Goal: Transaction & Acquisition: Obtain resource

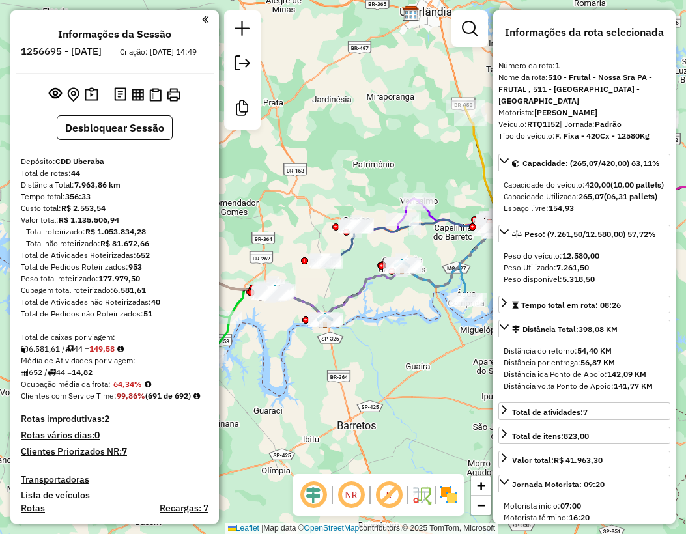
select select "**********"
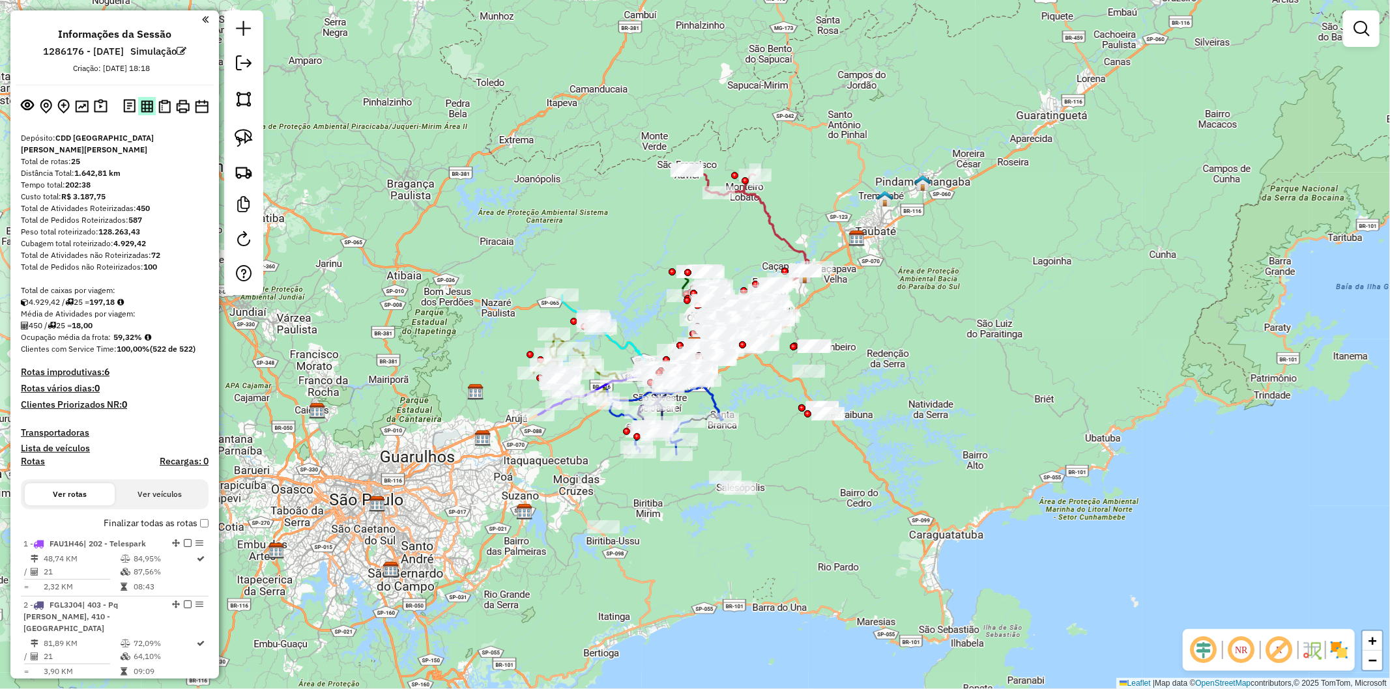
click at [145, 106] on img at bounding box center [147, 106] width 12 height 12
click at [162, 109] on img at bounding box center [164, 107] width 12 height 14
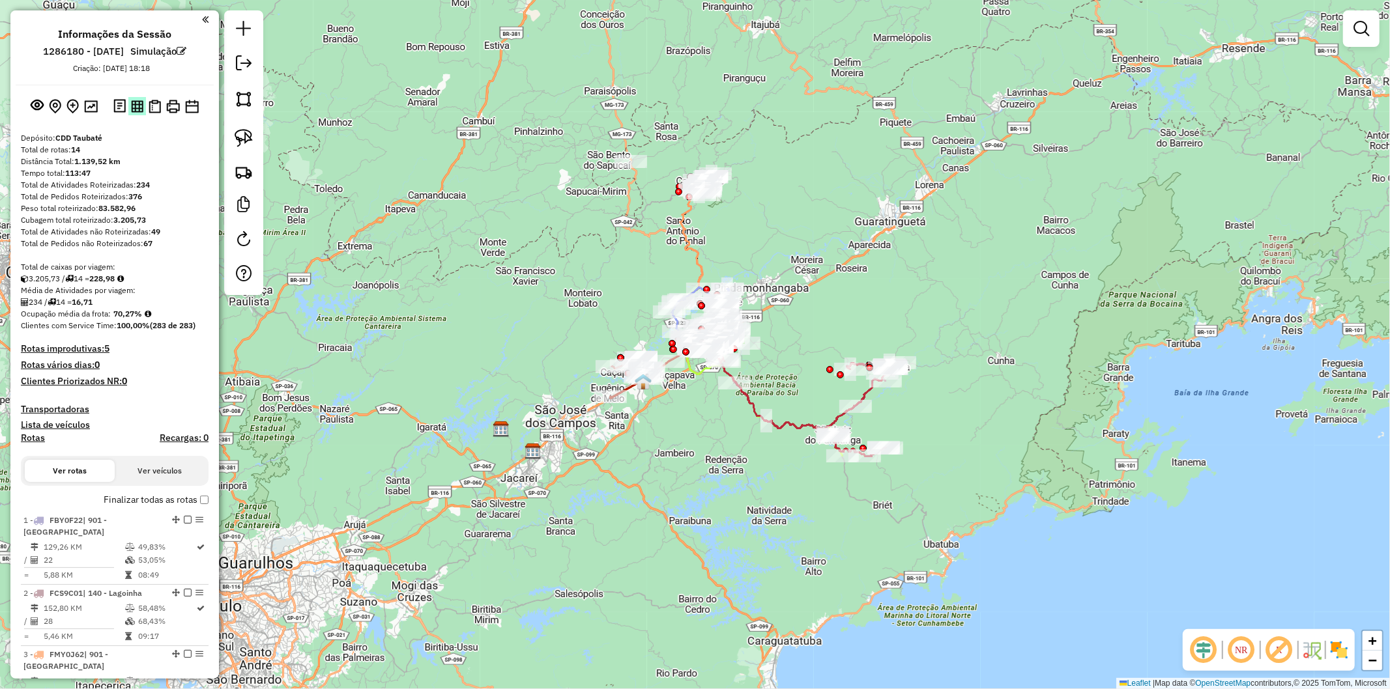
click at [132, 107] on img at bounding box center [137, 106] width 12 height 12
drag, startPoint x: 153, startPoint y: 106, endPoint x: 771, endPoint y: 14, distance: 624.5
click at [152, 106] on img at bounding box center [155, 107] width 12 height 14
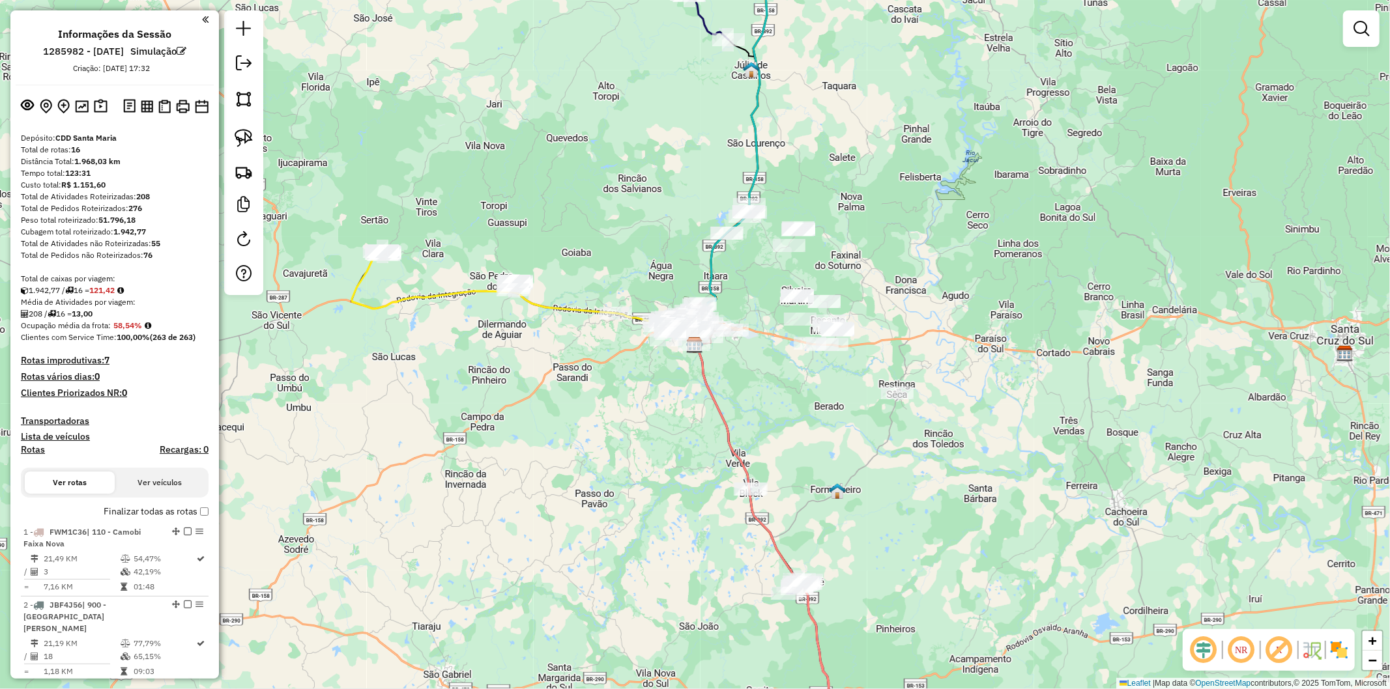
drag, startPoint x: 147, startPoint y: 104, endPoint x: 666, endPoint y: 8, distance: 528.2
click at [147, 104] on img at bounding box center [147, 106] width 12 height 12
click at [141, 108] on img at bounding box center [147, 106] width 12 height 12
click at [167, 106] on img at bounding box center [164, 107] width 12 height 14
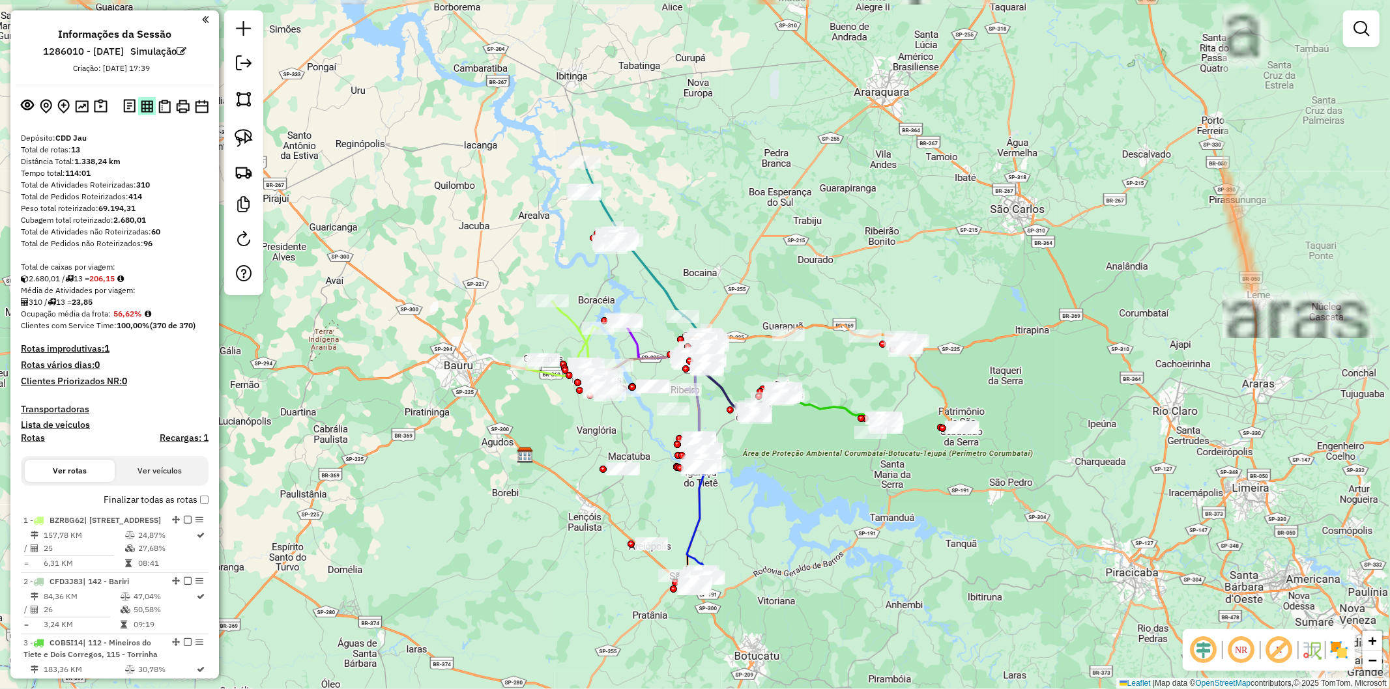
click at [145, 112] on img at bounding box center [147, 106] width 12 height 12
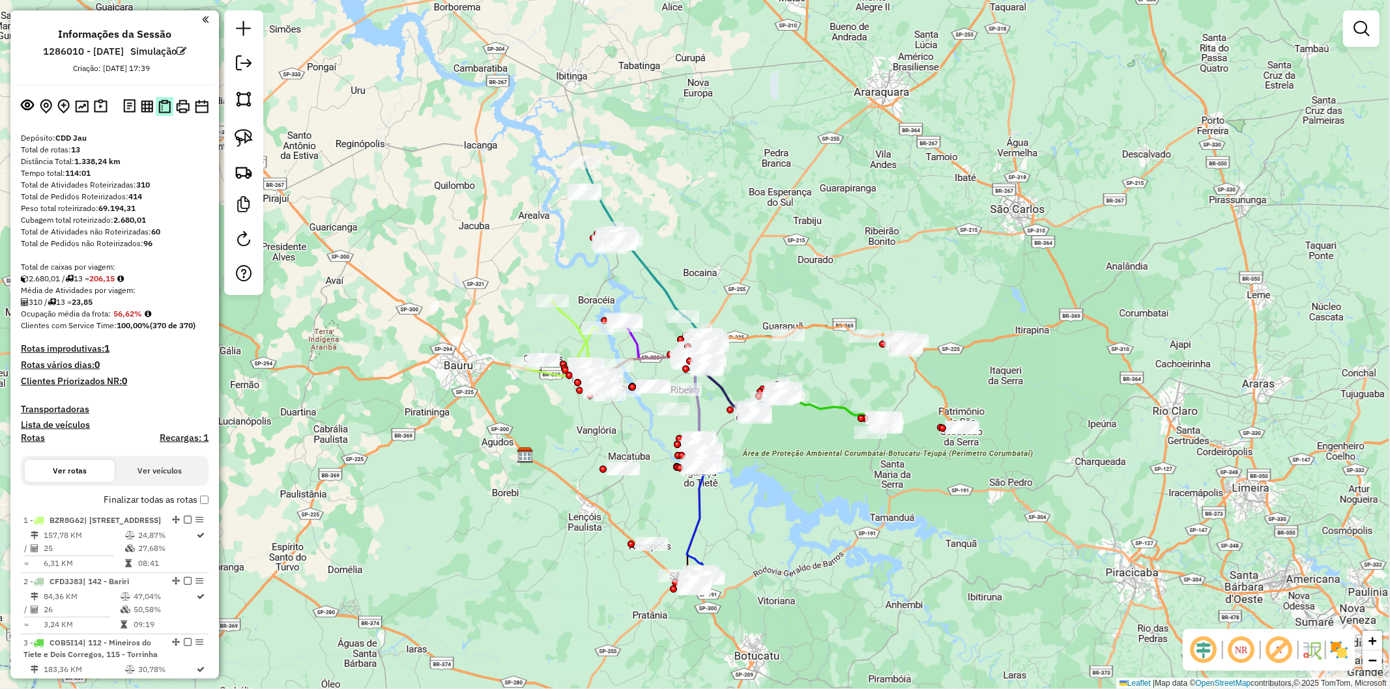
click at [163, 111] on img at bounding box center [164, 107] width 12 height 14
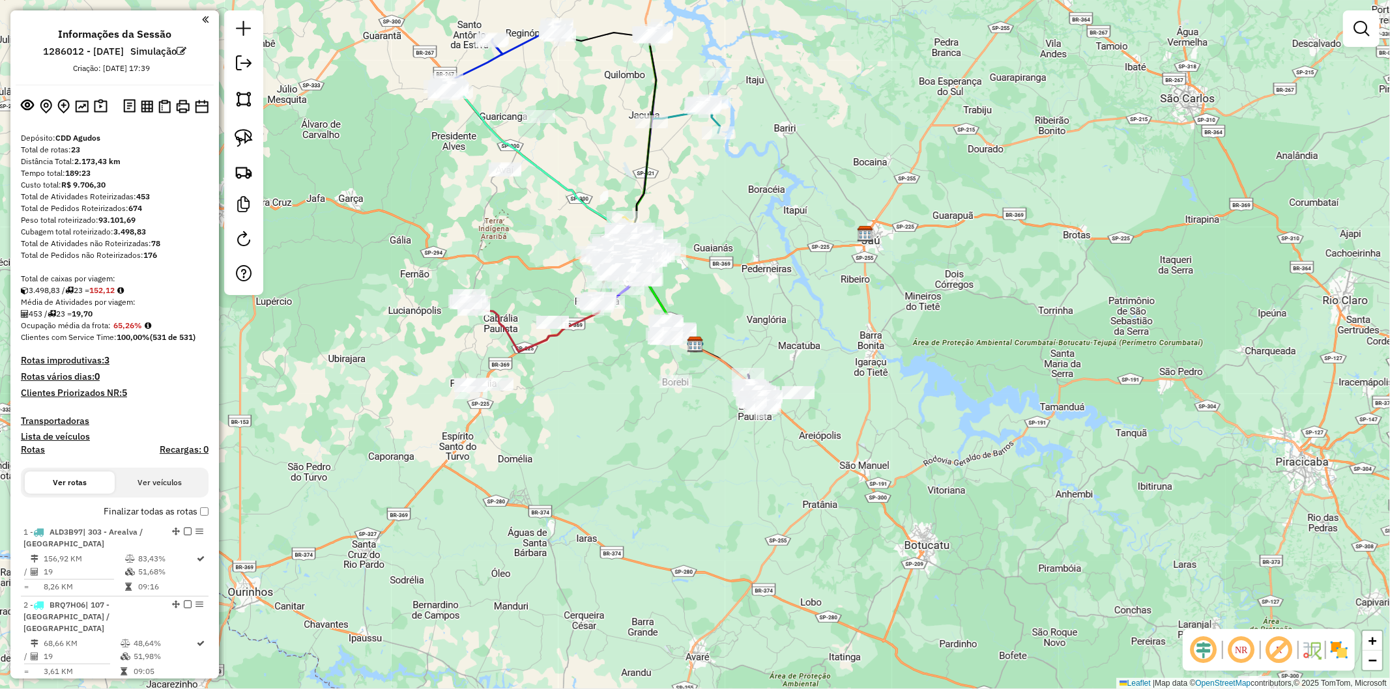
click at [1157, 180] on div "Janela de atendimento Grade de atendimento Capacidade Transportadoras Veículos …" at bounding box center [695, 344] width 1390 height 689
click at [147, 102] on img at bounding box center [147, 106] width 12 height 12
click at [163, 105] on img at bounding box center [164, 107] width 12 height 14
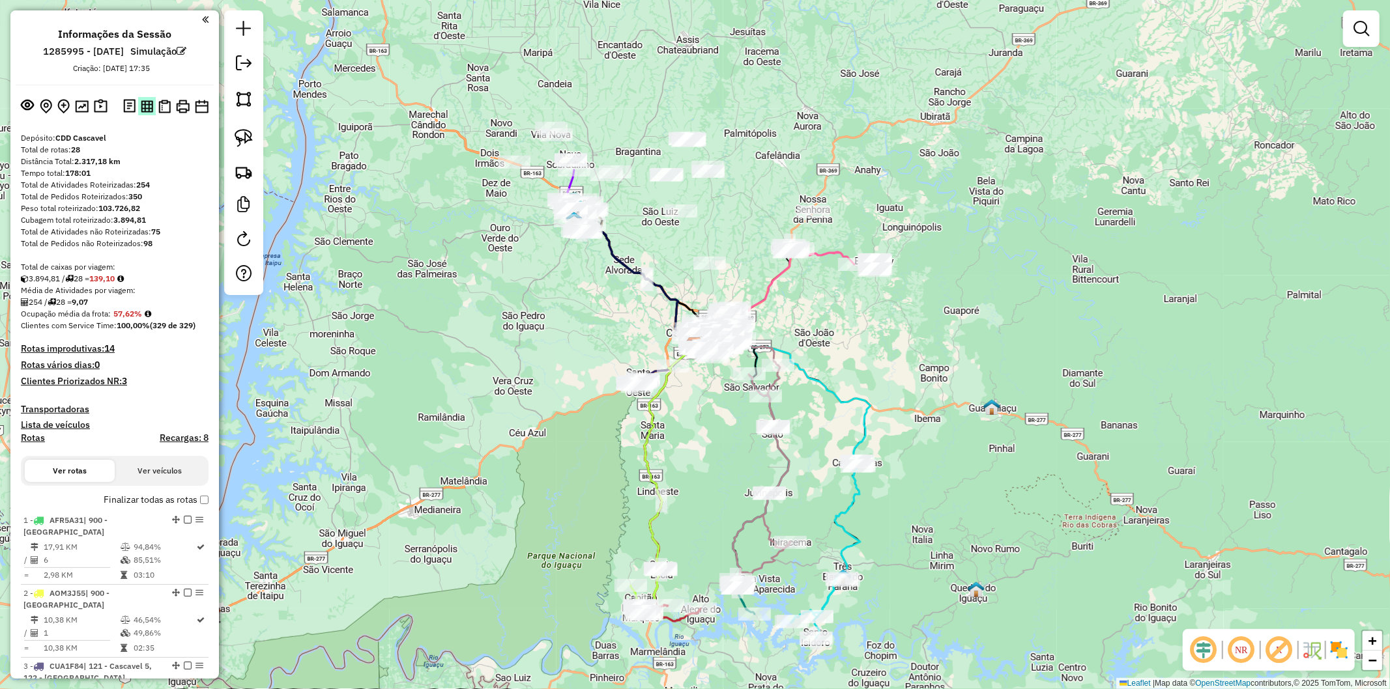
click at [146, 104] on img at bounding box center [147, 106] width 12 height 12
click at [164, 106] on img at bounding box center [164, 107] width 12 height 14
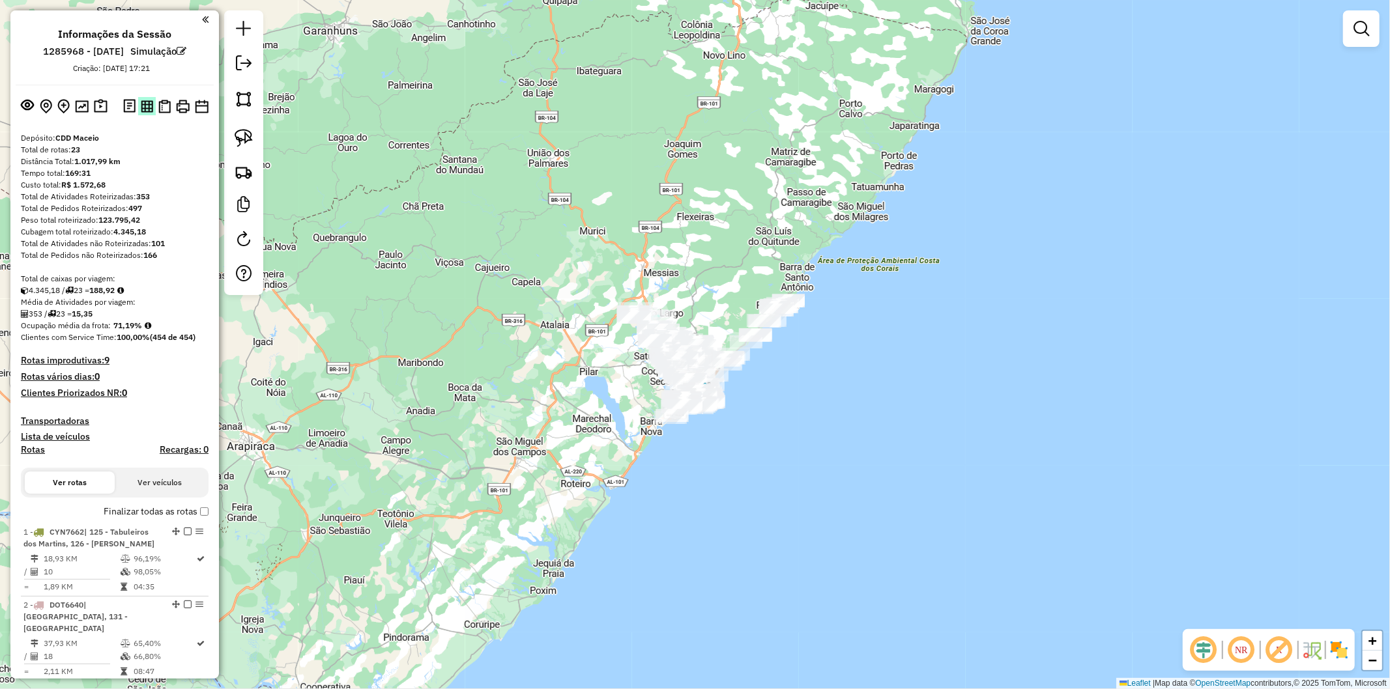
click at [141, 109] on img at bounding box center [147, 106] width 12 height 12
click at [162, 102] on img at bounding box center [164, 107] width 12 height 14
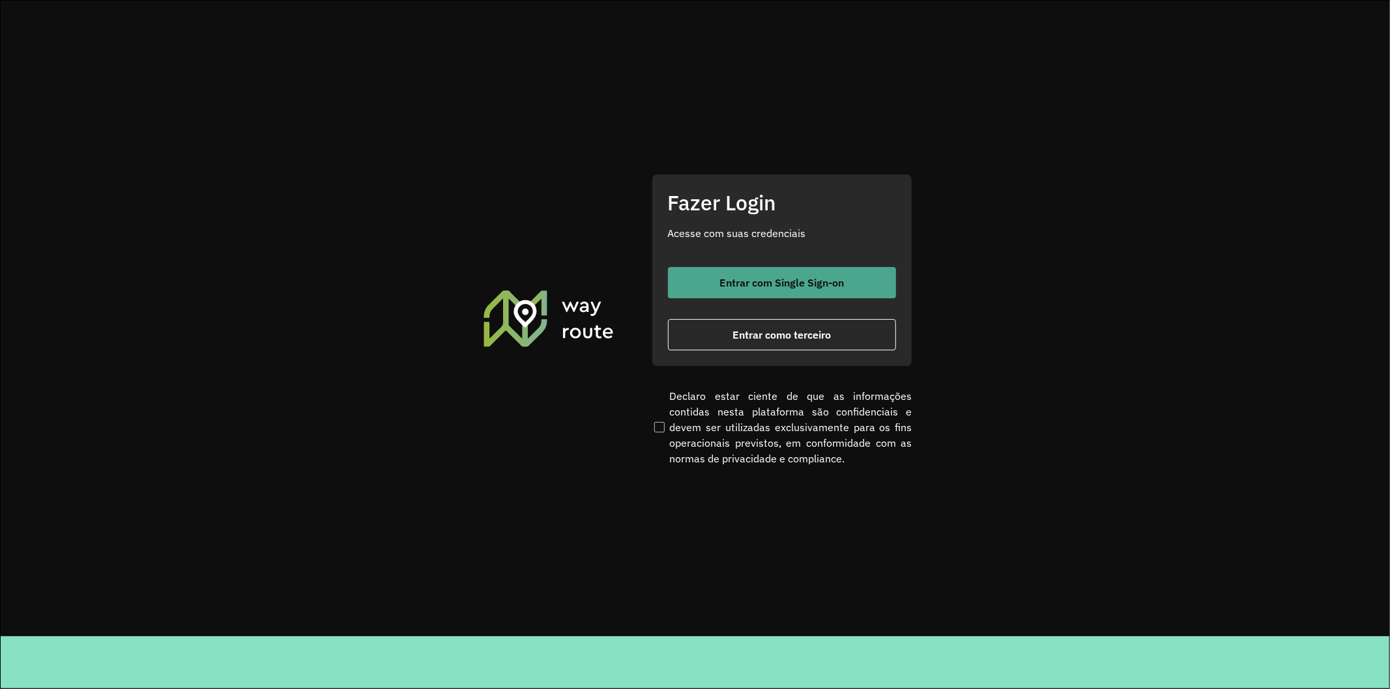
click at [759, 280] on span "Entrar com Single Sign-on" at bounding box center [781, 283] width 124 height 10
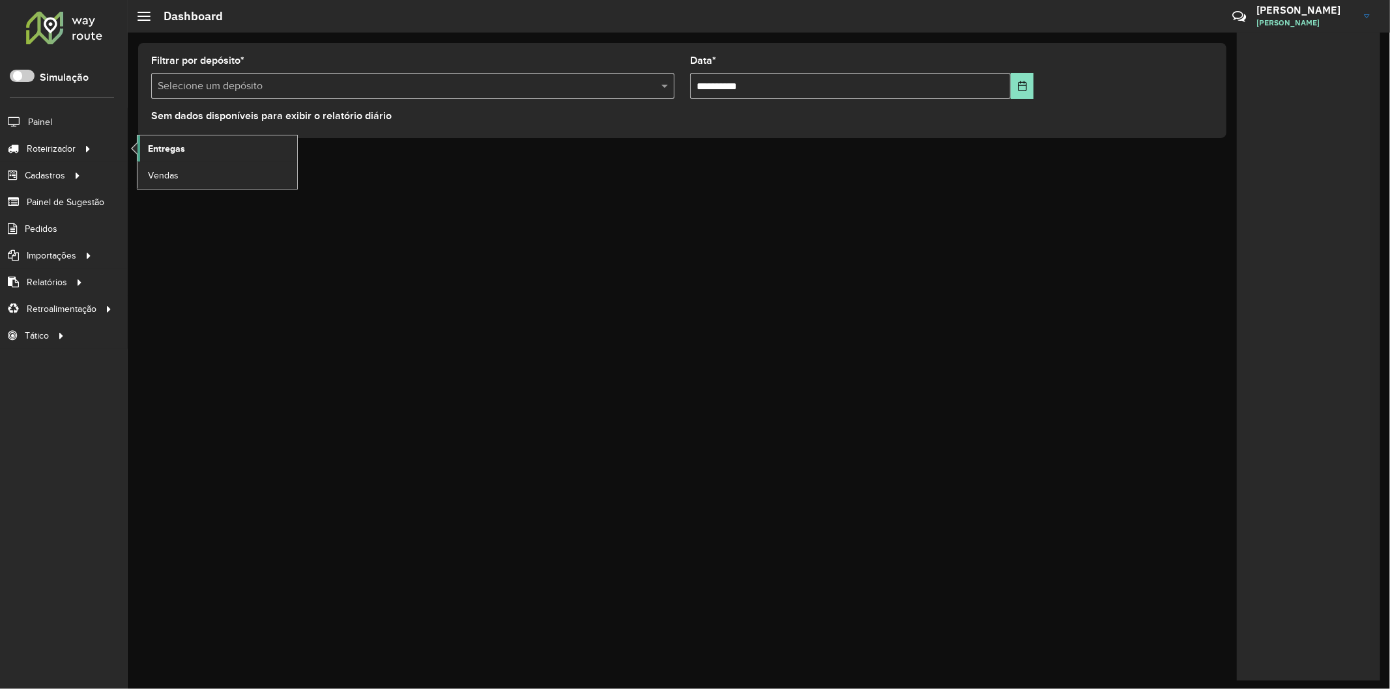
click at [159, 152] on span "Entregas" at bounding box center [166, 149] width 37 height 14
click at [29, 82] on p-inputswitch at bounding box center [22, 78] width 25 height 11
click at [22, 75] on span at bounding box center [22, 76] width 25 height 12
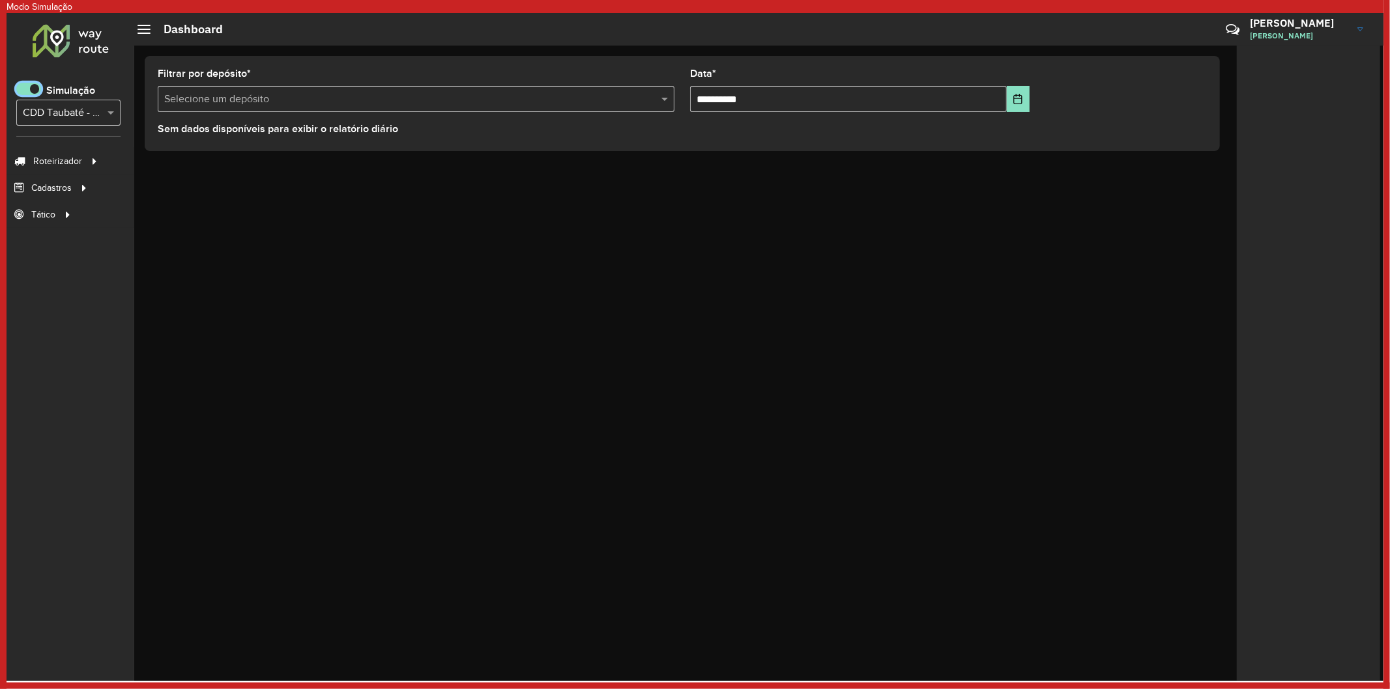
scroll to position [7, 4]
click at [66, 108] on input "text" at bounding box center [55, 114] width 65 height 16
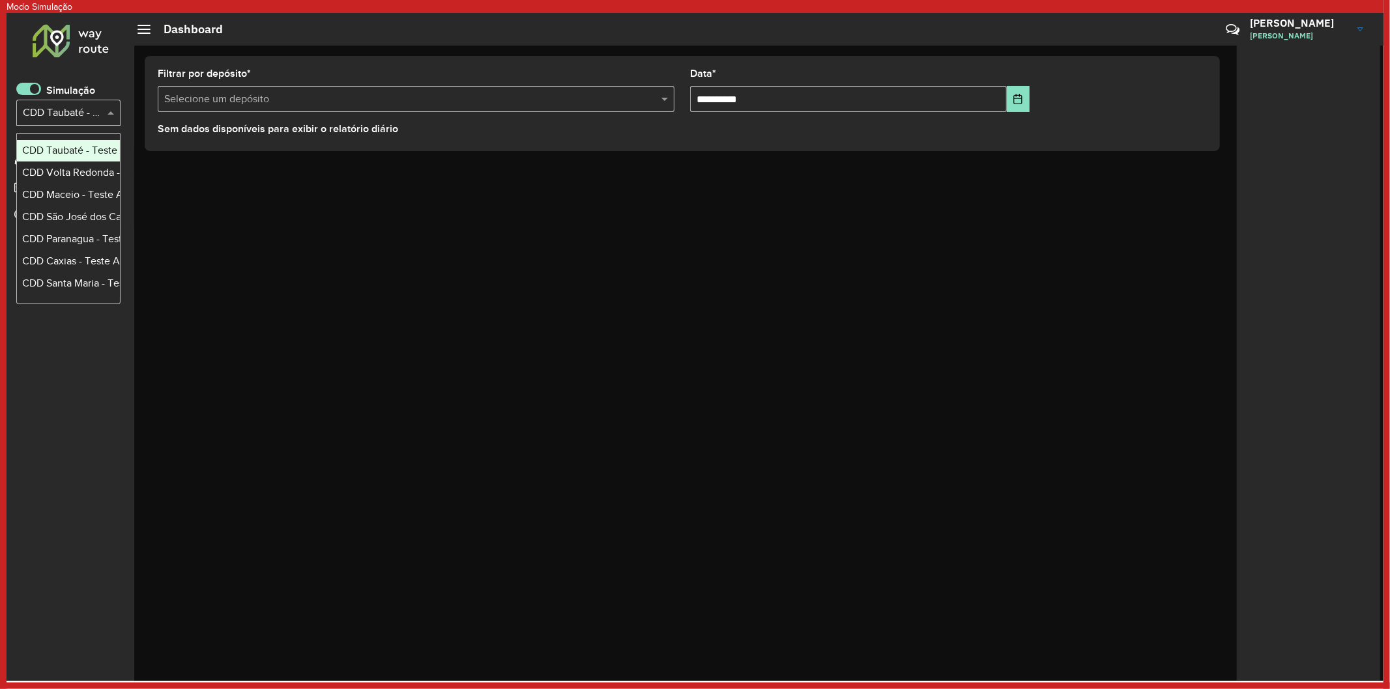
click at [66, 108] on input "text" at bounding box center [55, 114] width 65 height 16
type input "*"
type input "******"
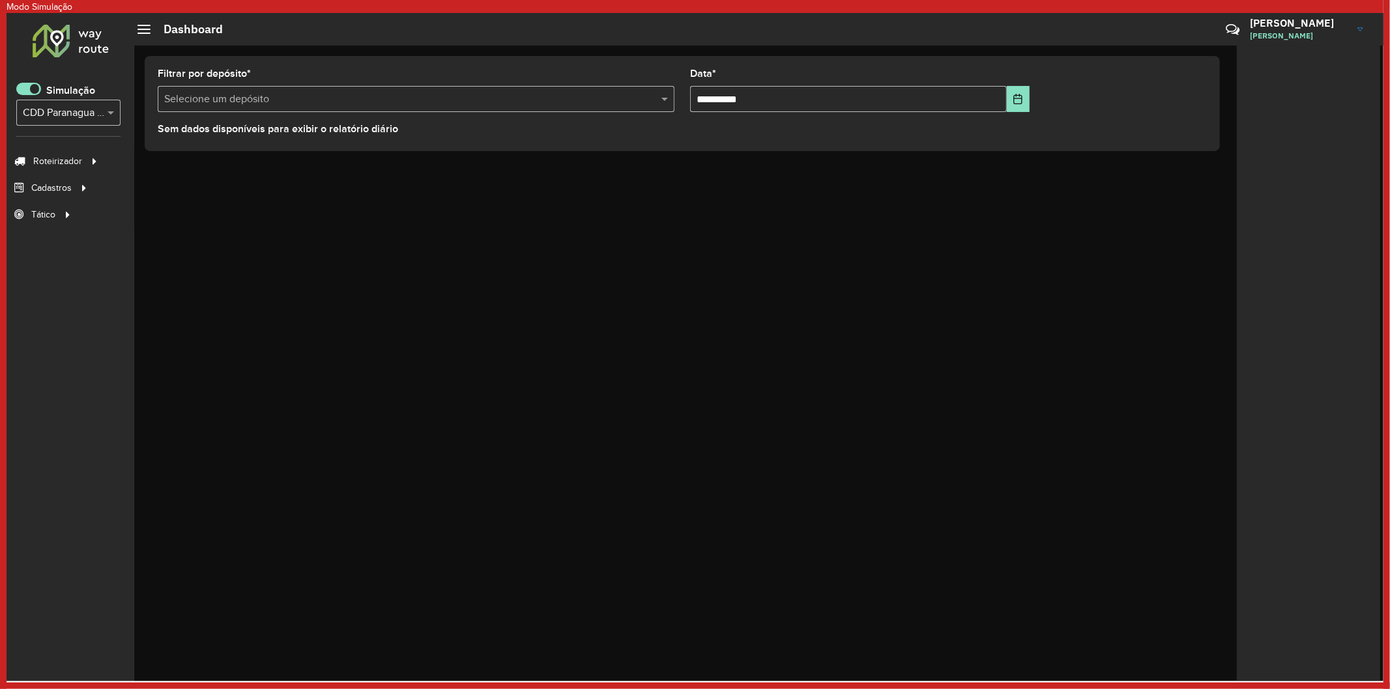
click at [229, 167] on div "**********" at bounding box center [758, 364] width 1249 height 636
click at [173, 160] on span "Entregas" at bounding box center [172, 161] width 37 height 14
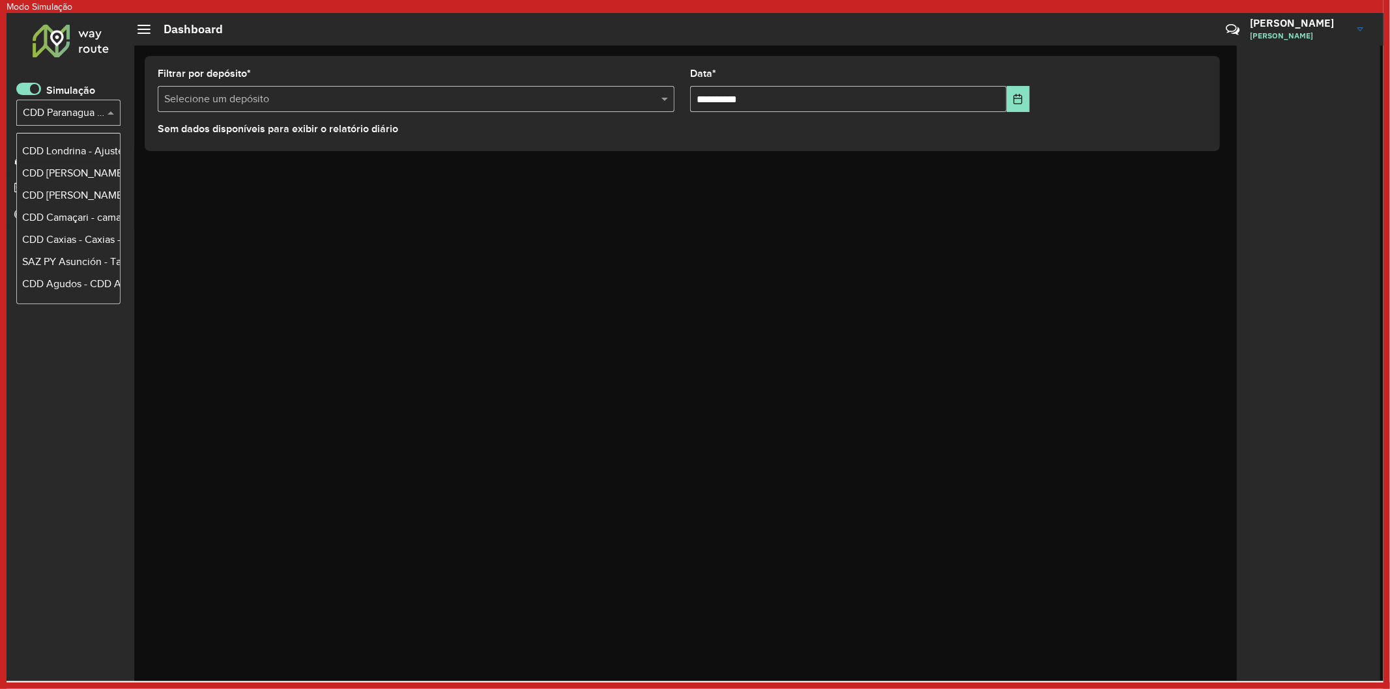
click at [53, 107] on input "text" at bounding box center [55, 114] width 65 height 16
type input "***"
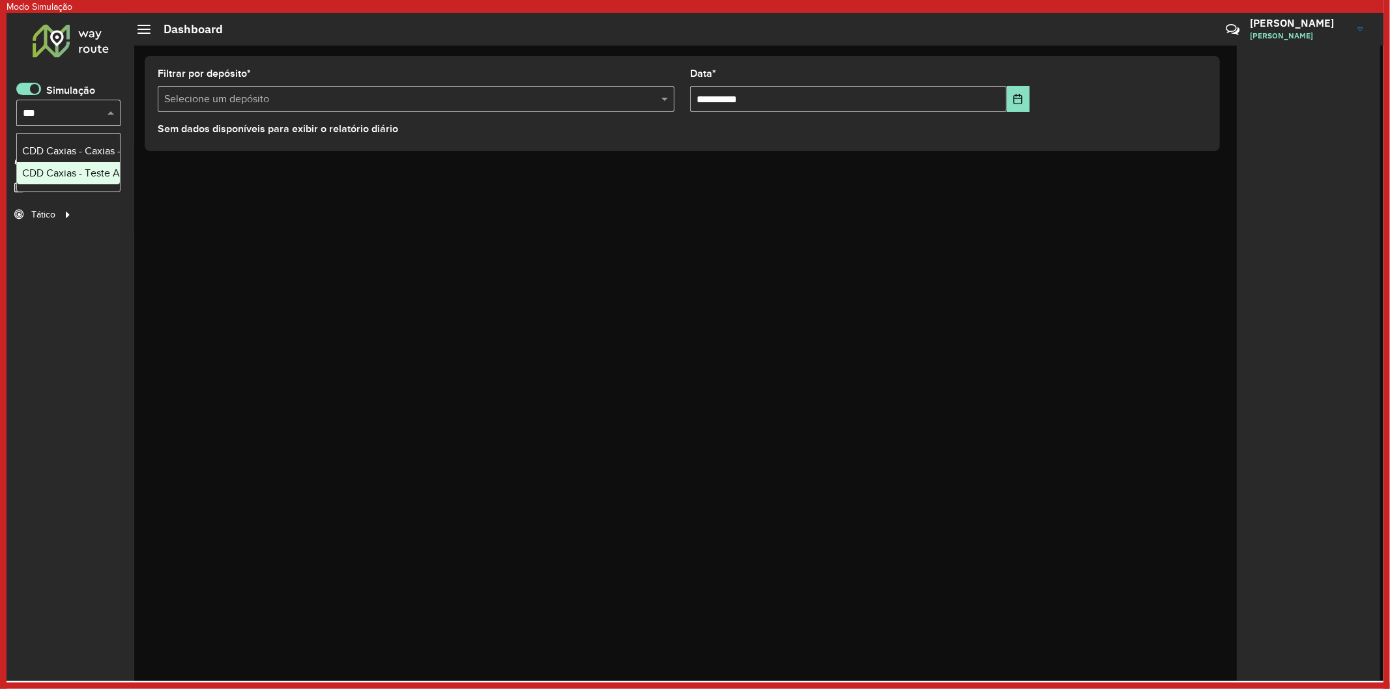
click at [74, 172] on div "CDD Caxias - Teste Algoritmo PyVRP" at bounding box center [68, 174] width 93 height 16
click at [219, 163] on link "Entregas" at bounding box center [224, 161] width 160 height 26
click at [33, 81] on div "Roteirizador AmbevTech Simulação Selecione... × CDD Caxias - Teste Algoritmo Py…" at bounding box center [71, 347] width 128 height 669
click at [33, 85] on span at bounding box center [28, 89] width 25 height 12
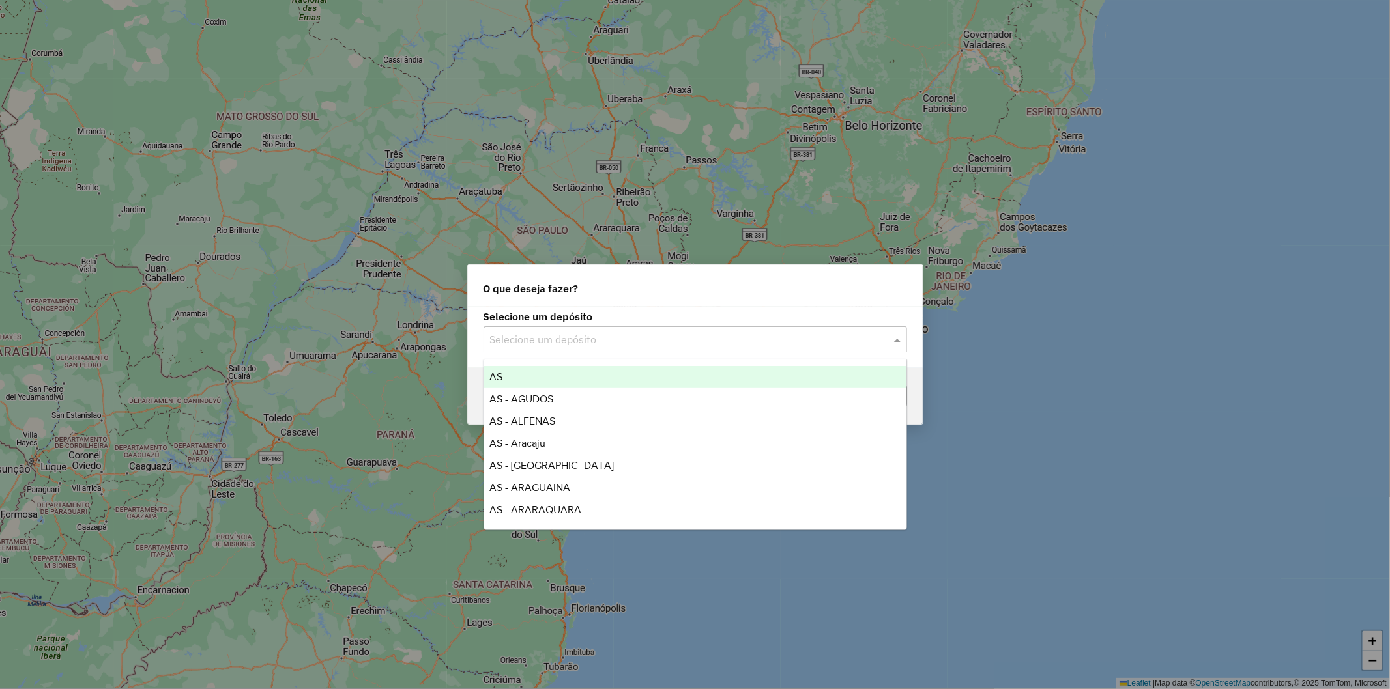
click at [571, 344] on input "text" at bounding box center [682, 340] width 384 height 16
type input "****"
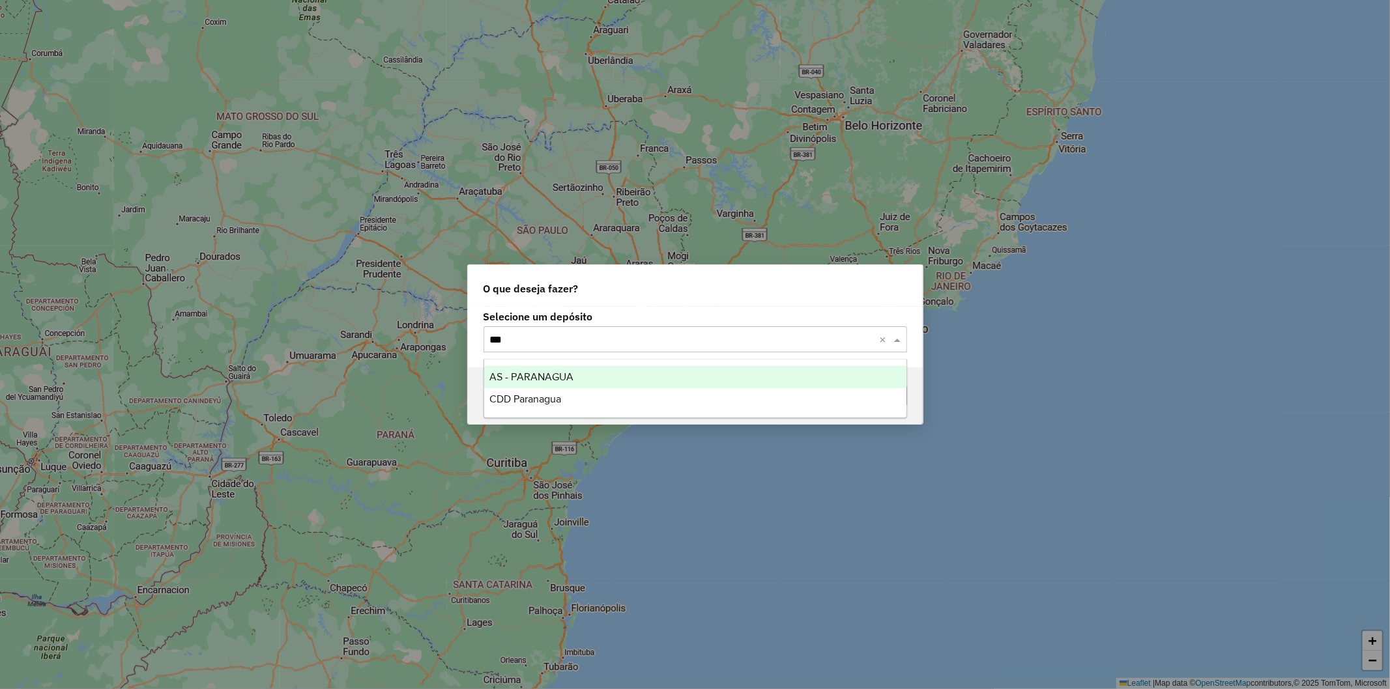
type input "****"
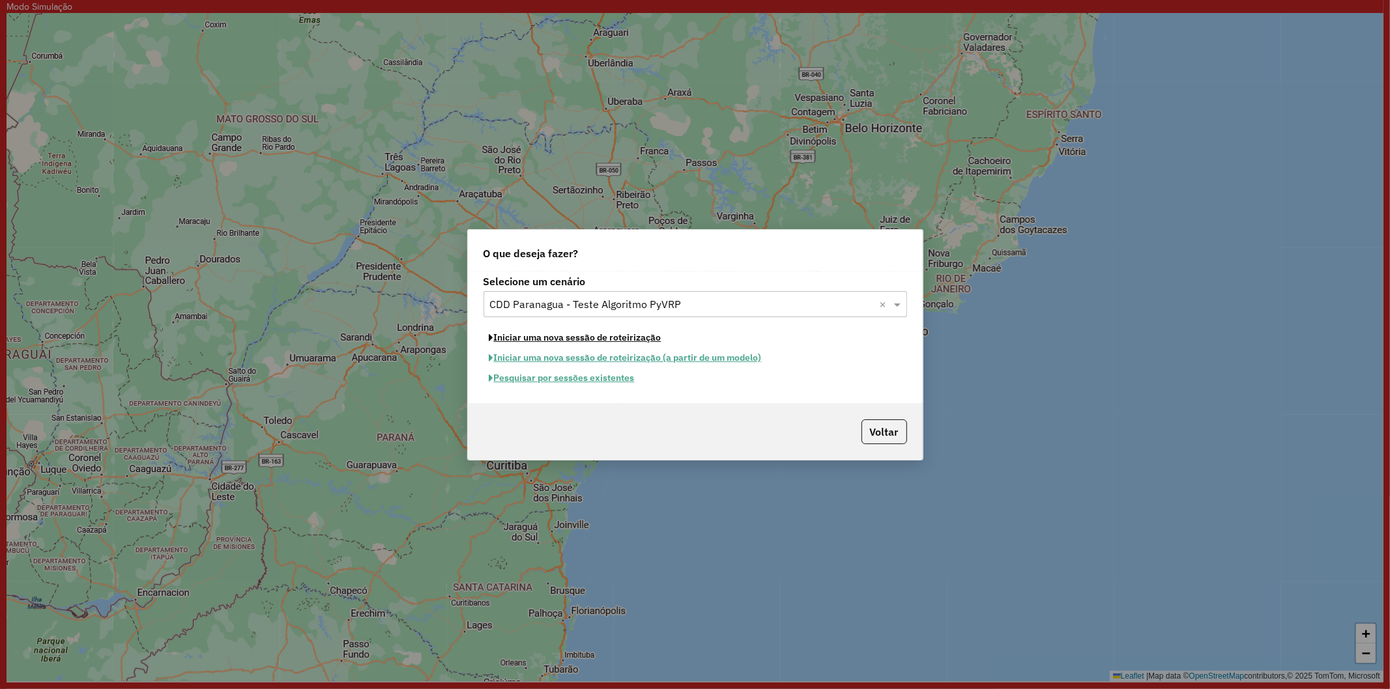
click at [584, 338] on button "Iniciar uma nova sessão de roteirização" at bounding box center [575, 338] width 184 height 20
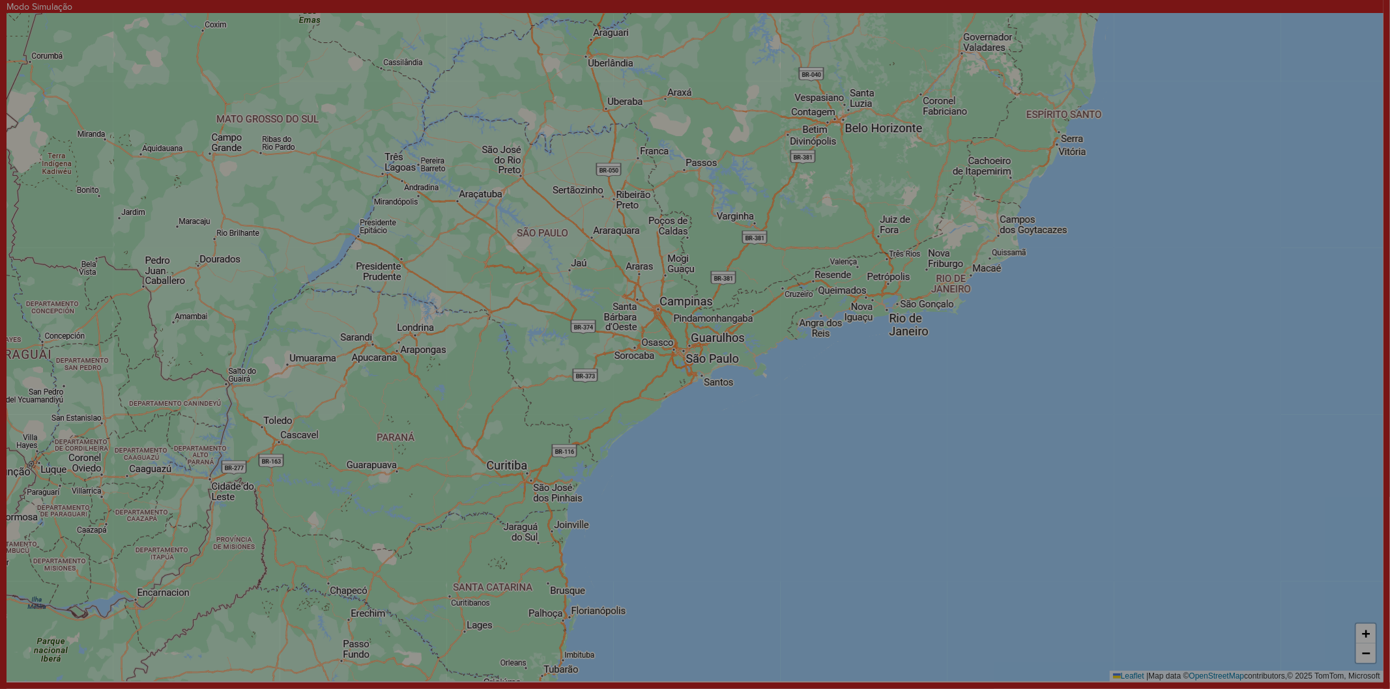
select select "*"
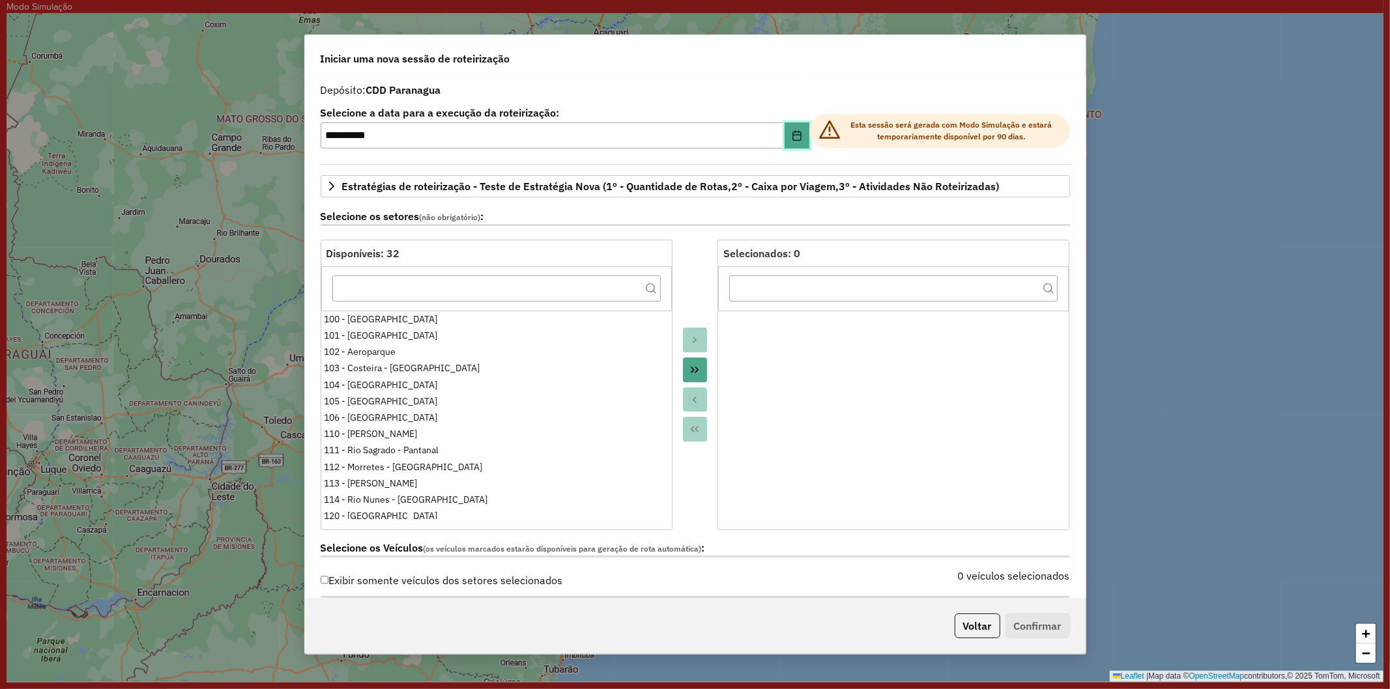
click at [798, 132] on button "Choose Date" at bounding box center [797, 135] width 25 height 26
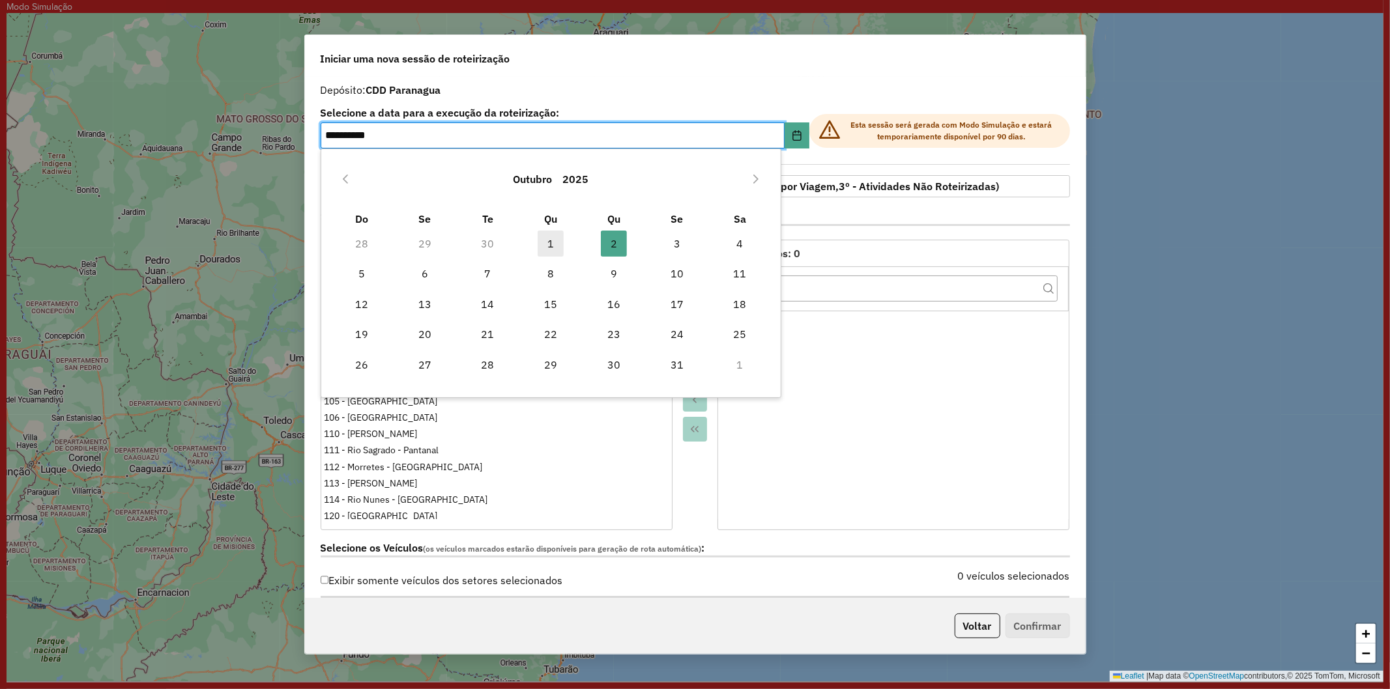
click at [545, 238] on span "1" at bounding box center [551, 244] width 26 height 26
type input "**********"
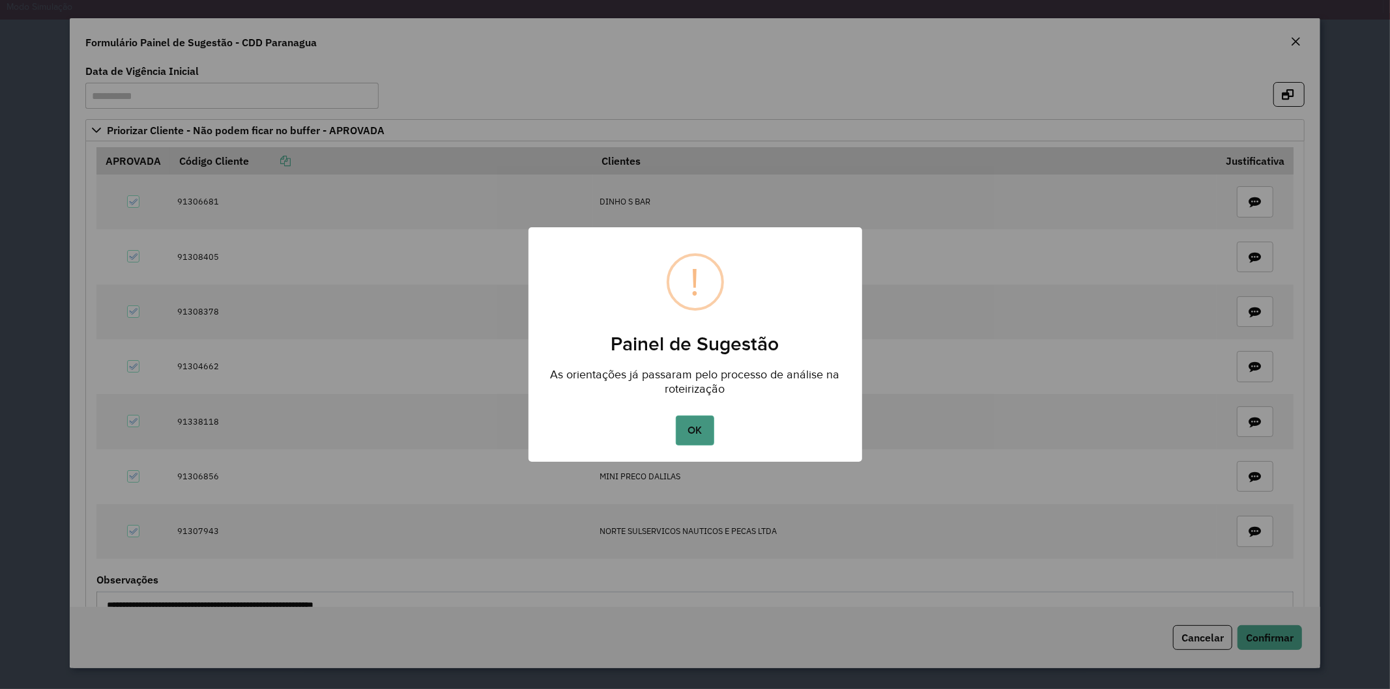
click at [699, 430] on button "OK" at bounding box center [695, 431] width 38 height 30
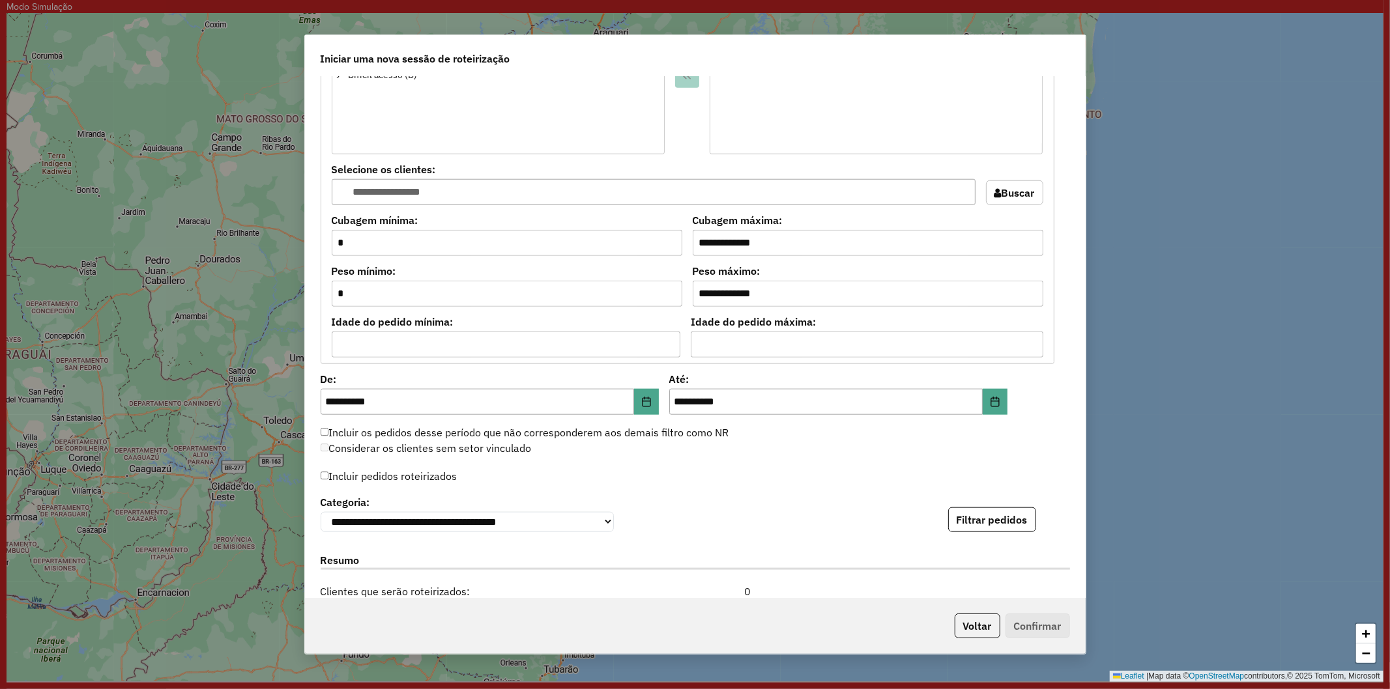
scroll to position [1086, 0]
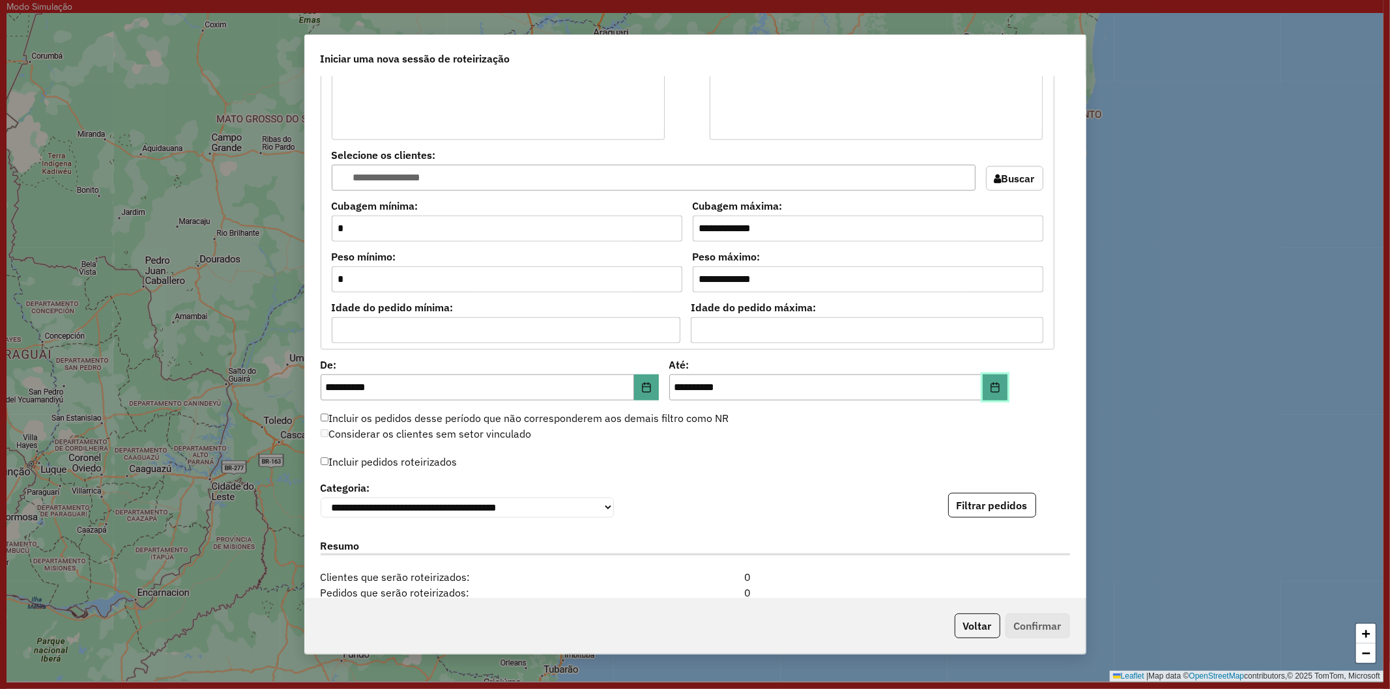
click at [990, 386] on icon "Choose Date" at bounding box center [995, 387] width 10 height 10
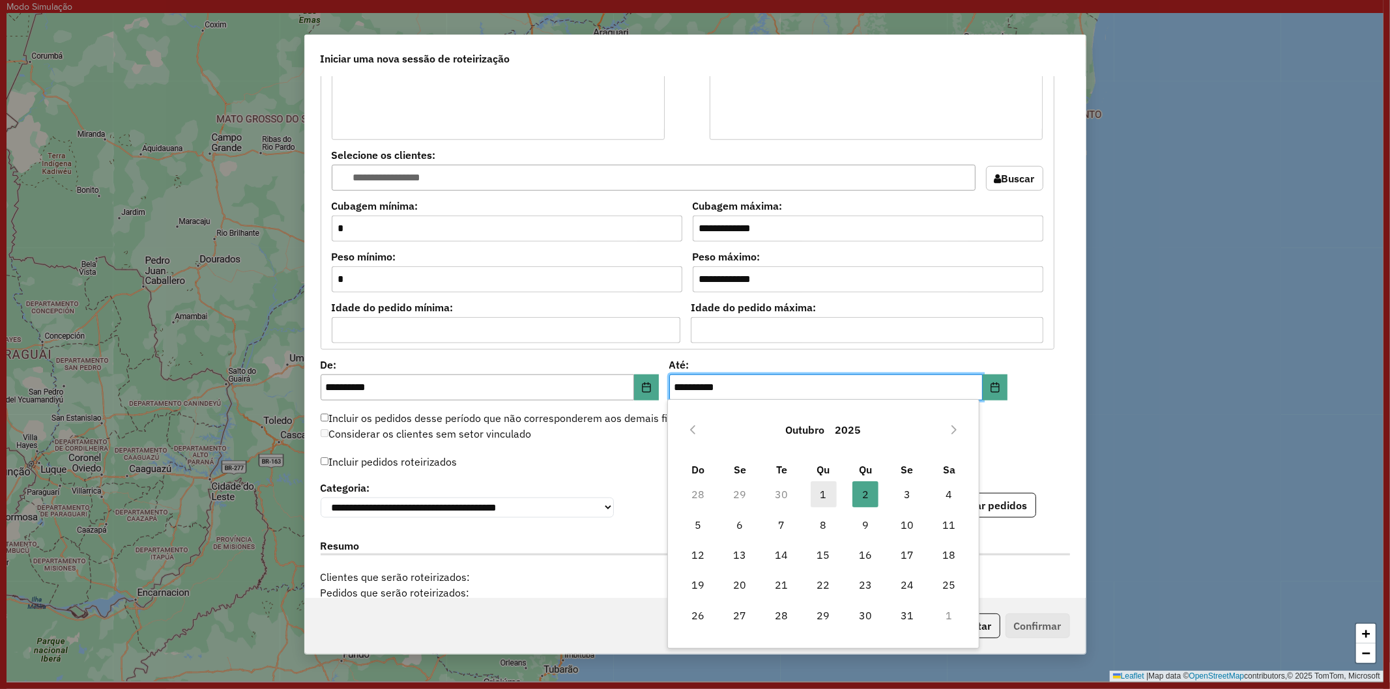
click at [830, 489] on span "1" at bounding box center [824, 495] width 26 height 26
type input "**********"
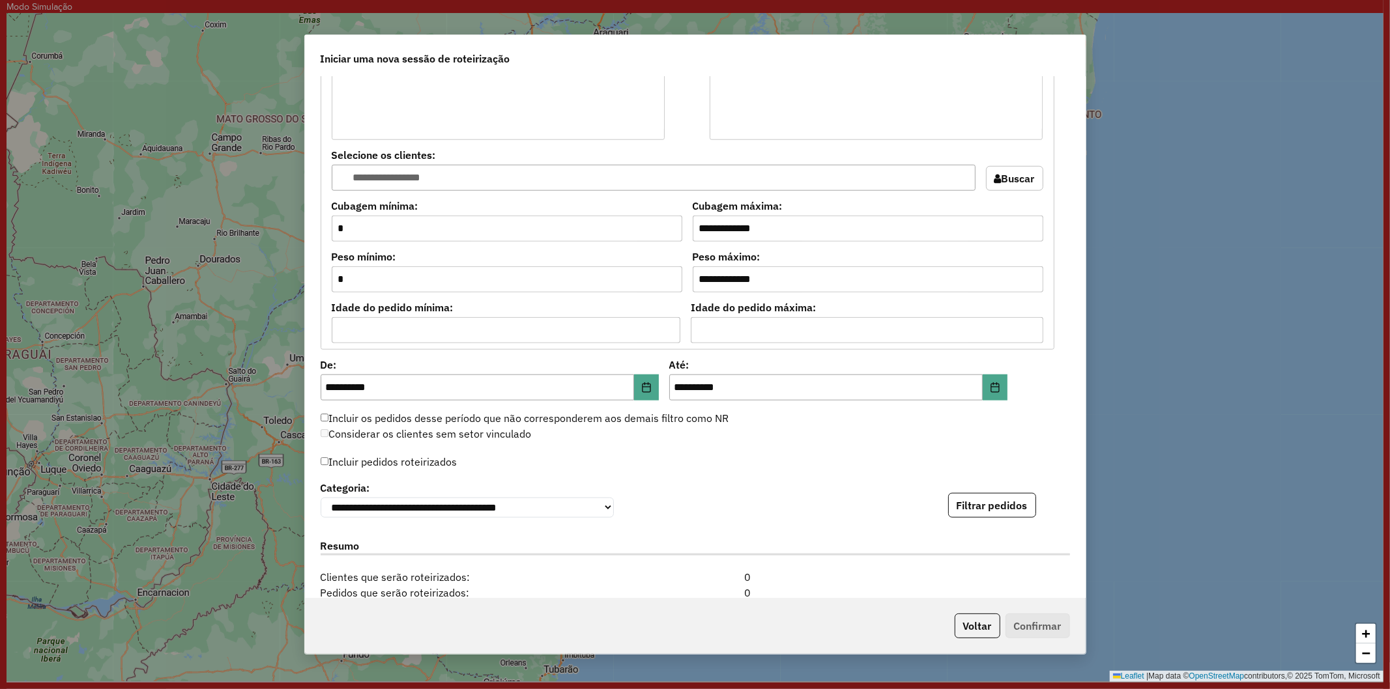
click at [385, 463] on label "Incluir pedidos roteirizados" at bounding box center [389, 462] width 137 height 25
click at [747, 457] on div "Incluir pedidos roteirizados" at bounding box center [695, 465] width 749 height 25
click at [1001, 500] on button "Filtrar pedidos" at bounding box center [992, 505] width 88 height 25
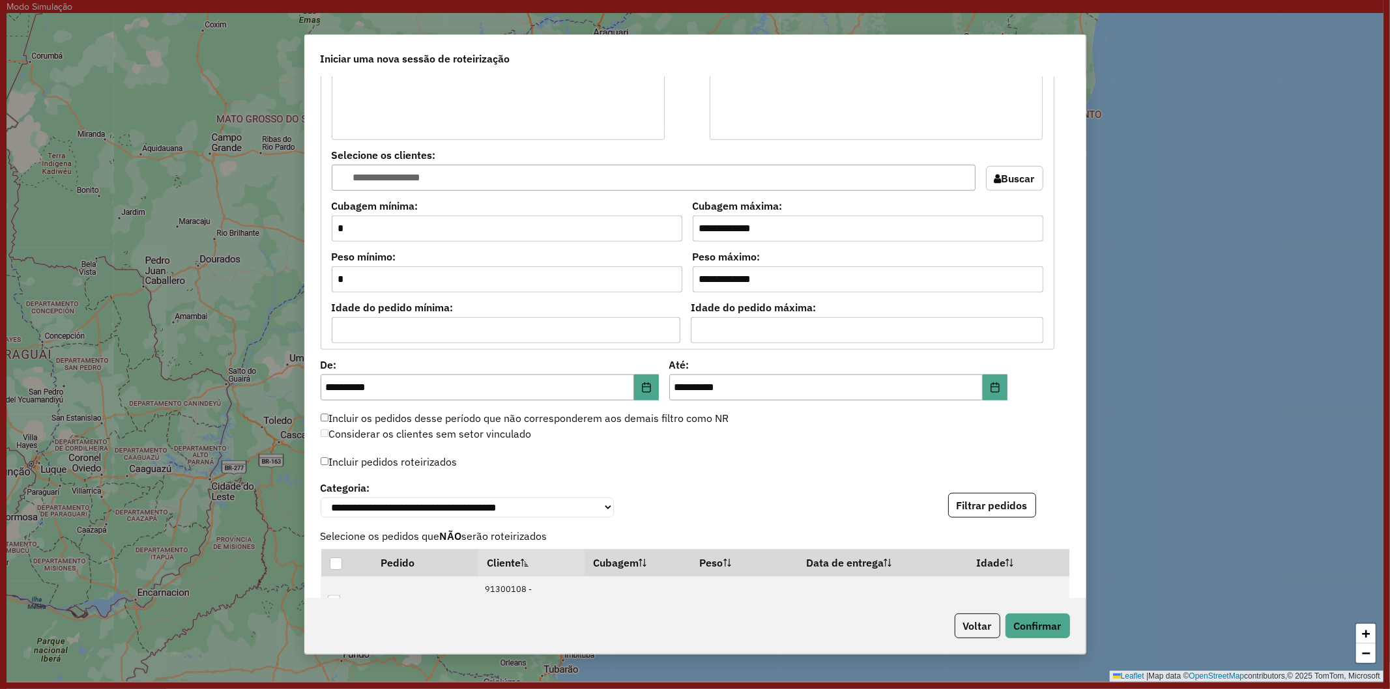
drag, startPoint x: 635, startPoint y: 473, endPoint x: 647, endPoint y: 465, distance: 14.5
click at [643, 467] on div "Incluir pedidos roteirizados" at bounding box center [695, 465] width 749 height 25
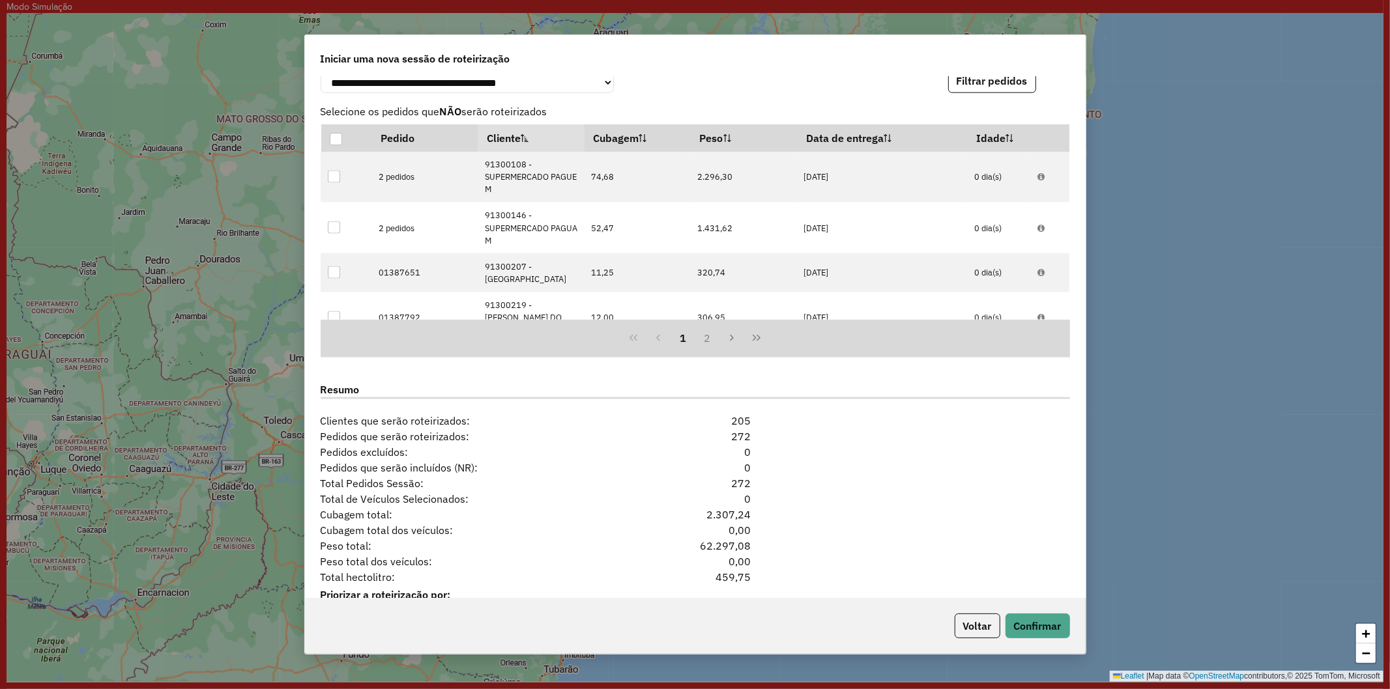
scroll to position [1557, 0]
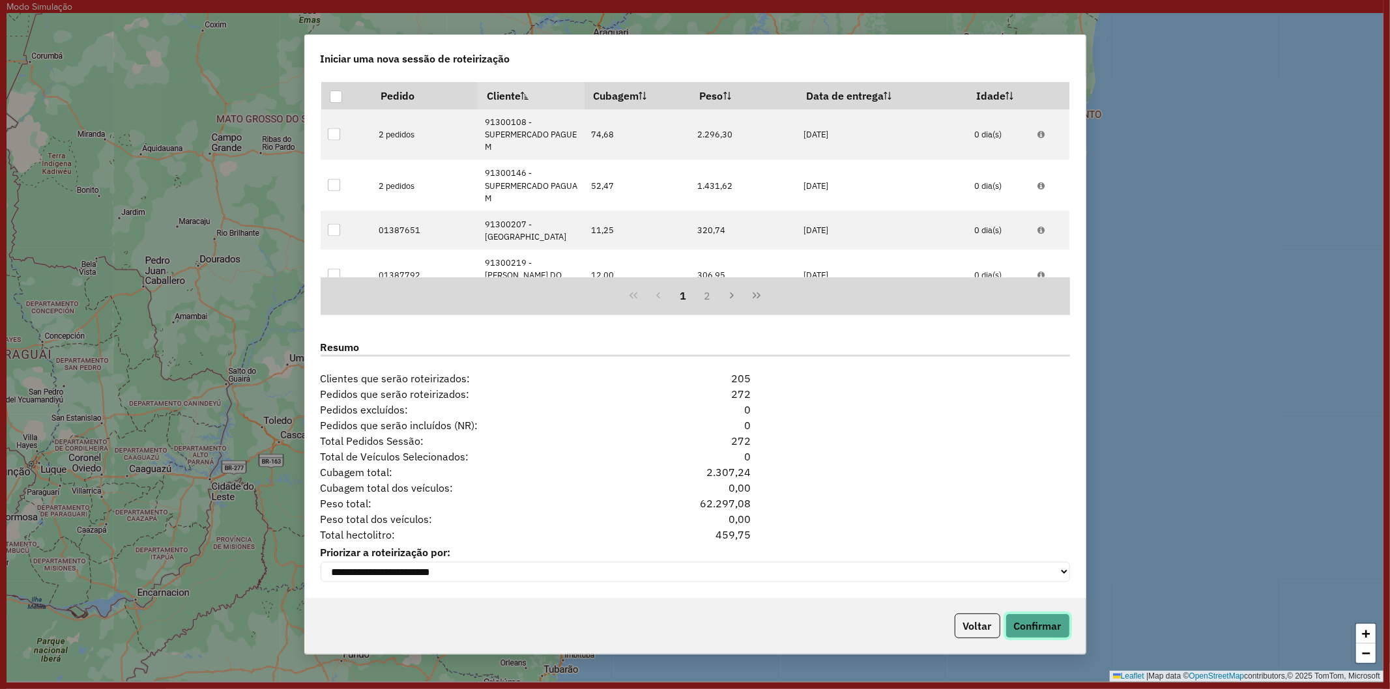
drag, startPoint x: 1030, startPoint y: 626, endPoint x: 884, endPoint y: 497, distance: 194.8
click at [875, 420] on div "**********" at bounding box center [695, 345] width 782 height 620
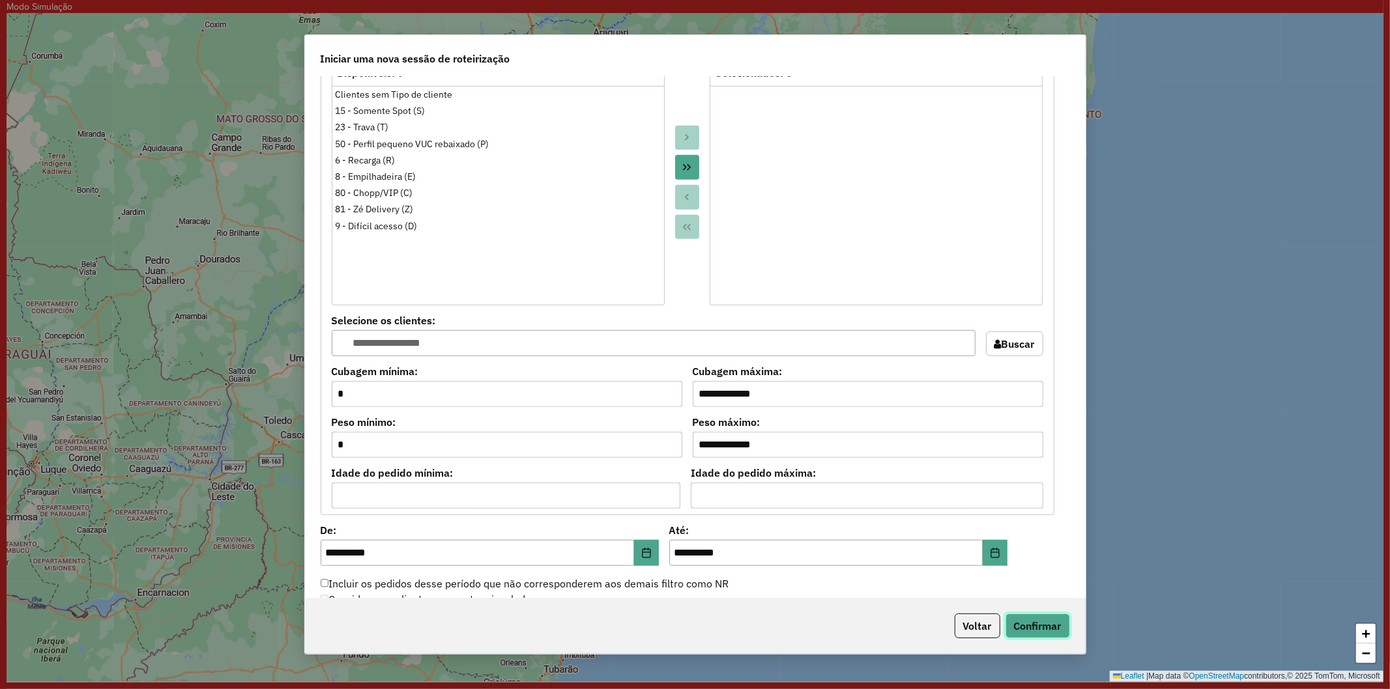
scroll to position [906, 0]
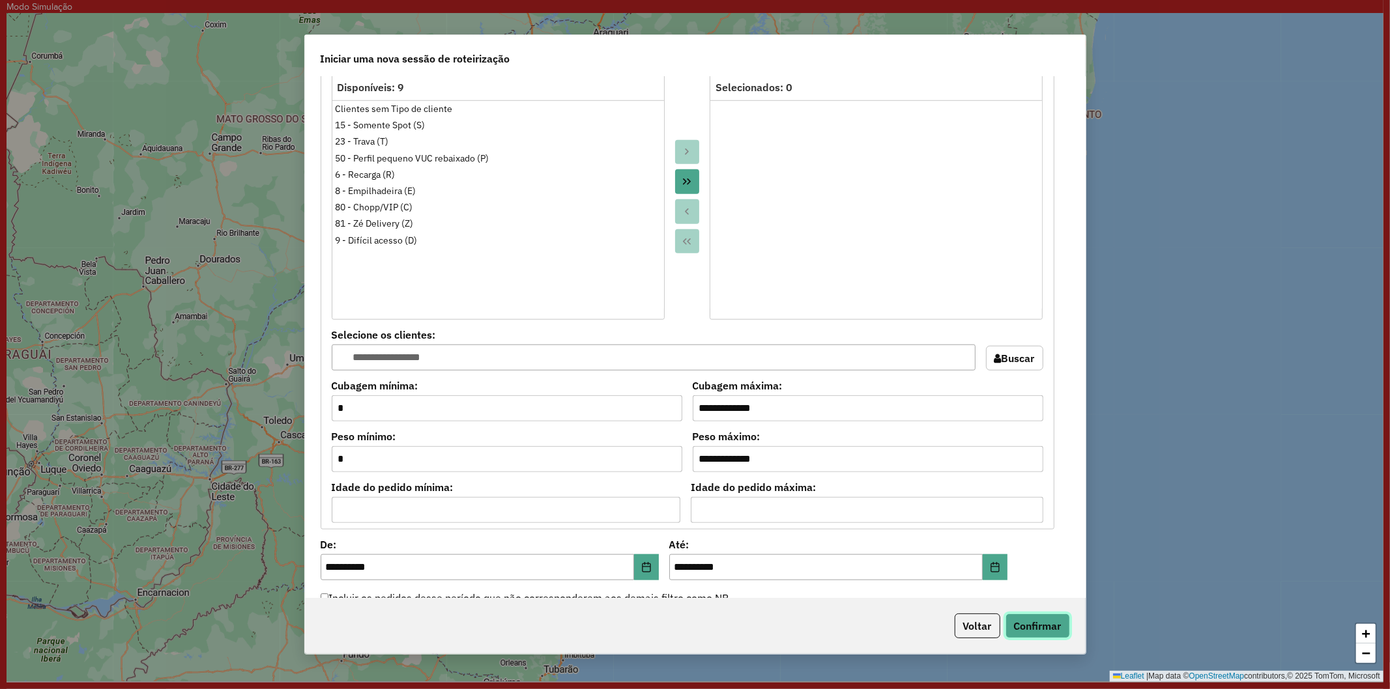
click at [1028, 631] on button "Confirmar" at bounding box center [1037, 626] width 65 height 25
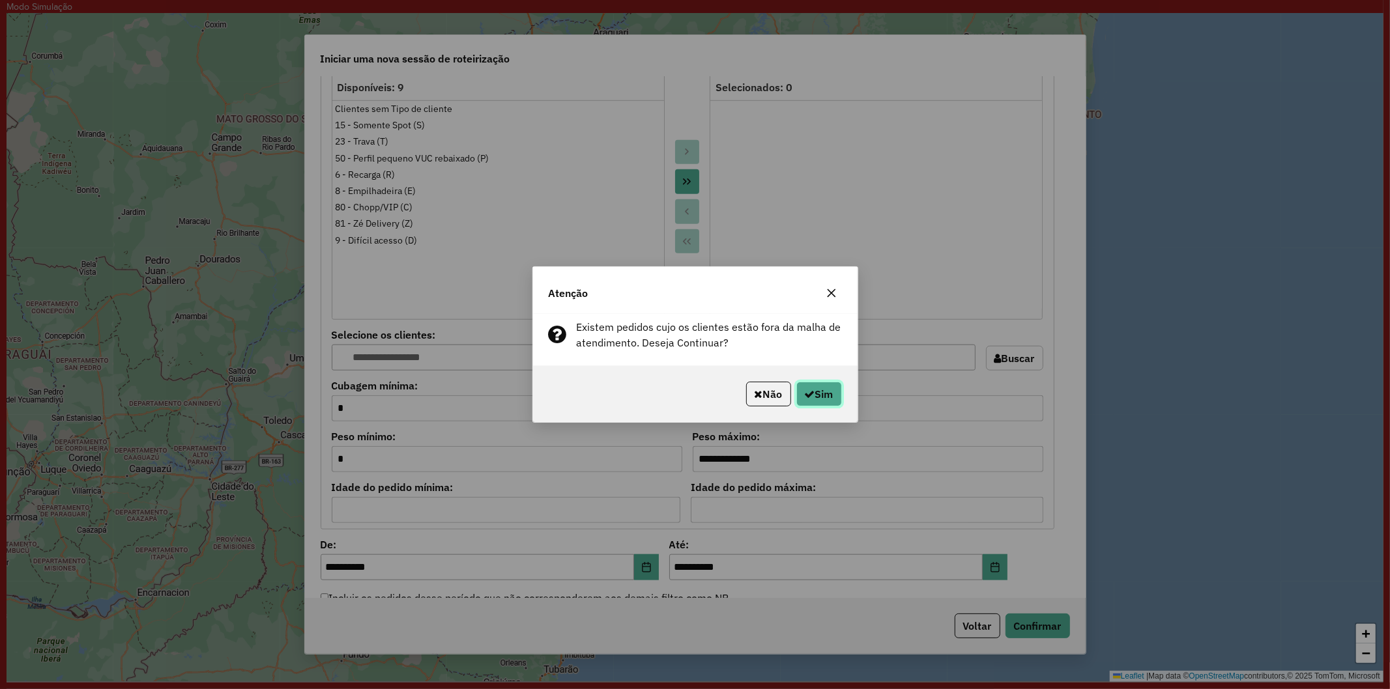
click at [814, 388] on button "Sim" at bounding box center [819, 394] width 46 height 25
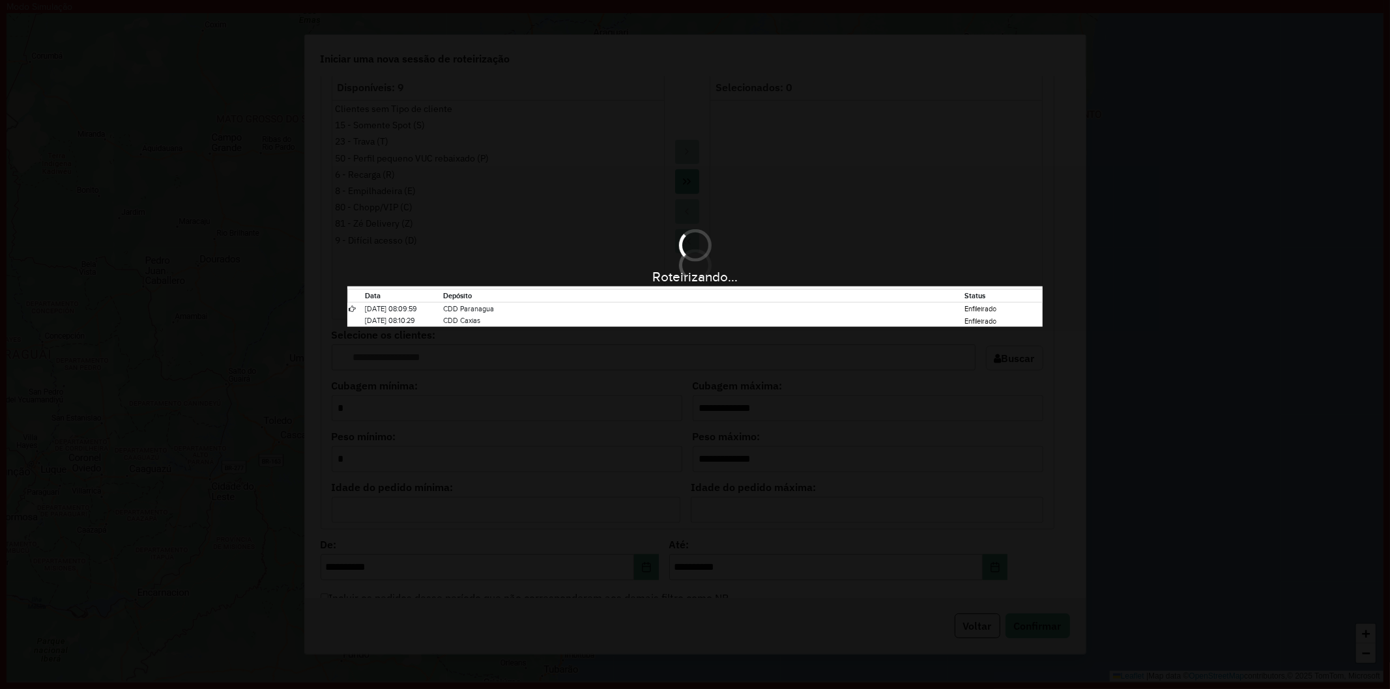
click at [1195, 119] on div "Roteirizando... Data Depósito Status 01/10/2025 08:09:59 CDD Paranagua Enfileir…" at bounding box center [695, 344] width 1390 height 689
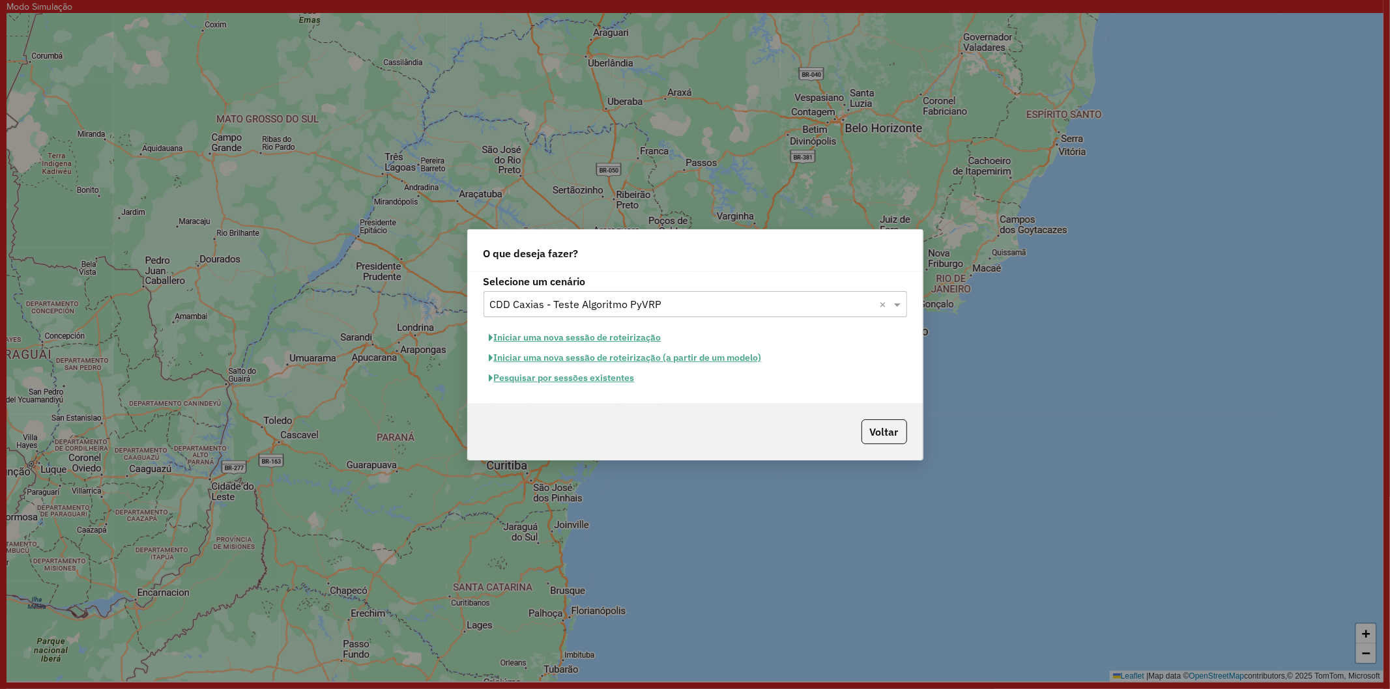
click at [696, 297] on input "text" at bounding box center [682, 305] width 384 height 16
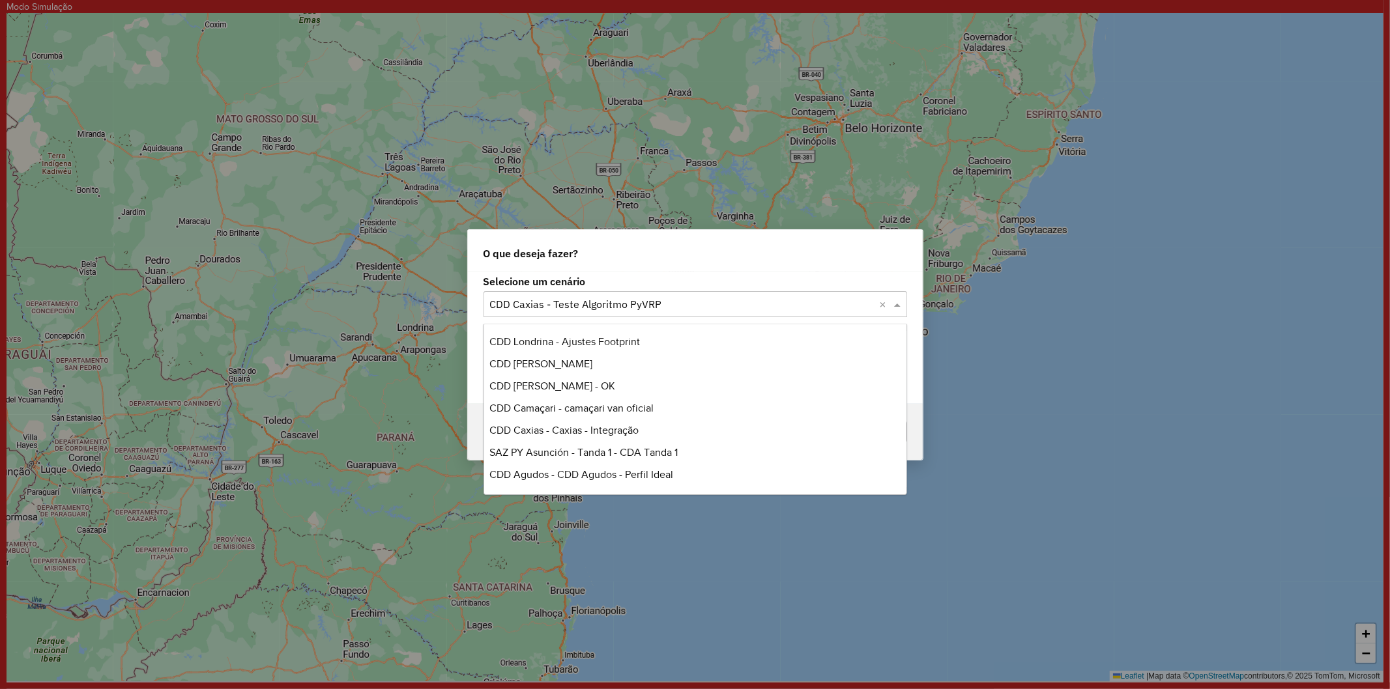
scroll to position [2770, 0]
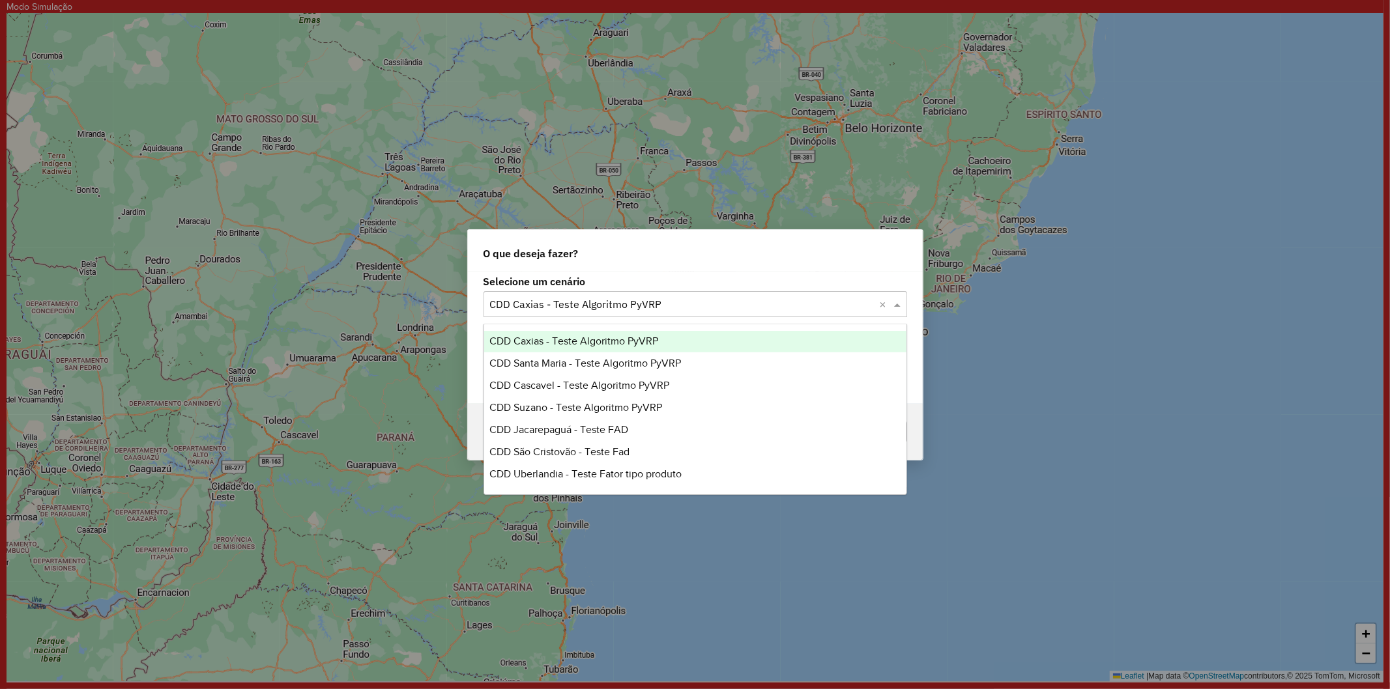
click at [704, 272] on div "Selecione um cenário Selecione um cenário × CDD Caxias - Teste Algoritmo PyVRP …" at bounding box center [695, 338] width 455 height 132
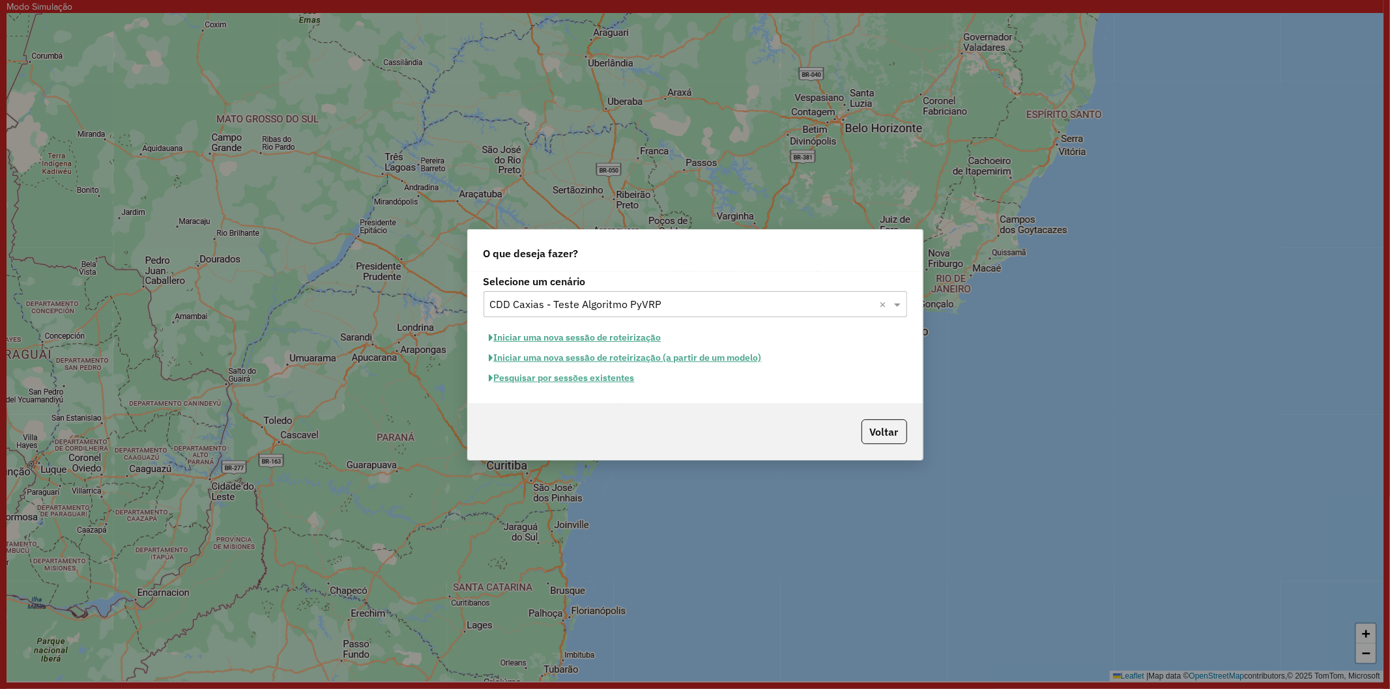
click at [633, 332] on button "Iniciar uma nova sessão de roteirização" at bounding box center [575, 338] width 184 height 20
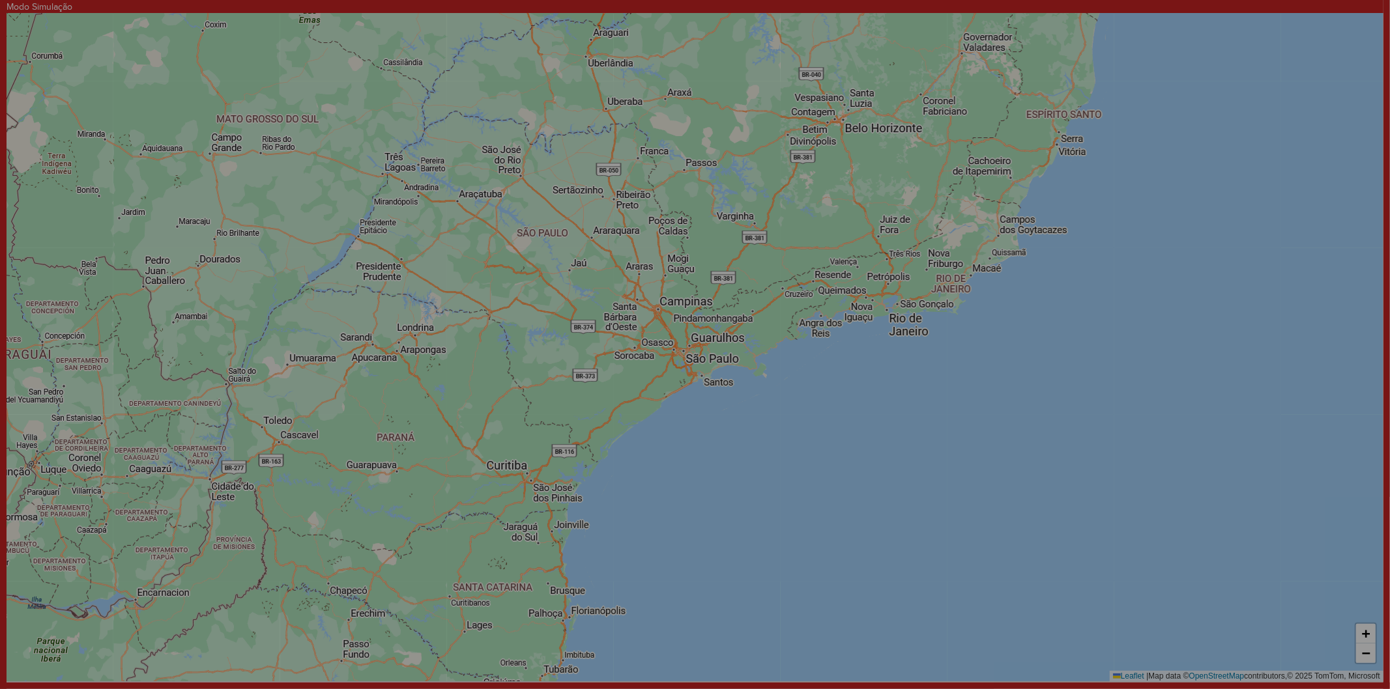
select select "*"
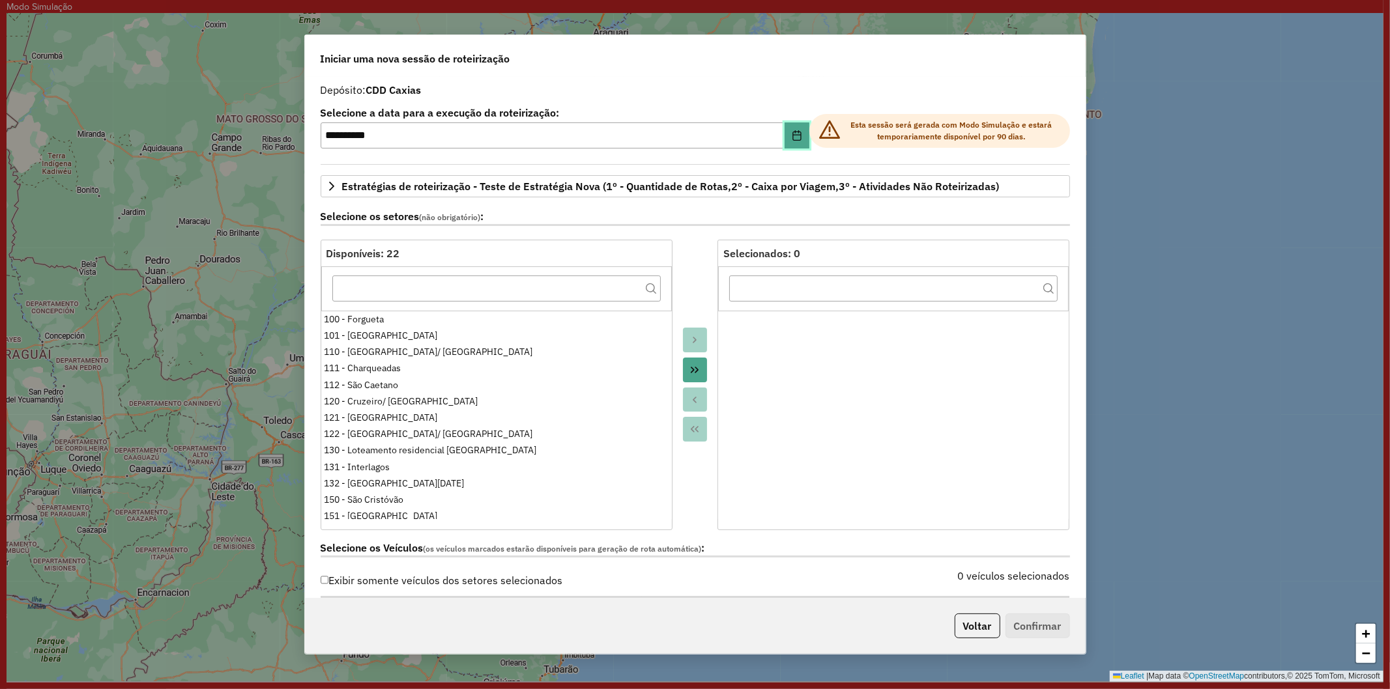
click at [794, 132] on icon "Choose Date" at bounding box center [797, 135] width 10 height 10
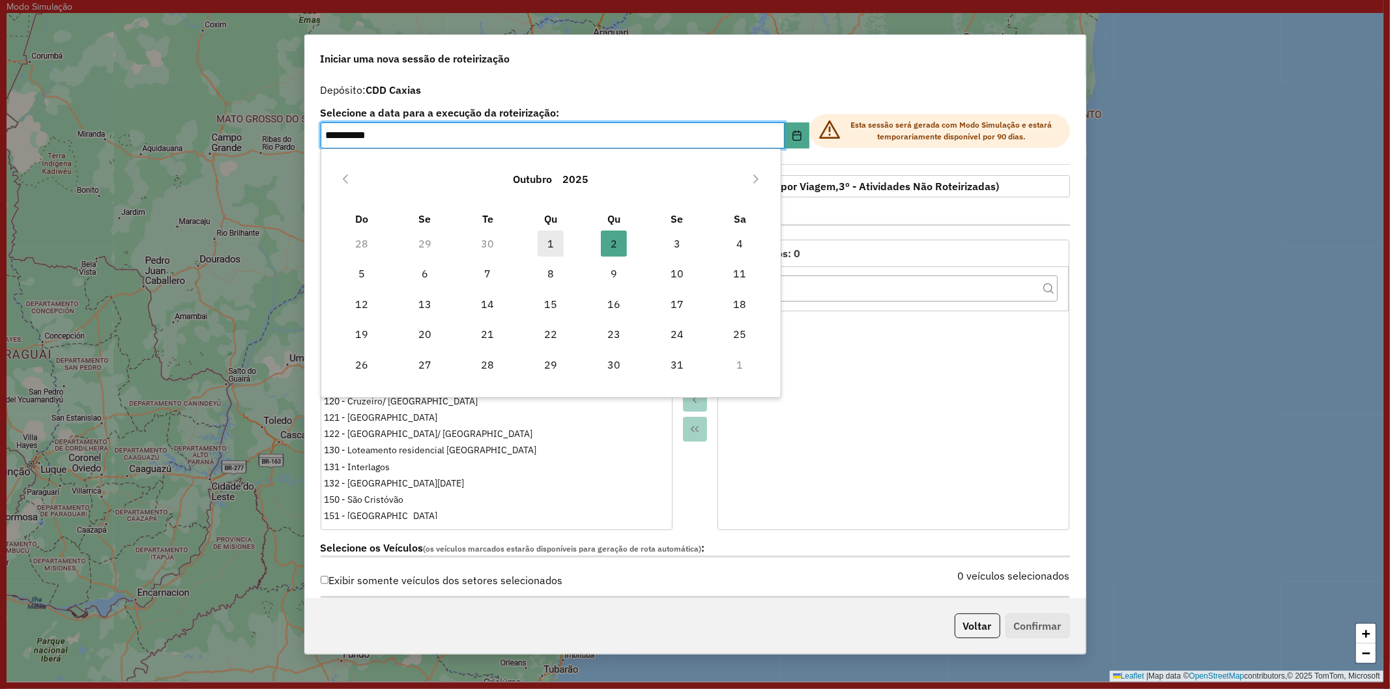
click at [551, 236] on span "1" at bounding box center [551, 244] width 26 height 26
type input "**********"
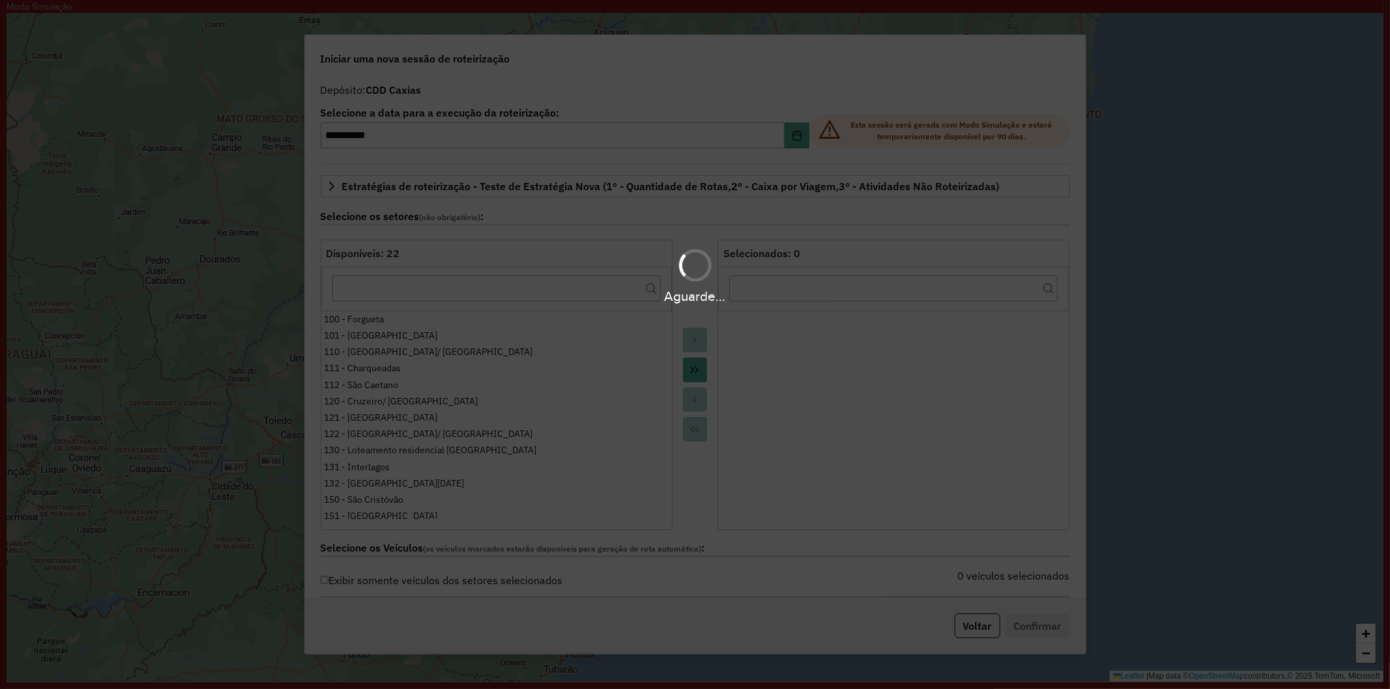
click at [883, 89] on div "Aguarde..." at bounding box center [695, 344] width 1390 height 689
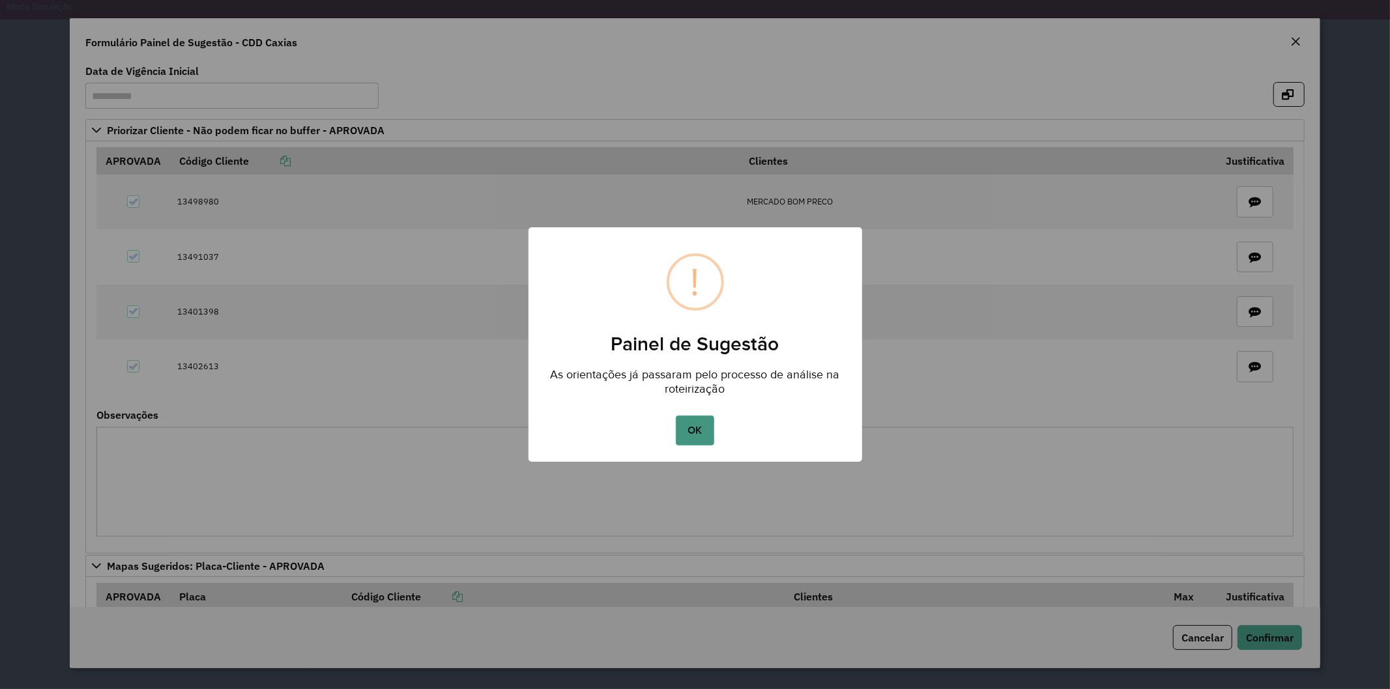
click at [680, 430] on button "OK" at bounding box center [695, 431] width 38 height 30
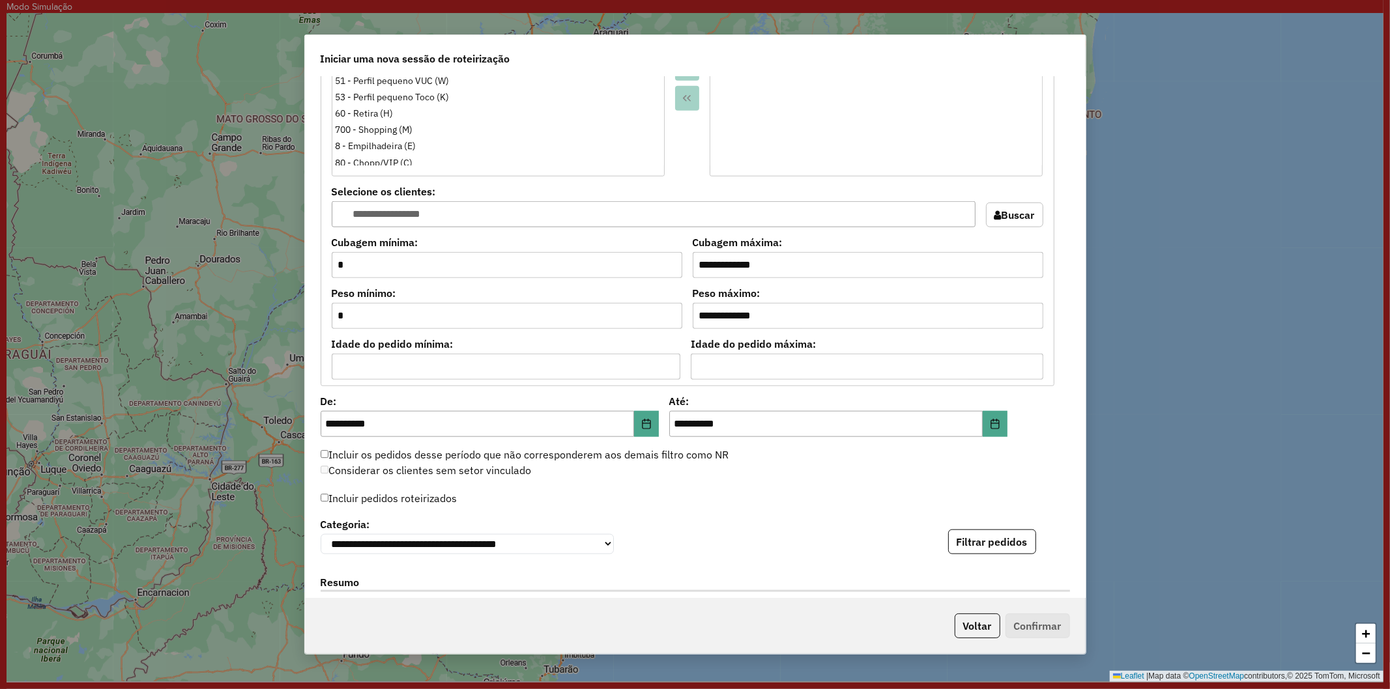
scroll to position [1013, 0]
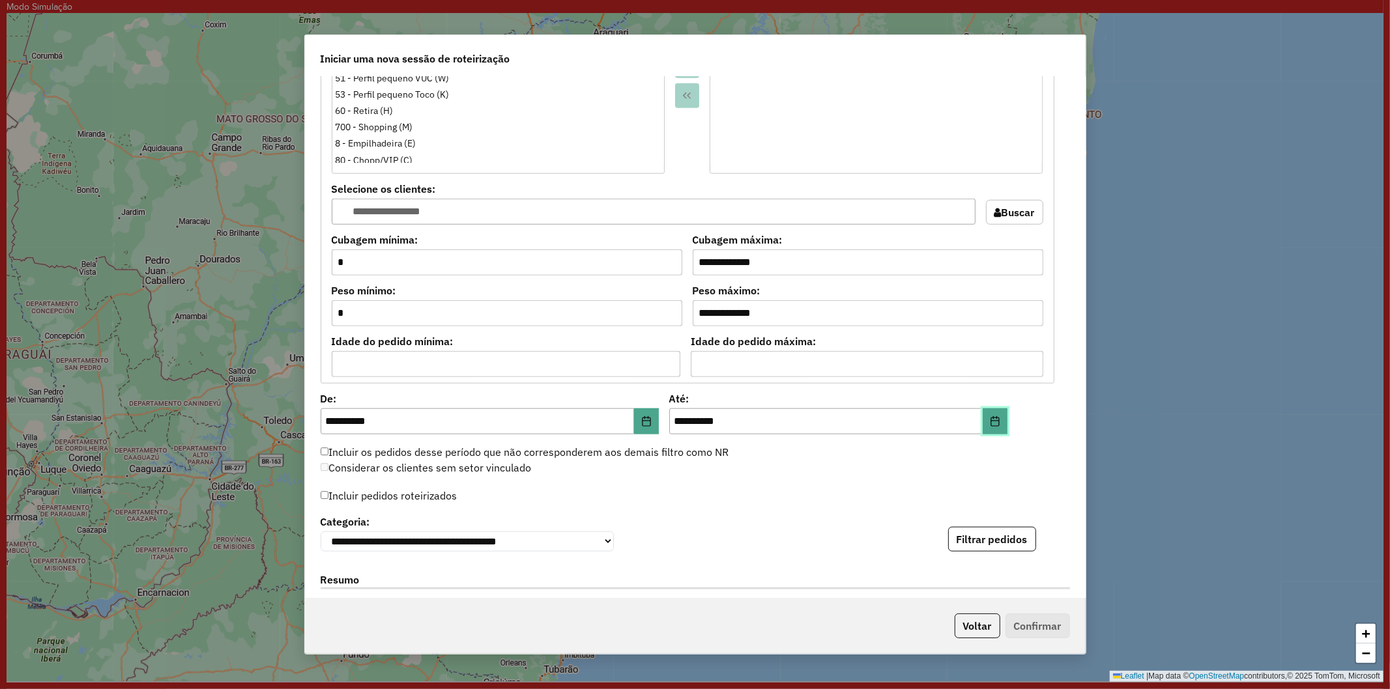
click at [993, 422] on icon "Choose Date" at bounding box center [995, 421] width 10 height 10
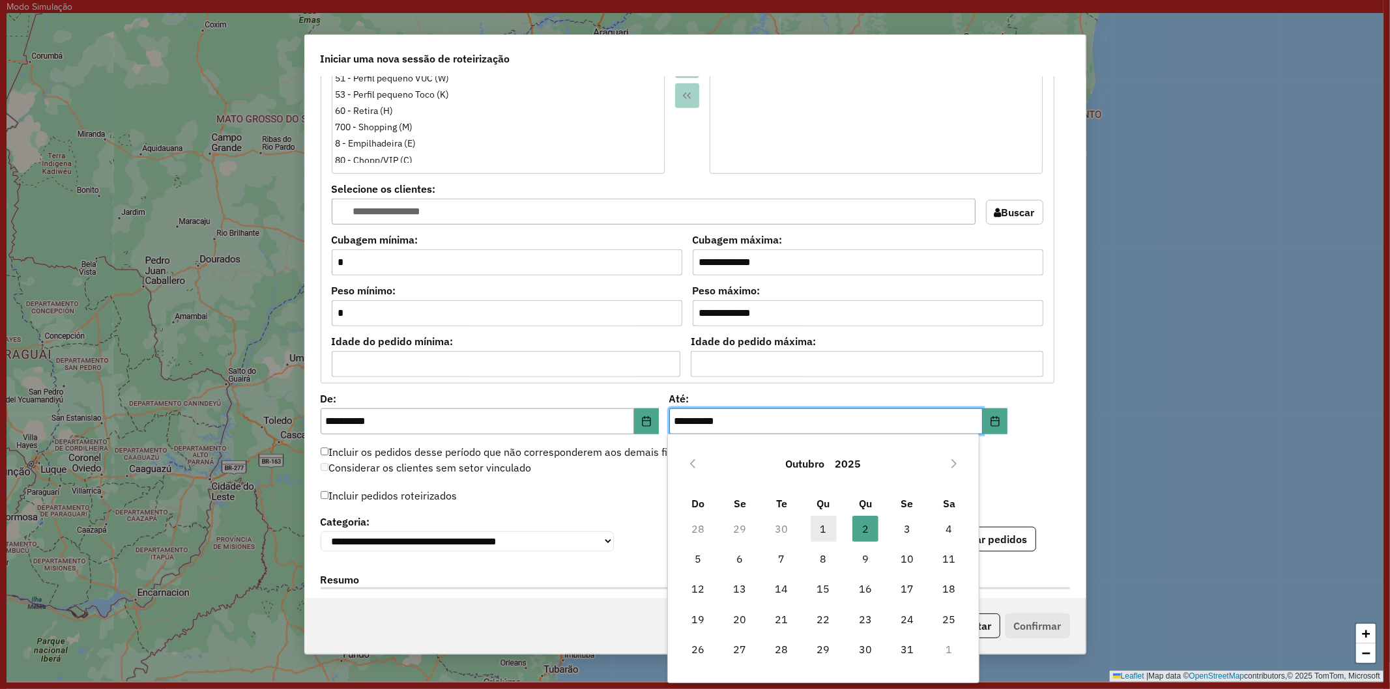
click at [823, 528] on span "1" at bounding box center [824, 529] width 26 height 26
type input "**********"
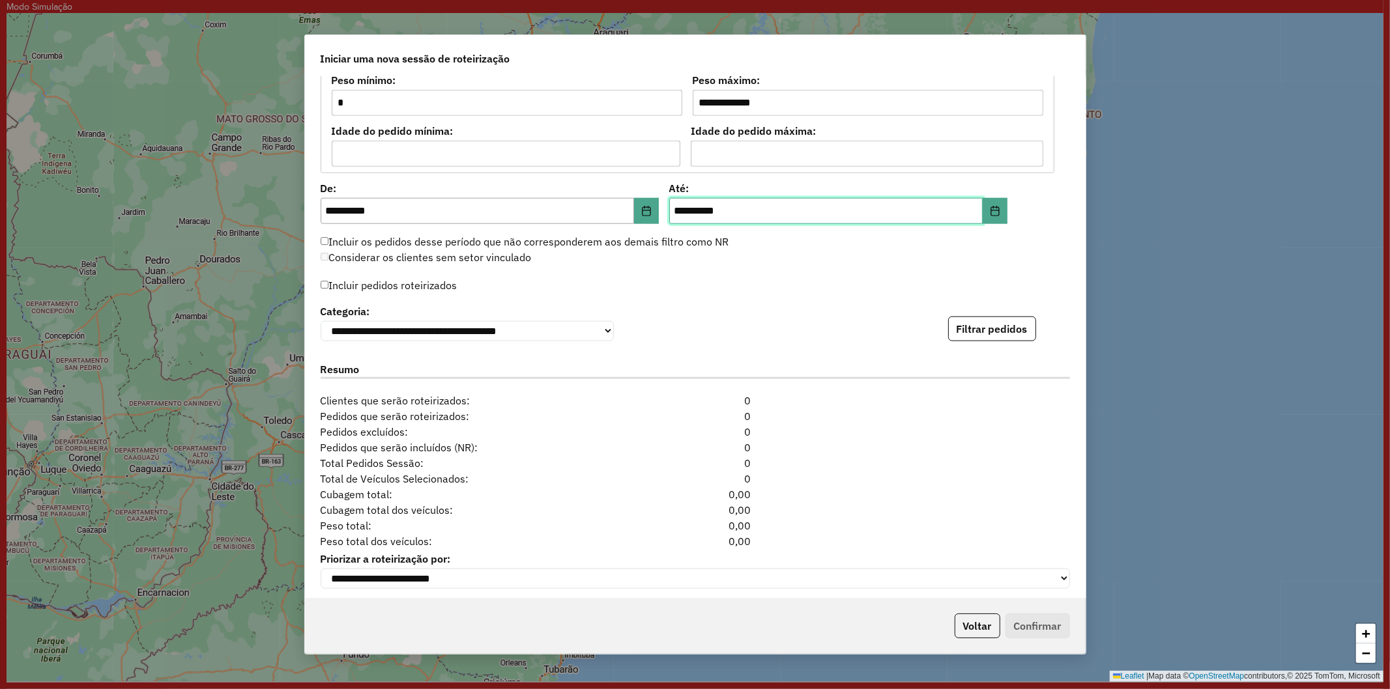
scroll to position [1230, 0]
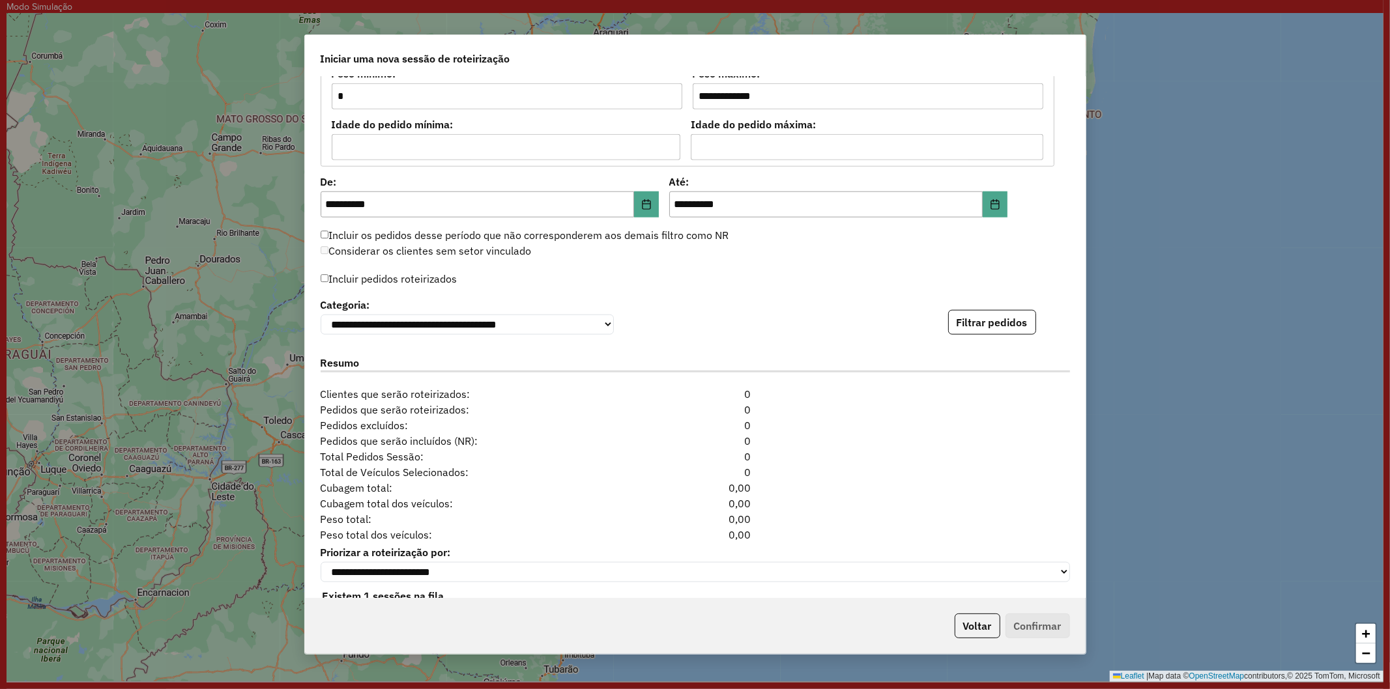
click at [360, 267] on label "Incluir pedidos roteirizados" at bounding box center [389, 278] width 137 height 25
click at [361, 278] on label "Incluir pedidos roteirizados" at bounding box center [389, 278] width 137 height 25
click at [386, 283] on label "Incluir pedidos roteirizados" at bounding box center [389, 278] width 137 height 25
click at [993, 322] on button "Filtrar pedidos" at bounding box center [992, 322] width 88 height 25
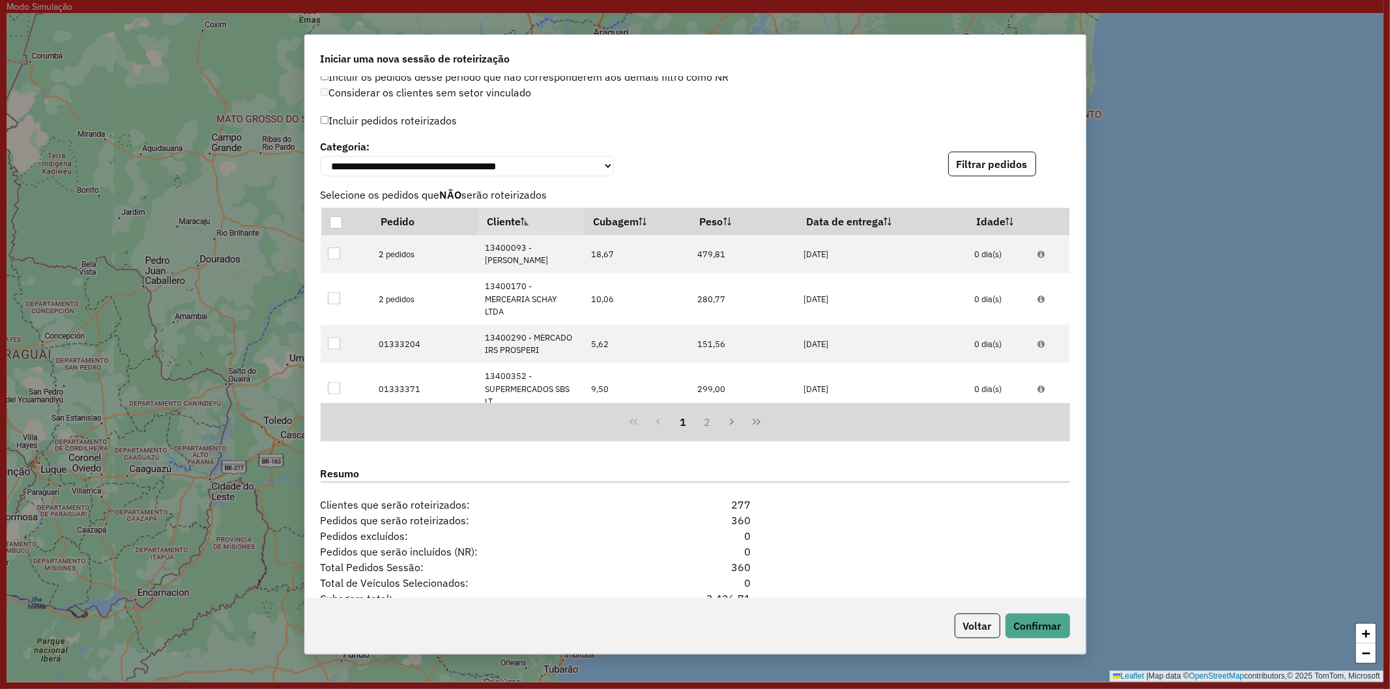
scroll to position [1548, 0]
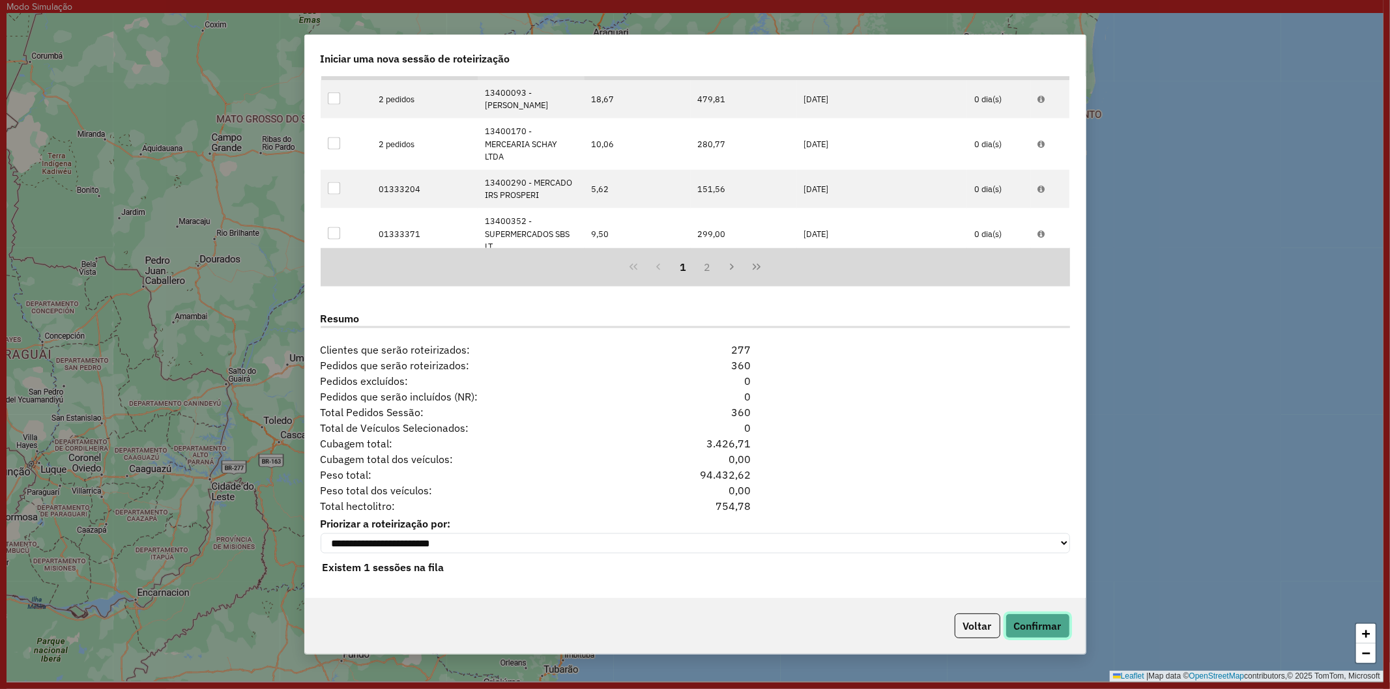
click at [1043, 629] on button "Confirmar" at bounding box center [1037, 626] width 65 height 25
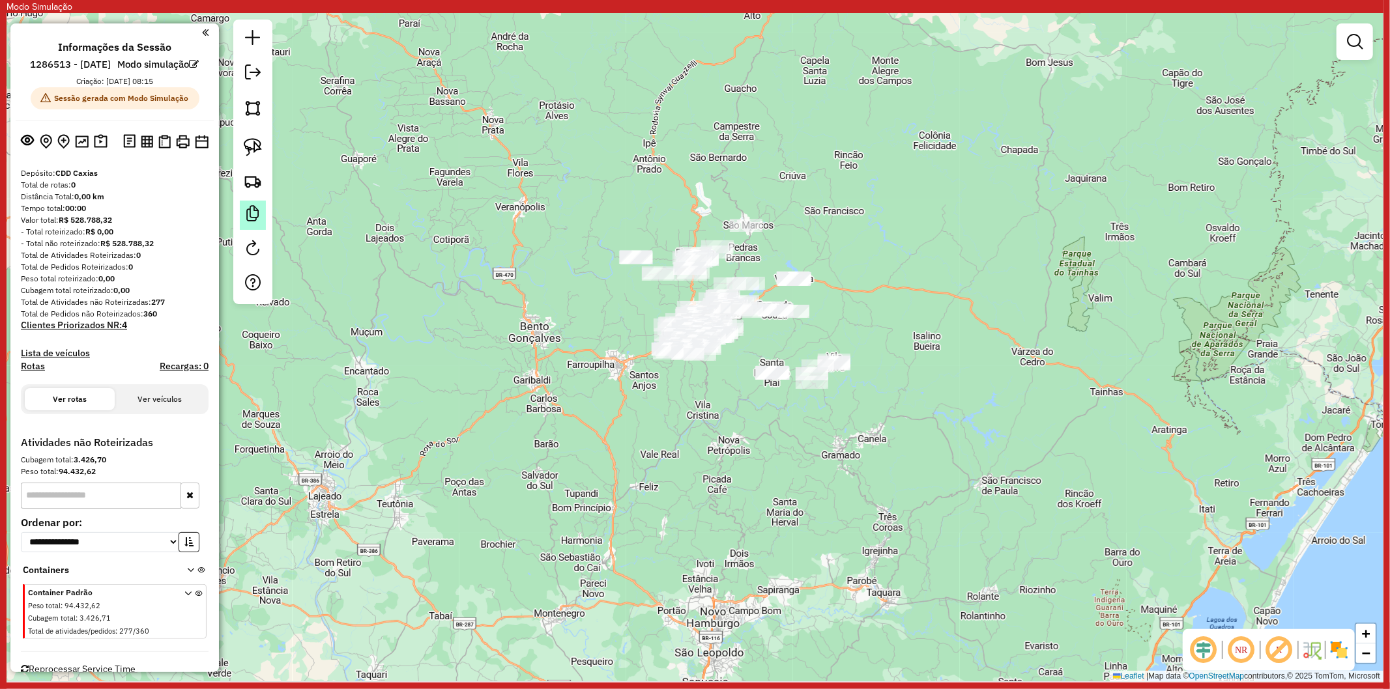
click at [255, 220] on em at bounding box center [253, 214] width 16 height 16
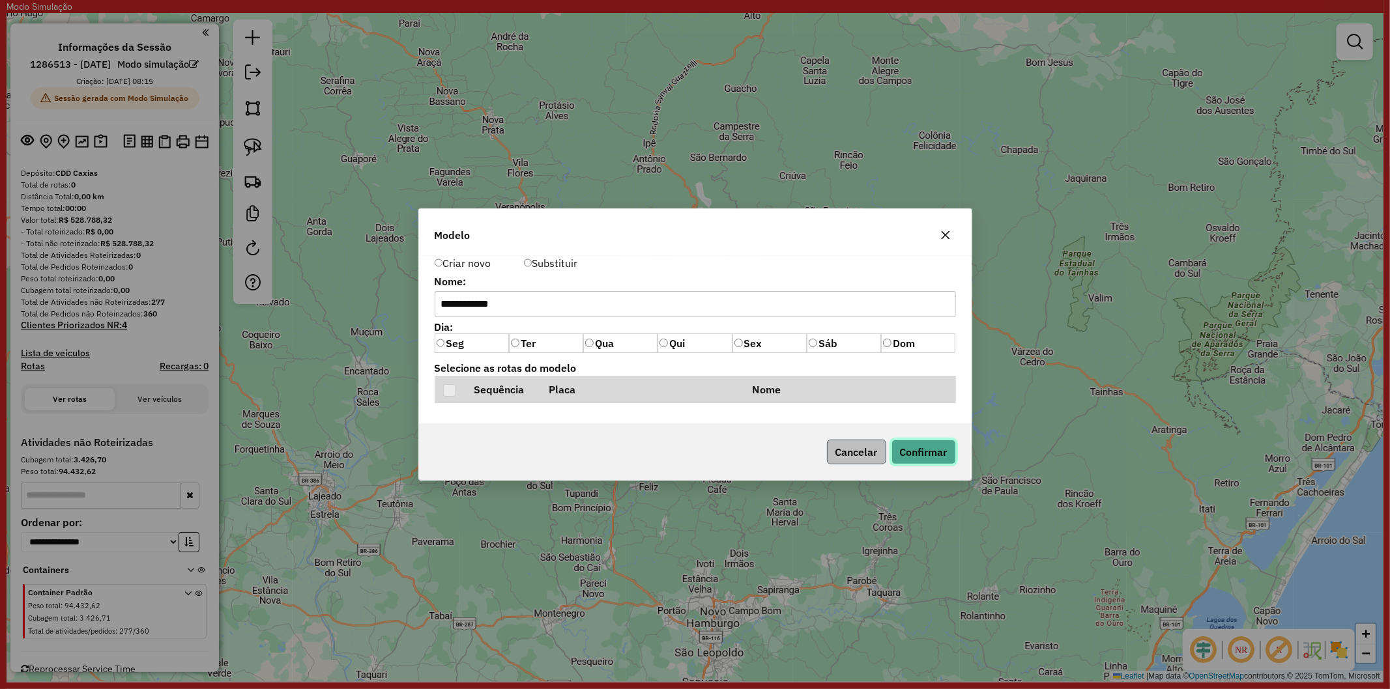
drag, startPoint x: 915, startPoint y: 459, endPoint x: 845, endPoint y: 455, distance: 69.8
click at [852, 463] on div "Cancelar Confirmar" at bounding box center [889, 452] width 134 height 25
click at [845, 455] on button "Cancelar" at bounding box center [856, 452] width 59 height 25
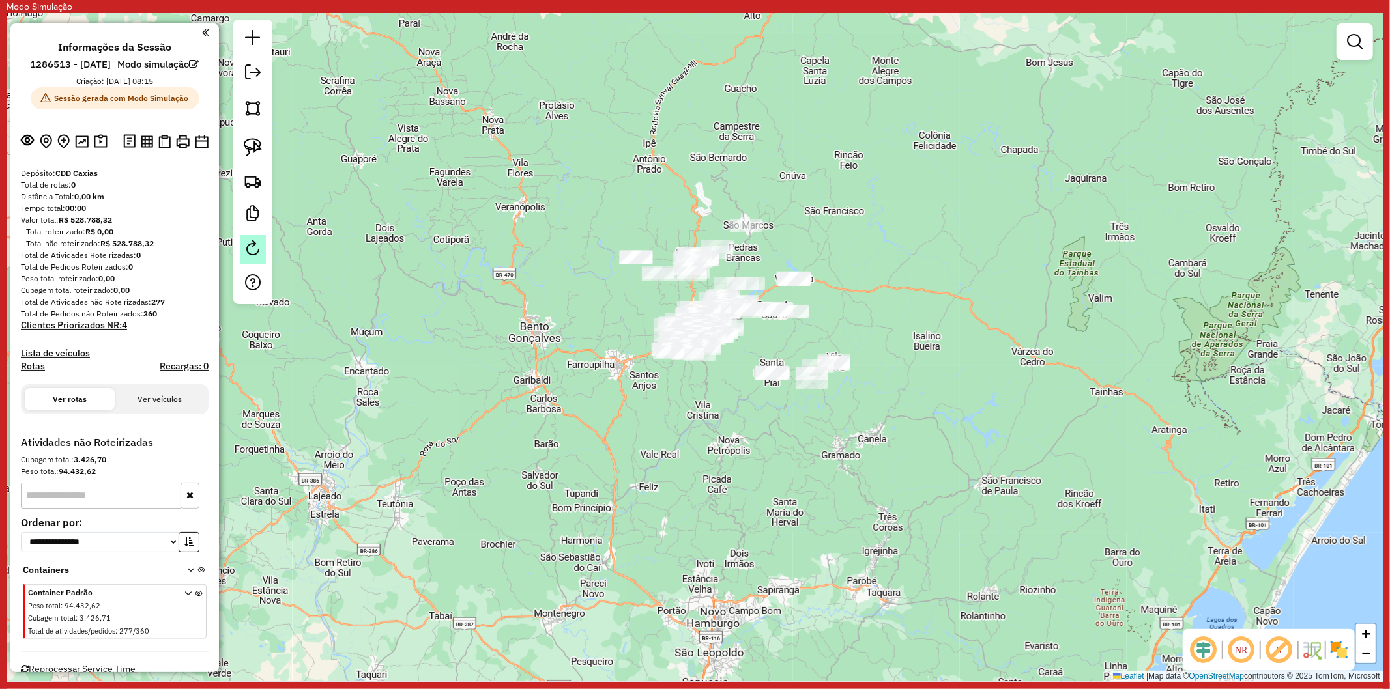
click at [261, 249] on link at bounding box center [253, 249] width 26 height 29
select select "*"
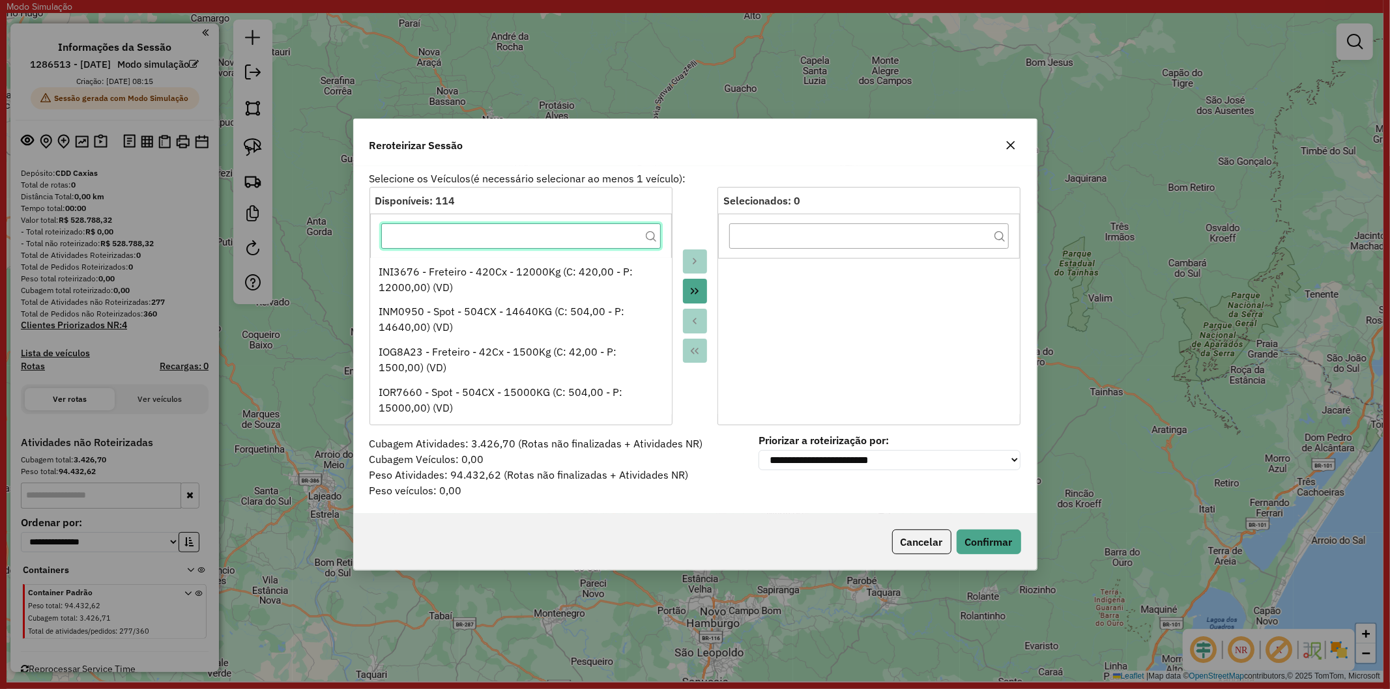
scroll to position [941, 0]
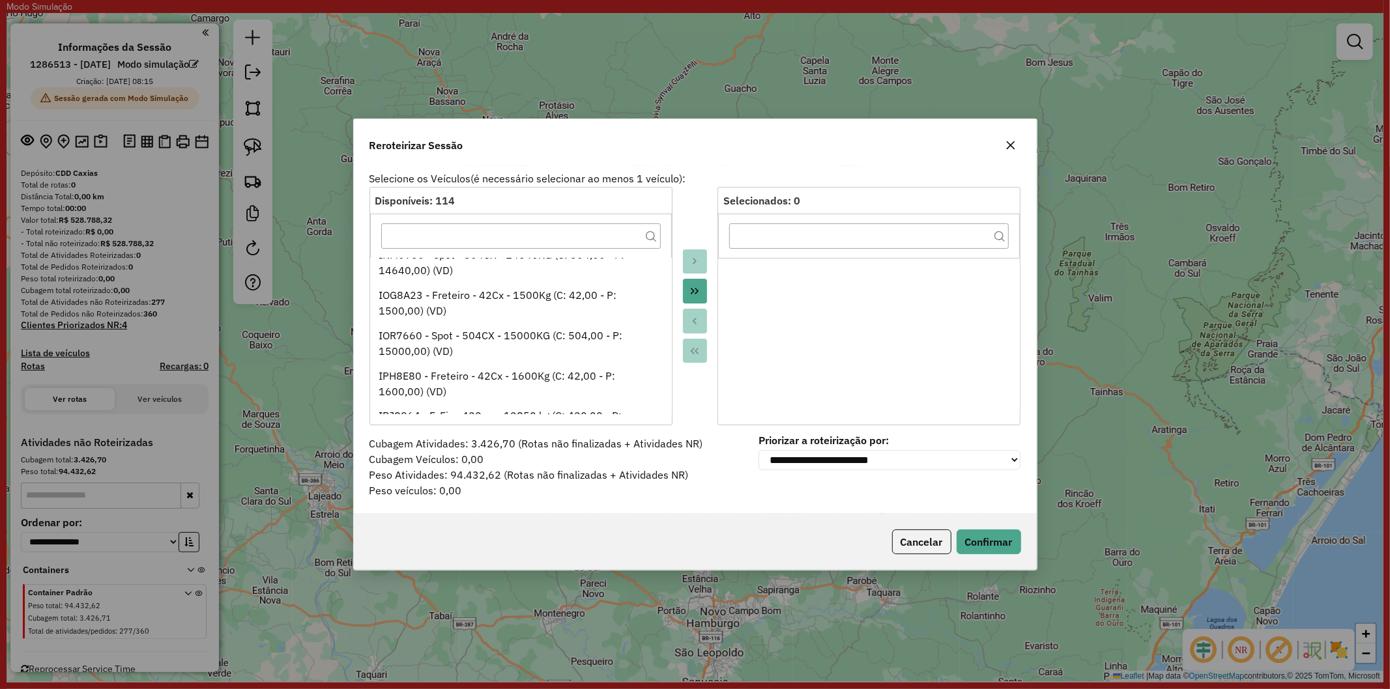
click at [648, 236] on icon at bounding box center [651, 236] width 10 height 10
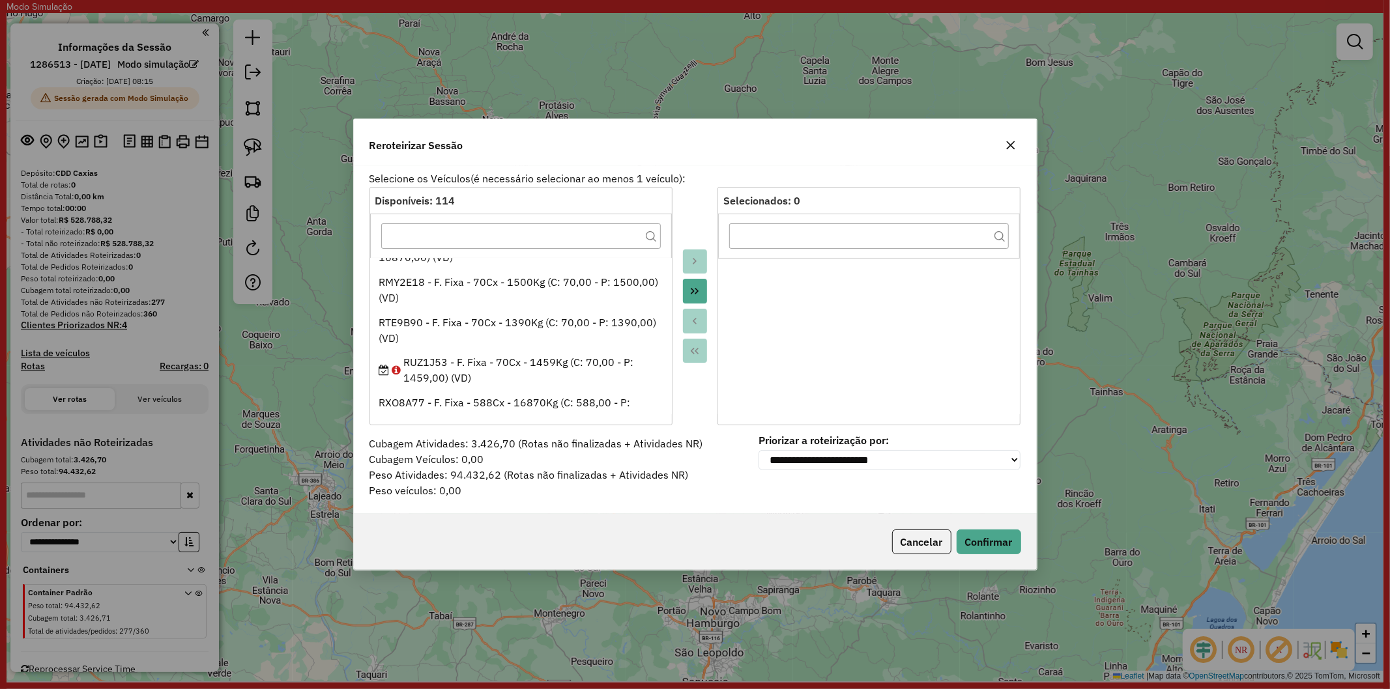
scroll to position [4093, 0]
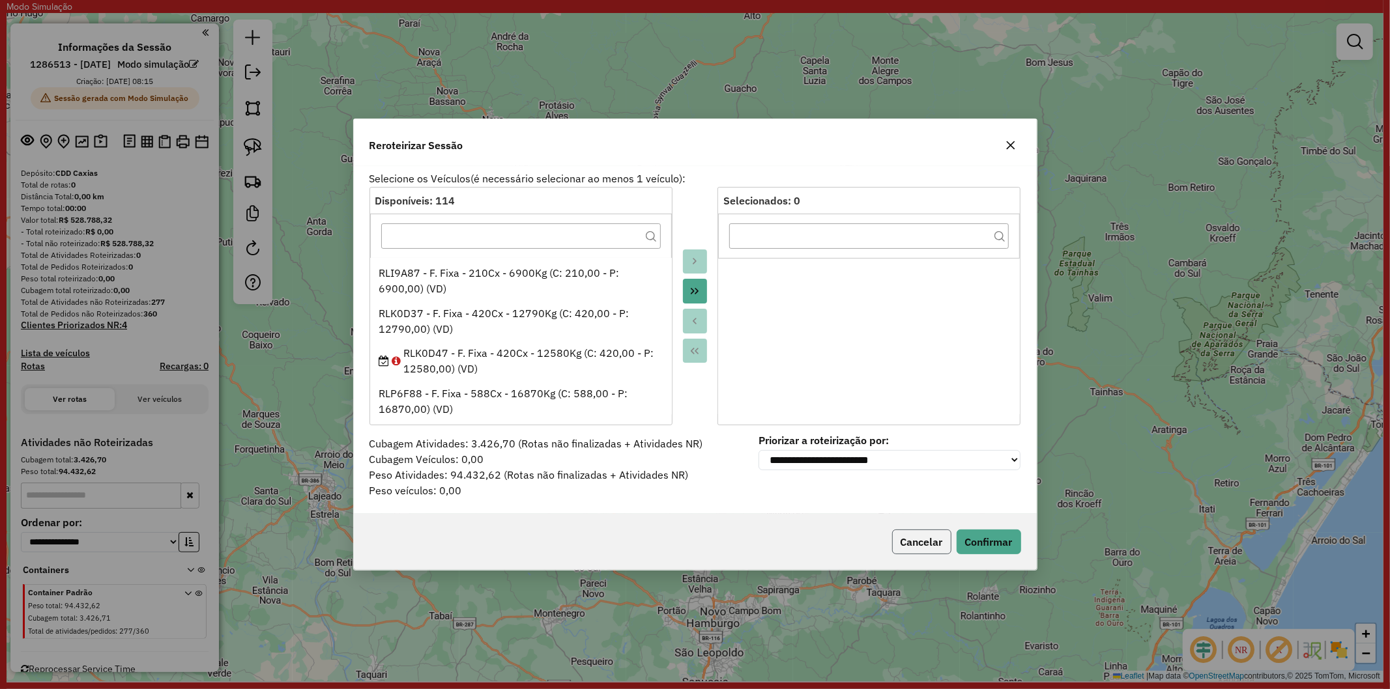
click at [901, 534] on button "Cancelar" at bounding box center [921, 542] width 59 height 25
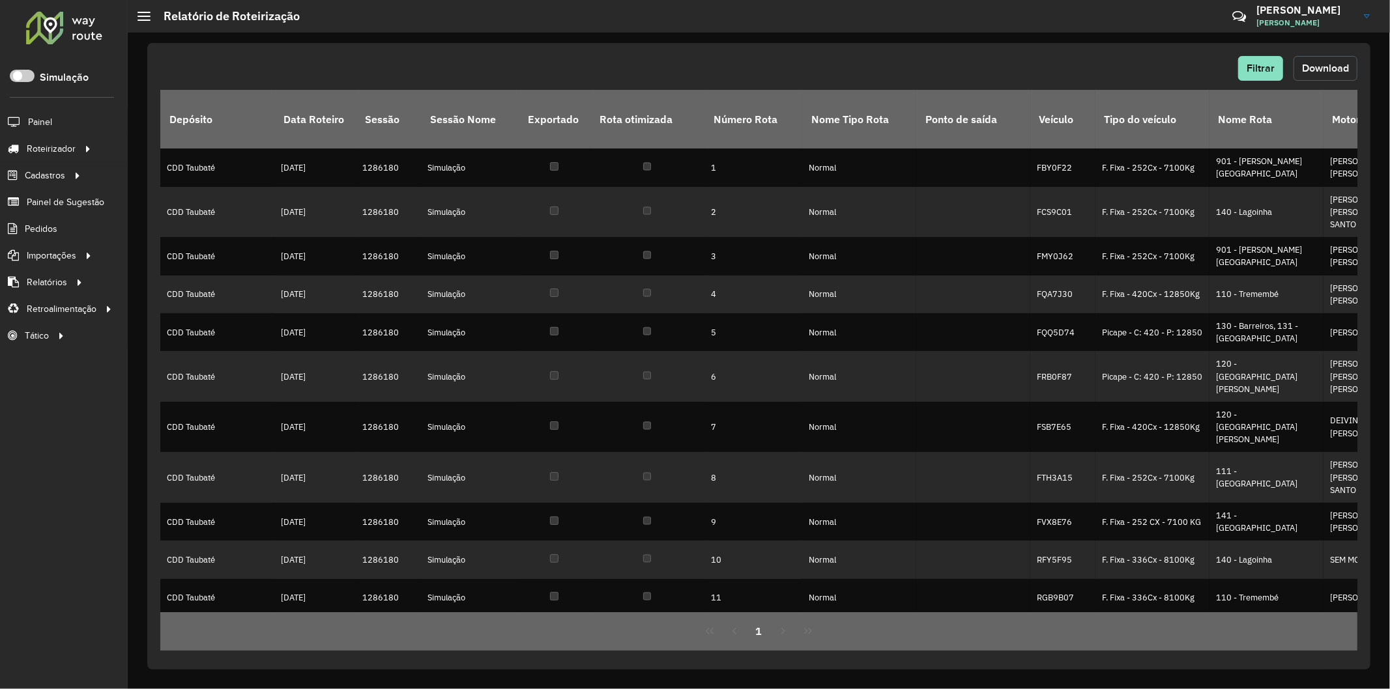
click at [1314, 68] on span "Download" at bounding box center [1325, 68] width 47 height 11
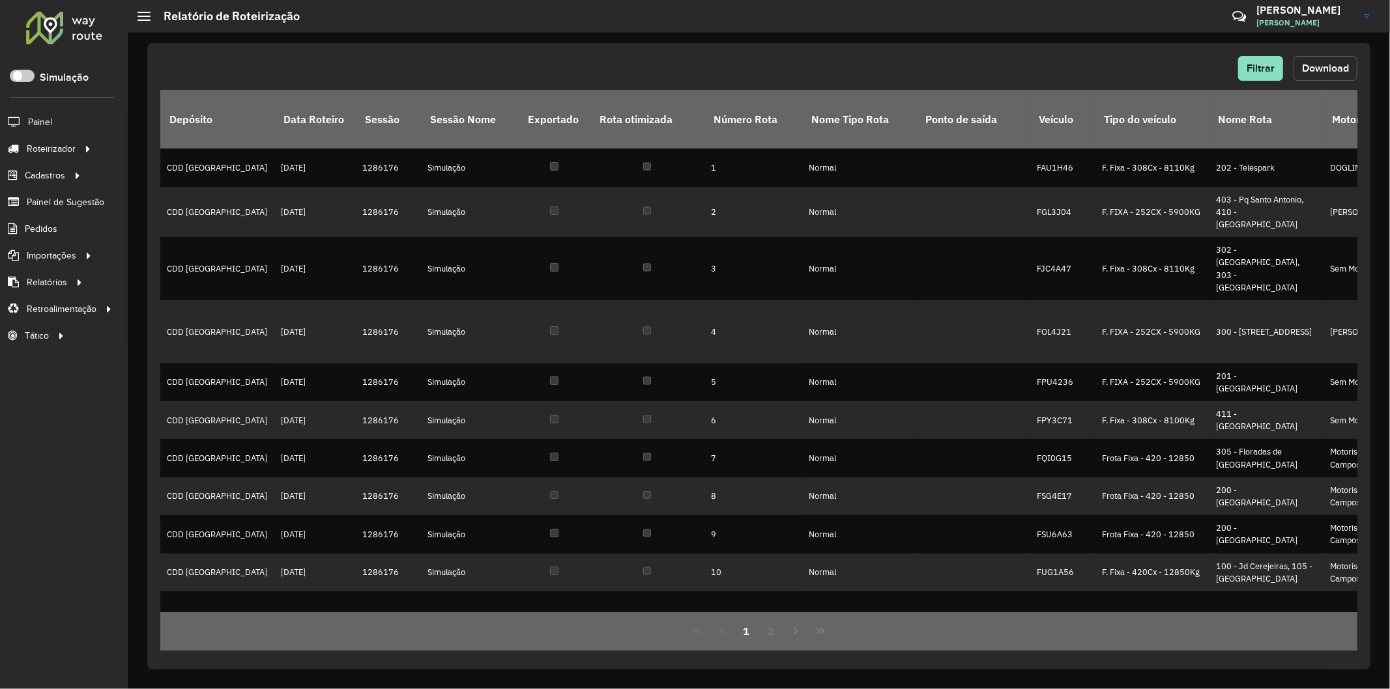
click at [1312, 66] on span "Download" at bounding box center [1325, 68] width 47 height 11
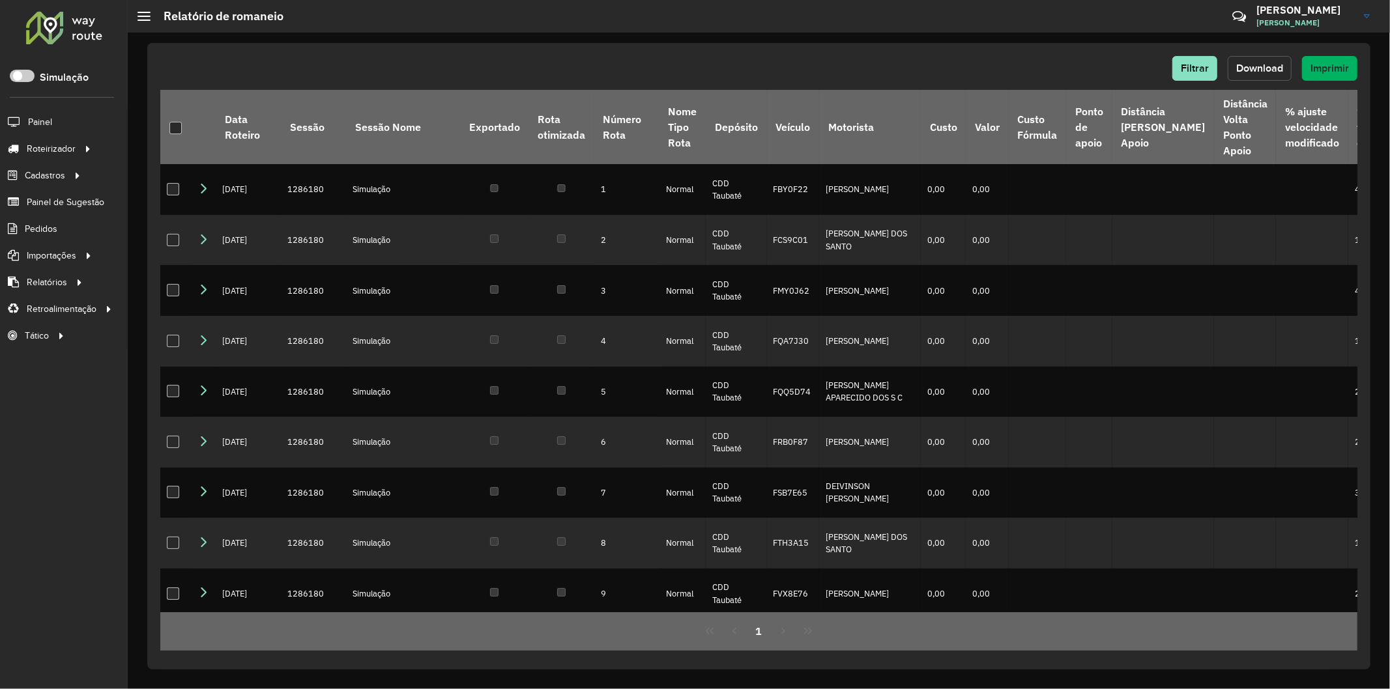
click at [1256, 68] on span "Download" at bounding box center [1259, 68] width 47 height 11
drag, startPoint x: 1041, startPoint y: 52, endPoint x: 1071, endPoint y: 8, distance: 52.6
click at [1041, 52] on div "Filtrar Download Imprimir Data Roteiro Sessão Sessão Nome Exportado Rota otimiz…" at bounding box center [758, 356] width 1223 height 627
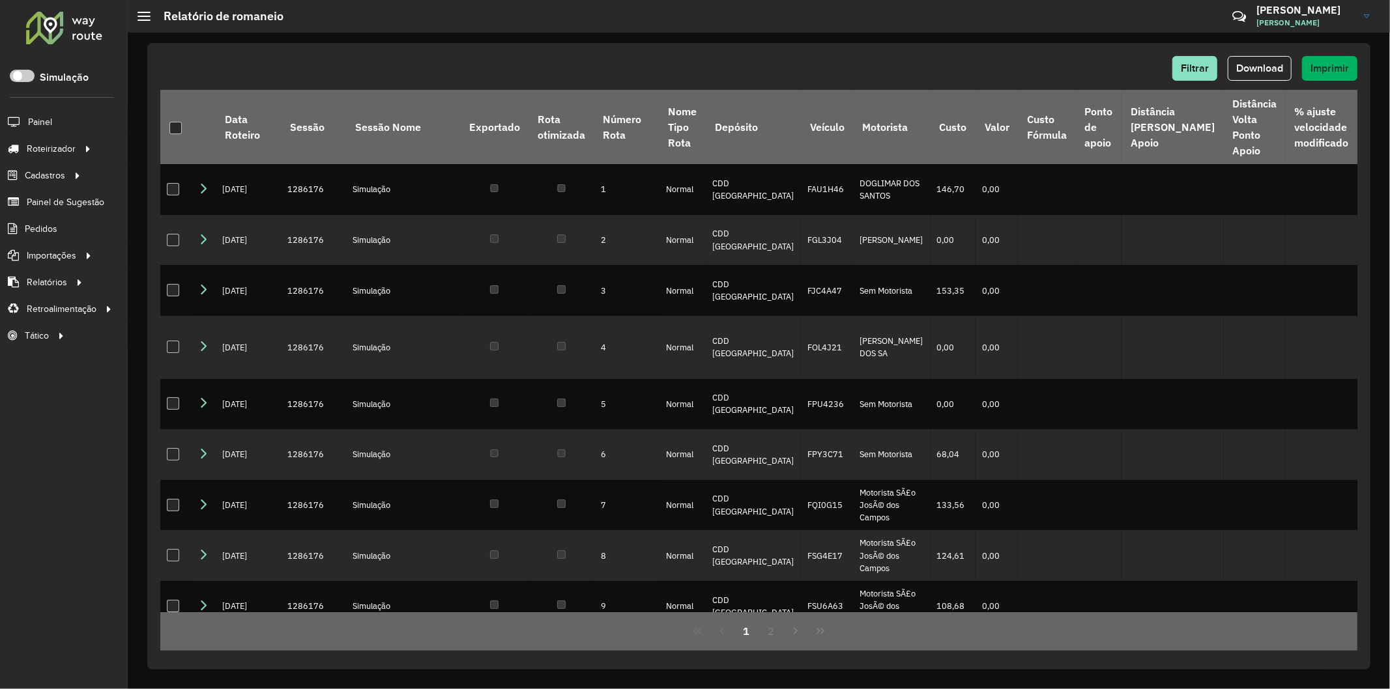
click at [917, 55] on div "Filtrar Download Imprimir Data Roteiro Sessão Sessão Nome Exportado Rota otimiz…" at bounding box center [758, 356] width 1223 height 627
click at [1254, 65] on span "Download" at bounding box center [1259, 68] width 47 height 11
click at [1015, 61] on div "Filtrar Download Imprimir" at bounding box center [758, 68] width 1197 height 25
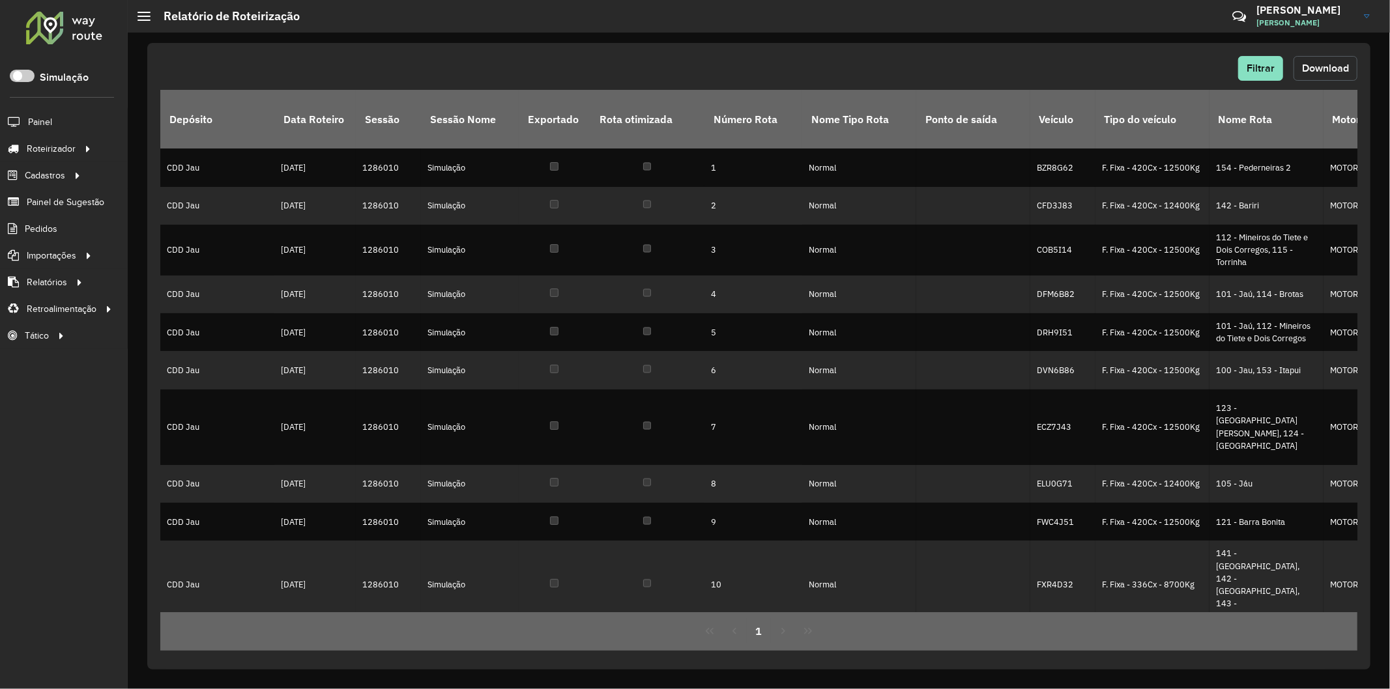
click at [1342, 73] on span "Download" at bounding box center [1325, 68] width 47 height 11
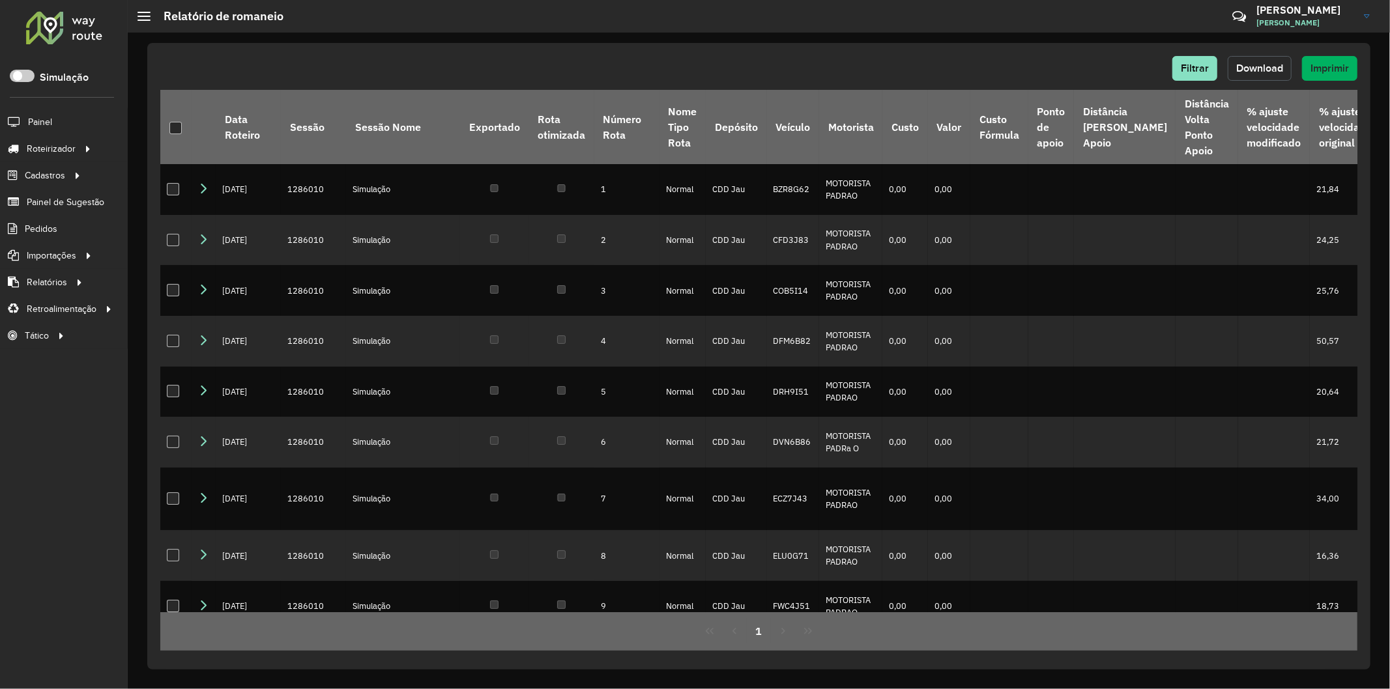
click at [1275, 57] on button "Download" at bounding box center [1260, 68] width 64 height 25
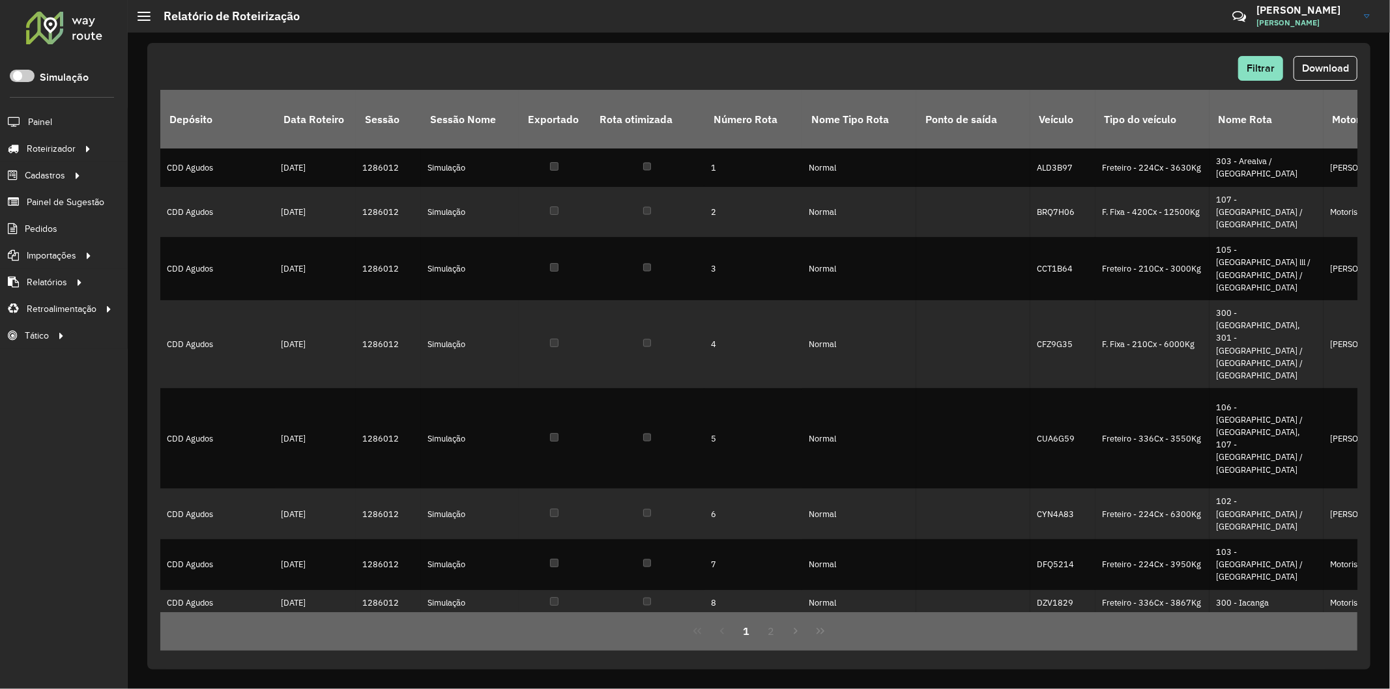
click at [528, 68] on div "Filtrar Download" at bounding box center [758, 68] width 1197 height 25
click at [1314, 67] on span "Download" at bounding box center [1325, 68] width 47 height 11
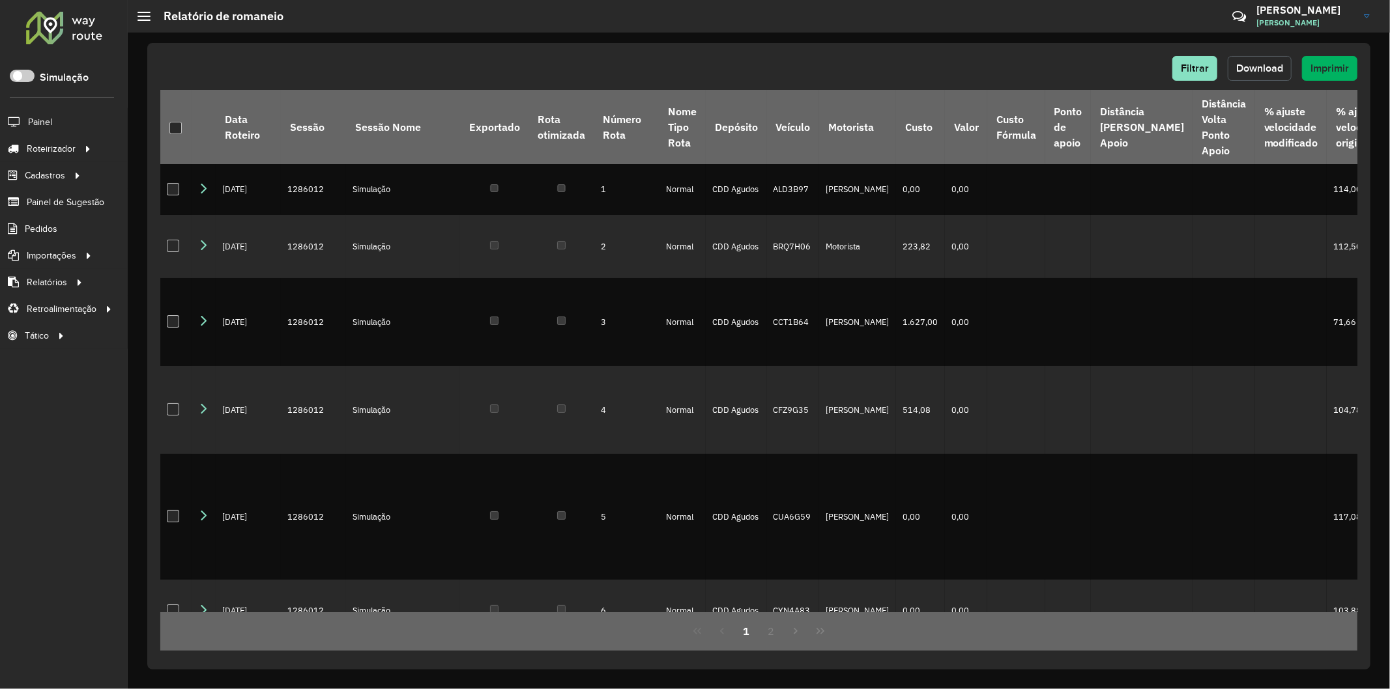
click at [1261, 70] on span "Download" at bounding box center [1259, 68] width 47 height 11
click at [1060, 62] on div "Filtrar Download Imprimir" at bounding box center [758, 68] width 1197 height 25
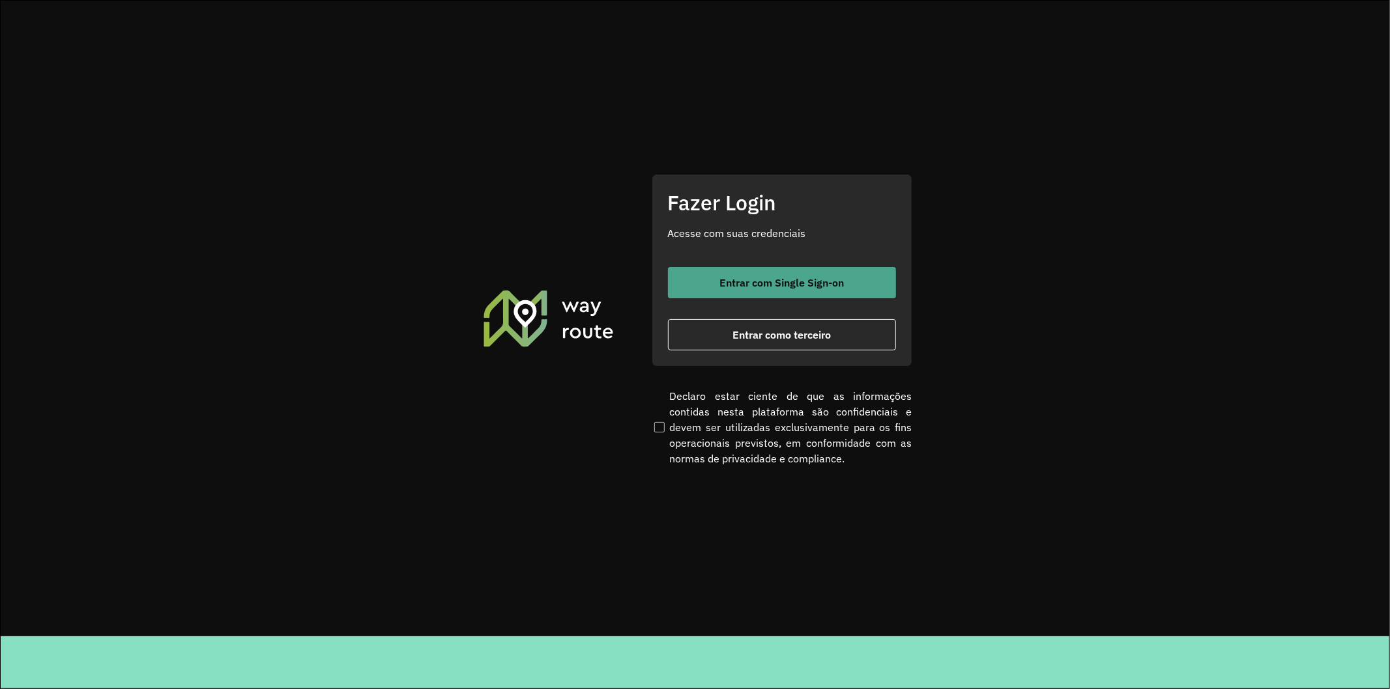
click at [861, 281] on button "Entrar com Single Sign-on" at bounding box center [782, 282] width 228 height 31
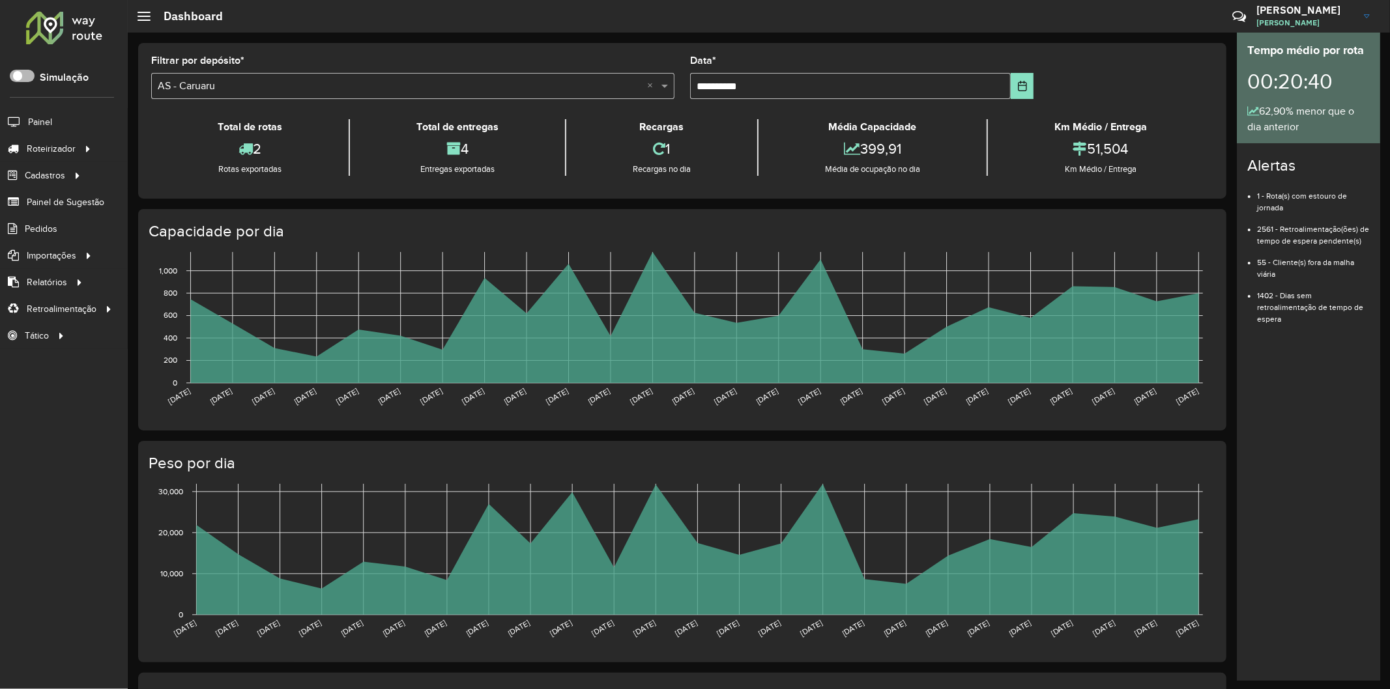
click at [17, 81] on span at bounding box center [22, 76] width 25 height 12
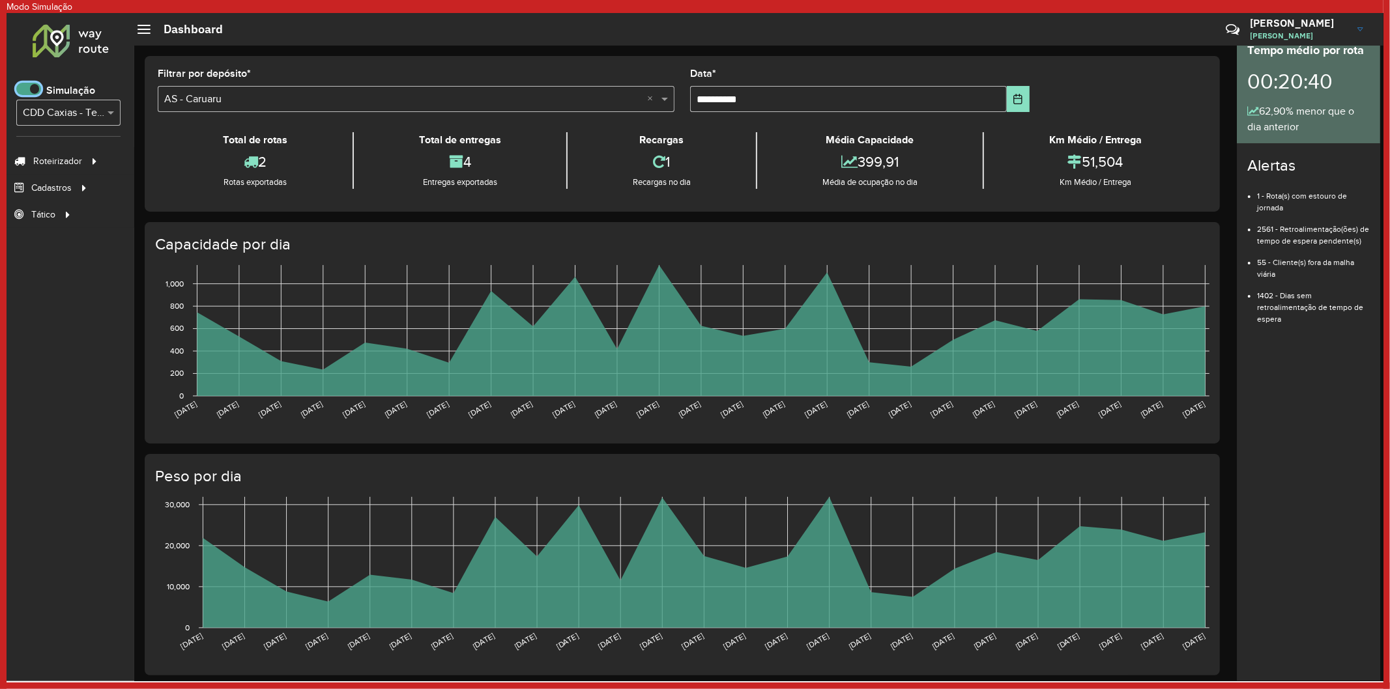
scroll to position [7, 4]
click at [159, 159] on span "Entregas" at bounding box center [172, 161] width 37 height 14
click at [66, 160] on span "Roteirizador" at bounding box center [58, 161] width 51 height 14
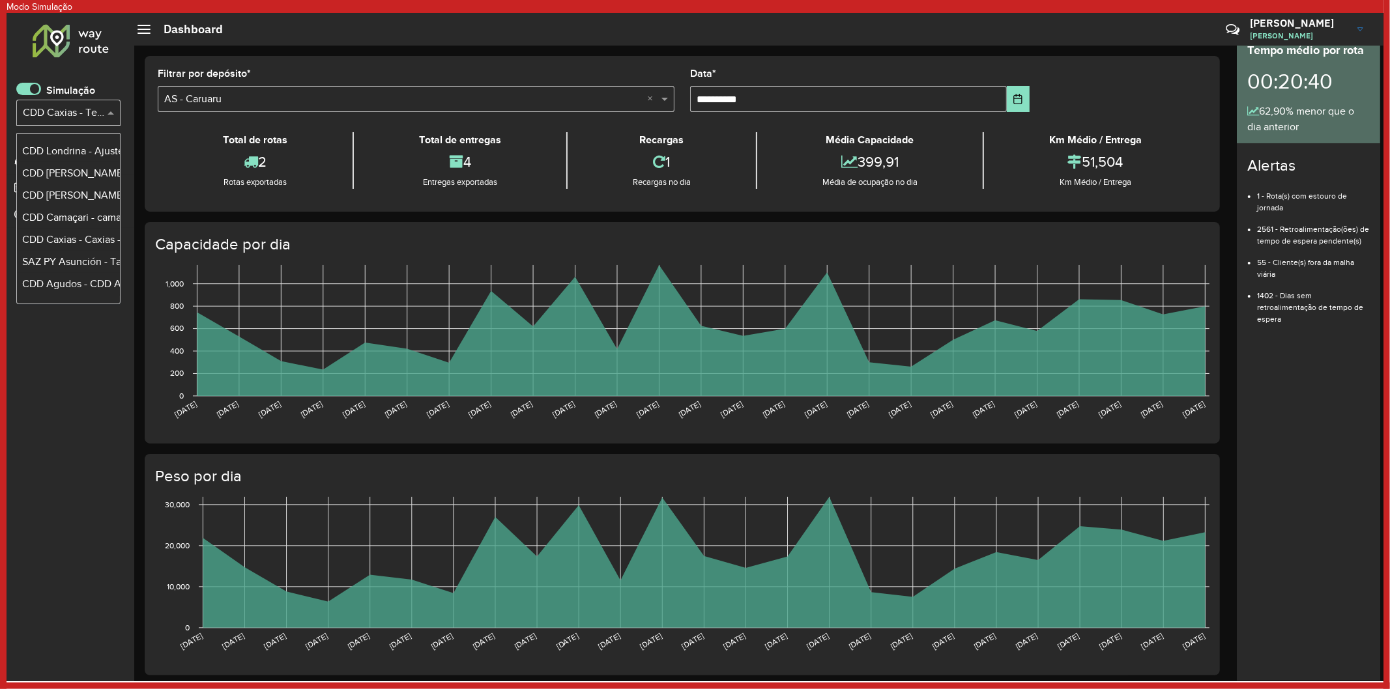
click at [75, 112] on input "text" at bounding box center [55, 114] width 65 height 16
type input "******"
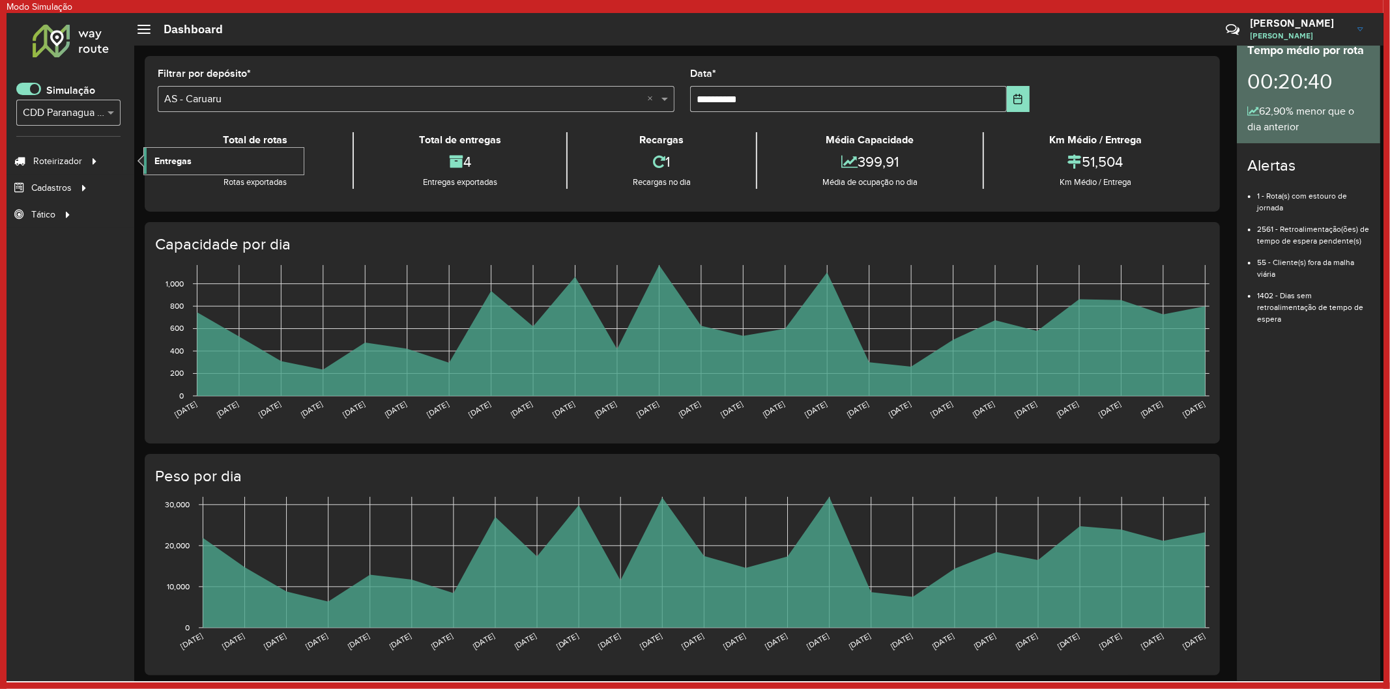
click at [173, 154] on span "Entregas" at bounding box center [172, 161] width 37 height 14
click at [35, 92] on span at bounding box center [28, 89] width 25 height 12
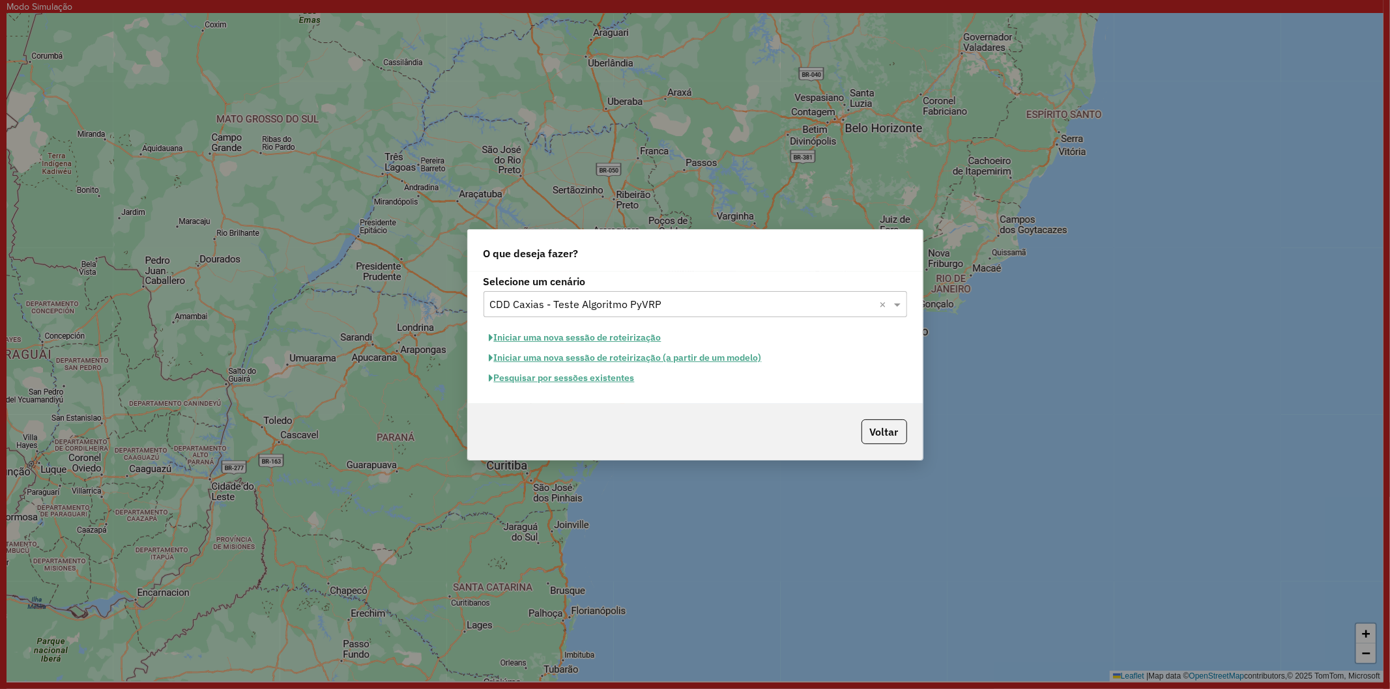
click at [547, 381] on button "Pesquisar por sessões existentes" at bounding box center [561, 378] width 157 height 20
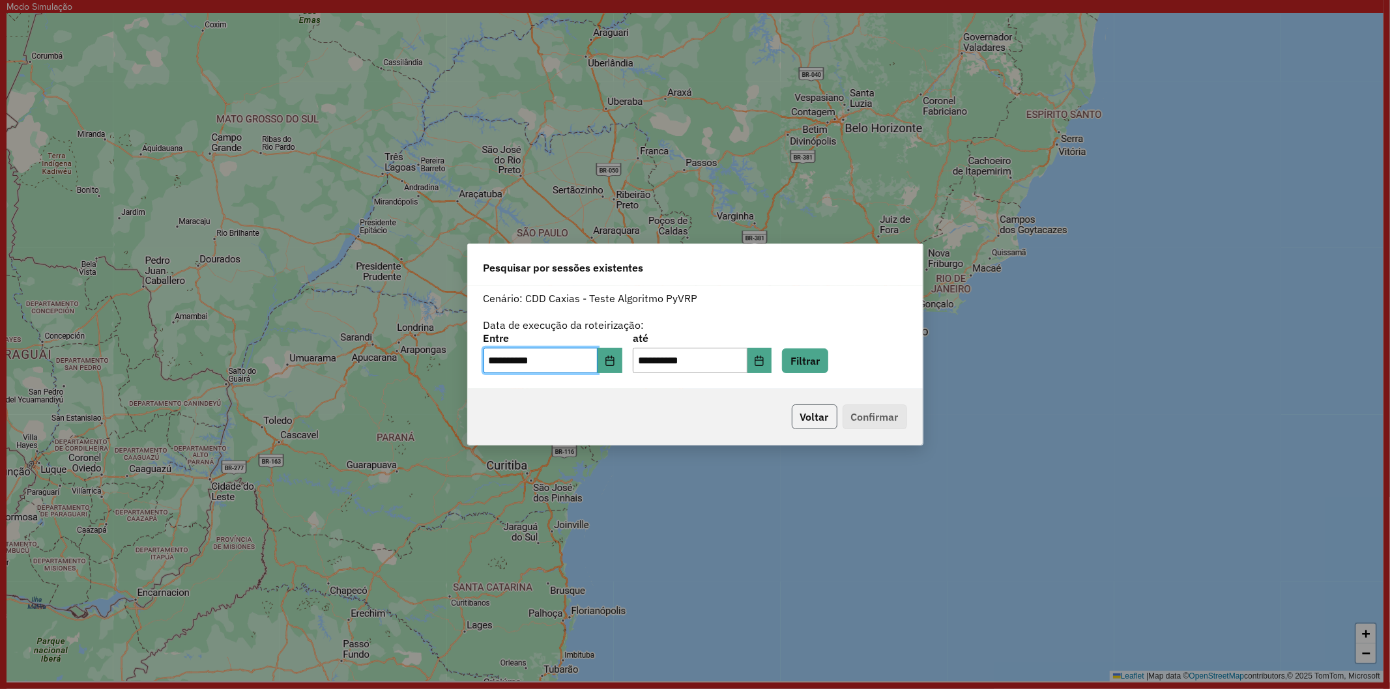
click at [810, 427] on button "Voltar" at bounding box center [815, 417] width 46 height 25
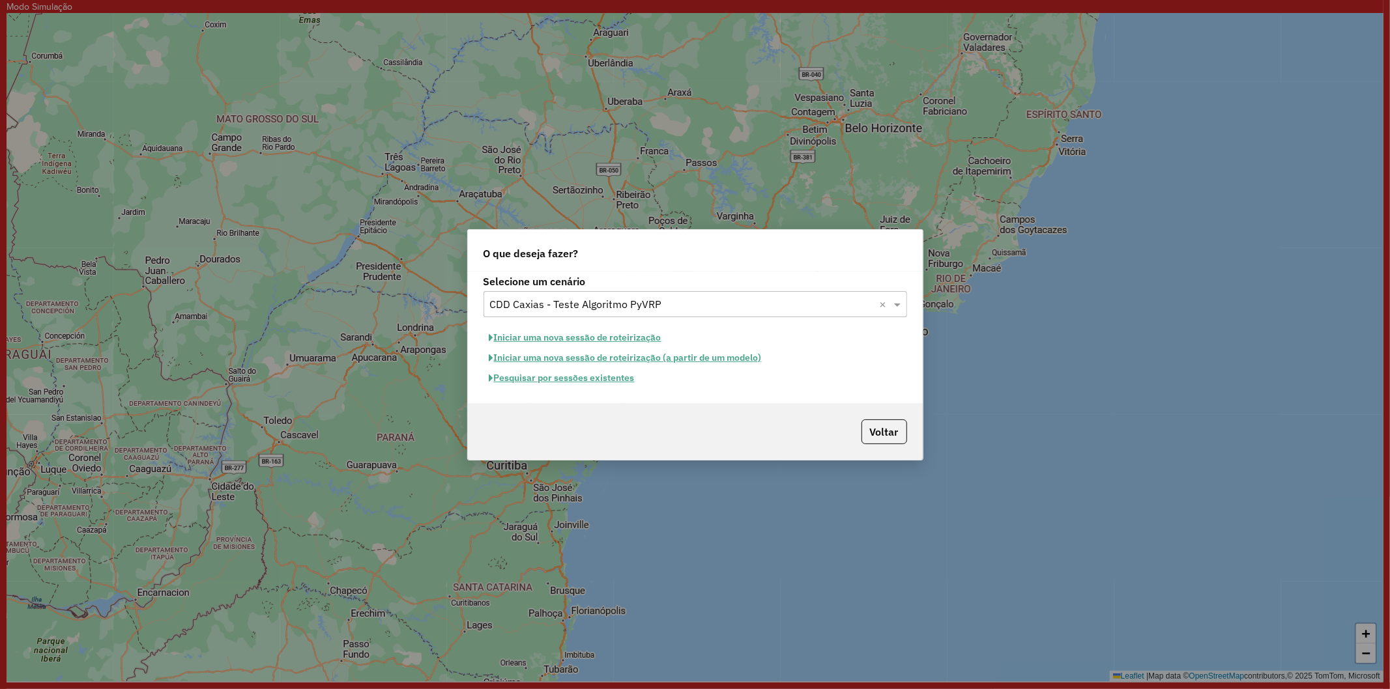
click at [575, 324] on div "Selecione um cenário Selecione um cenário × CDD Caxias - Teste Algoritmo PyVRP …" at bounding box center [695, 338] width 455 height 132
click at [575, 328] on button "Iniciar uma nova sessão de roteirização" at bounding box center [575, 338] width 184 height 20
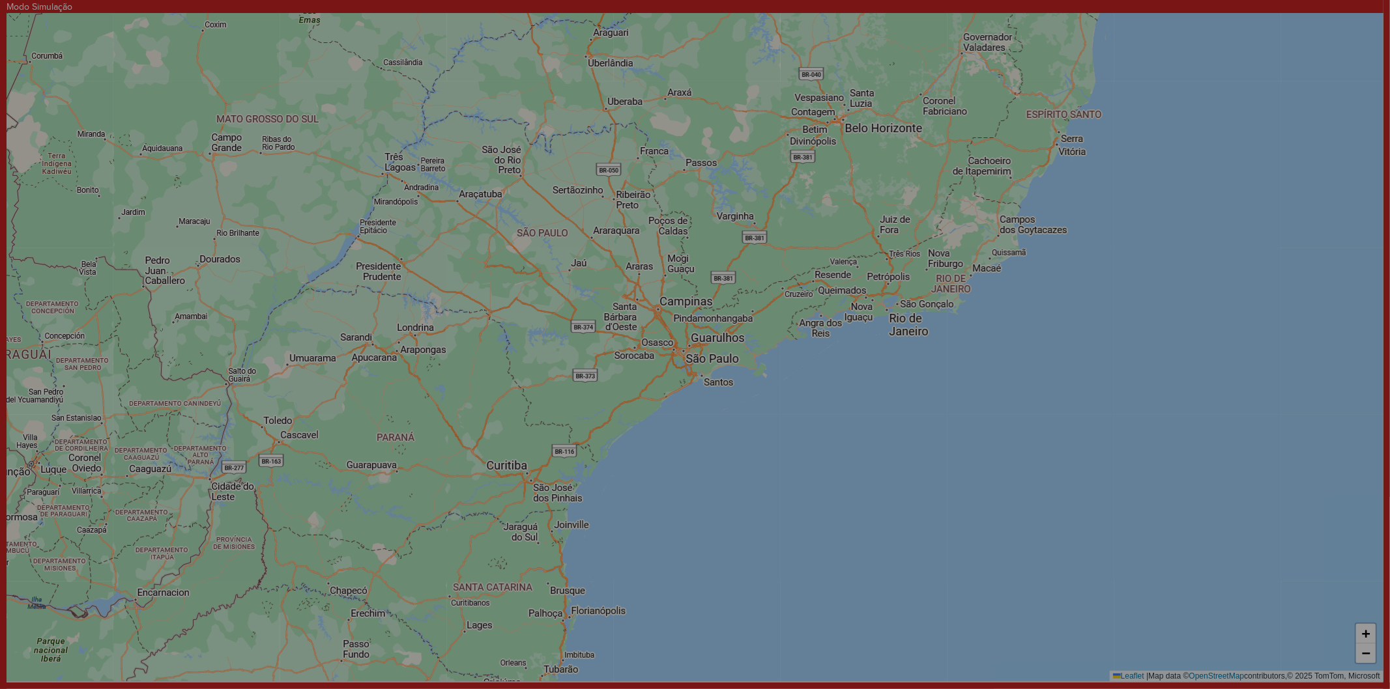
select select "*"
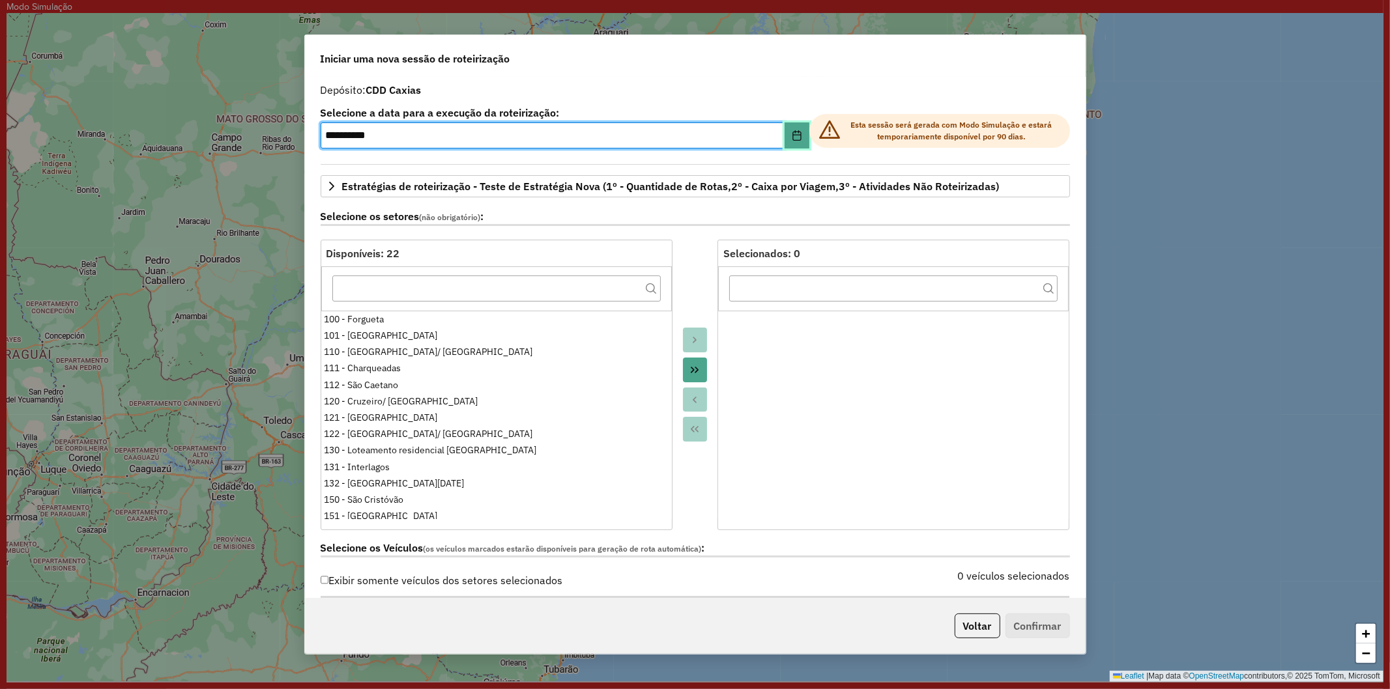
click at [797, 141] on button "Choose Date" at bounding box center [797, 135] width 25 height 26
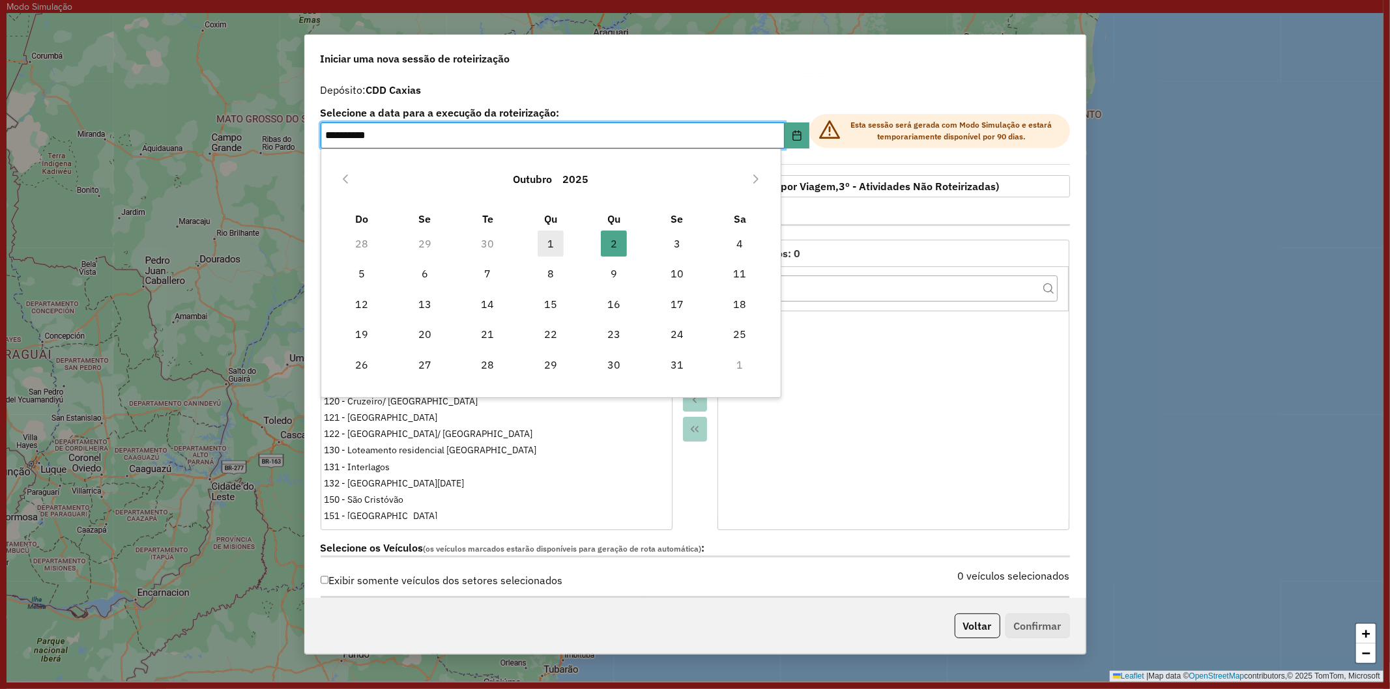
click at [545, 249] on span "1" at bounding box center [551, 244] width 26 height 26
type input "**********"
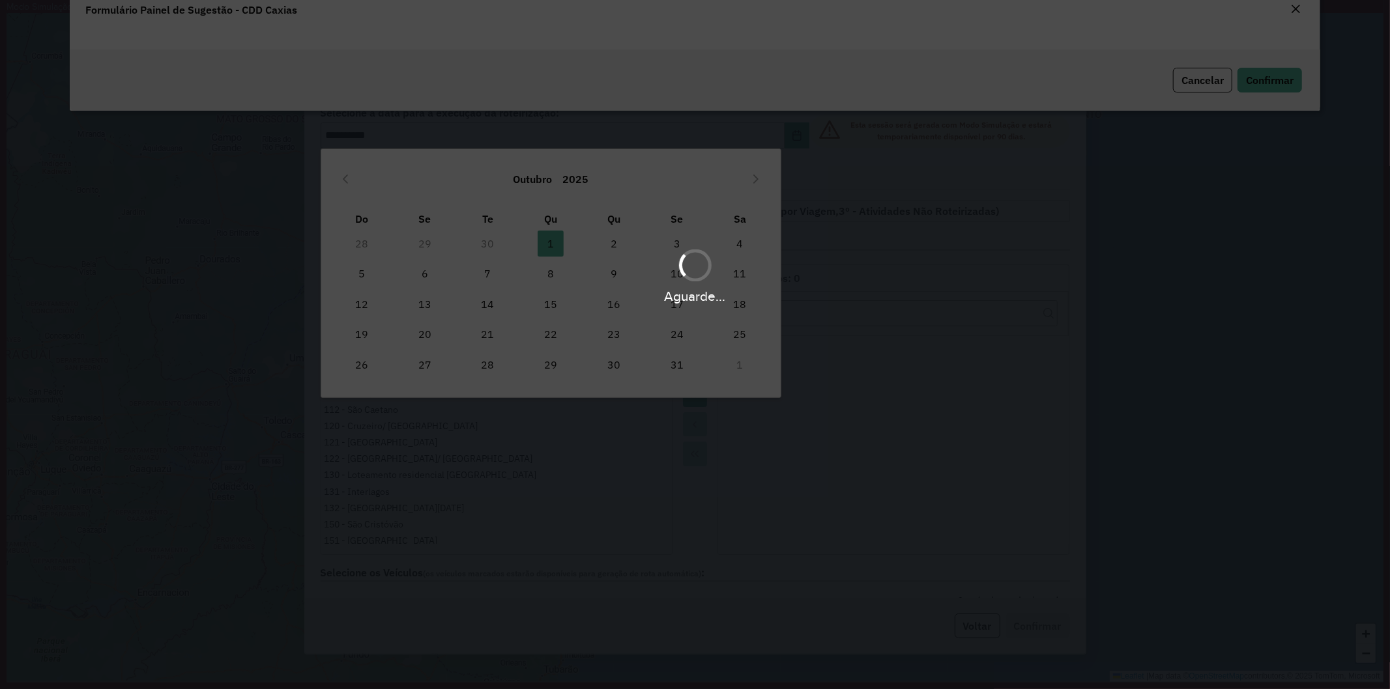
click at [682, 89] on div "Aguarde..." at bounding box center [695, 344] width 1390 height 689
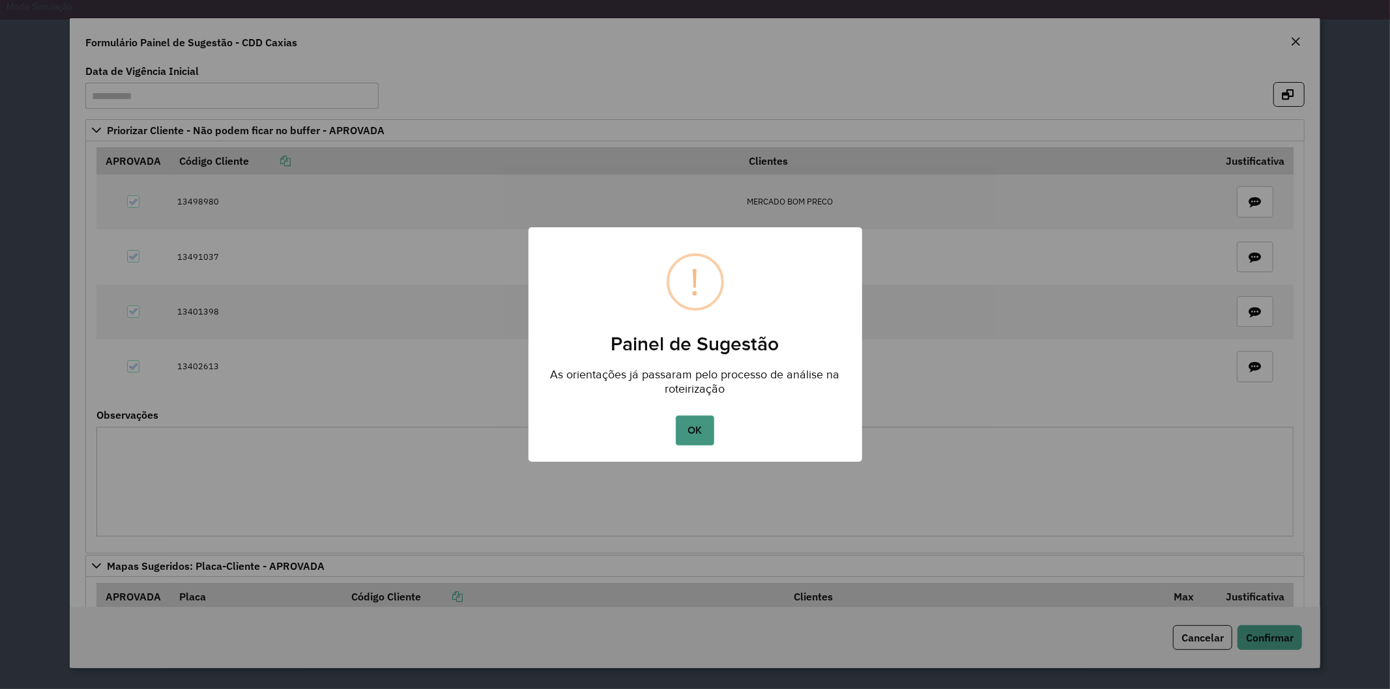
click at [691, 420] on button "OK" at bounding box center [695, 431] width 38 height 30
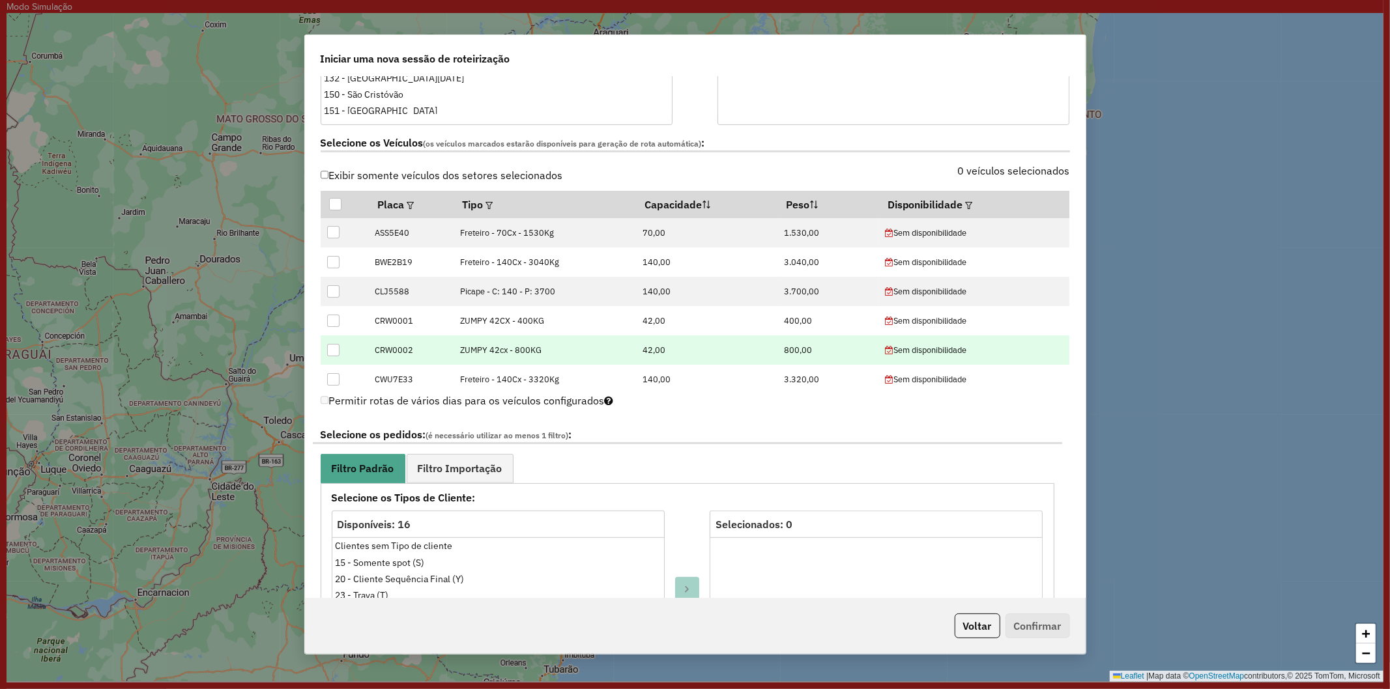
scroll to position [434, 0]
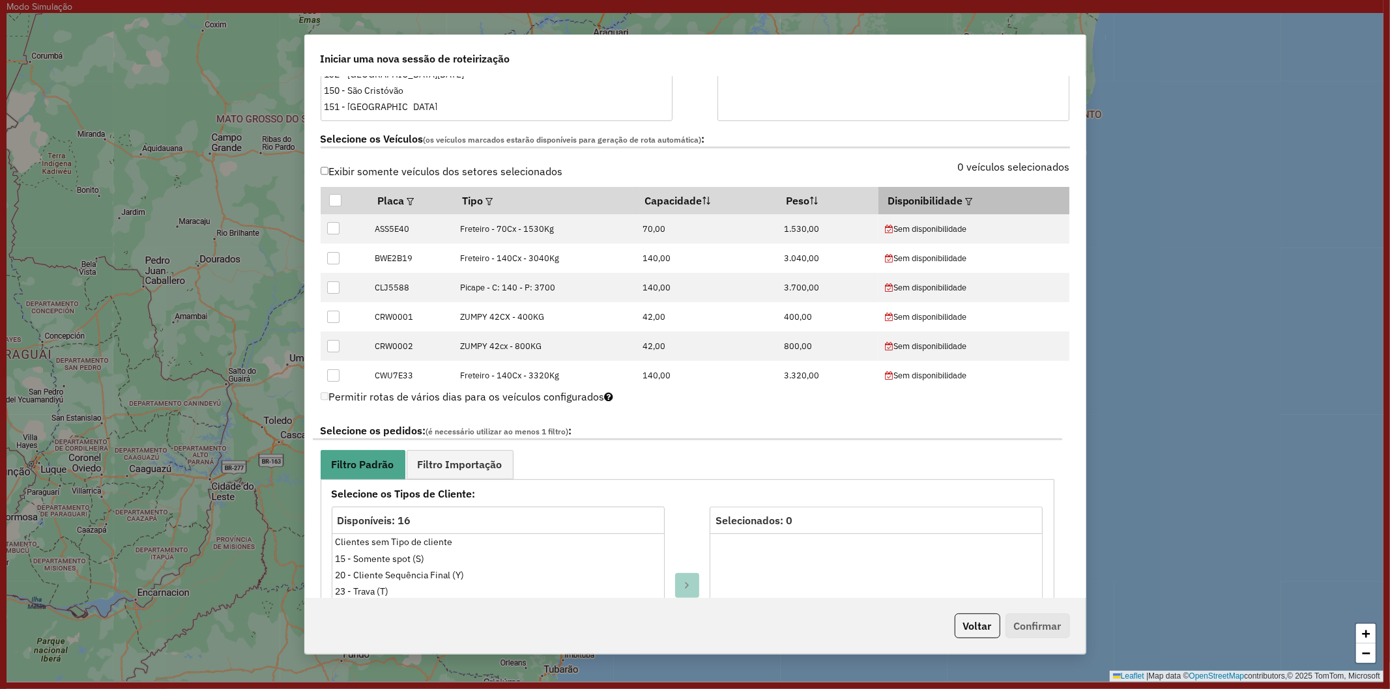
click at [966, 198] on em at bounding box center [969, 201] width 7 height 7
click at [1037, 229] on div "Selecione uma opção" at bounding box center [1025, 229] width 109 height 25
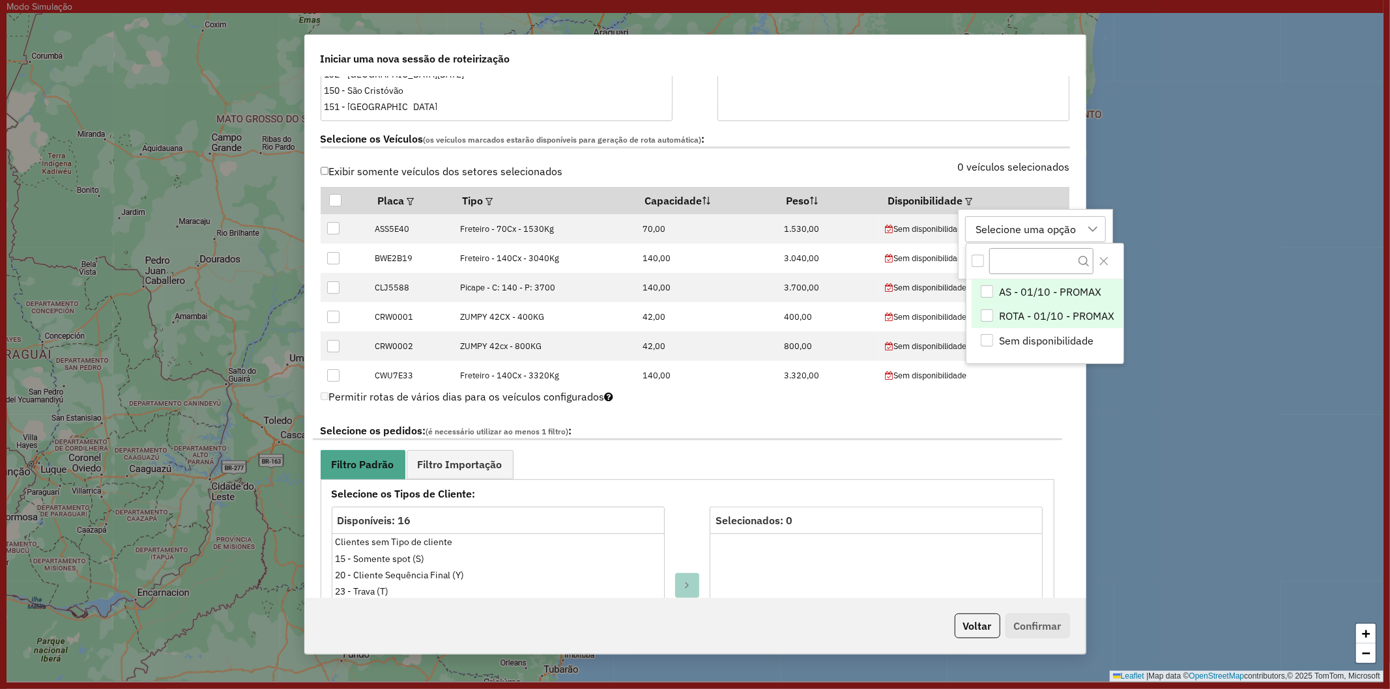
click at [994, 324] on li "ROTA - 01/10 - PROMAX" at bounding box center [1047, 316] width 151 height 25
click at [980, 229] on div "ROTA - 01/10 - PROMAX" at bounding box center [1033, 229] width 124 height 25
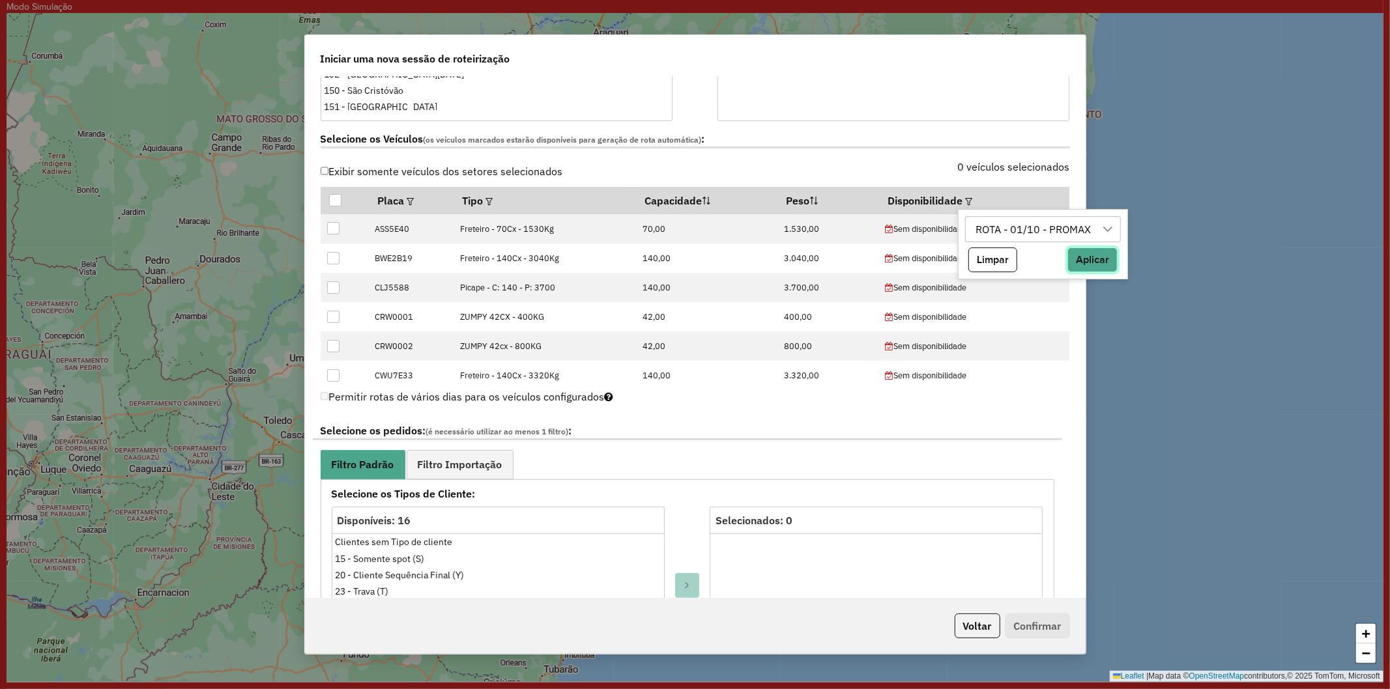
click at [1078, 266] on button "Aplicar" at bounding box center [1092, 260] width 50 height 25
click at [339, 199] on div at bounding box center [335, 200] width 12 height 12
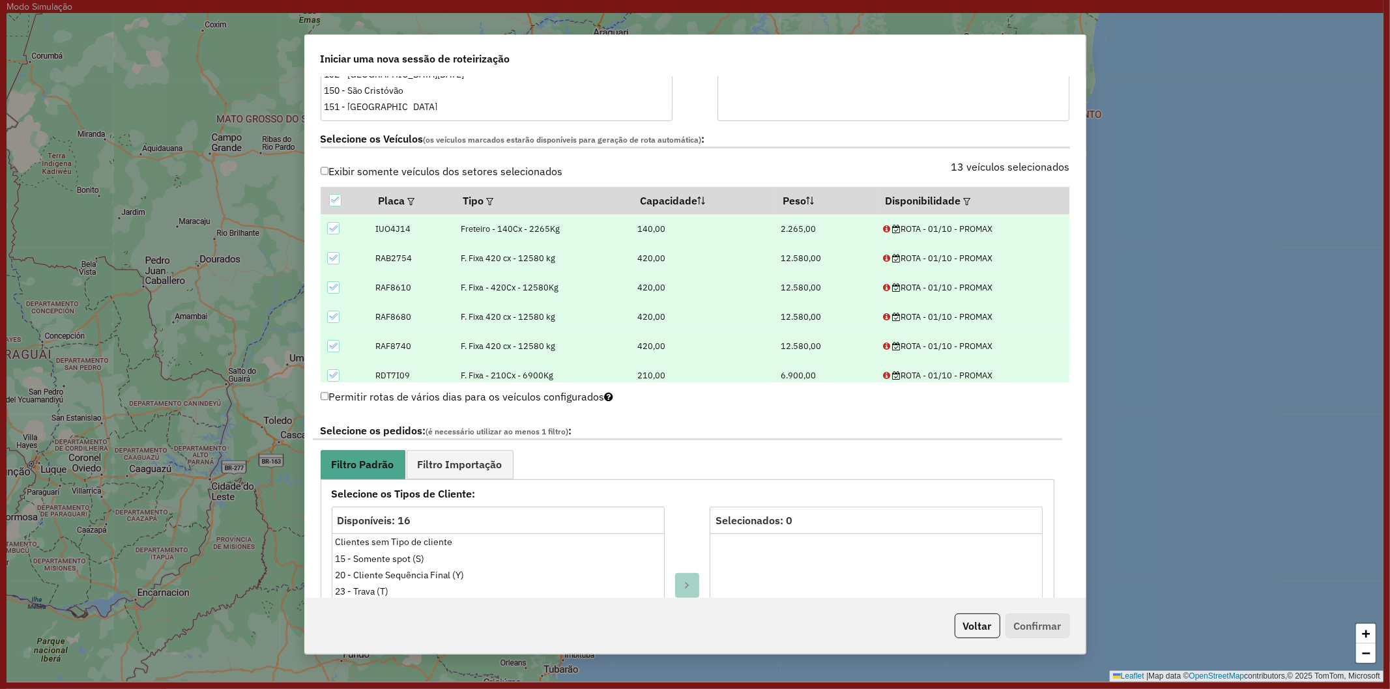
click at [799, 166] on div "13 veículos selecionados" at bounding box center [886, 174] width 382 height 25
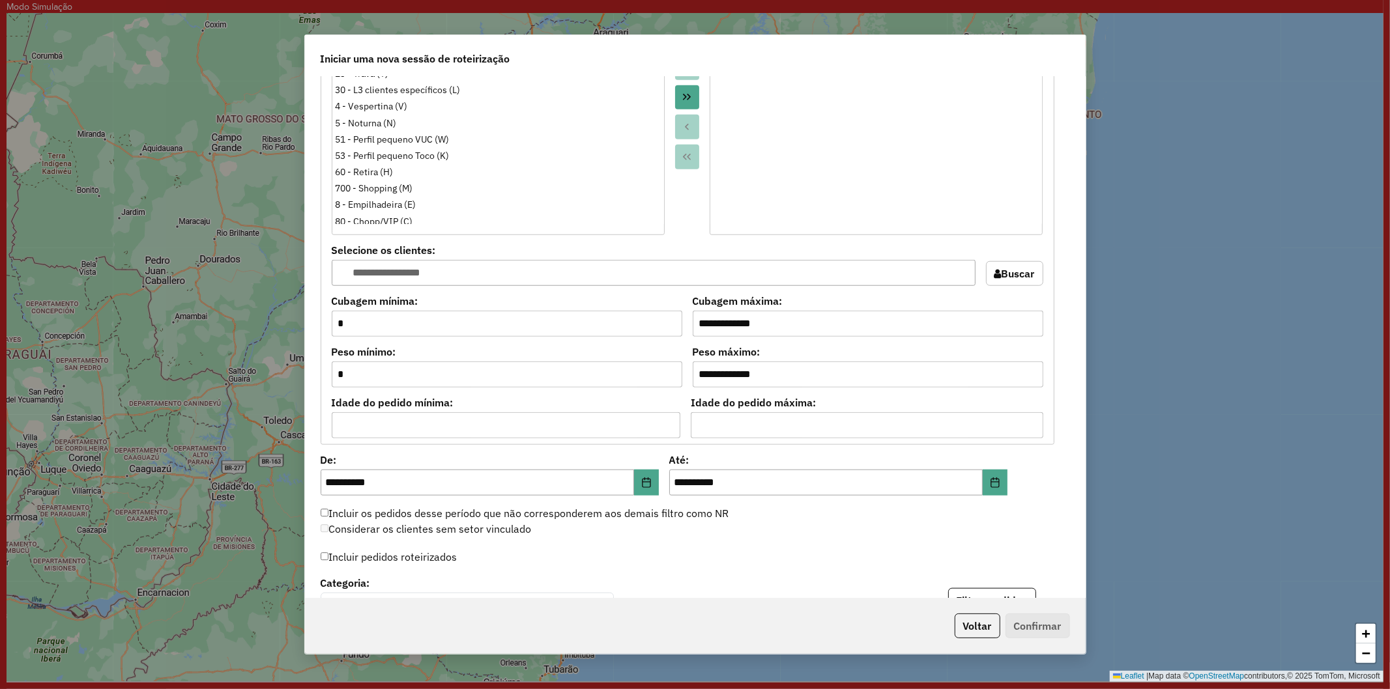
scroll to position [1013, 0]
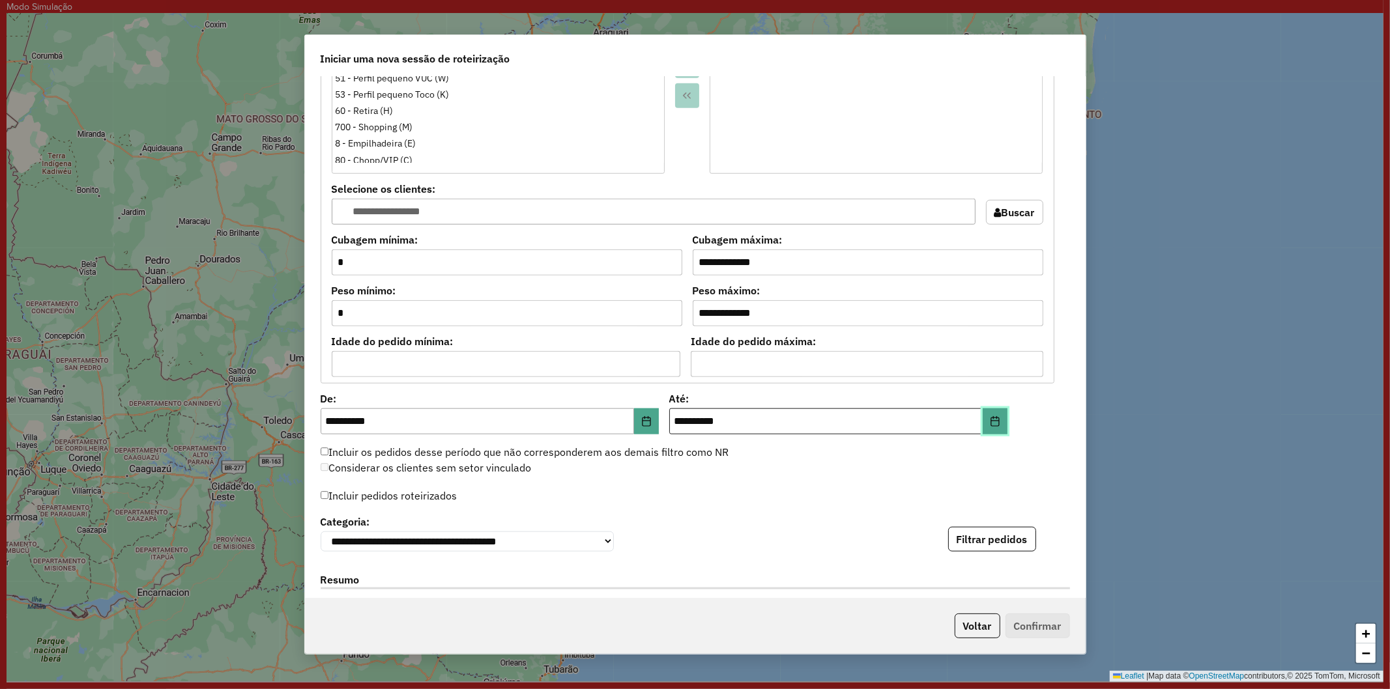
drag, startPoint x: 986, startPoint y: 420, endPoint x: 978, endPoint y: 420, distance: 7.8
click at [984, 420] on button "Choose Date" at bounding box center [995, 422] width 25 height 26
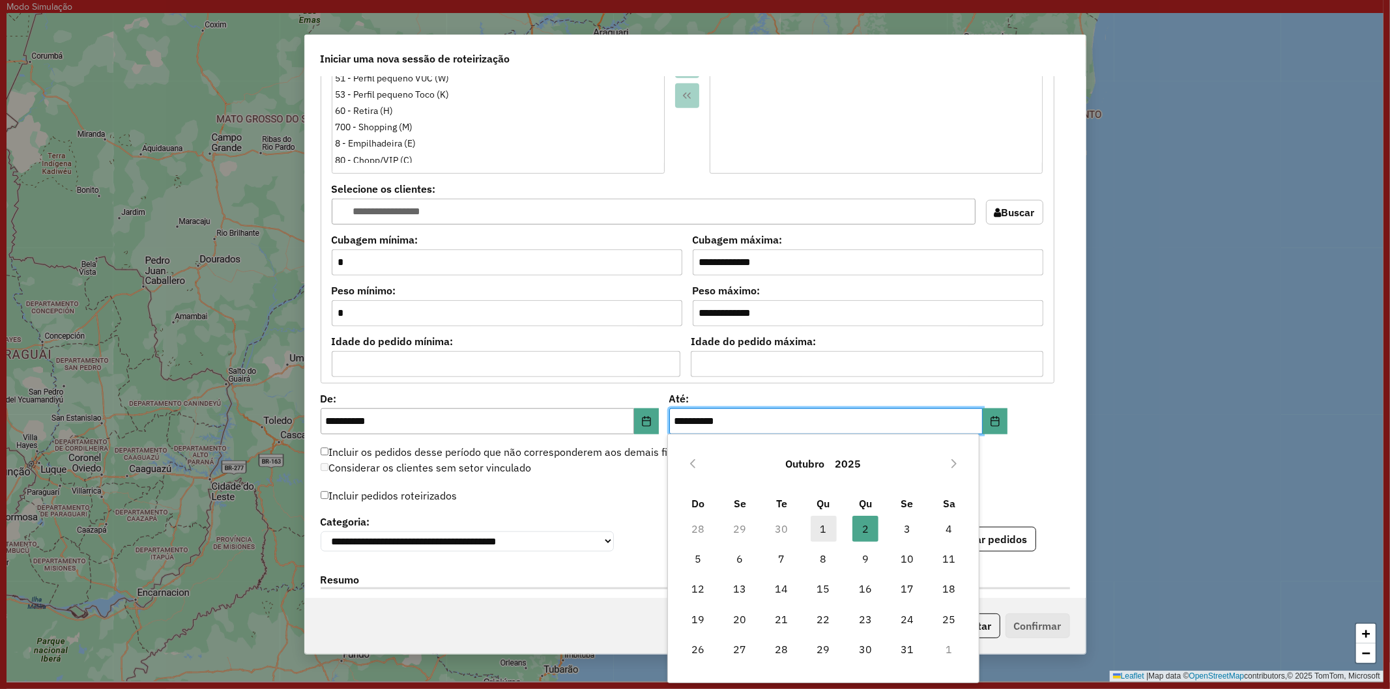
click at [816, 526] on span "1" at bounding box center [824, 529] width 26 height 26
type input "**********"
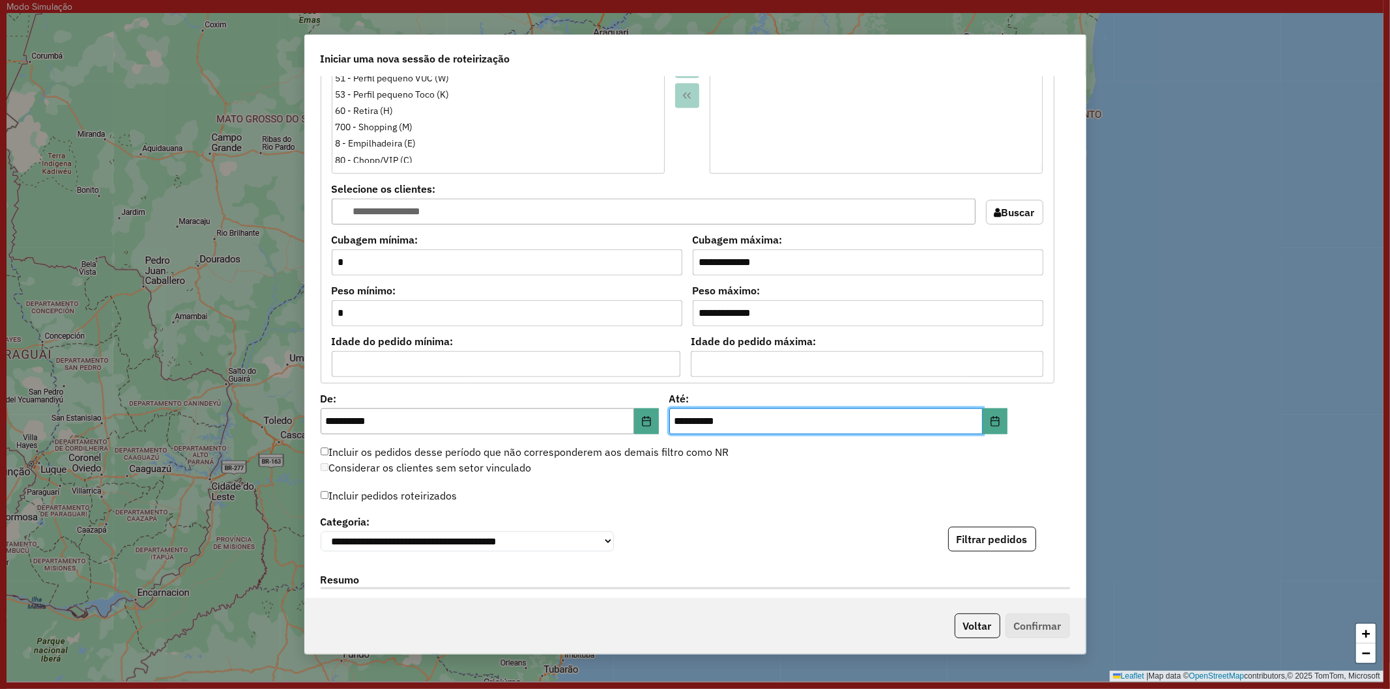
click at [695, 495] on div "Incluir pedidos roteirizados" at bounding box center [695, 499] width 749 height 25
click at [389, 504] on label "Incluir pedidos roteirizados" at bounding box center [389, 495] width 137 height 25
click at [1003, 534] on button "Filtrar pedidos" at bounding box center [992, 539] width 88 height 25
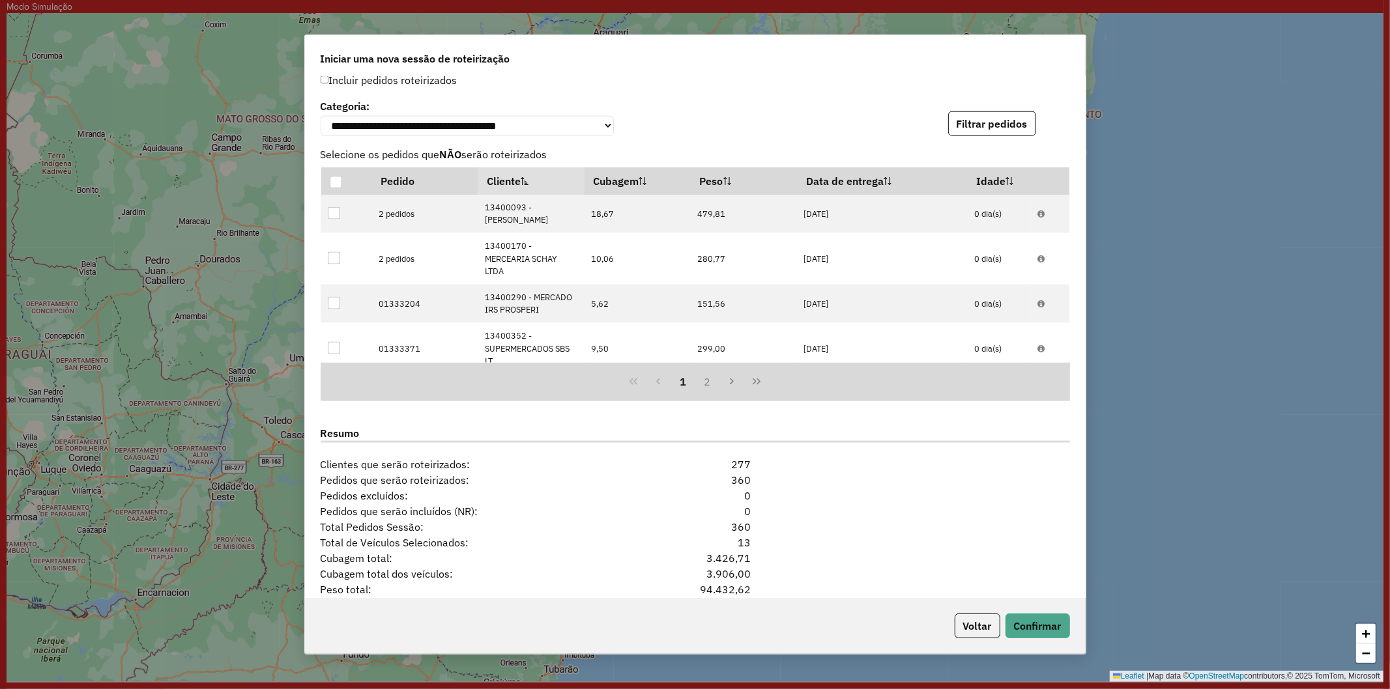
scroll to position [1519, 0]
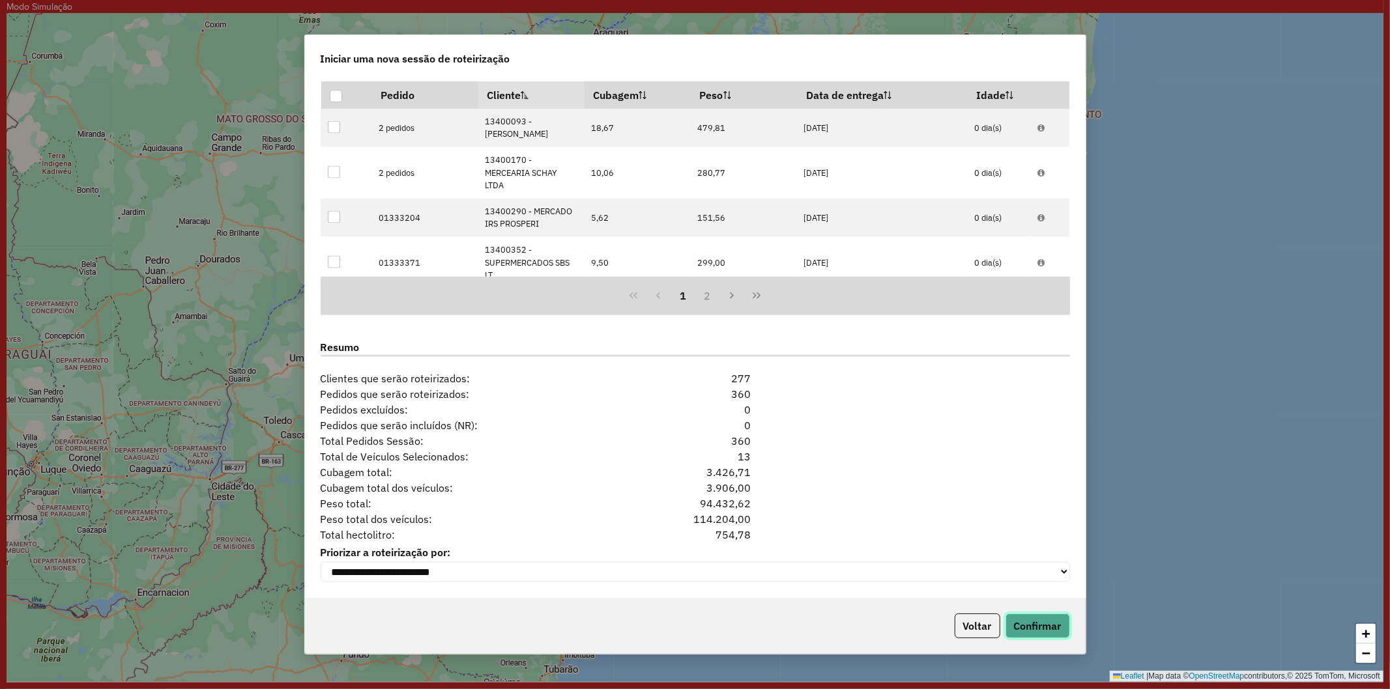
click at [1036, 626] on button "Confirmar" at bounding box center [1037, 626] width 65 height 25
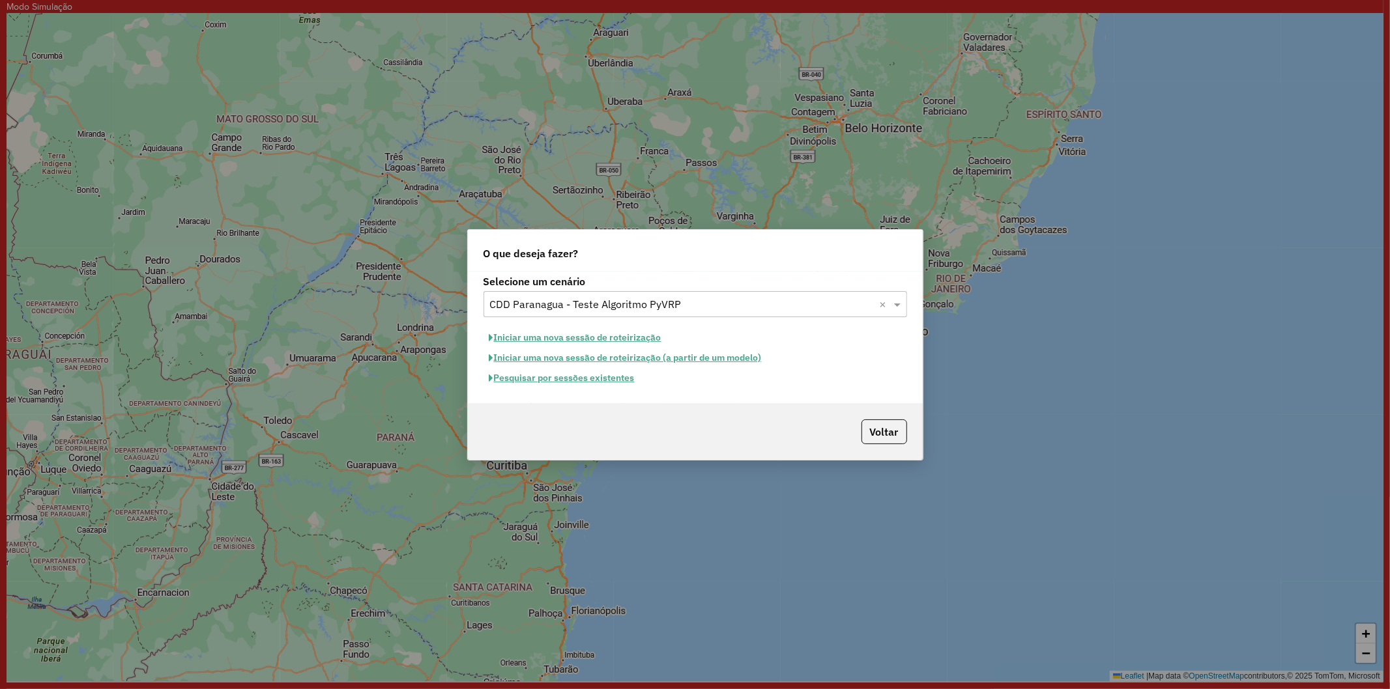
click at [610, 339] on button "Iniciar uma nova sessão de roteirização" at bounding box center [575, 338] width 184 height 20
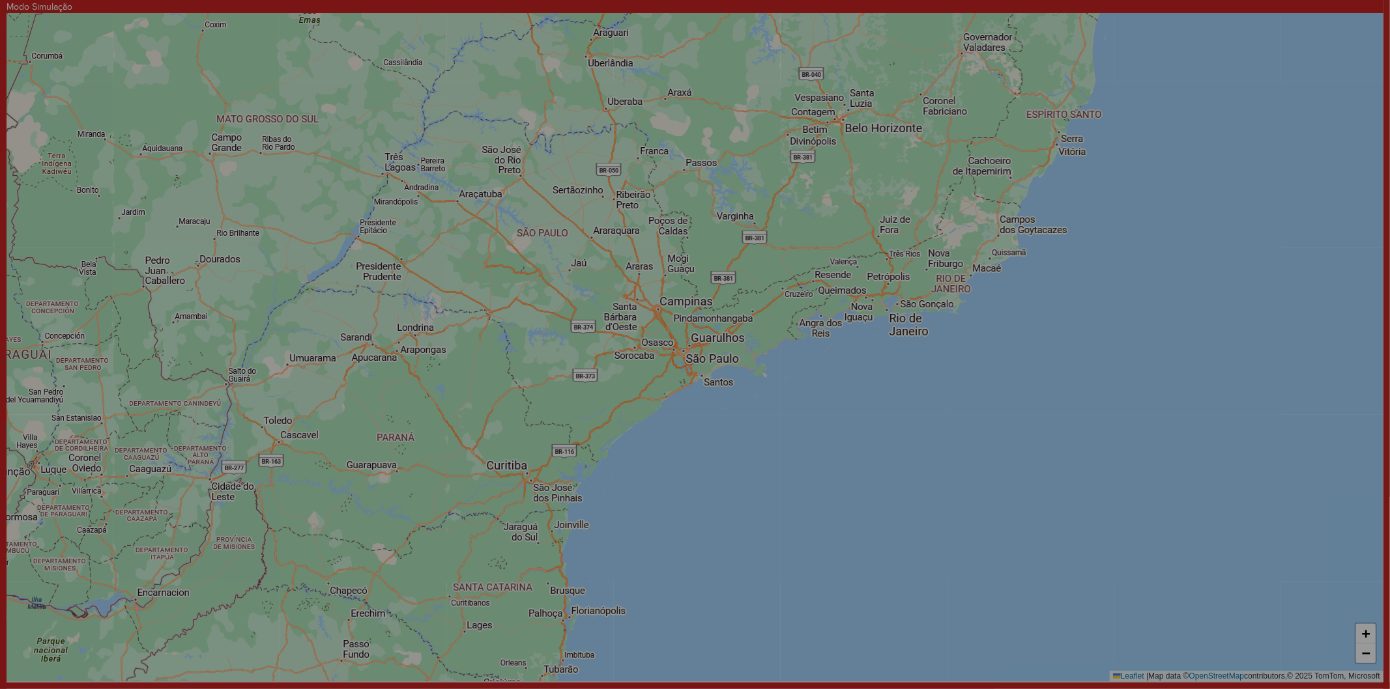
select select "*"
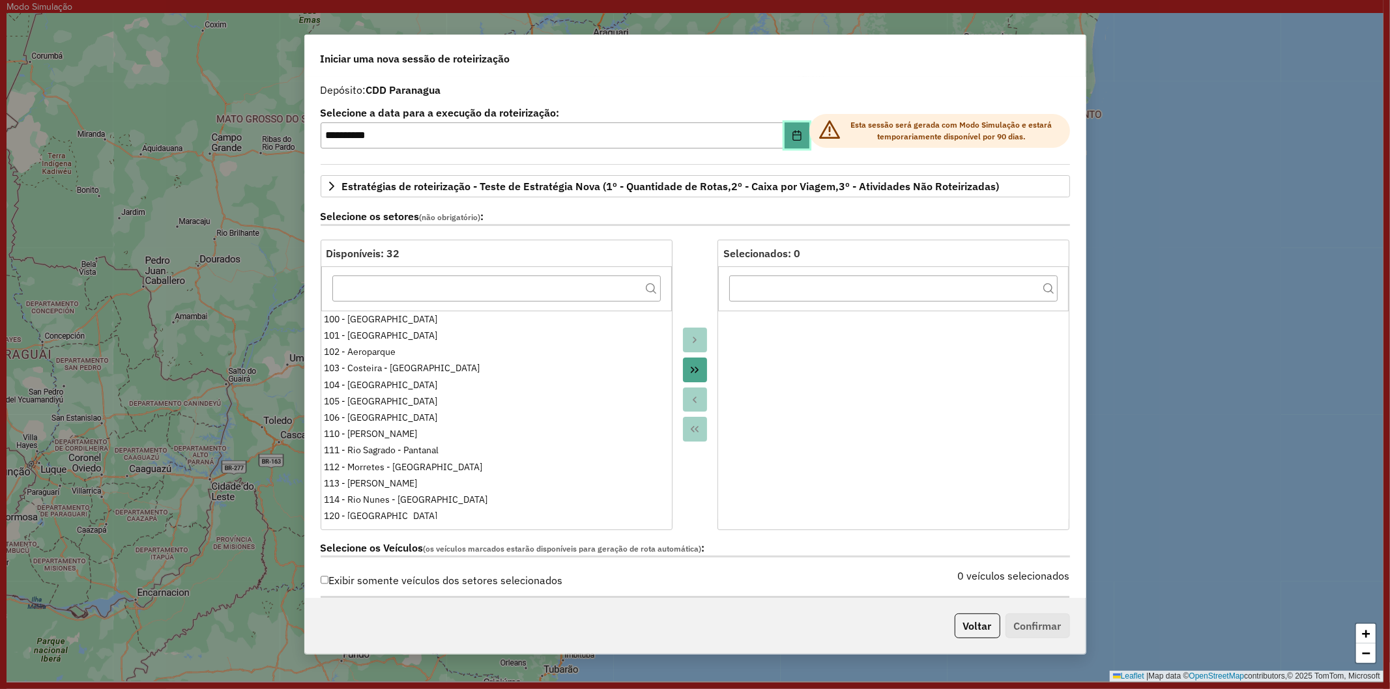
click at [792, 134] on icon "Choose Date" at bounding box center [796, 135] width 8 height 10
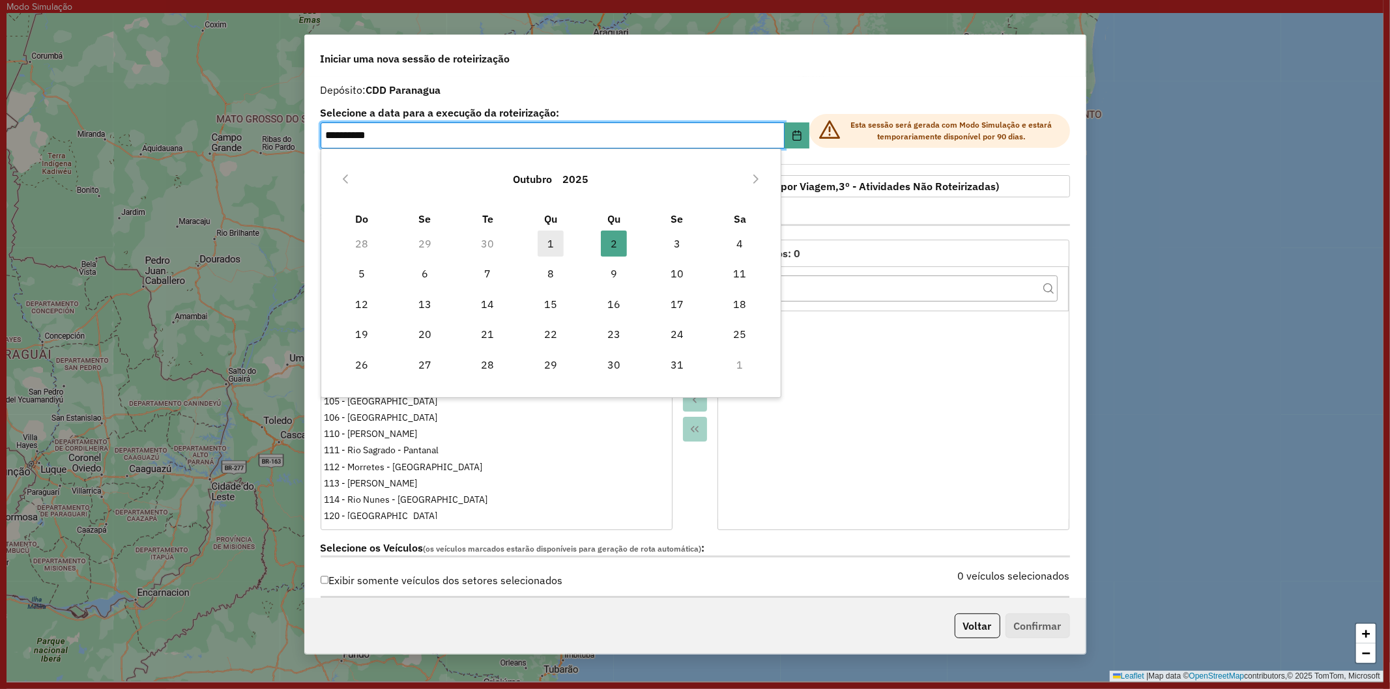
click at [552, 243] on span "1" at bounding box center [551, 244] width 26 height 26
type input "**********"
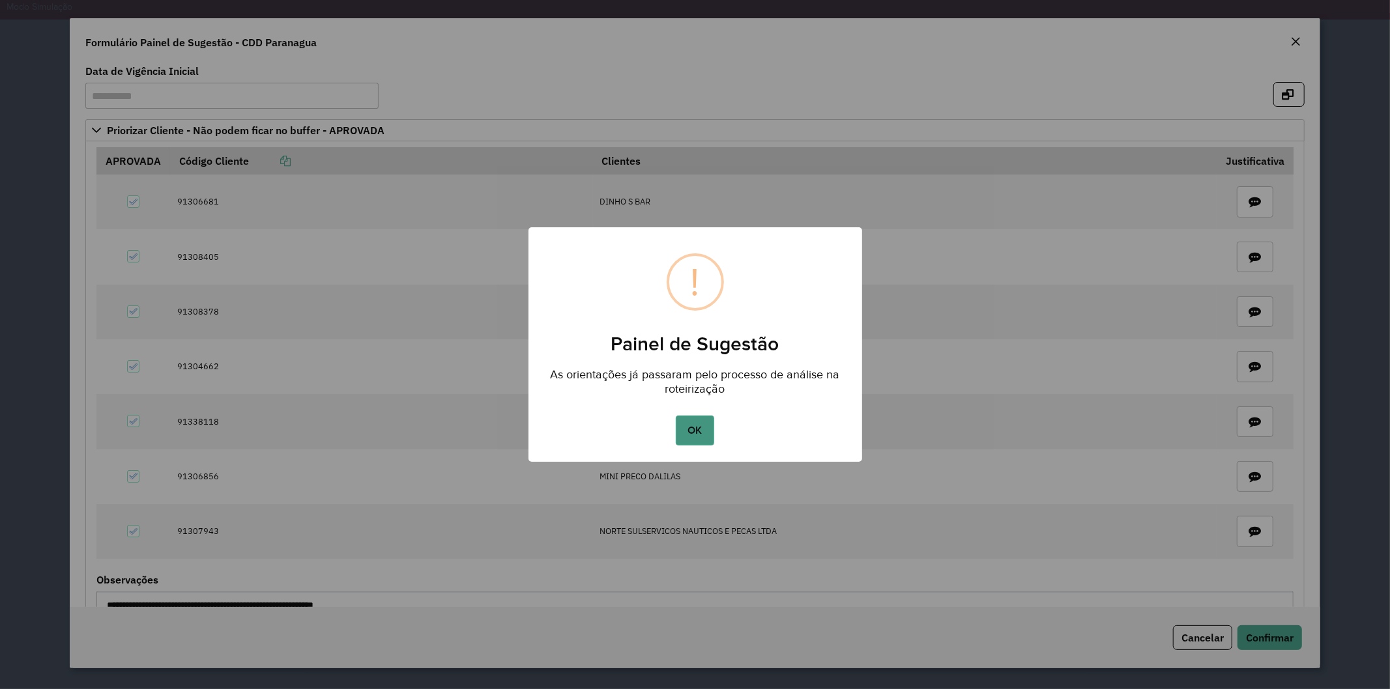
drag, startPoint x: 687, startPoint y: 432, endPoint x: 687, endPoint y: 414, distance: 17.6
click at [687, 416] on button "OK" at bounding box center [695, 431] width 38 height 30
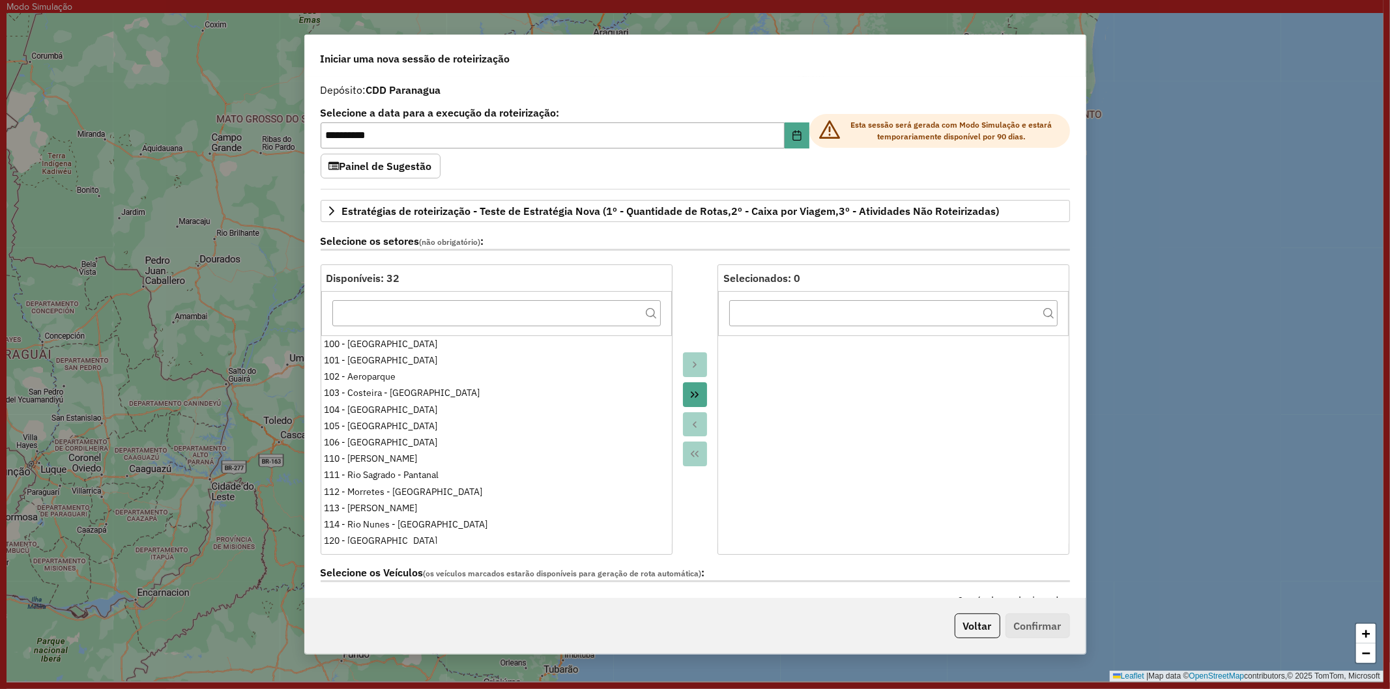
click at [685, 309] on div at bounding box center [695, 410] width 46 height 291
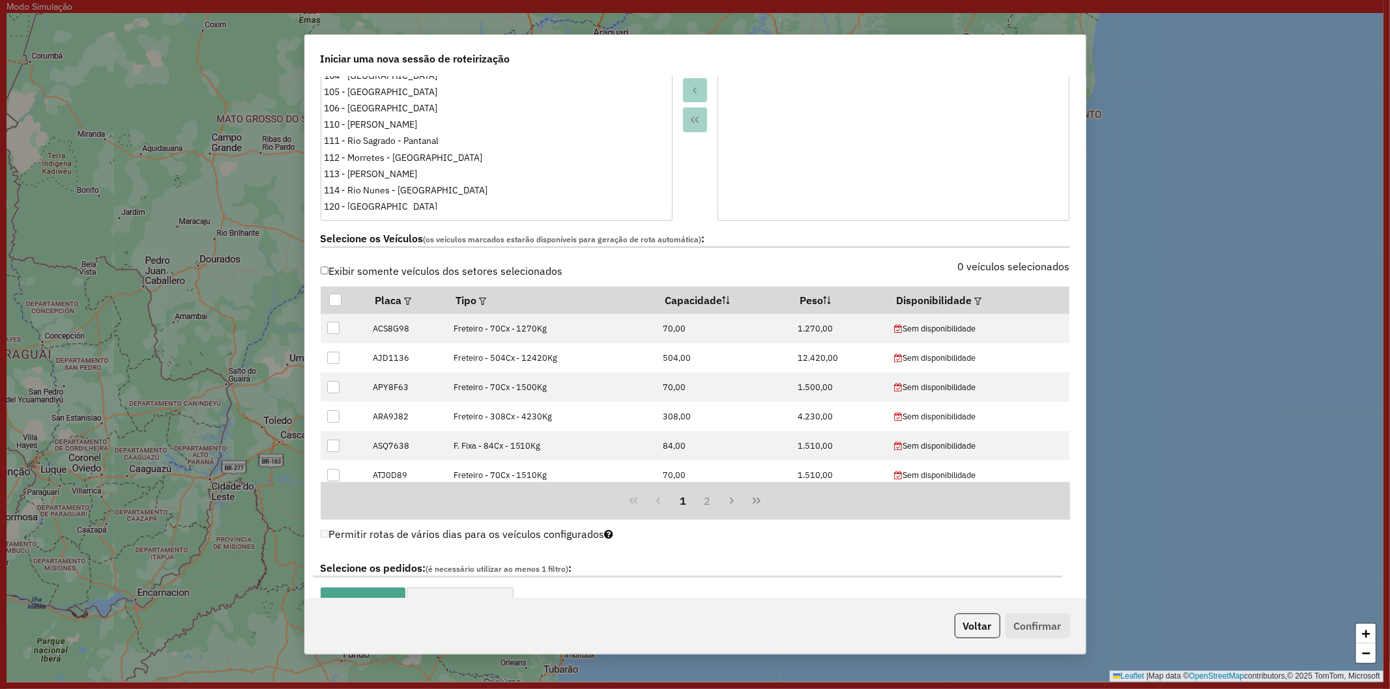
scroll to position [506, 0]
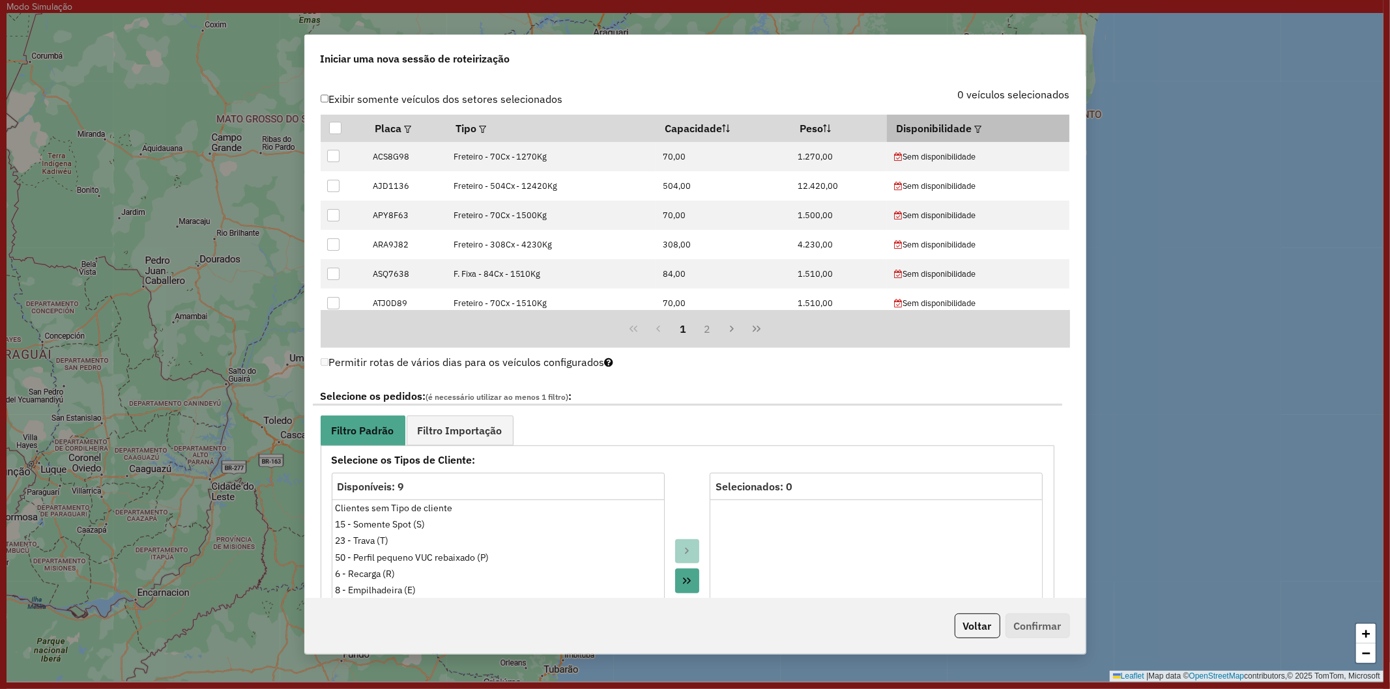
click at [974, 126] on em at bounding box center [977, 129] width 7 height 7
click at [1031, 163] on div "Selecione uma opção" at bounding box center [1034, 157] width 109 height 25
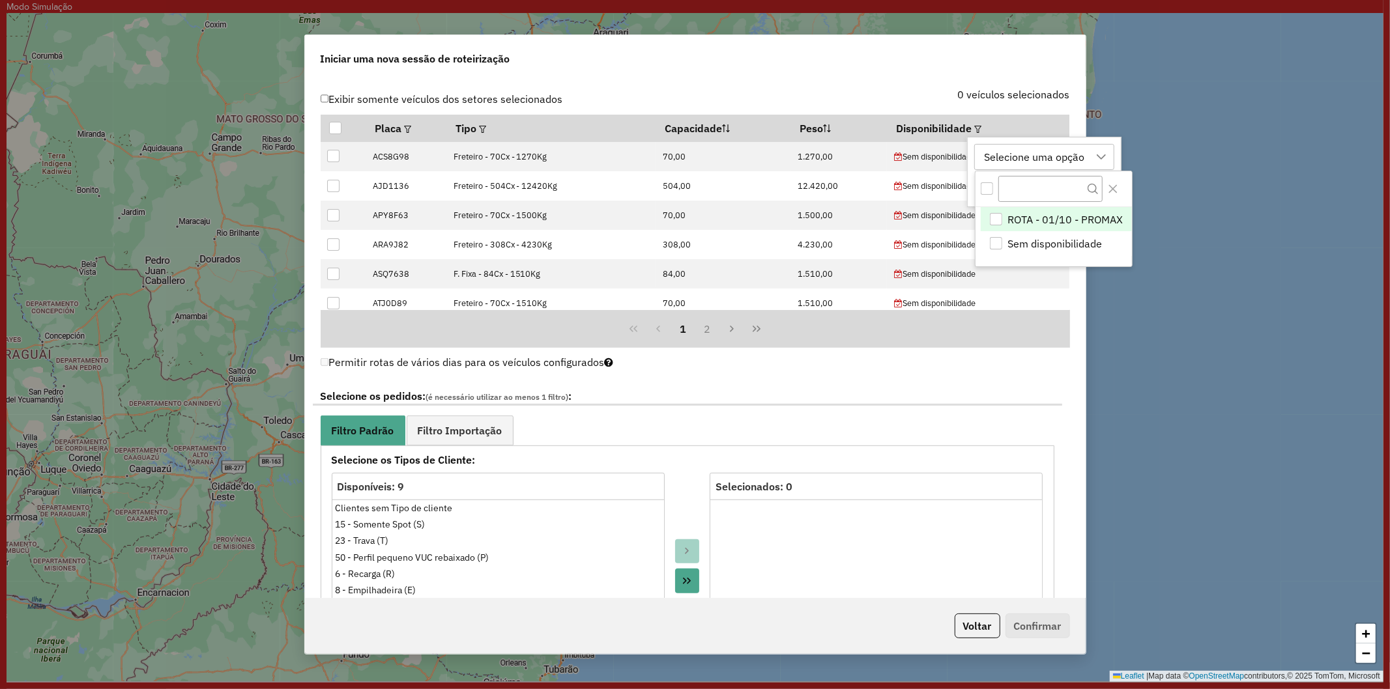
click at [994, 229] on li "ROTA - 01/10 - PROMAX" at bounding box center [1056, 219] width 151 height 25
click at [997, 154] on div "ROTA - 01/10 - PROMAX" at bounding box center [1042, 157] width 124 height 25
click at [1112, 189] on button "Aplicar" at bounding box center [1101, 187] width 50 height 25
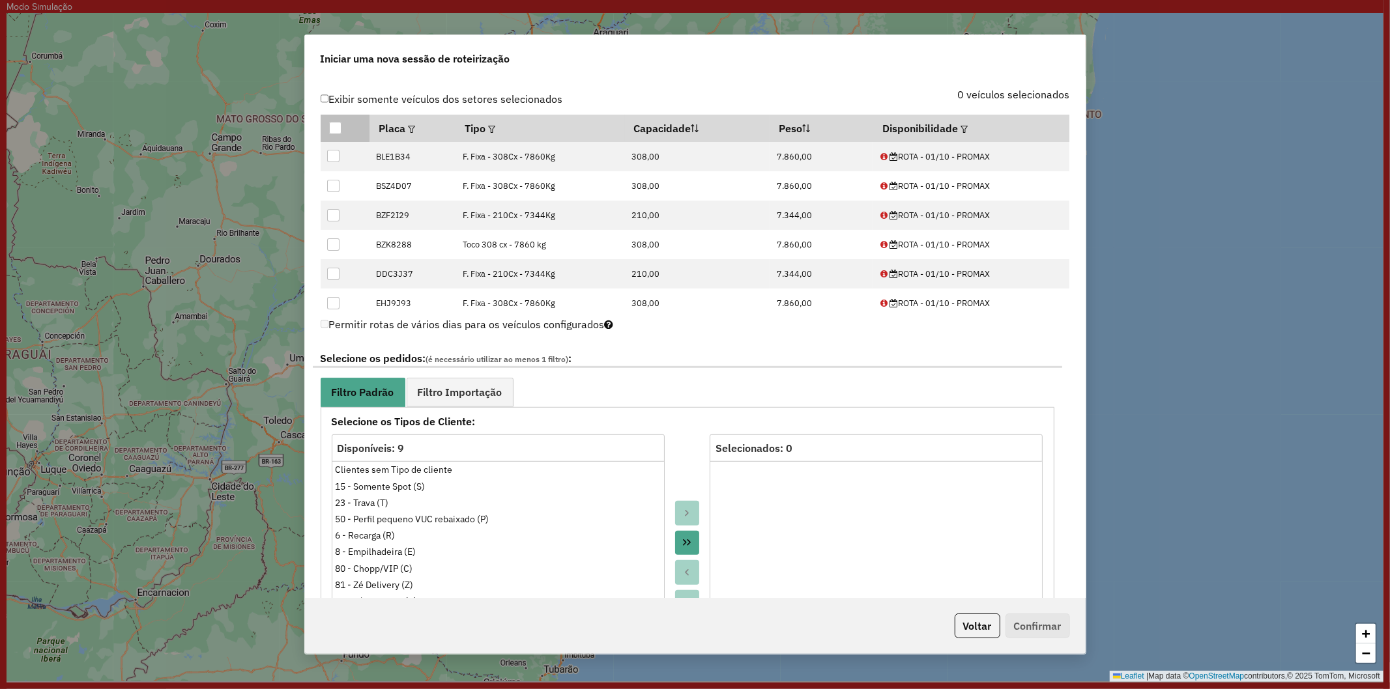
click at [339, 127] on div at bounding box center [335, 128] width 12 height 12
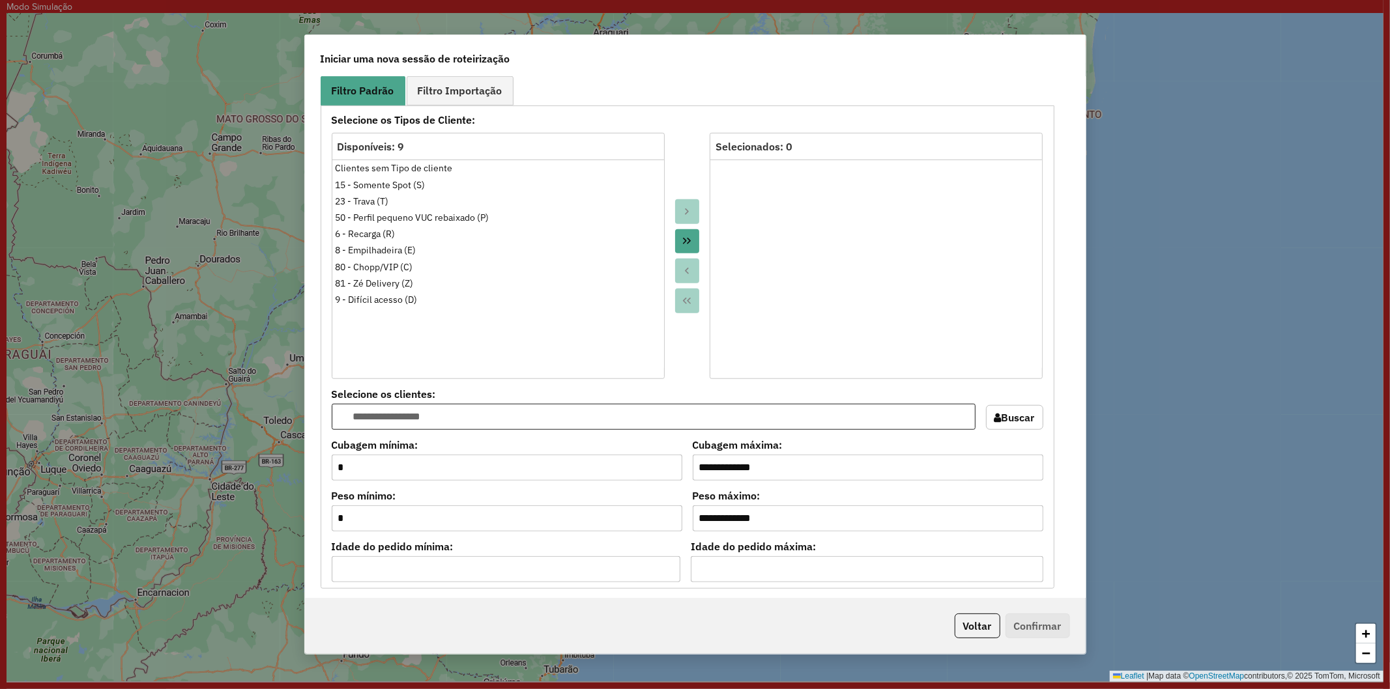
scroll to position [869, 0]
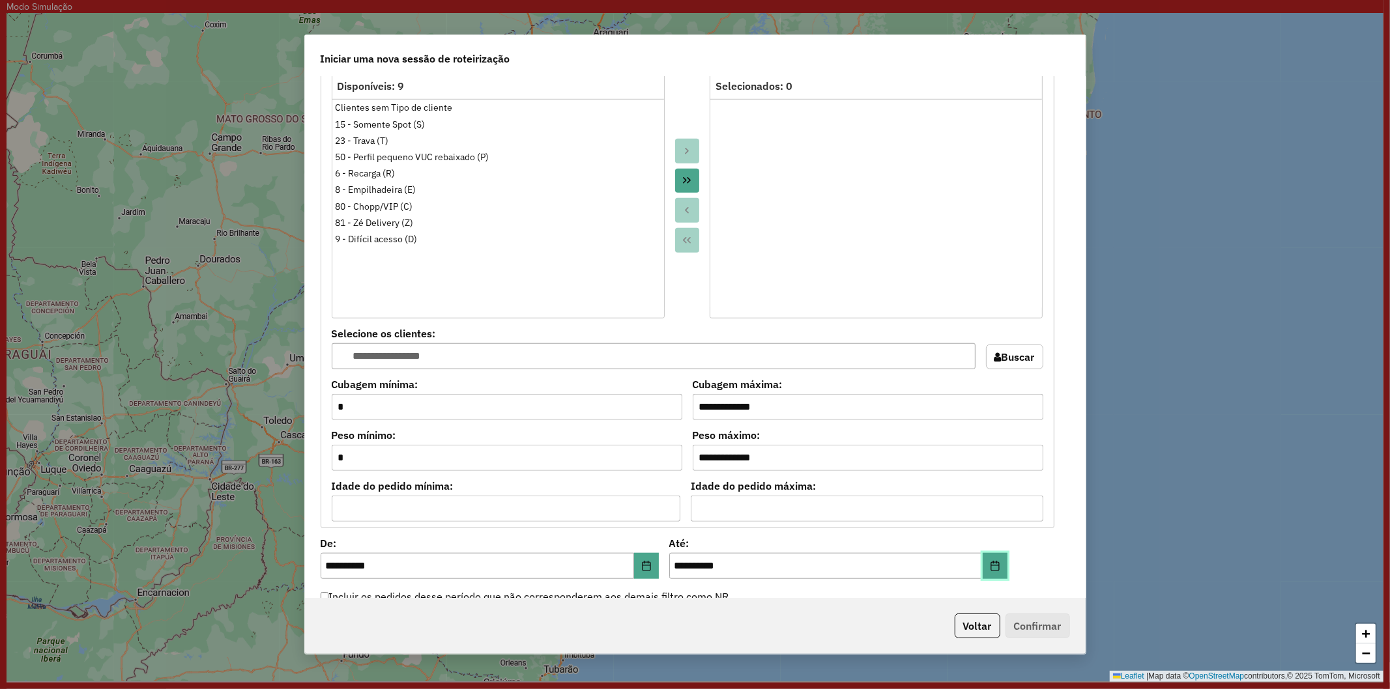
click at [992, 562] on icon "Choose Date" at bounding box center [994, 566] width 8 height 10
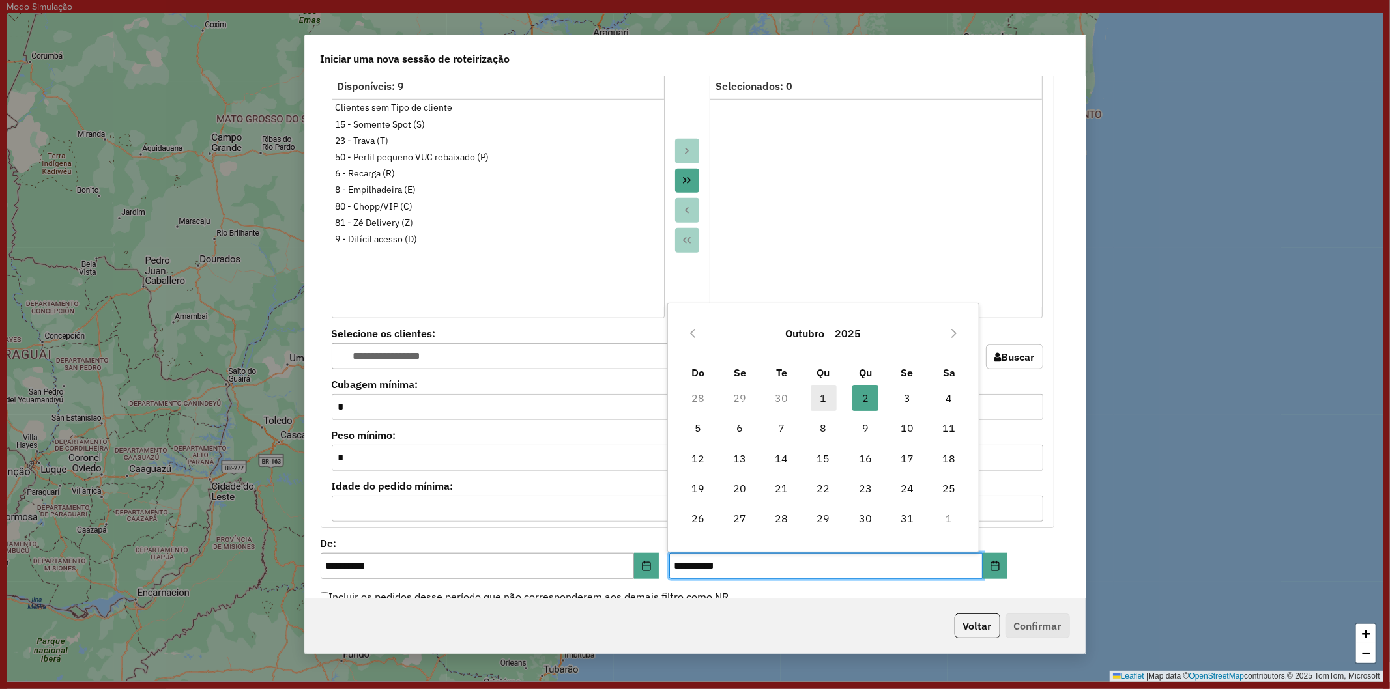
click at [816, 389] on span "1" at bounding box center [824, 398] width 26 height 26
type input "**********"
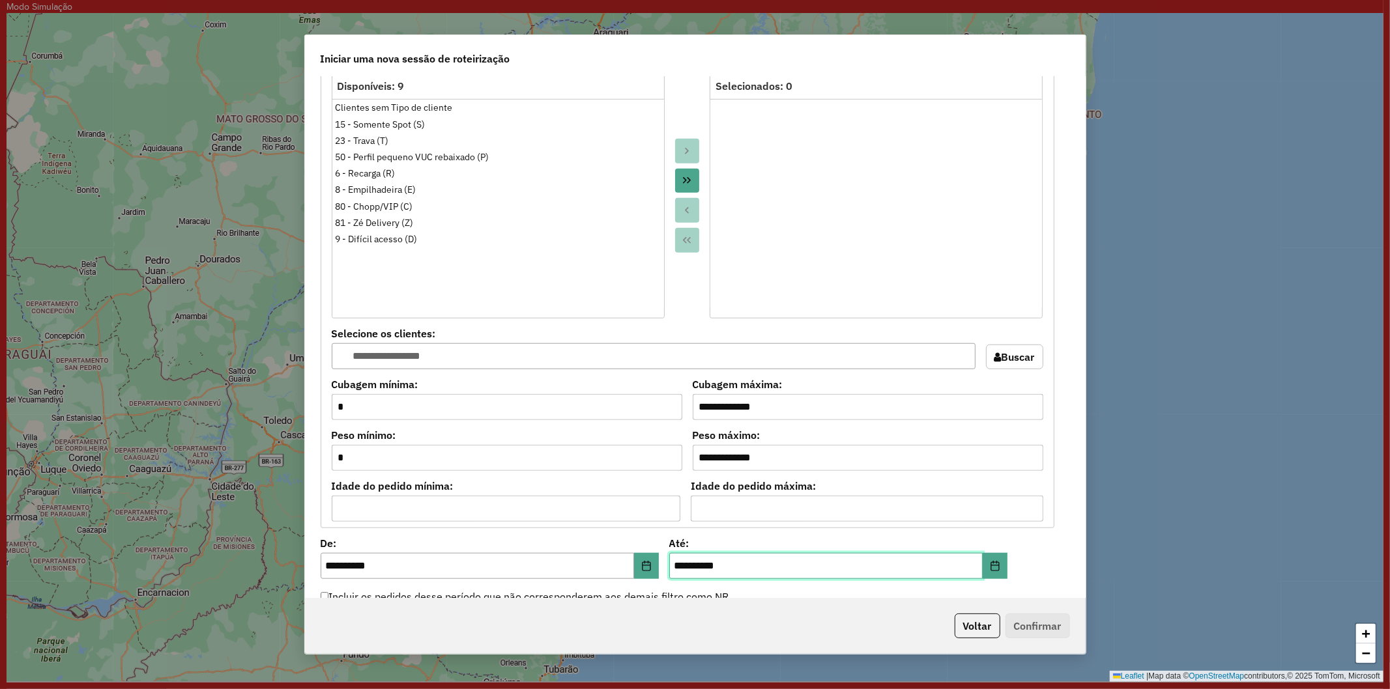
scroll to position [1263, 0]
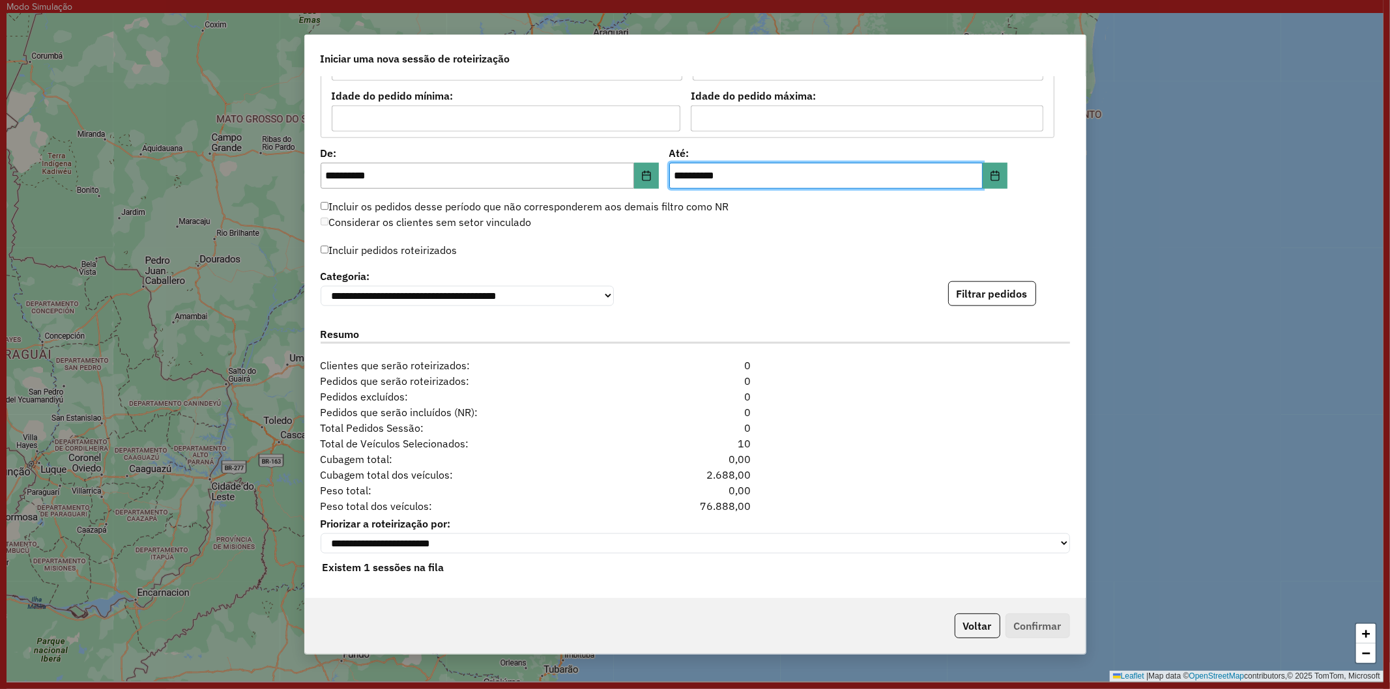
click at [382, 244] on label "Incluir pedidos roteirizados" at bounding box center [389, 250] width 137 height 25
click at [982, 288] on button "Filtrar pedidos" at bounding box center [992, 293] width 88 height 25
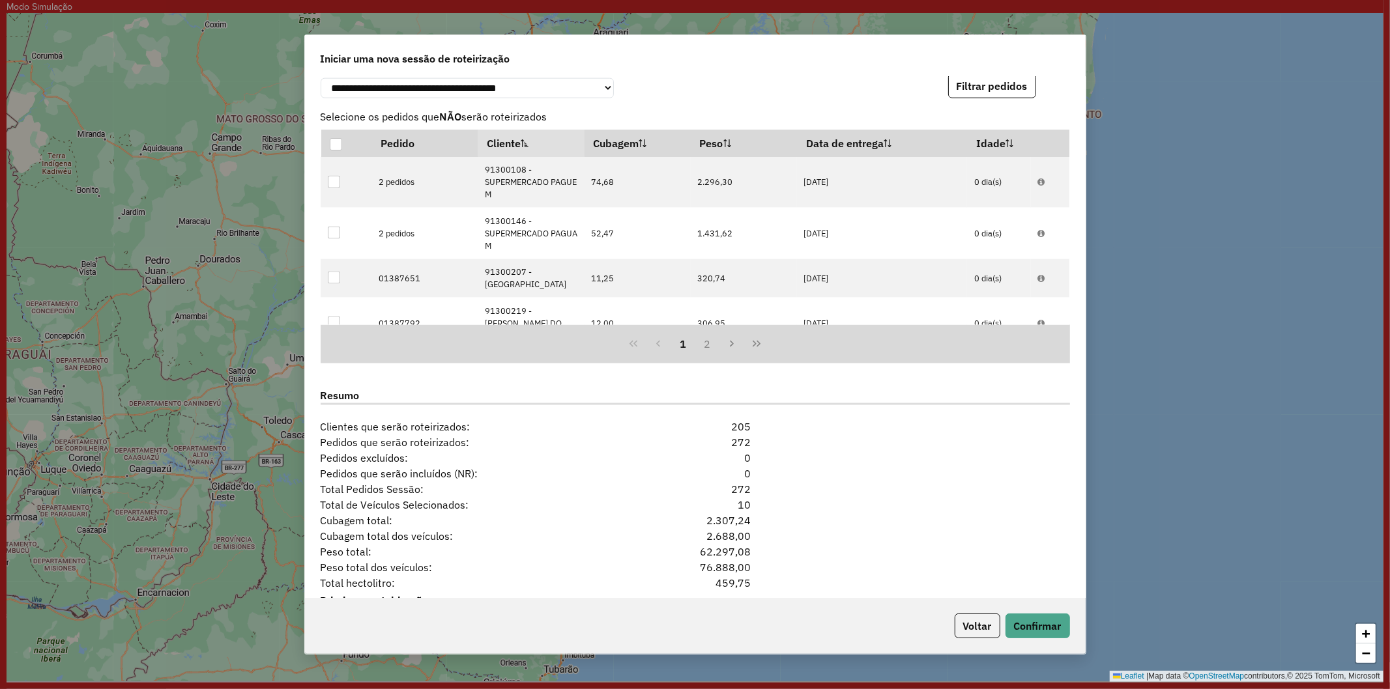
scroll to position [1548, 0]
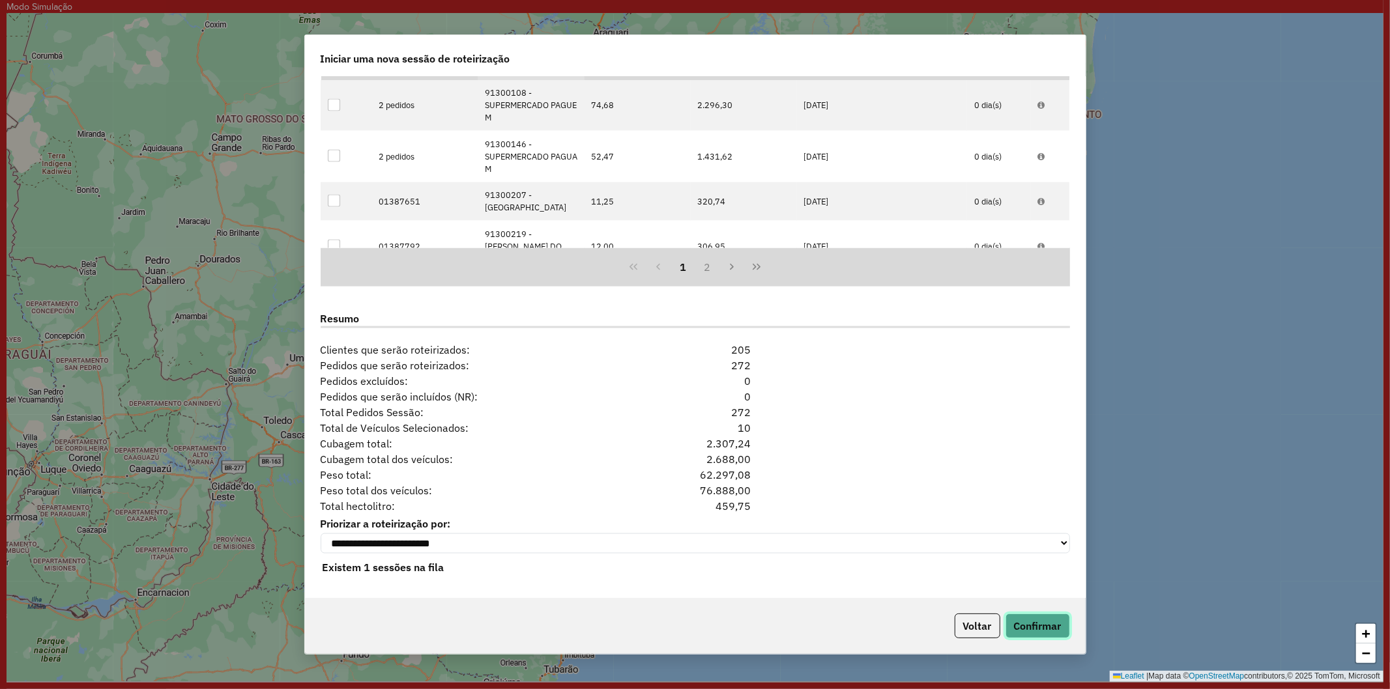
click at [1037, 627] on button "Confirmar" at bounding box center [1037, 626] width 65 height 25
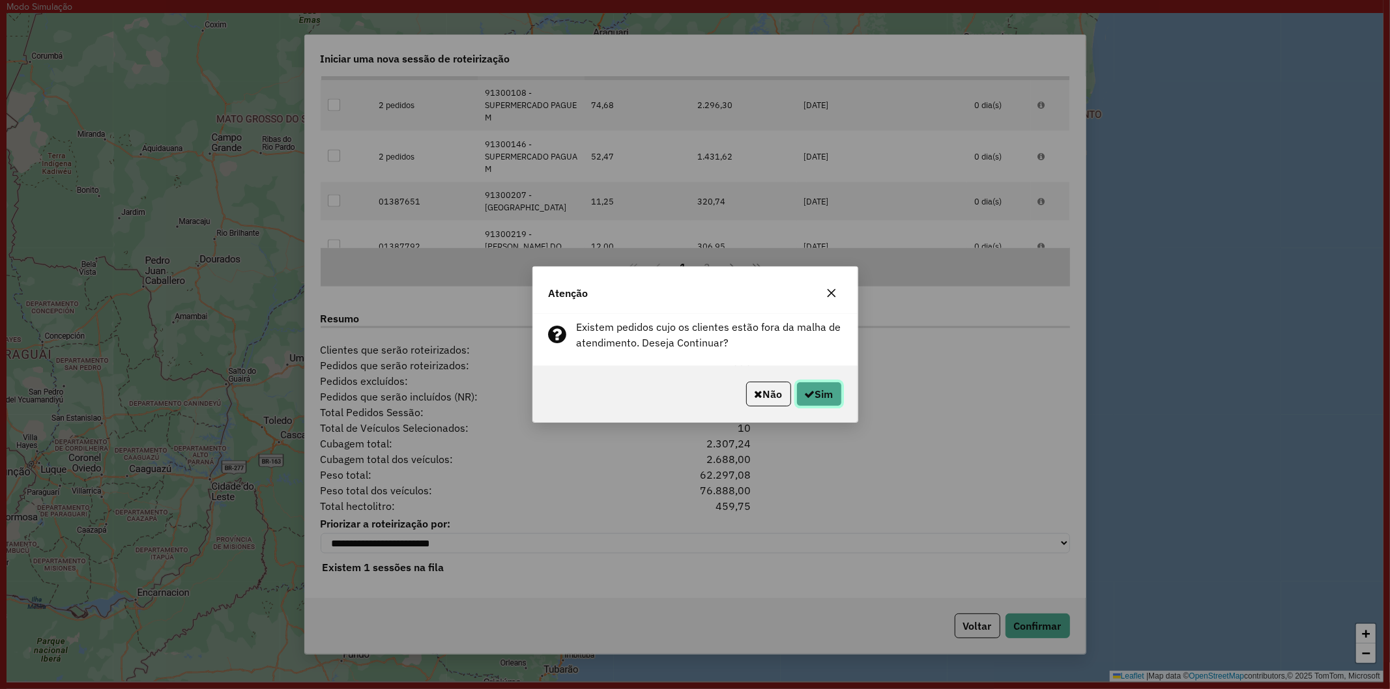
click at [831, 395] on button "Sim" at bounding box center [819, 394] width 46 height 25
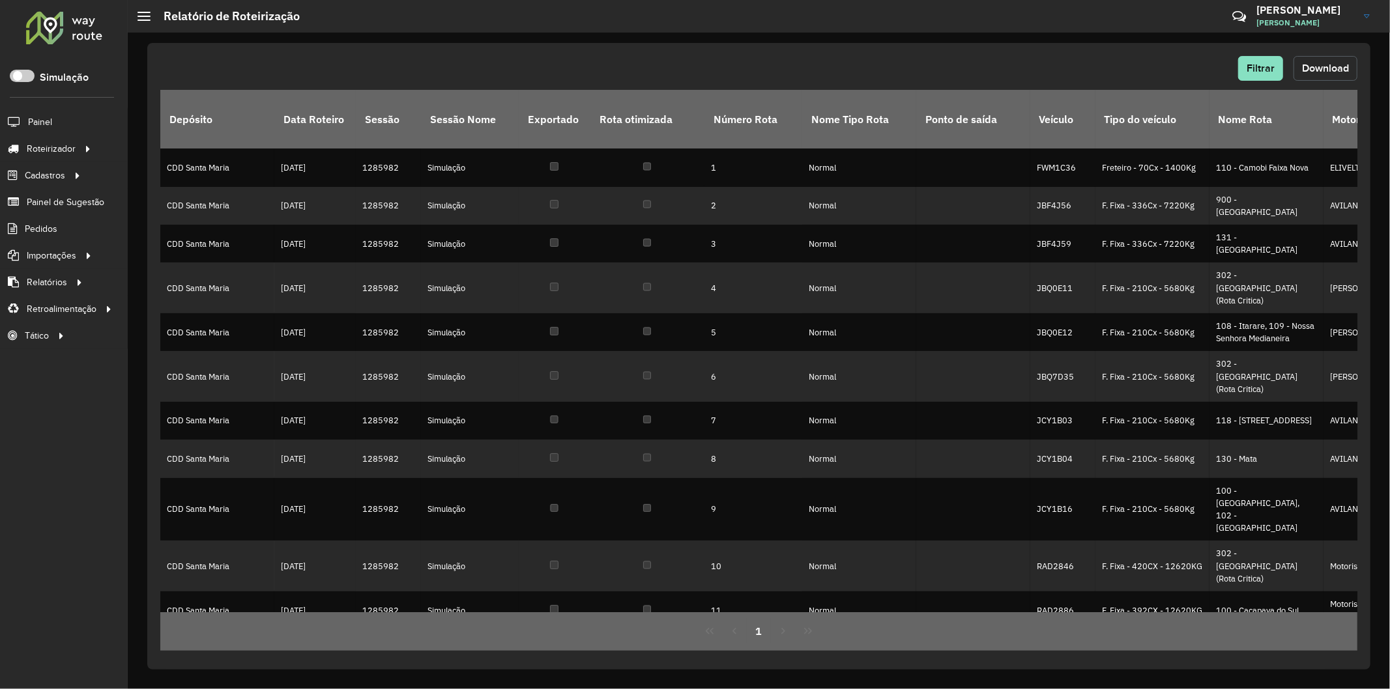
click at [1331, 66] on span "Download" at bounding box center [1325, 68] width 47 height 11
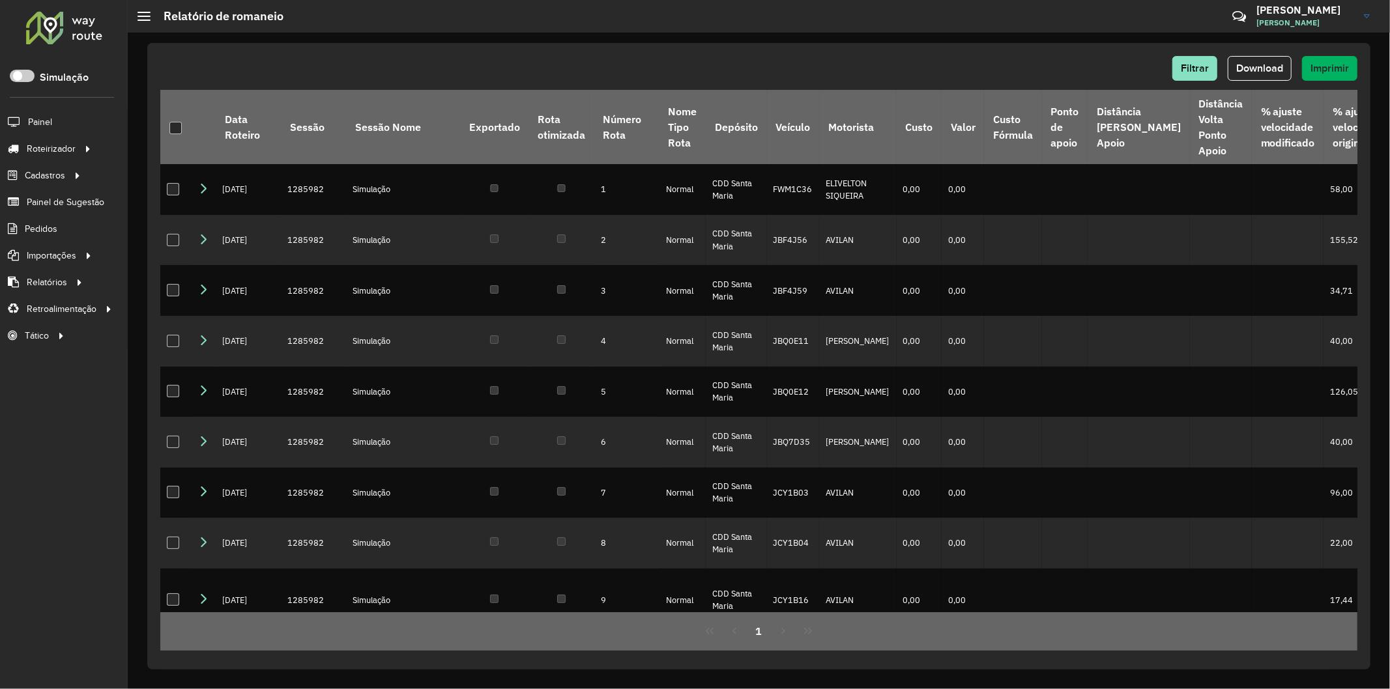
click at [922, 59] on div "Filtrar Download Imprimir" at bounding box center [758, 68] width 1197 height 25
click at [1266, 72] on span "Download" at bounding box center [1259, 68] width 47 height 11
click at [1045, 68] on div "Filtrar Download Imprimir" at bounding box center [758, 68] width 1197 height 25
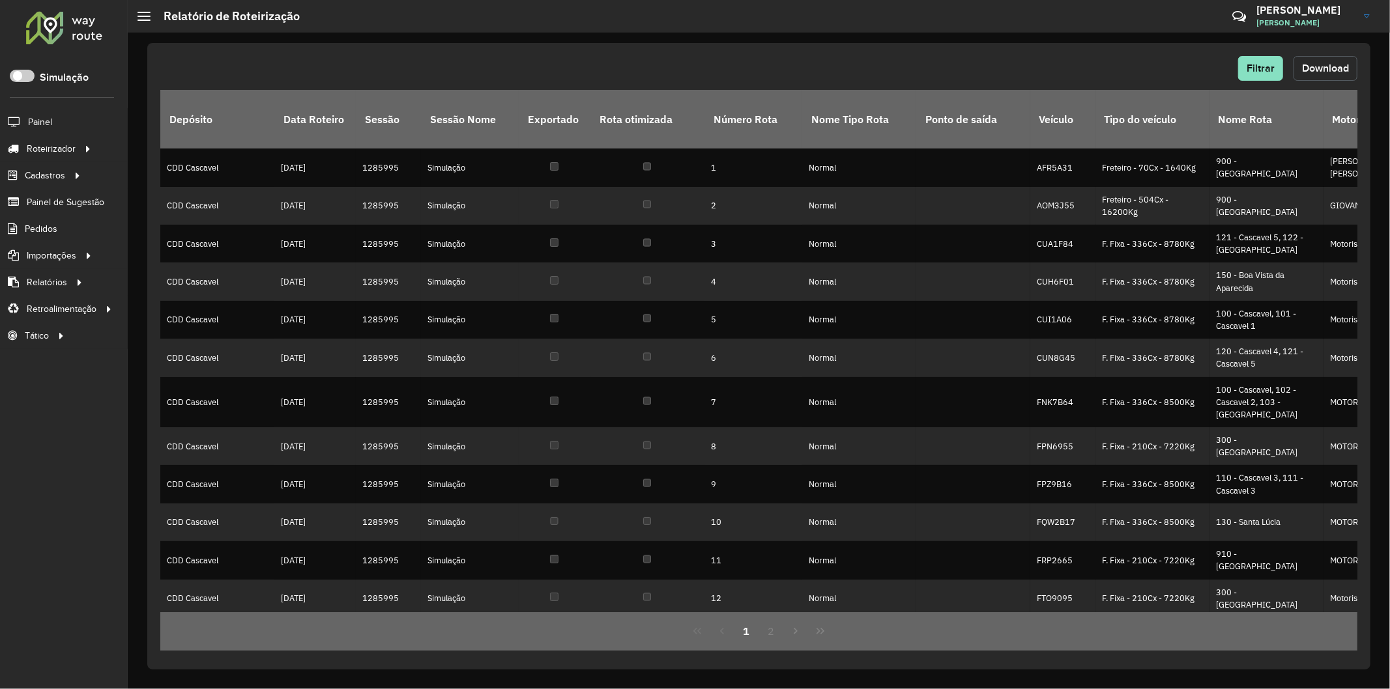
click at [1339, 80] on button "Download" at bounding box center [1325, 68] width 64 height 25
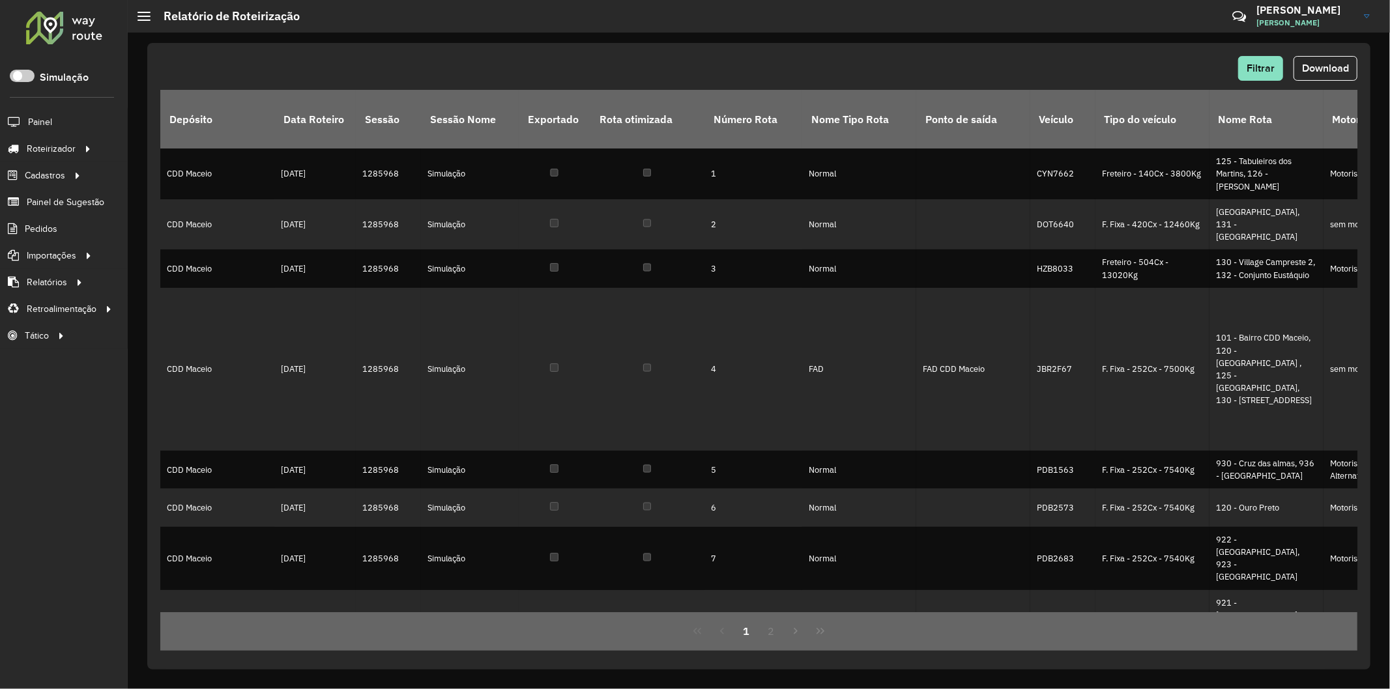
click at [1360, 72] on div "Filtrar Download Depósito Data Roteiro Sessão Sessão Nome Exportado Rota otimiz…" at bounding box center [758, 356] width 1223 height 627
click at [1346, 65] on span "Download" at bounding box center [1325, 68] width 47 height 11
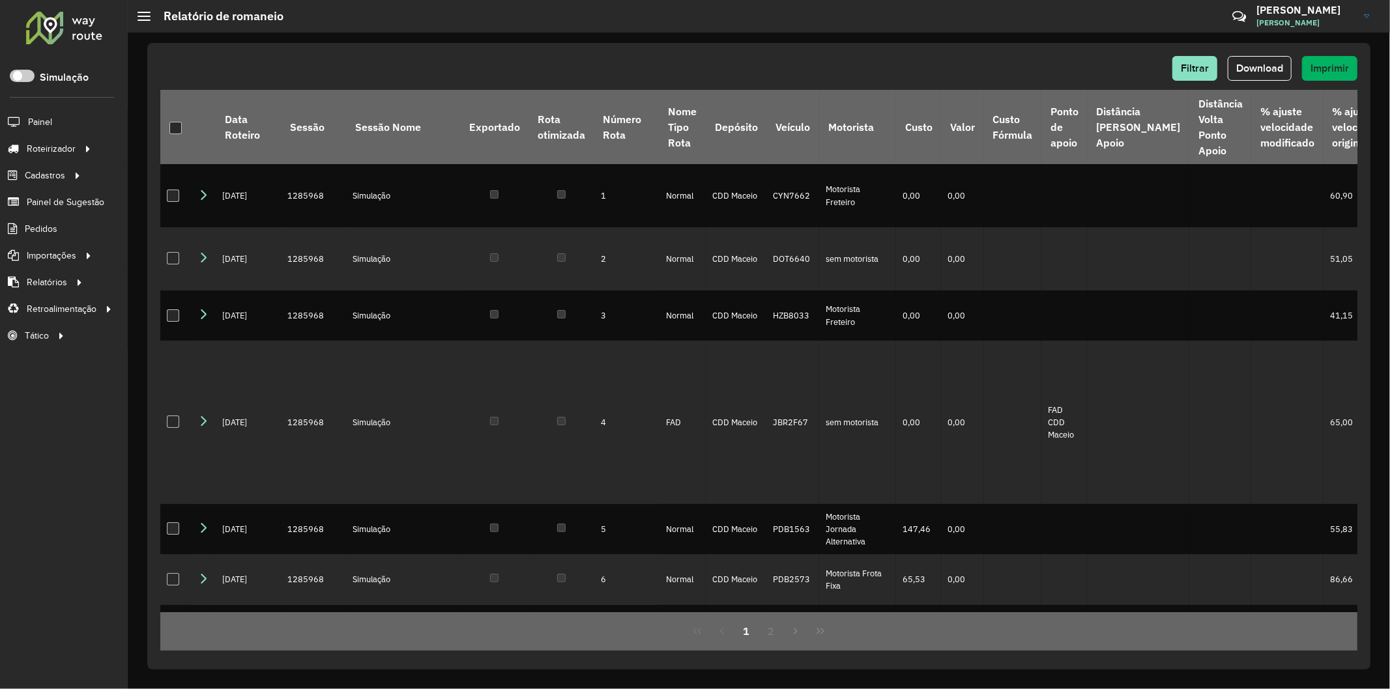
click at [1021, 70] on div "Filtrar Download Imprimir" at bounding box center [758, 68] width 1197 height 25
drag, startPoint x: 985, startPoint y: 65, endPoint x: 1389, endPoint y: 40, distance: 404.1
click at [986, 65] on div "Filtrar Download Imprimir" at bounding box center [758, 68] width 1197 height 25
click at [1291, 59] on div "Filtrar Download Imprimir" at bounding box center [758, 68] width 1197 height 25
click at [1282, 59] on button "Download" at bounding box center [1260, 68] width 64 height 25
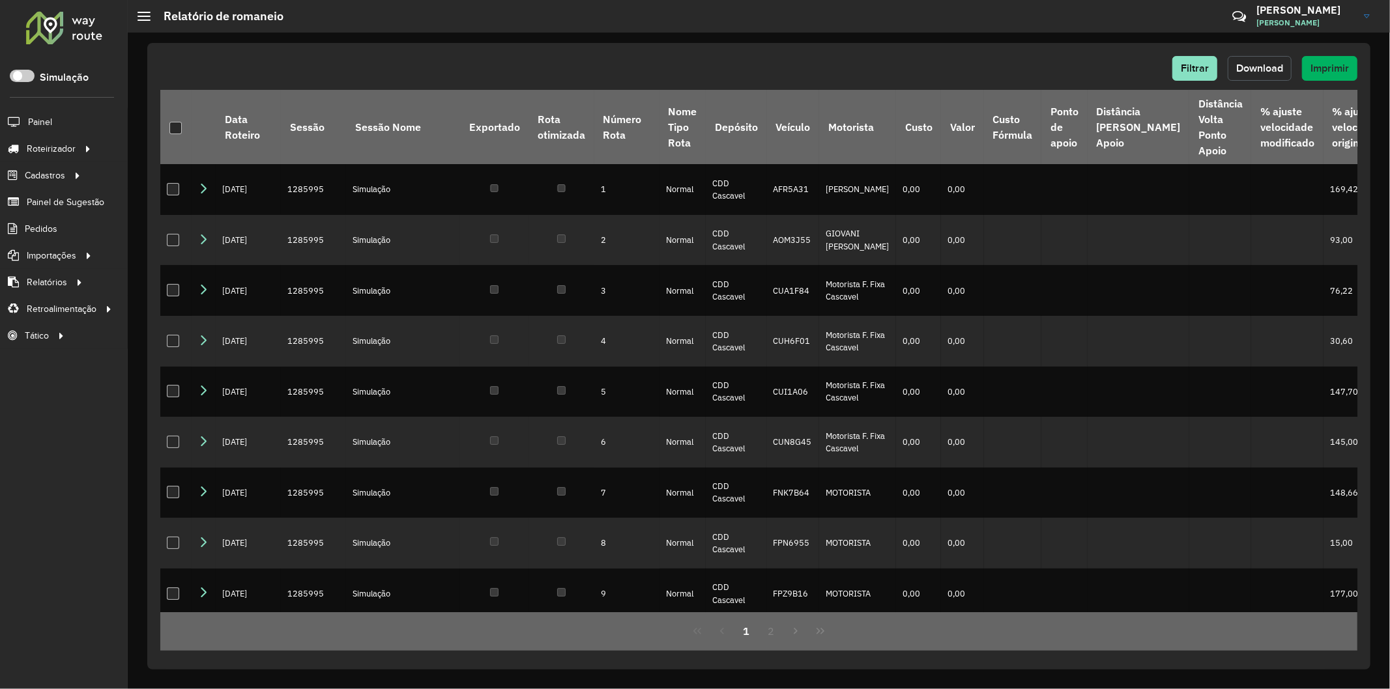
click at [1253, 57] on button "Download" at bounding box center [1260, 68] width 64 height 25
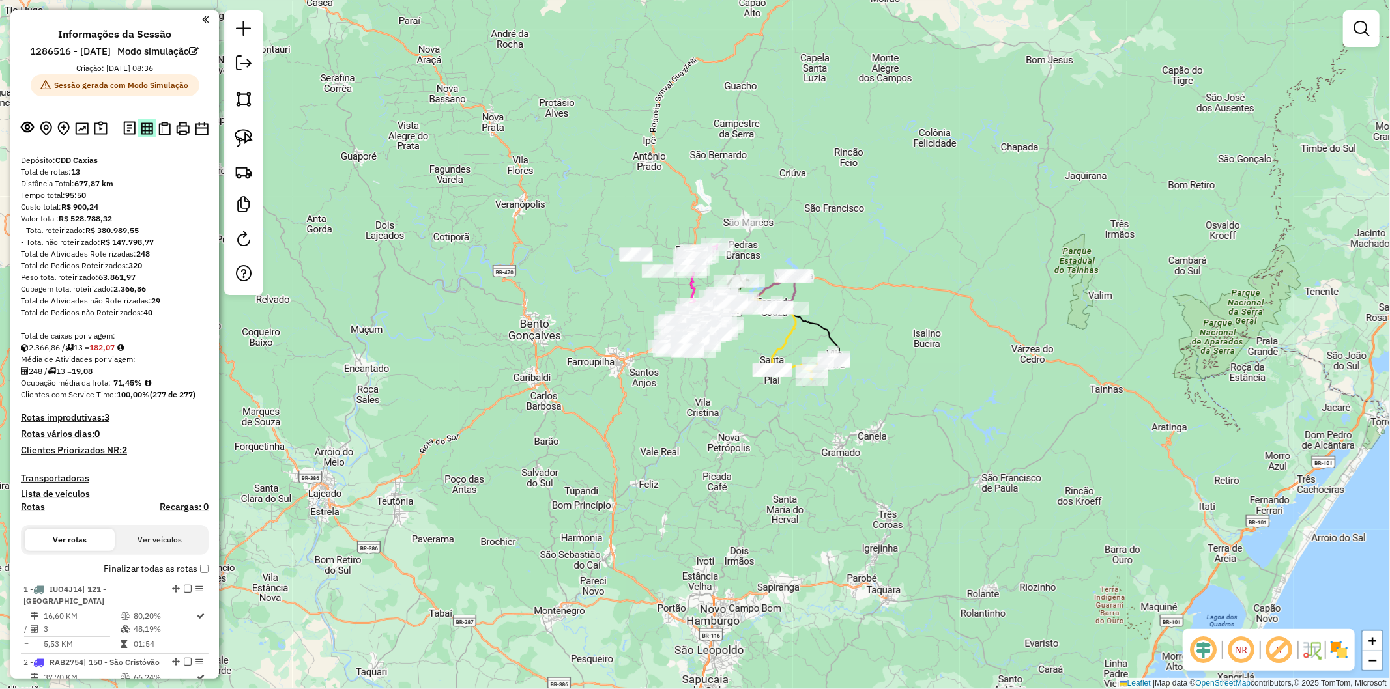
click at [146, 135] on img at bounding box center [147, 128] width 12 height 12
drag, startPoint x: 163, startPoint y: 147, endPoint x: 246, endPoint y: 81, distance: 105.3
click at [163, 136] on img at bounding box center [164, 129] width 12 height 14
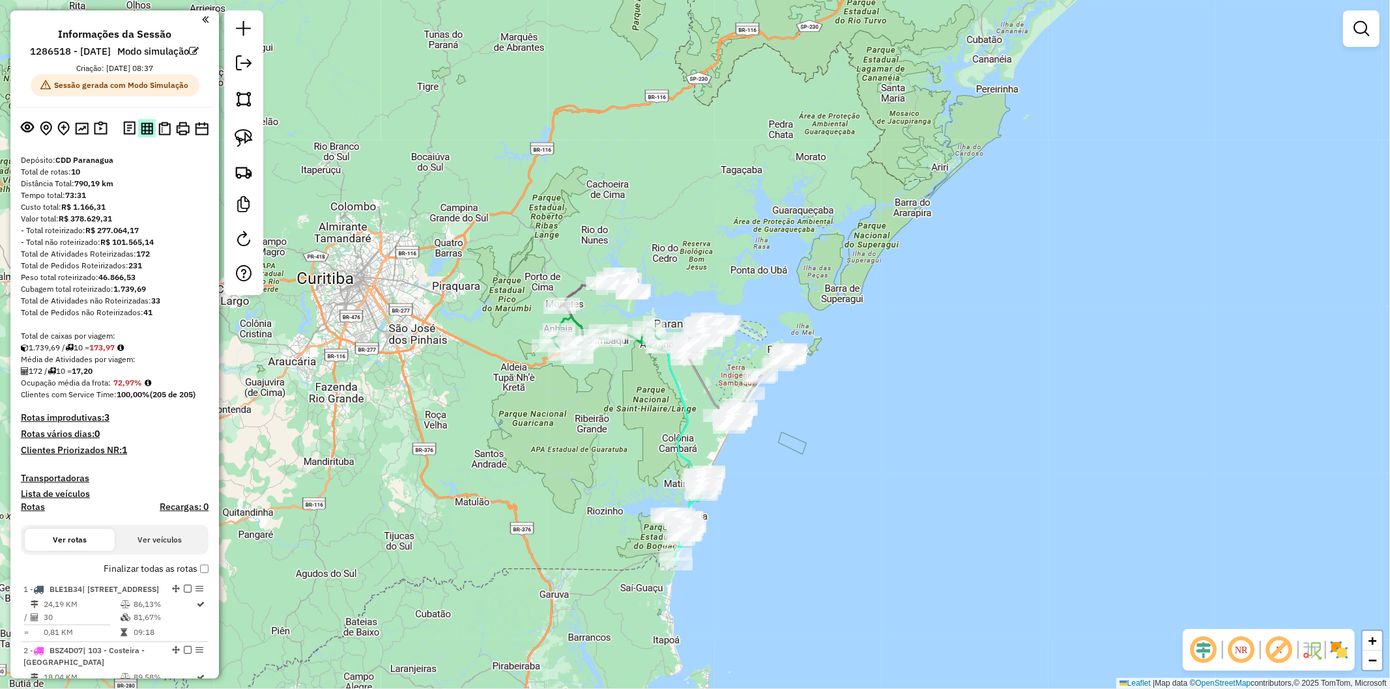
click at [142, 135] on img at bounding box center [147, 128] width 12 height 12
click at [166, 136] on button at bounding box center [165, 128] width 18 height 19
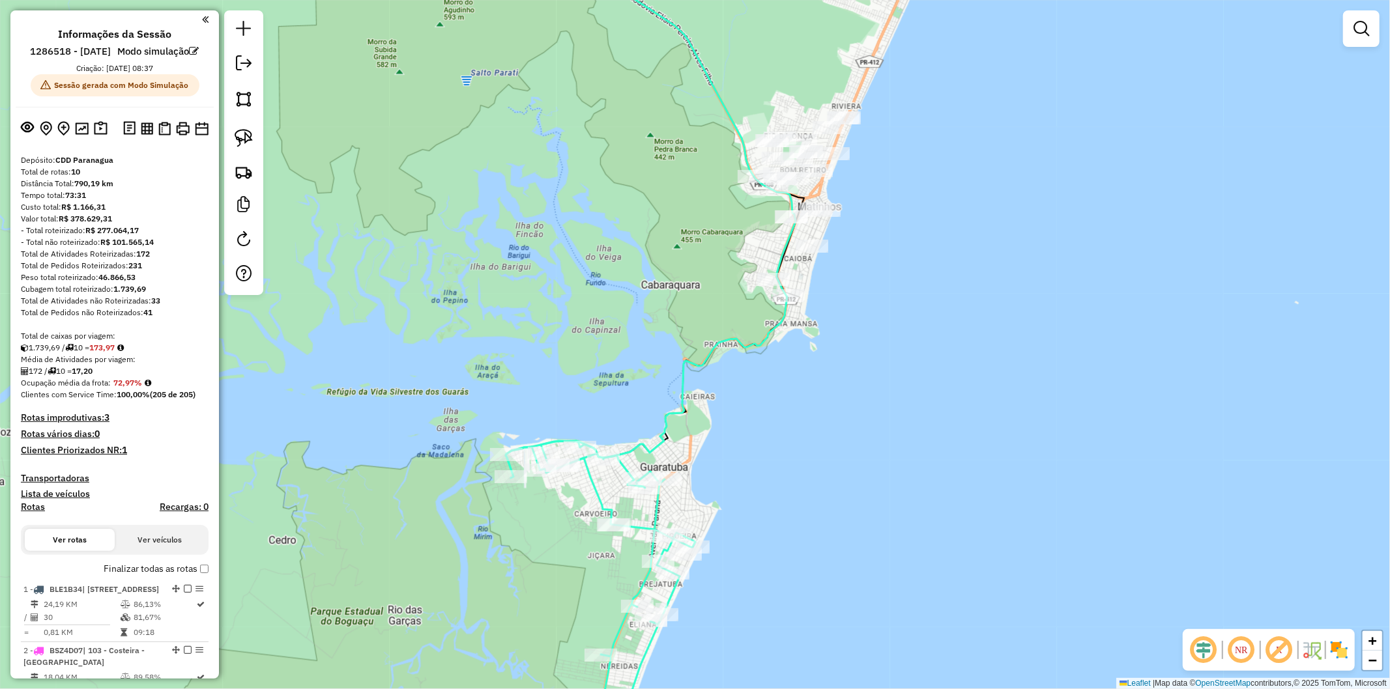
click at [650, 517] on icon at bounding box center [601, 600] width 190 height 318
select select "**********"
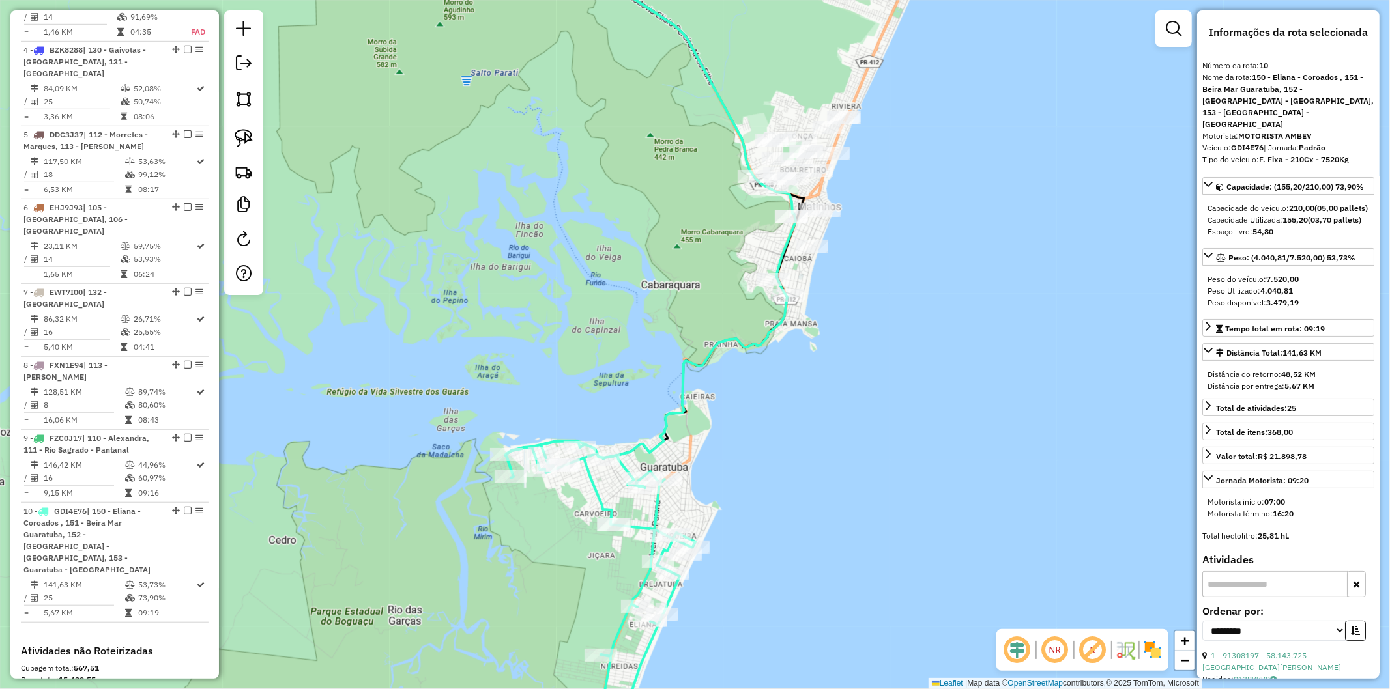
scroll to position [974, 0]
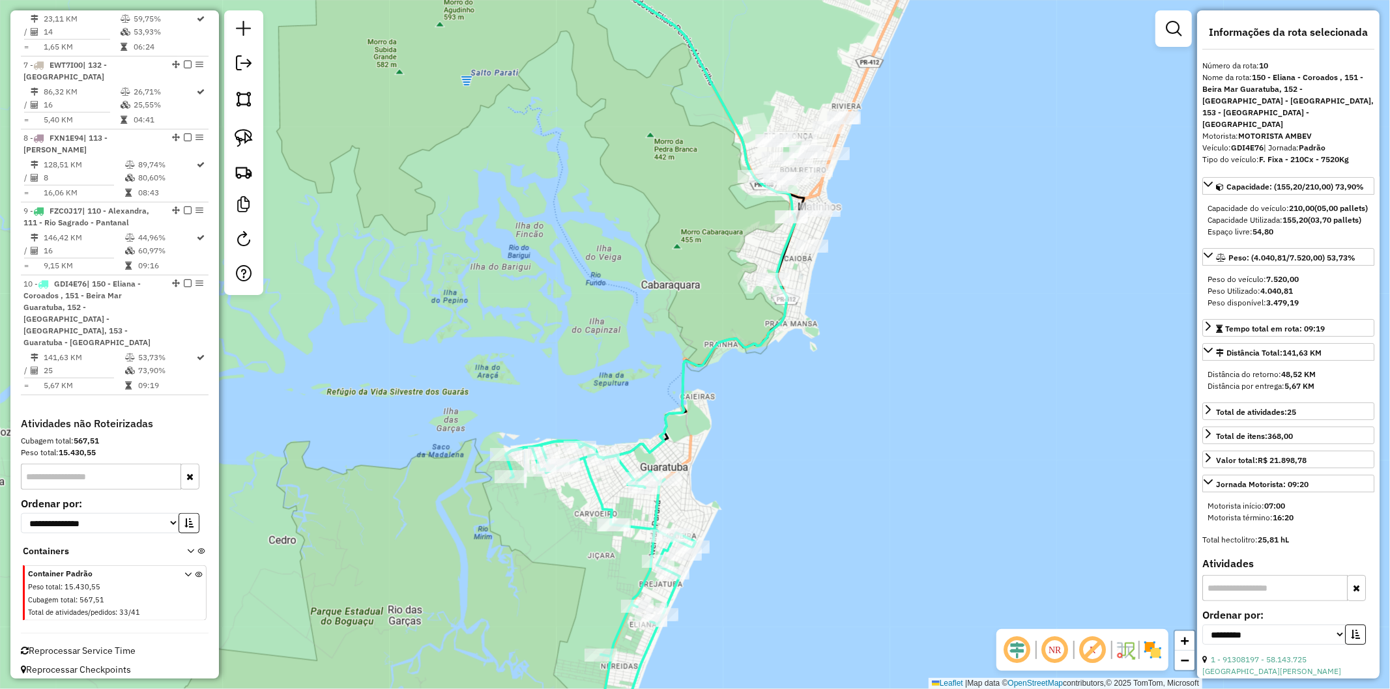
click at [660, 504] on icon at bounding box center [601, 600] width 190 height 318
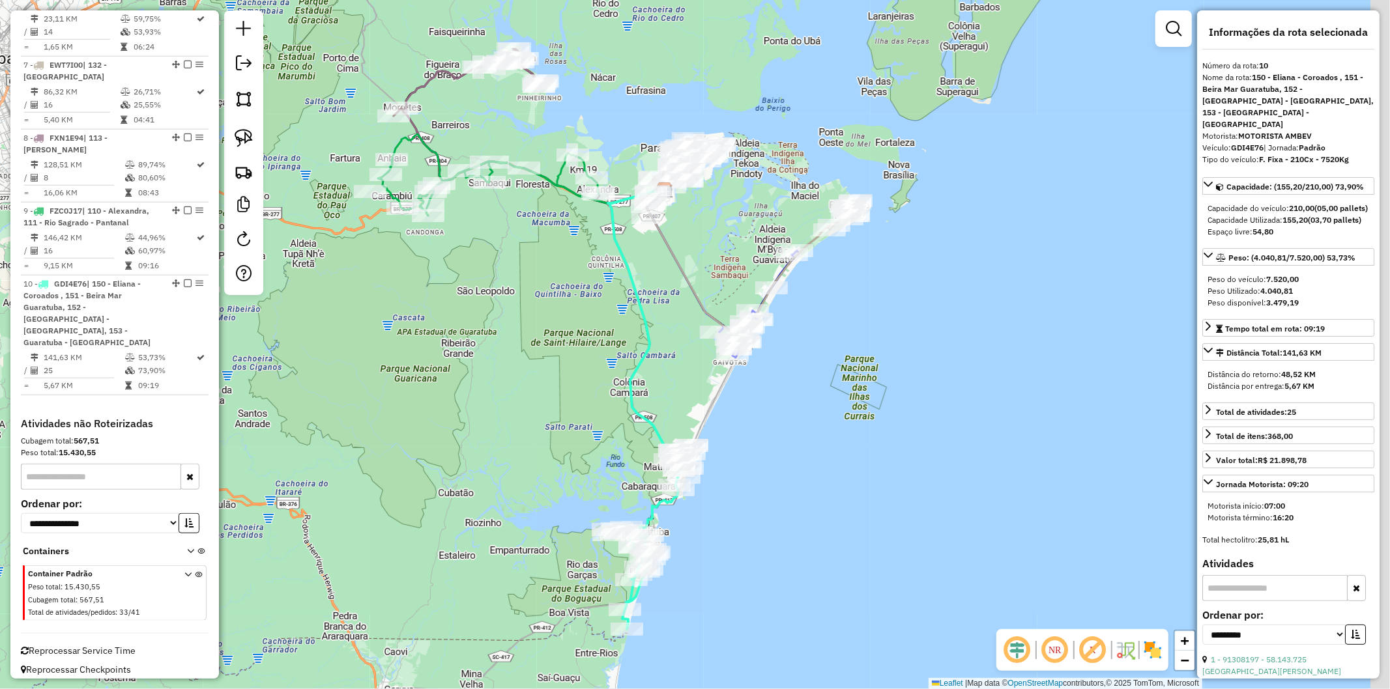
click at [811, 326] on div "Janela de atendimento Grade de atendimento Capacidade Transportadoras Veículos …" at bounding box center [695, 344] width 1390 height 689
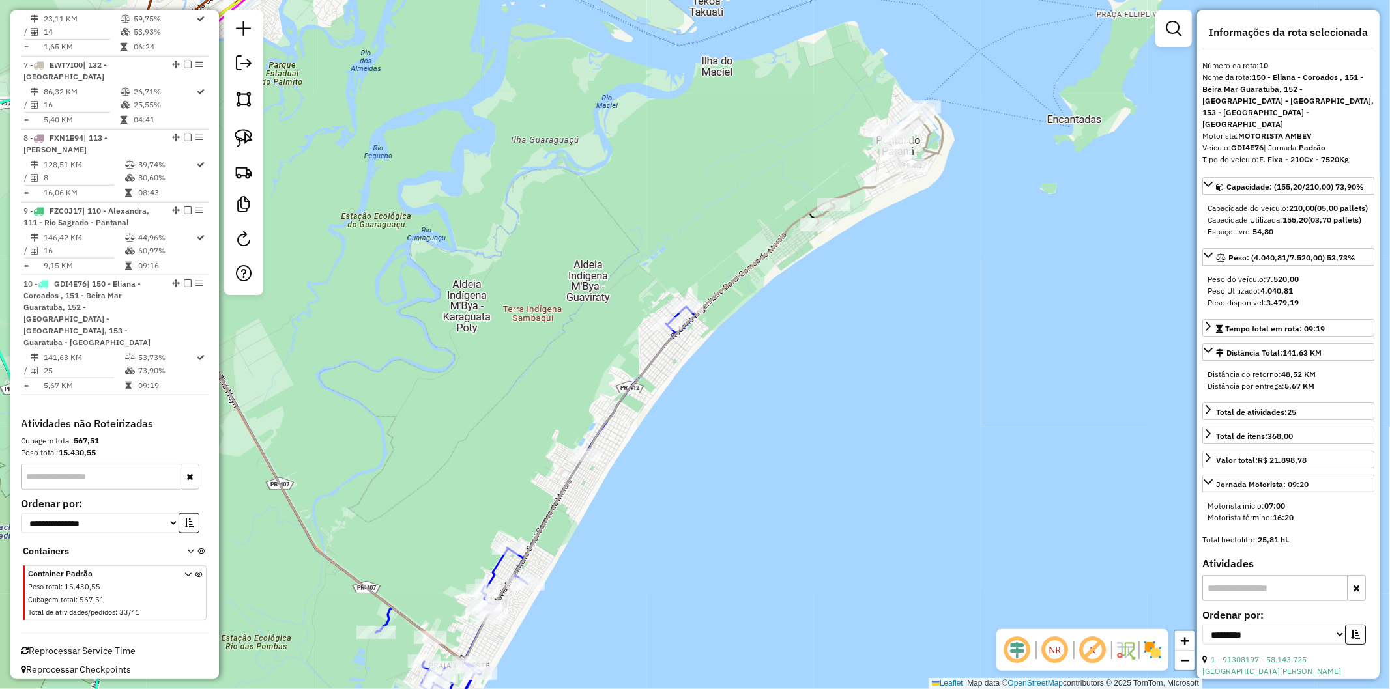
click at [854, 190] on icon at bounding box center [879, 166] width 128 height 118
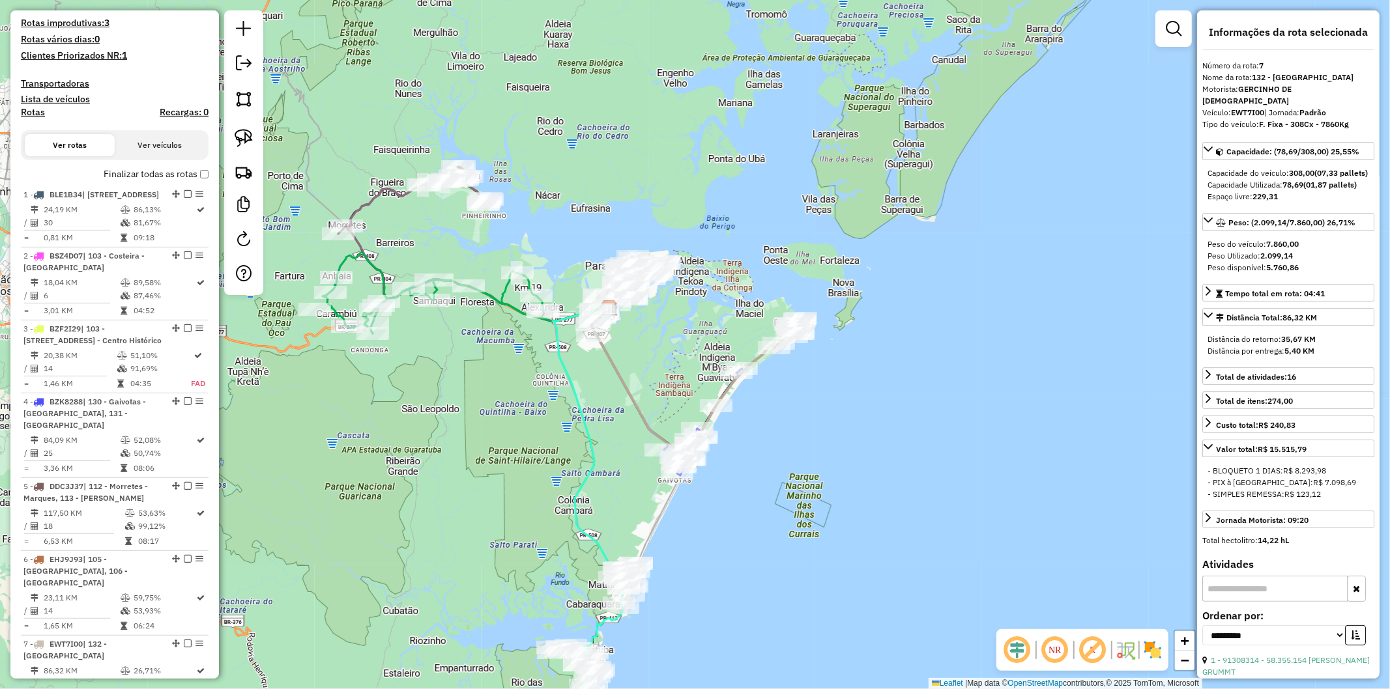
scroll to position [0, 0]
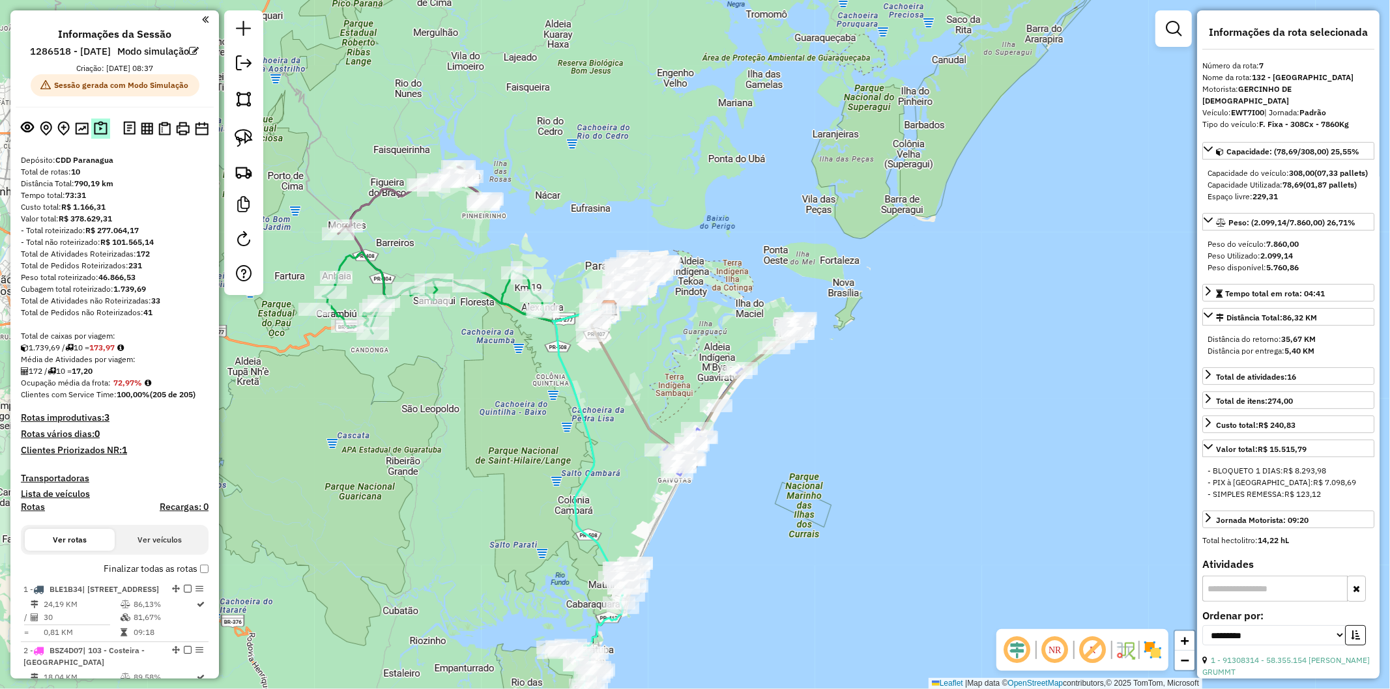
click at [103, 139] on button at bounding box center [100, 129] width 19 height 20
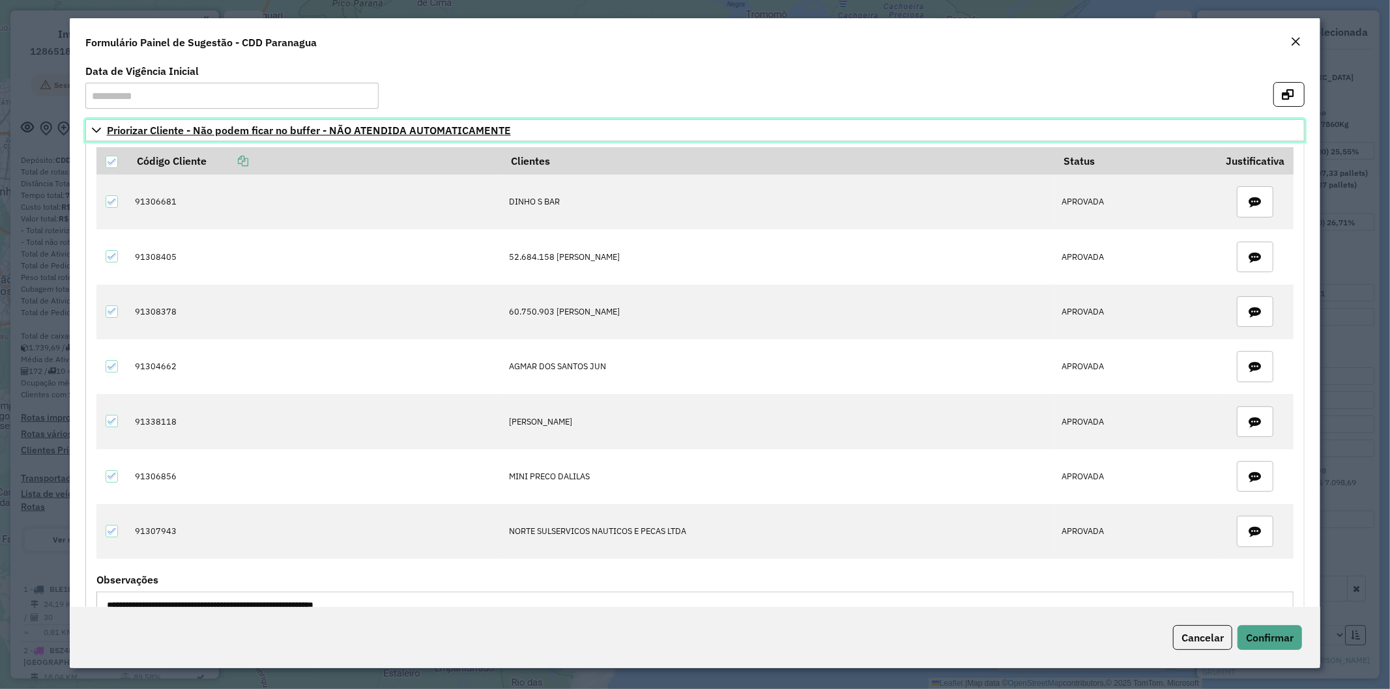
click at [89, 132] on link "Priorizar Cliente - Não podem ficar no buffer - NÃO ATENDIDA AUTOMATICAMENTE" at bounding box center [695, 130] width 1220 height 22
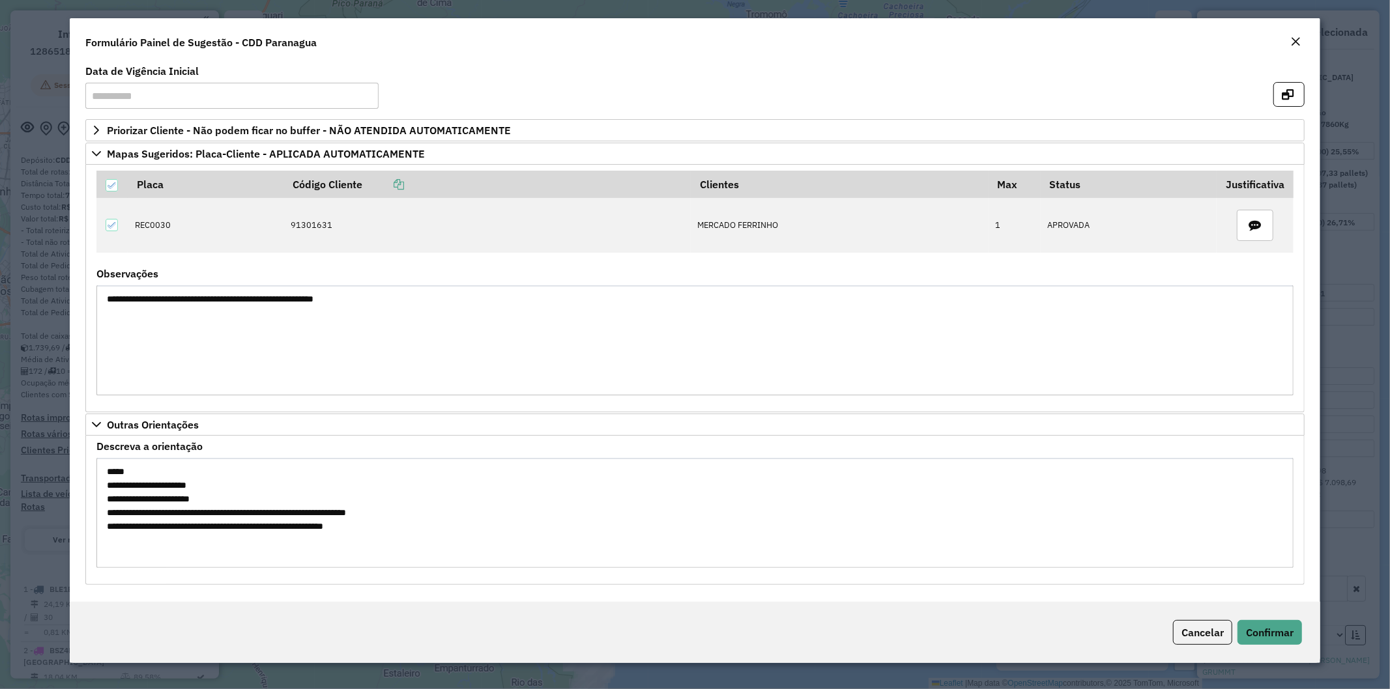
click at [1295, 36] on em "Close" at bounding box center [1295, 41] width 10 height 10
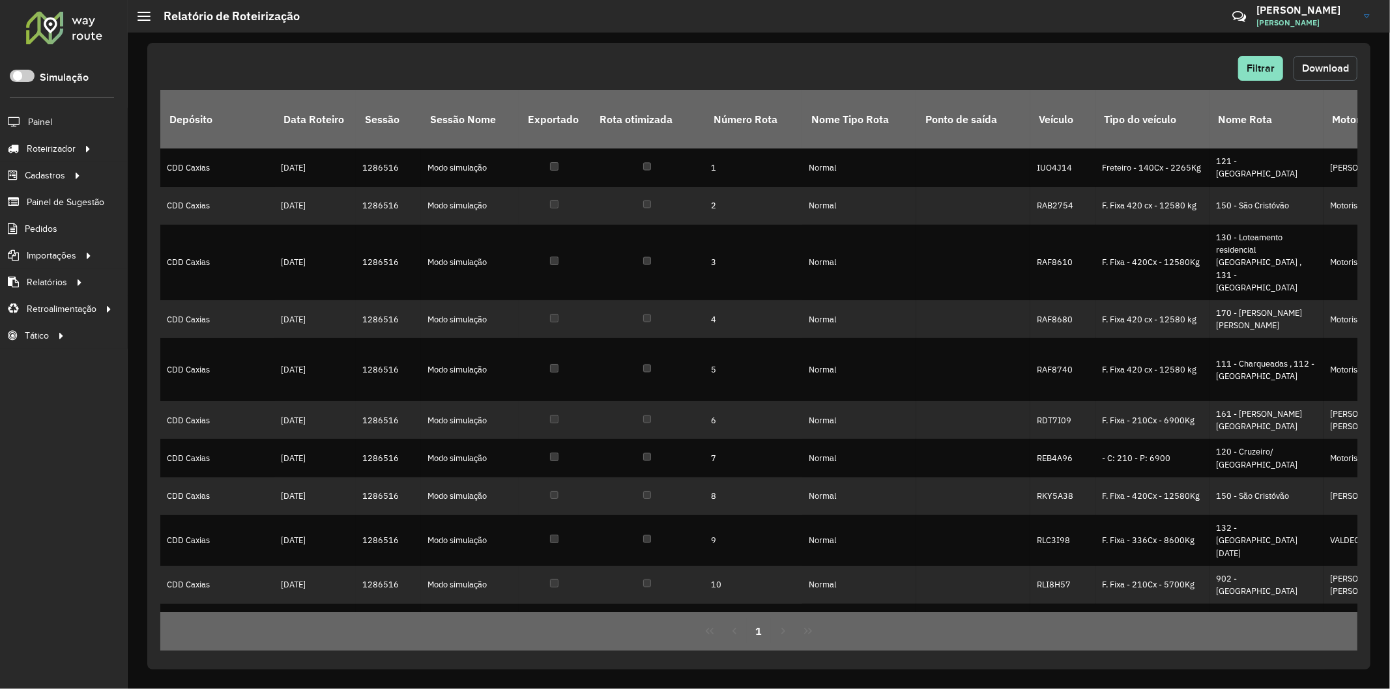
click at [1310, 76] on button "Download" at bounding box center [1325, 68] width 64 height 25
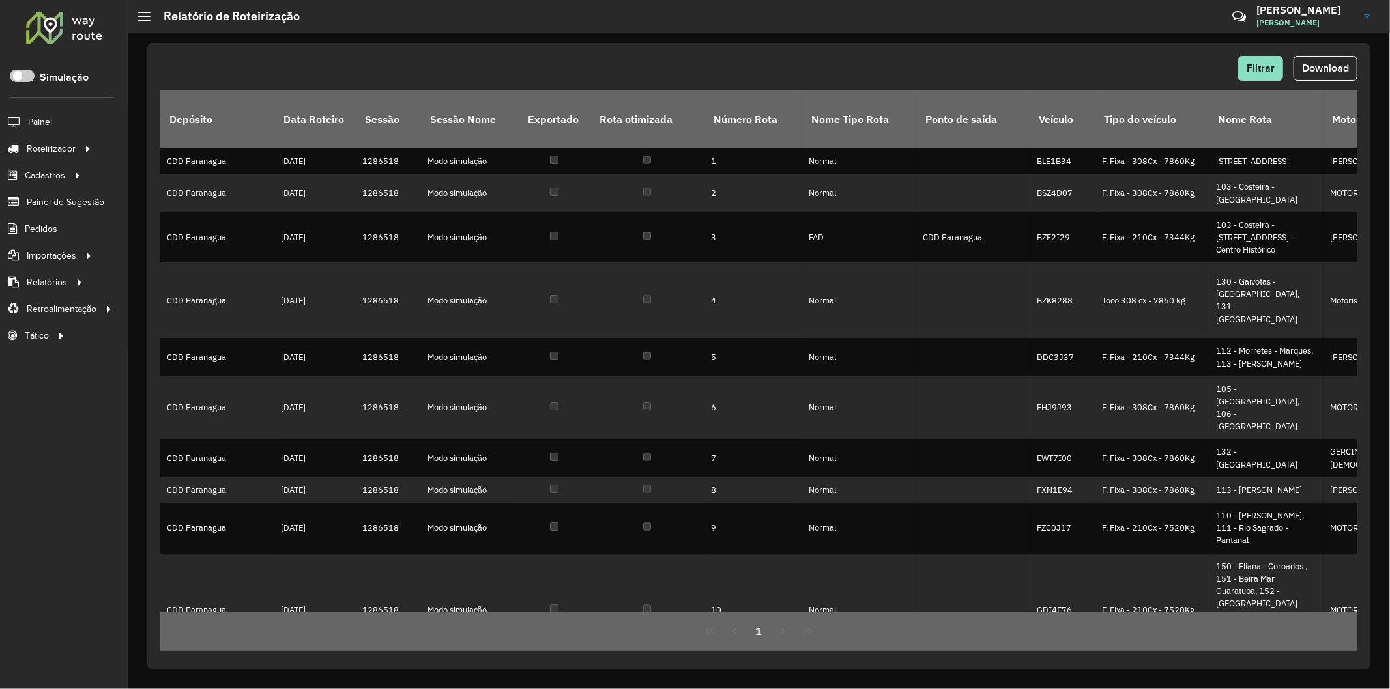
click at [1039, 46] on div "Filtrar Download Depósito Data Roteiro Sessão Sessão Nome Exportado Rota otimiz…" at bounding box center [758, 356] width 1223 height 627
click at [1334, 56] on button "Download" at bounding box center [1325, 68] width 64 height 25
drag, startPoint x: 770, startPoint y: 52, endPoint x: 740, endPoint y: 35, distance: 34.8
click at [769, 50] on div "Filtrar Download Depósito Data Roteiro Sessão Sessão Nome Exportado Rota otimiz…" at bounding box center [758, 356] width 1223 height 627
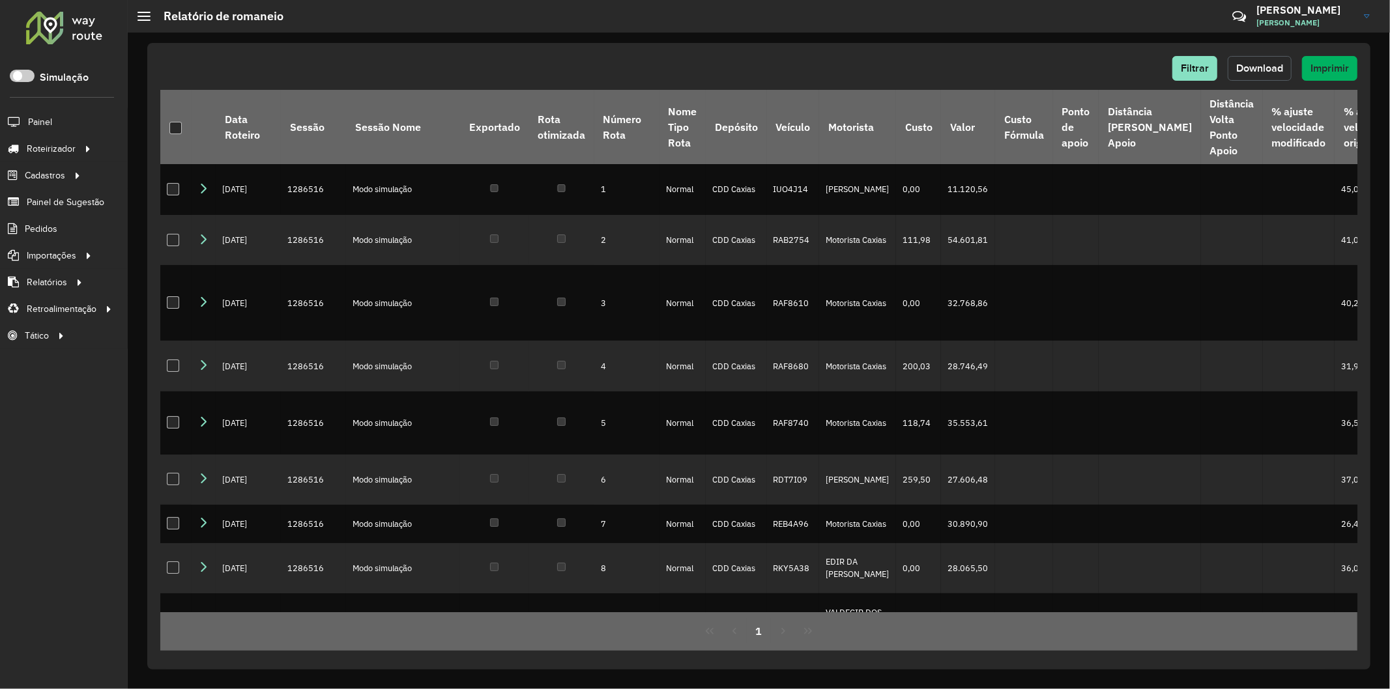
click at [1242, 61] on button "Download" at bounding box center [1260, 68] width 64 height 25
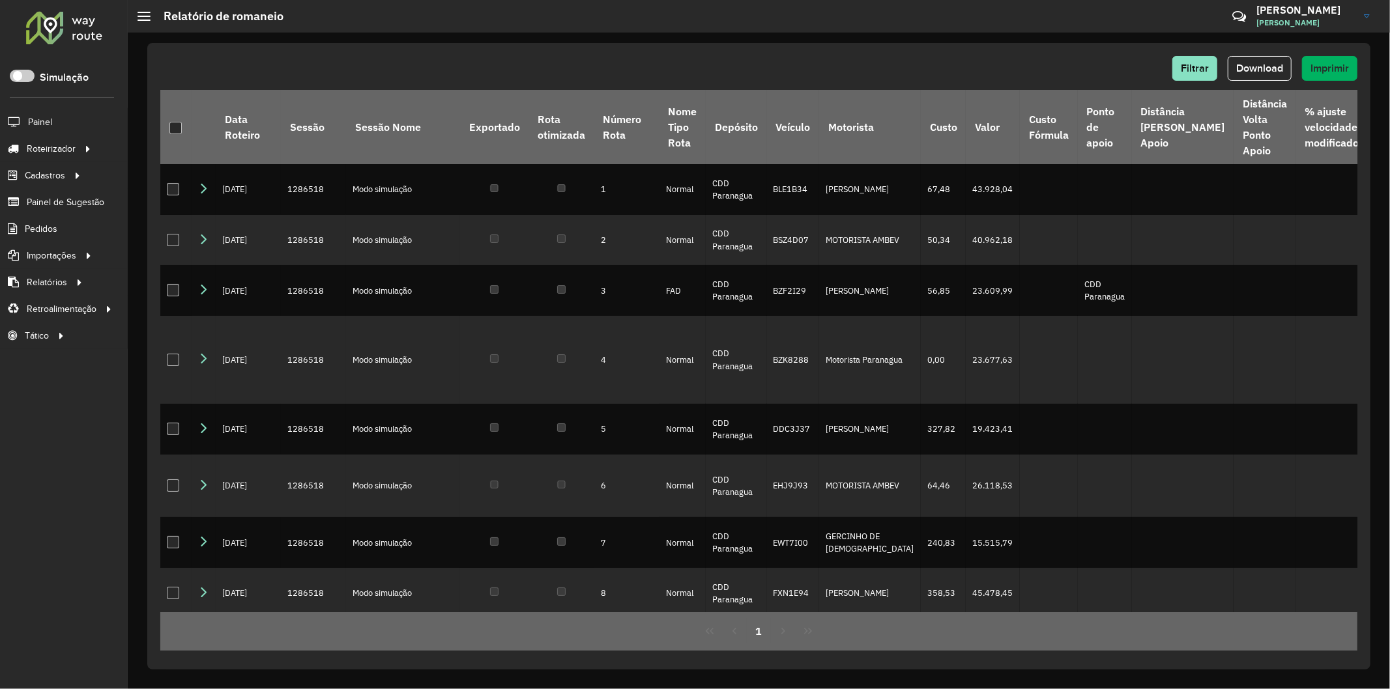
click at [1250, 54] on div "Filtrar Download Imprimir Data Roteiro Sessão Sessão Nome Exportado Rota otimiz…" at bounding box center [758, 356] width 1223 height 627
click at [1250, 66] on span "Download" at bounding box center [1259, 68] width 47 height 11
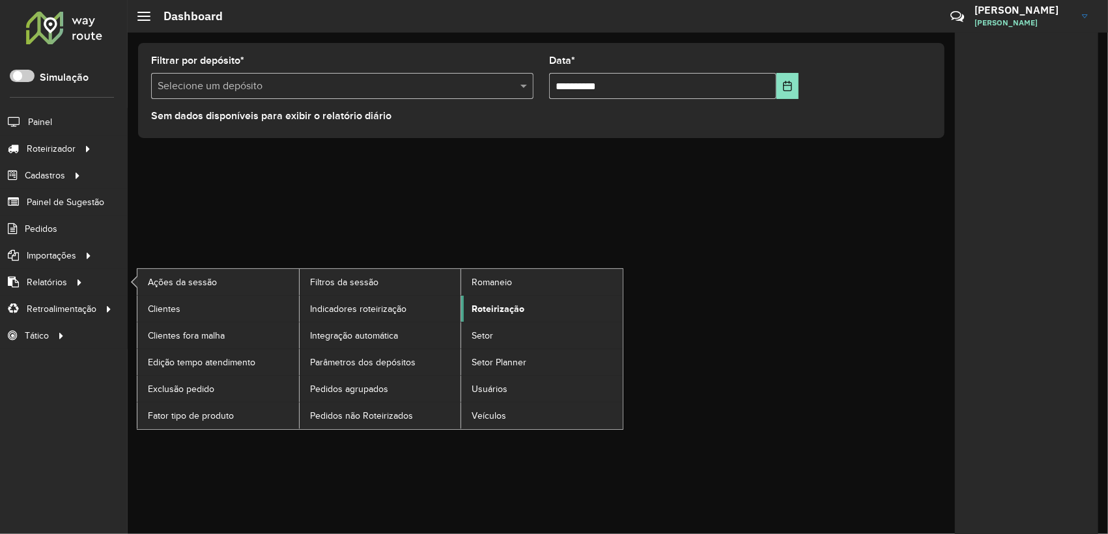
click at [524, 302] on link "Roteirização" at bounding box center [542, 309] width 162 height 26
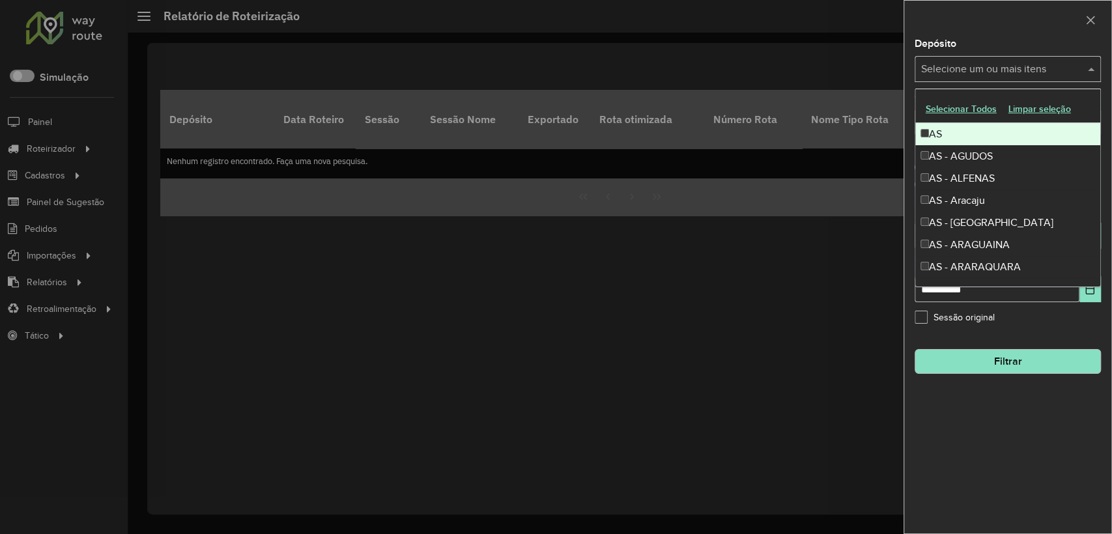
click at [1009, 72] on input "text" at bounding box center [1001, 70] width 167 height 16
type input "******"
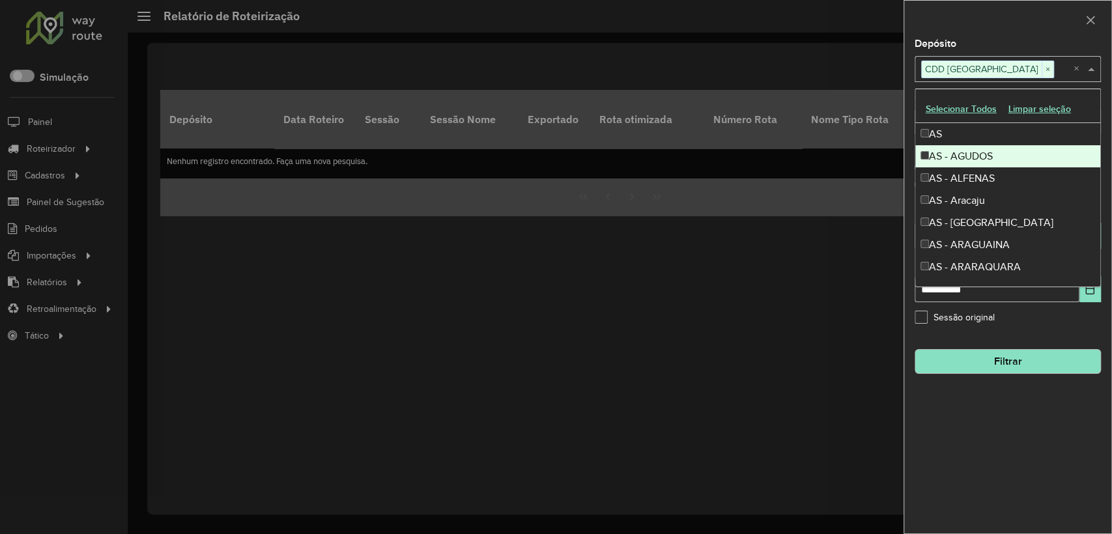
click at [1009, 30] on div at bounding box center [1007, 20] width 207 height 38
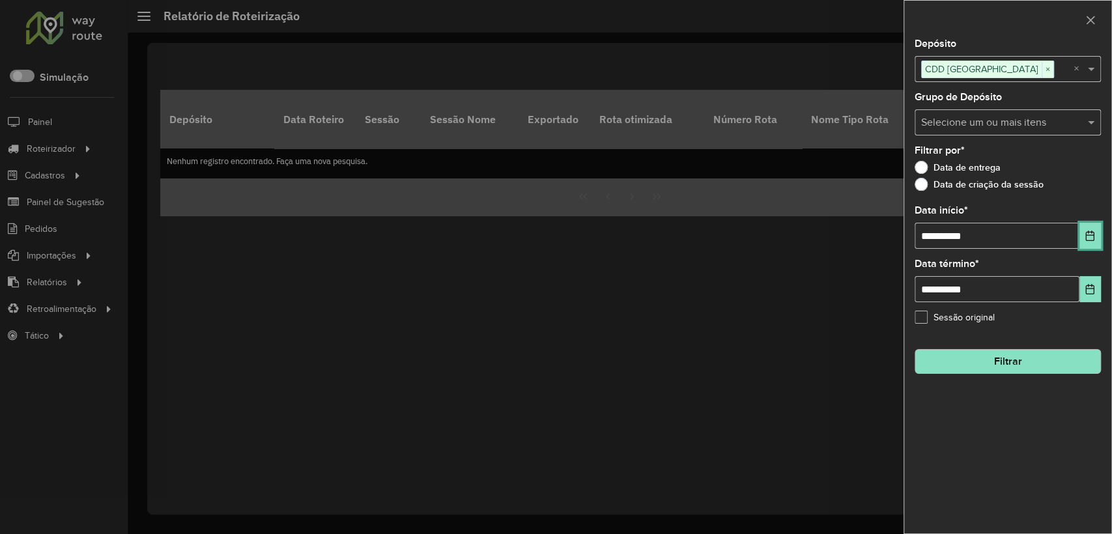
click at [1089, 241] on icon "Choose Date" at bounding box center [1090, 236] width 8 height 10
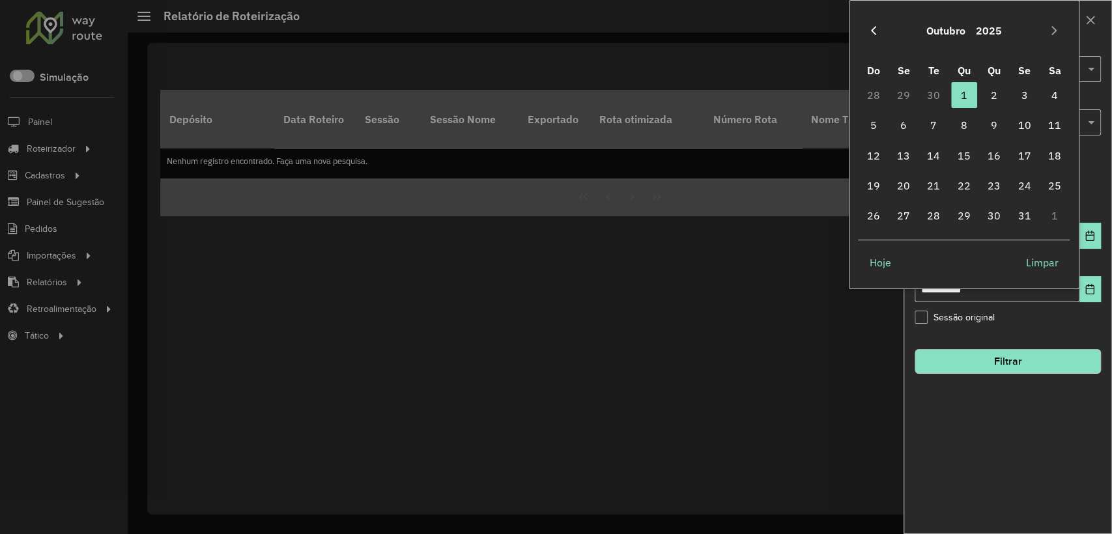
click at [872, 26] on icon "Previous Month" at bounding box center [874, 30] width 10 height 10
click at [873, 26] on icon "Previous Month" at bounding box center [874, 30] width 10 height 10
click at [874, 26] on icon "Previous Month" at bounding box center [874, 30] width 10 height 10
click at [874, 92] on span "1" at bounding box center [873, 95] width 26 height 26
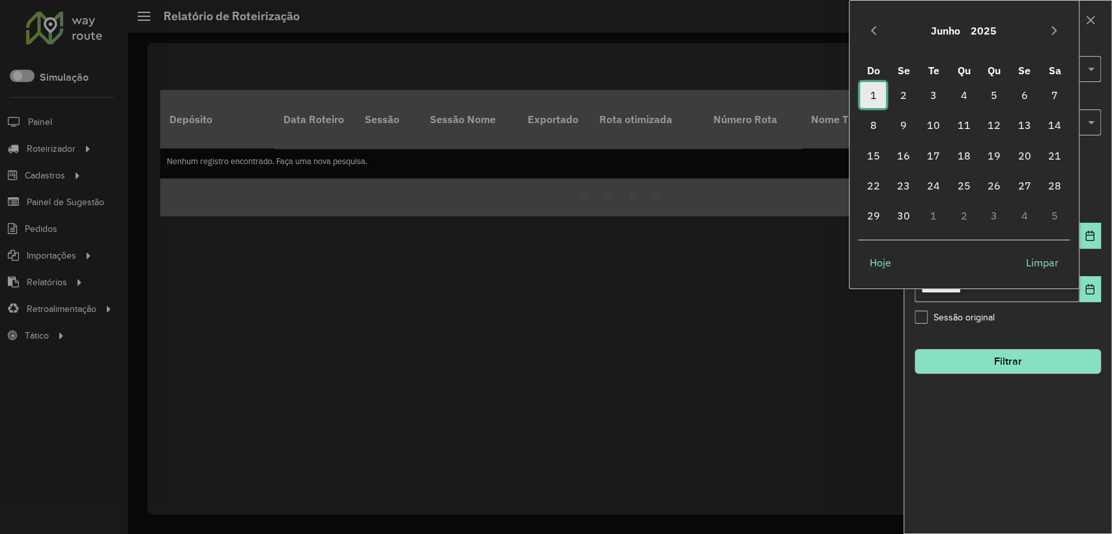
type input "**********"
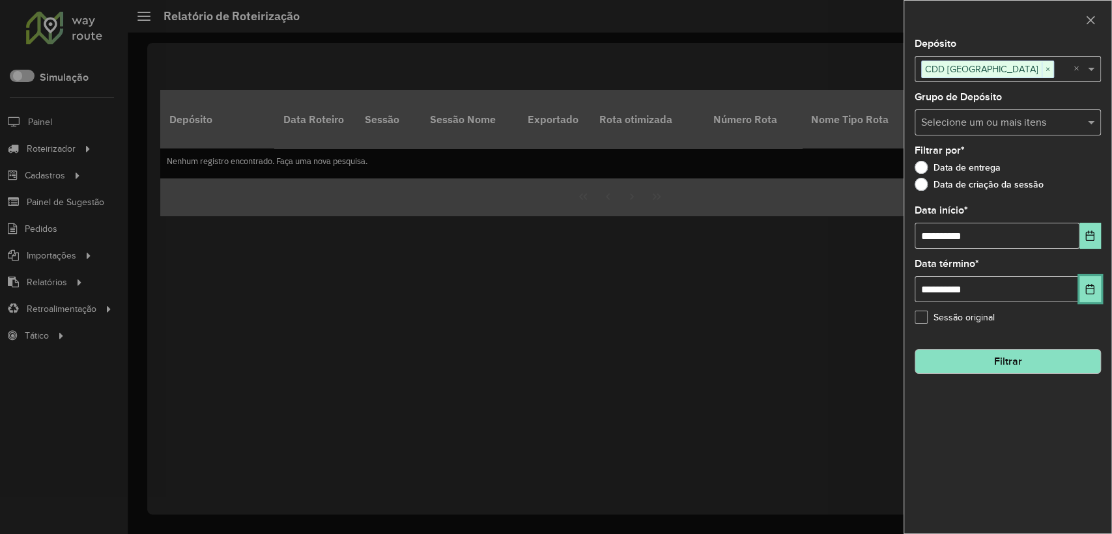
click at [1095, 291] on icon "Choose Date" at bounding box center [1090, 289] width 10 height 10
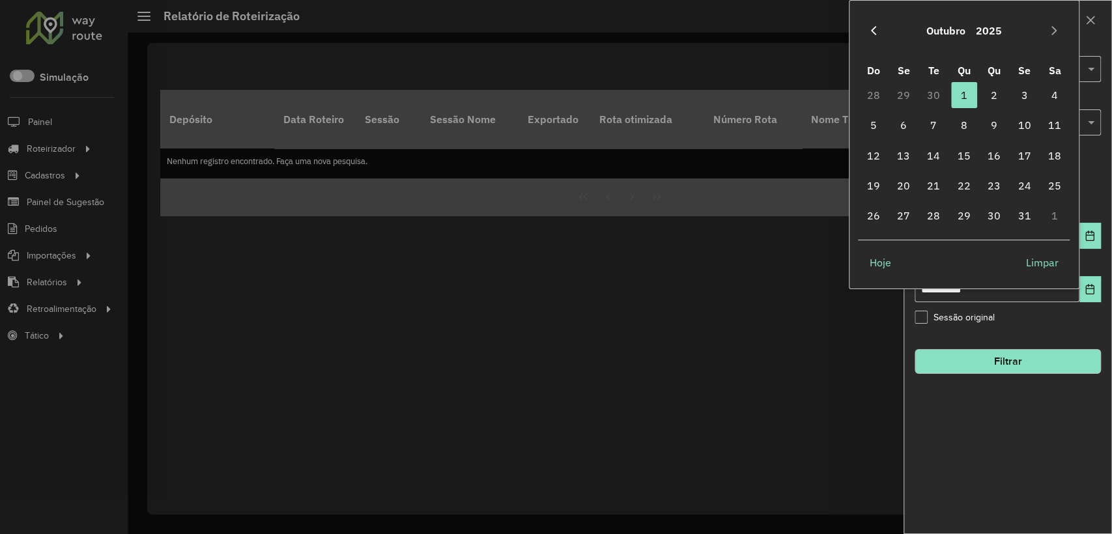
click at [874, 32] on icon "Previous Month" at bounding box center [874, 30] width 10 height 10
click at [937, 218] on span "30" at bounding box center [934, 216] width 26 height 26
type input "**********"
click at [1001, 437] on div "**********" at bounding box center [1007, 286] width 207 height 495
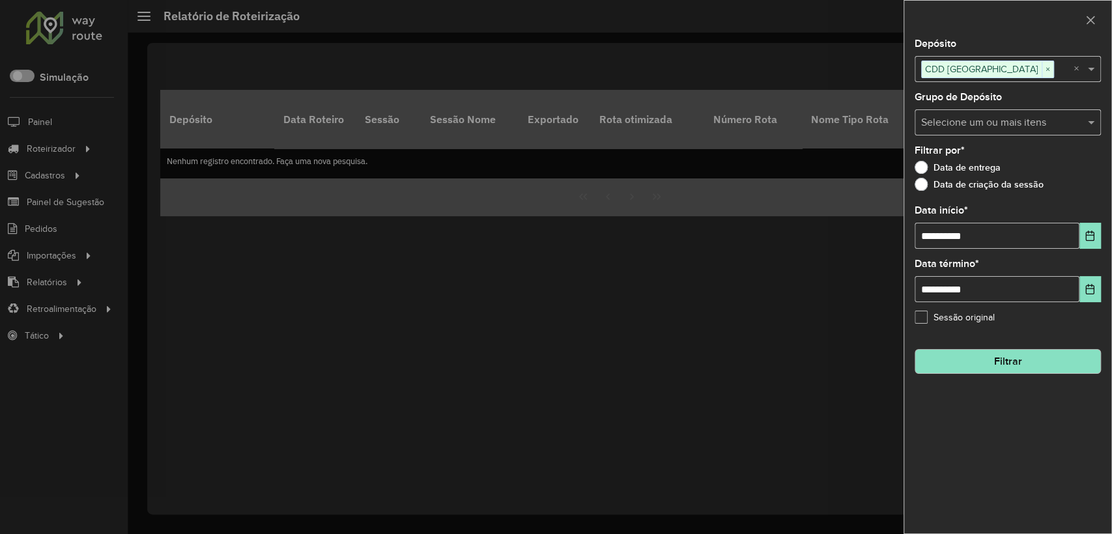
click at [990, 364] on button "Filtrar" at bounding box center [1008, 361] width 186 height 25
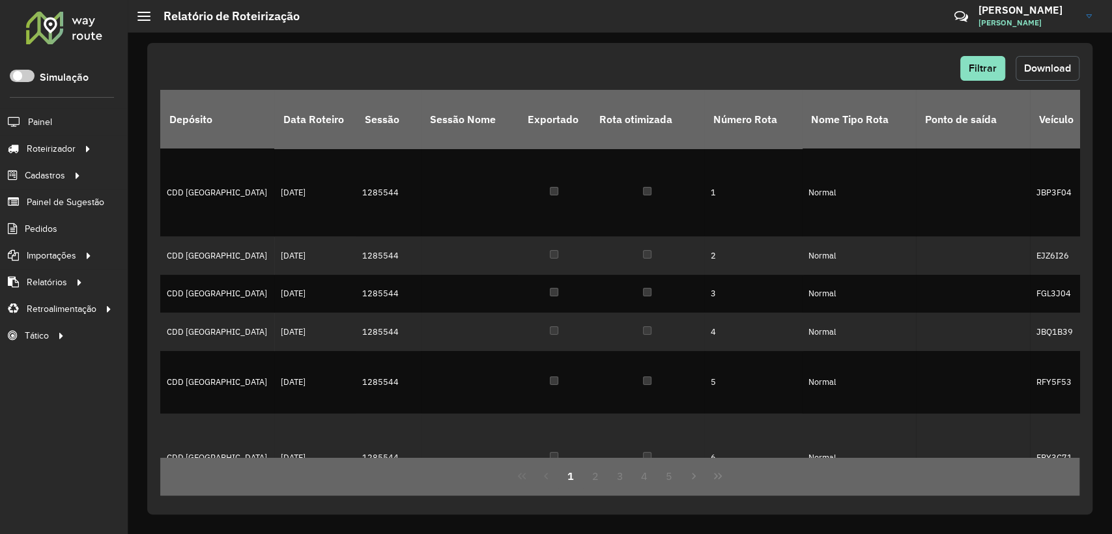
click at [1022, 79] on button "Download" at bounding box center [1048, 68] width 64 height 25
click at [985, 71] on span "Filtrar" at bounding box center [983, 68] width 28 height 11
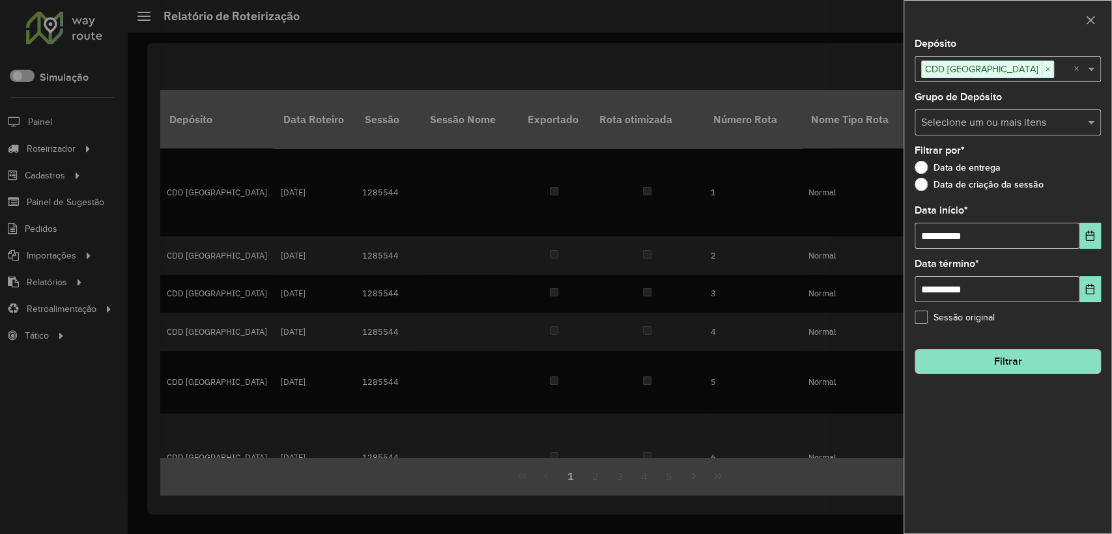
click at [989, 71] on span "CDD [GEOGRAPHIC_DATA]" at bounding box center [982, 69] width 120 height 16
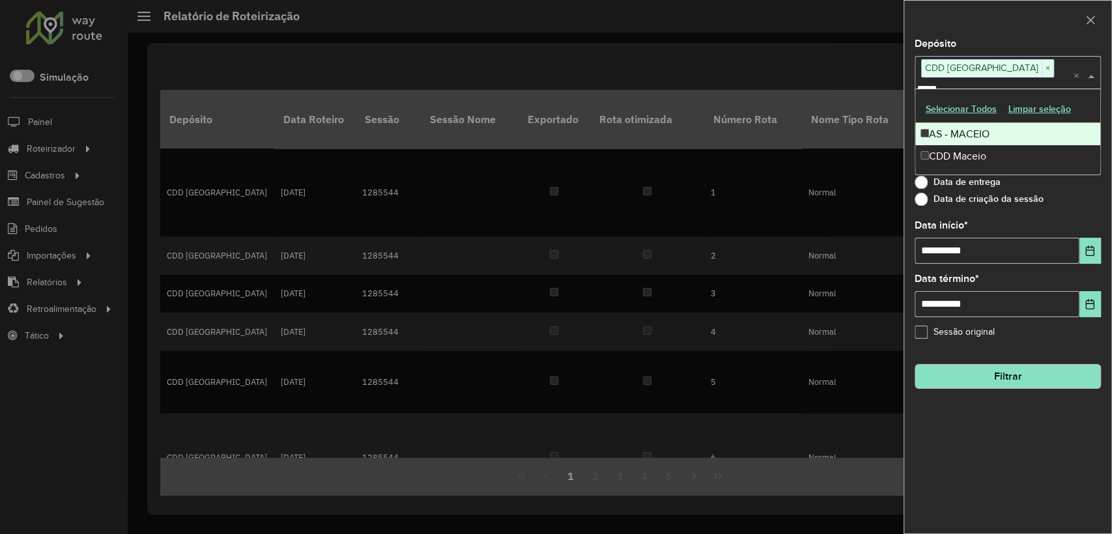
type input "******"
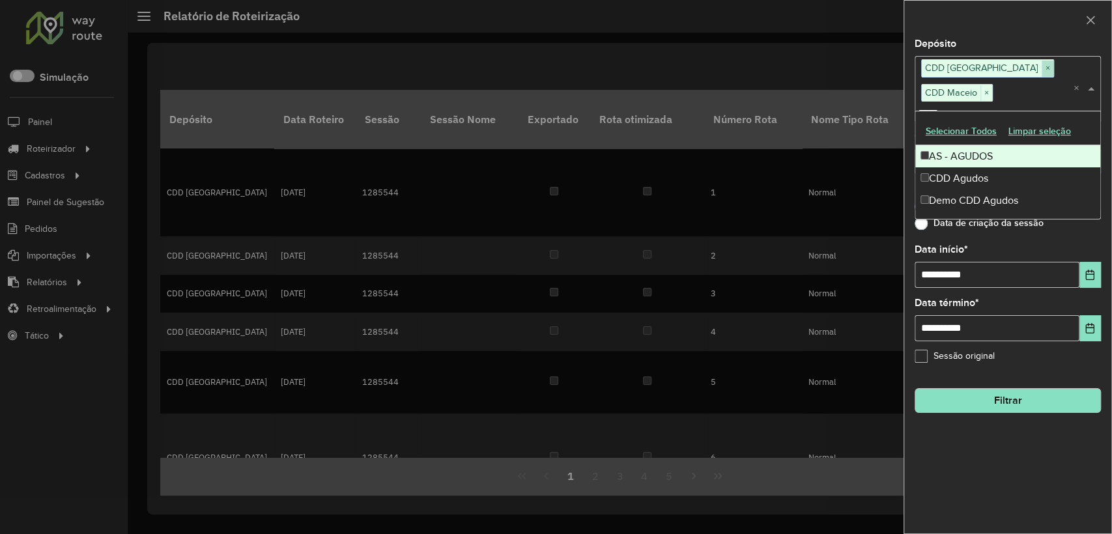
type input "******"
type input "**********"
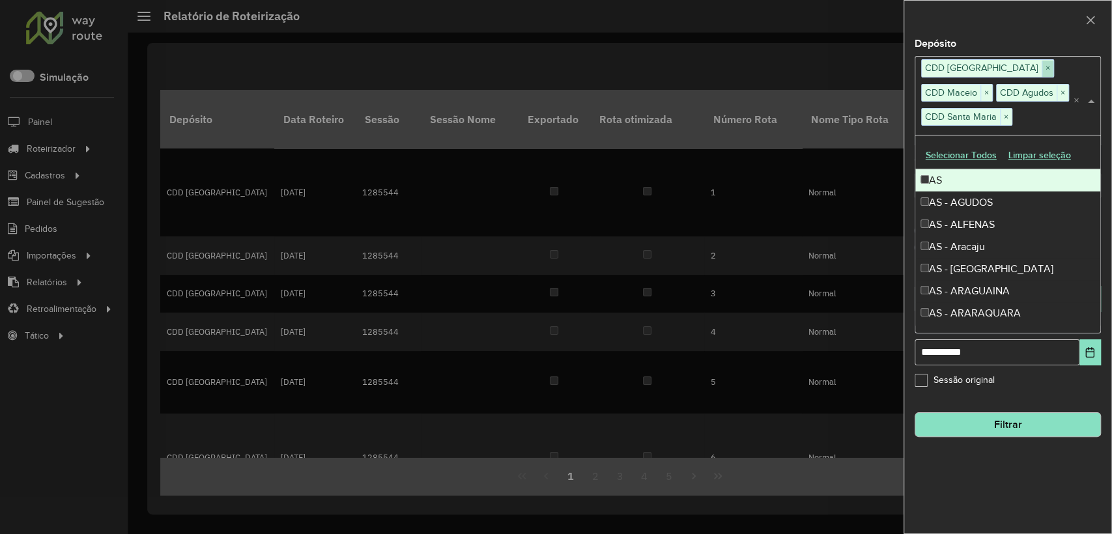
click at [1049, 72] on span "×" at bounding box center [1048, 69] width 12 height 16
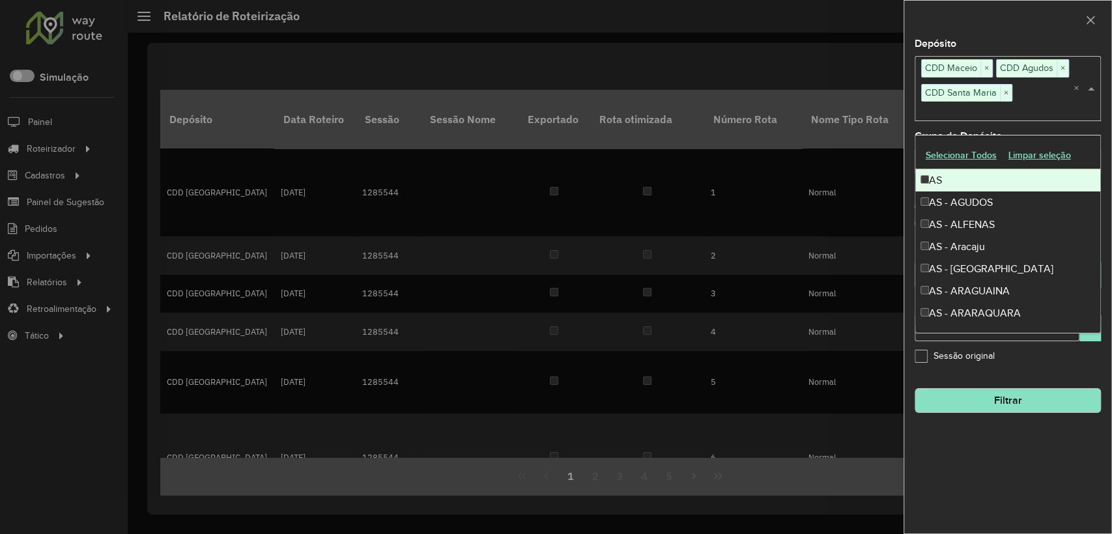
click at [1043, 29] on div at bounding box center [1007, 20] width 207 height 38
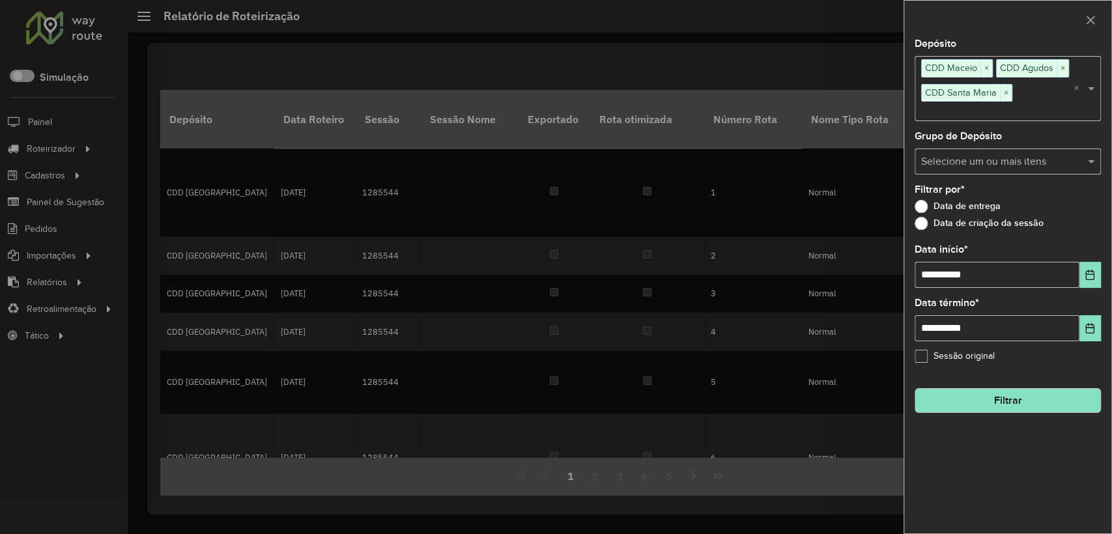
click at [1004, 392] on button "Filtrar" at bounding box center [1008, 400] width 186 height 25
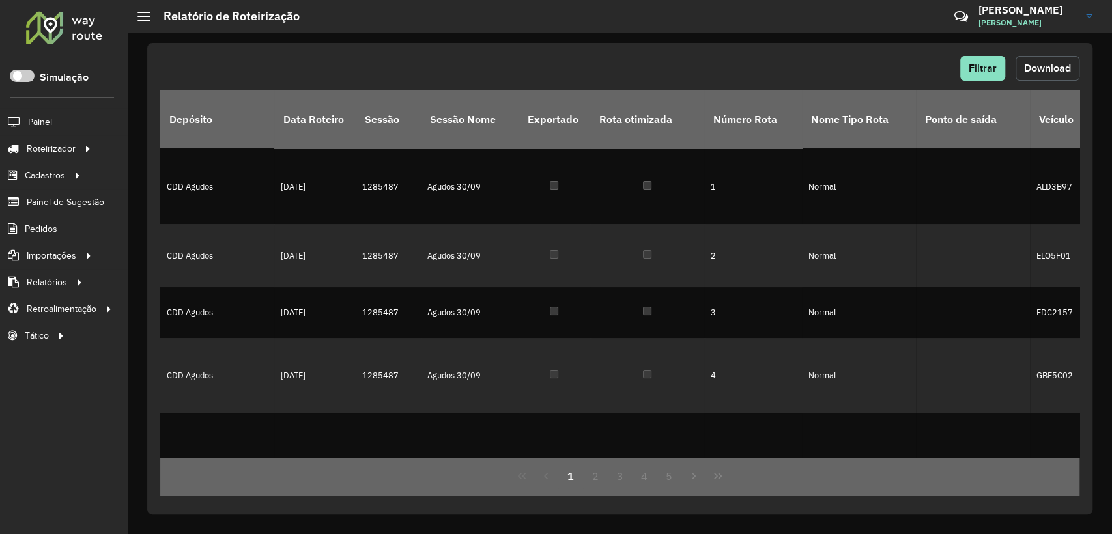
click at [1072, 70] on button "Download" at bounding box center [1048, 68] width 64 height 25
click at [985, 63] on span "Filtrar" at bounding box center [983, 68] width 28 height 11
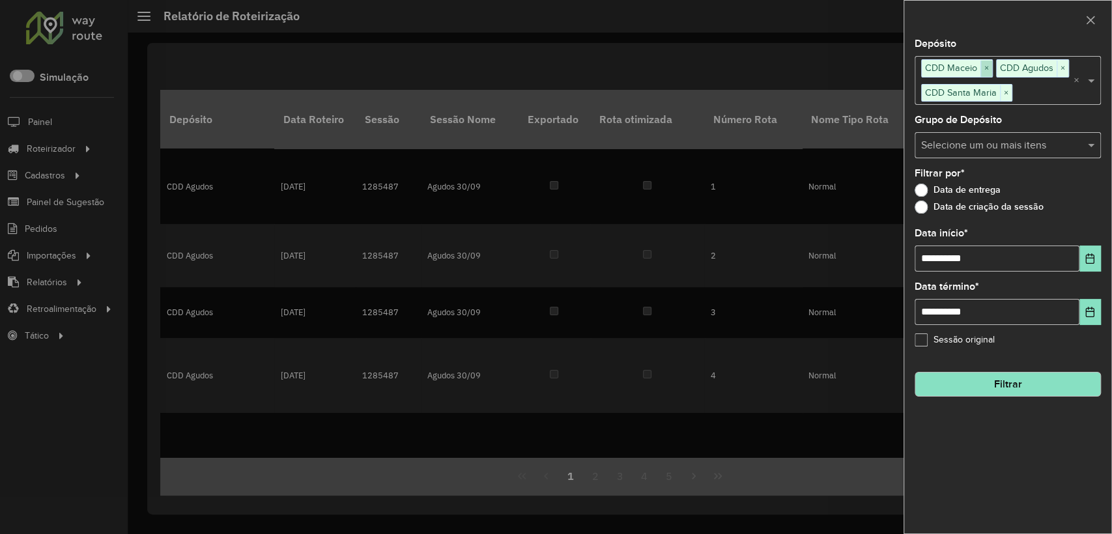
click at [988, 70] on span "×" at bounding box center [987, 69] width 12 height 16
click at [988, 70] on span "×" at bounding box center [988, 69] width 12 height 16
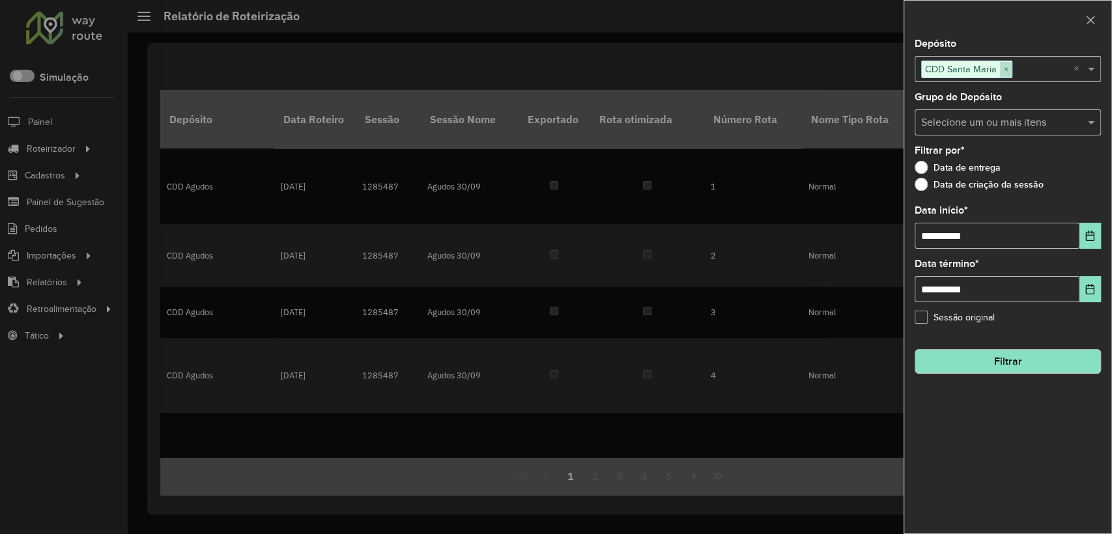
click at [1005, 69] on span "×" at bounding box center [1006, 70] width 12 height 16
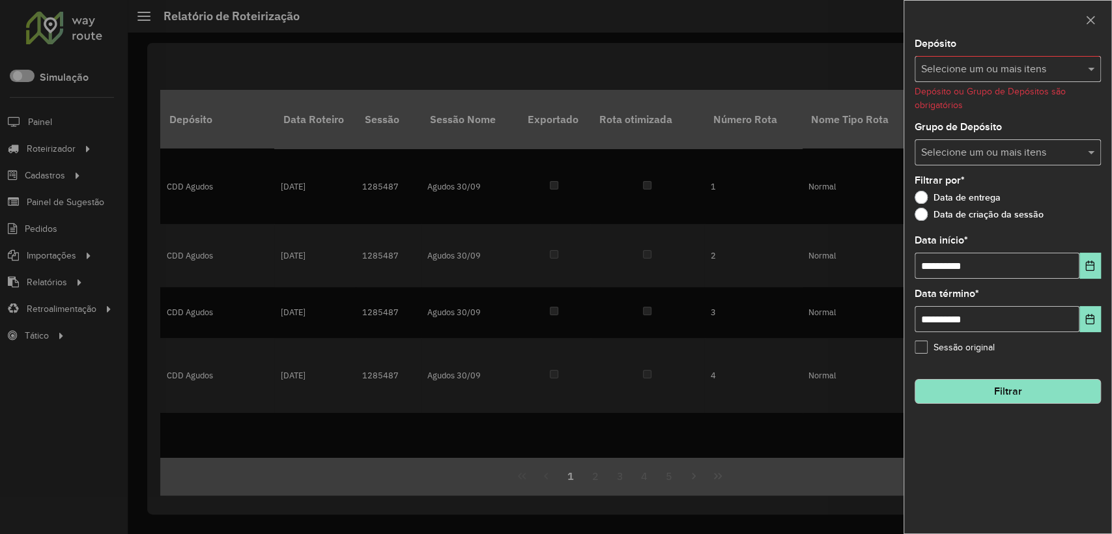
click at [983, 68] on input "text" at bounding box center [1001, 70] width 167 height 16
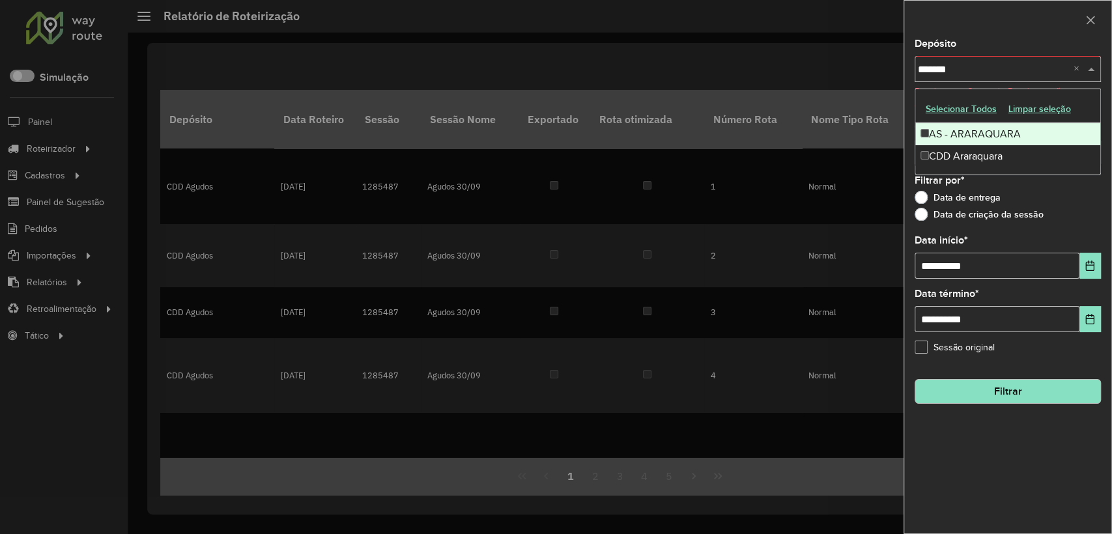
type input "********"
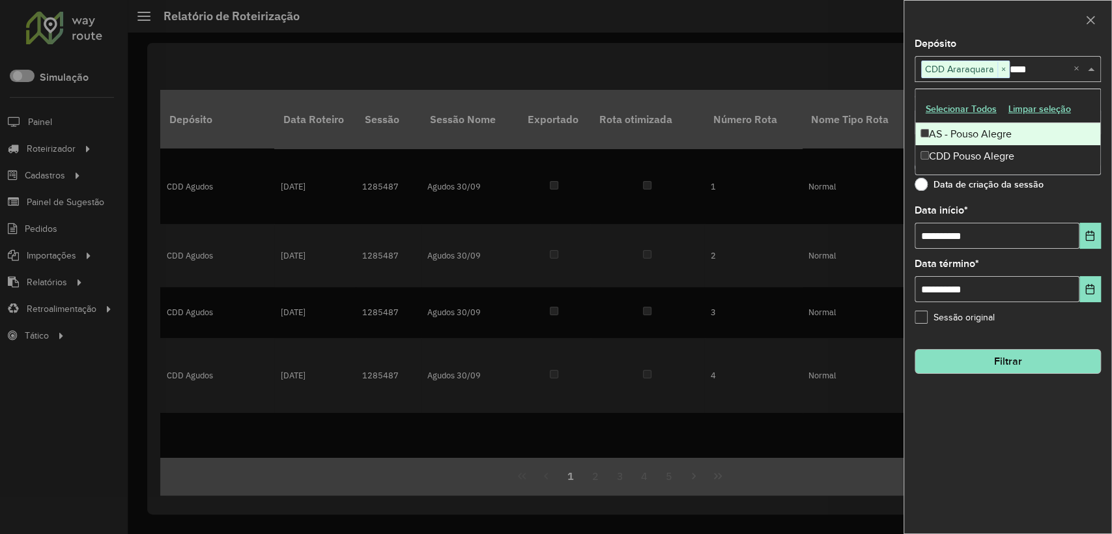
type input "*****"
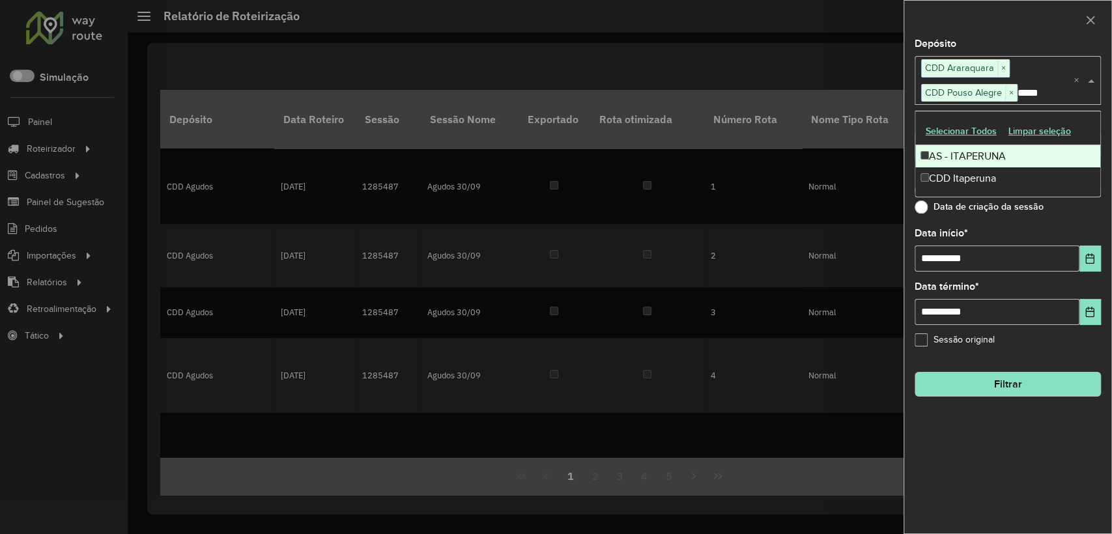
type input "******"
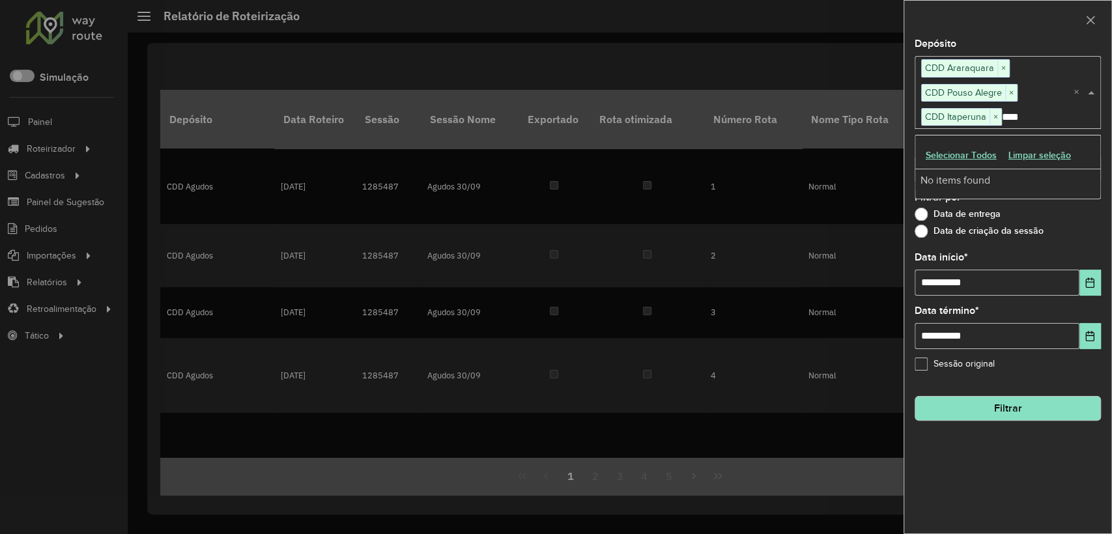
type input "***"
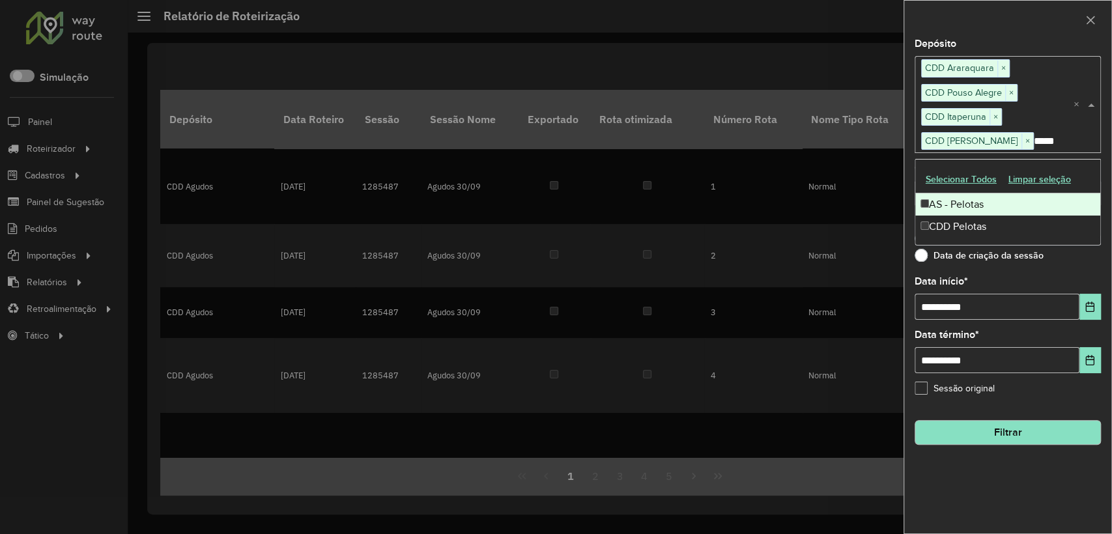
type input "******"
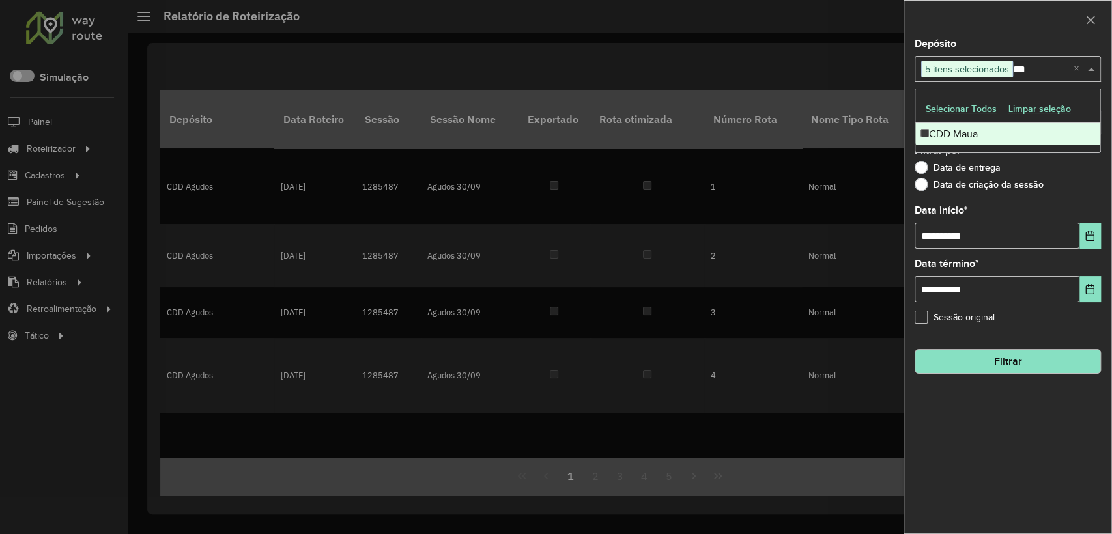
type input "****"
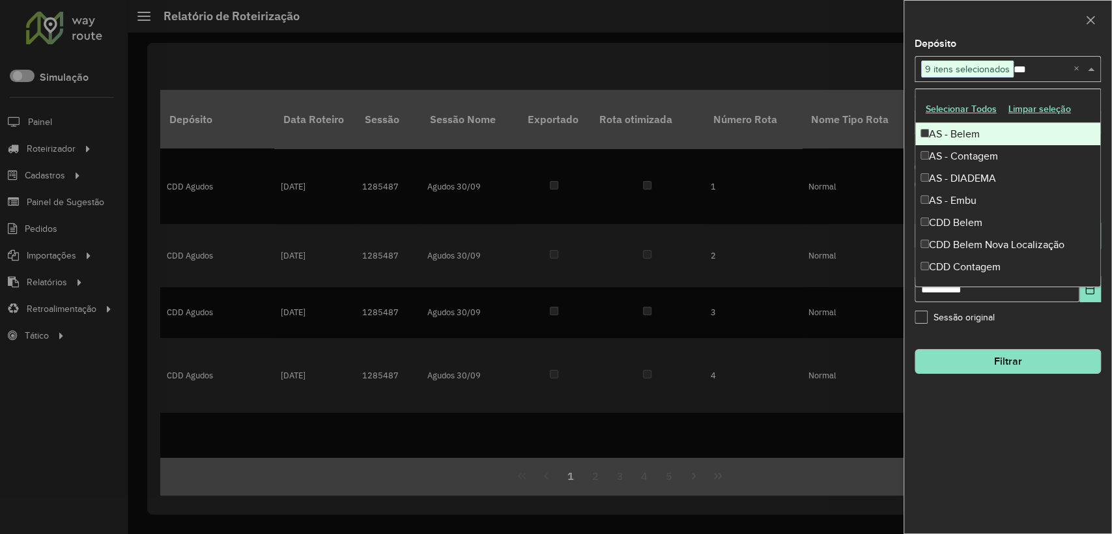
type input "****"
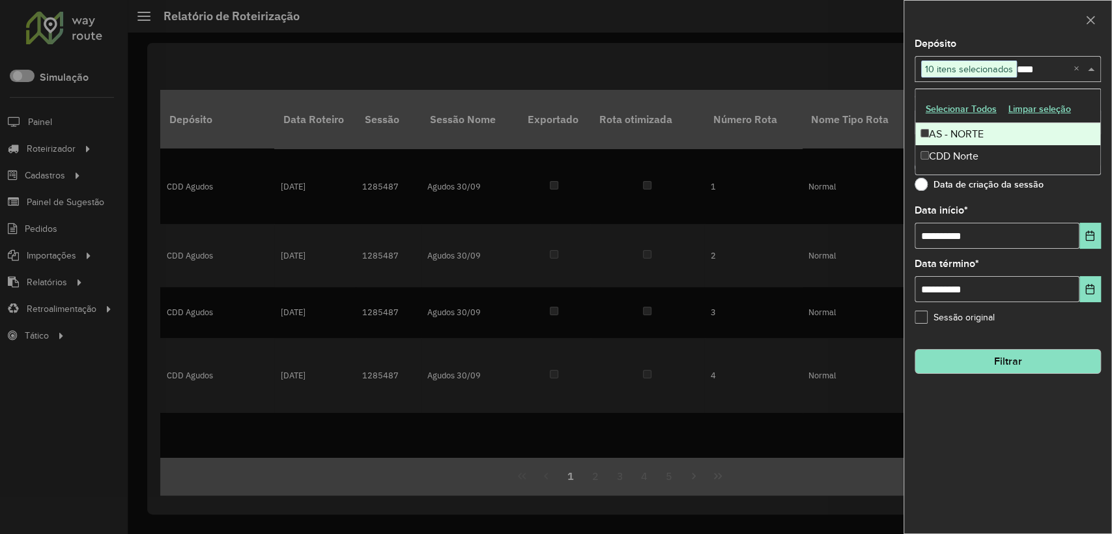
type input "*****"
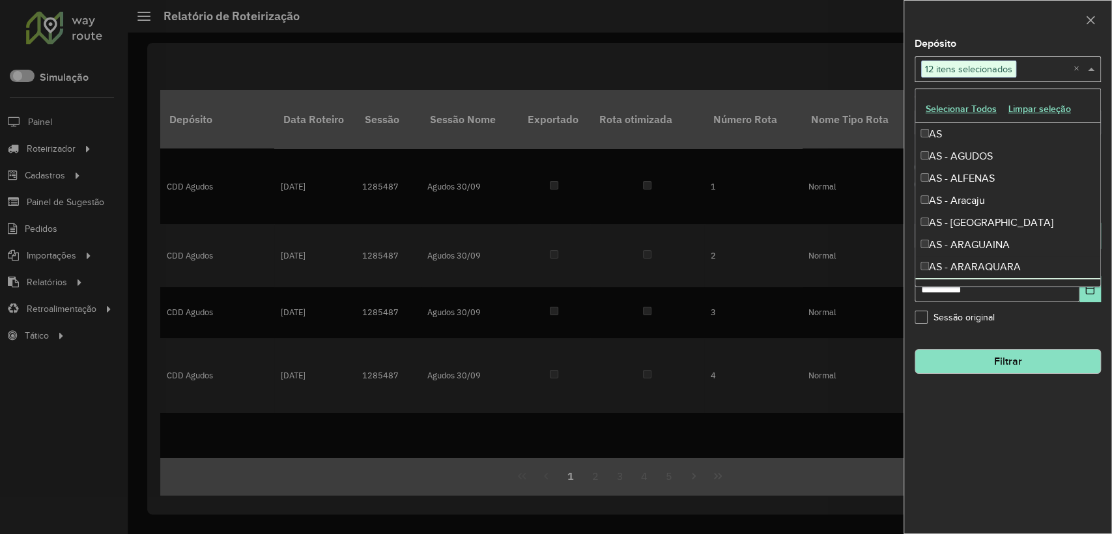
click at [1041, 436] on div "**********" at bounding box center [1007, 286] width 207 height 495
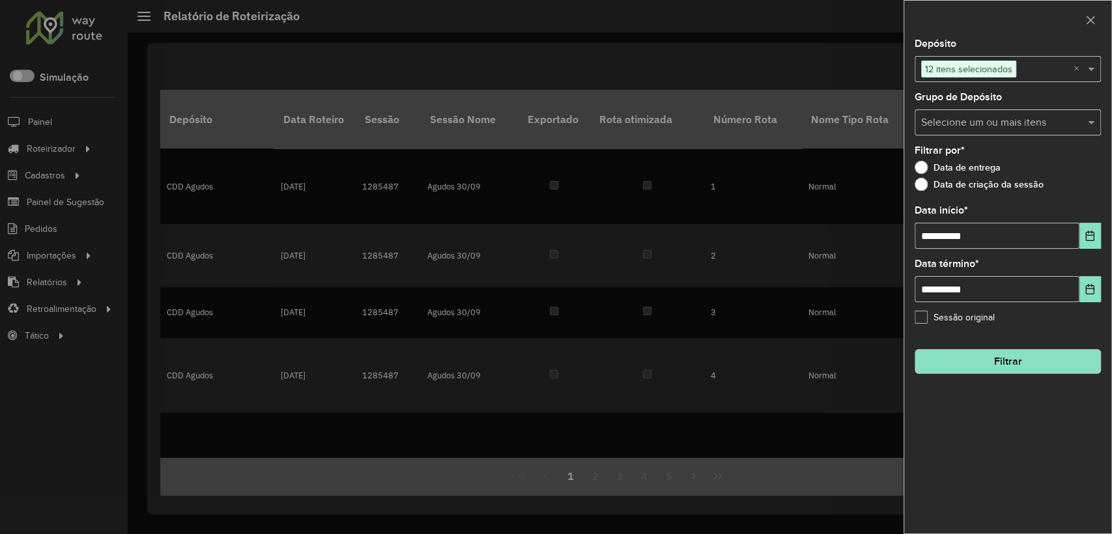
click at [1012, 364] on button "Filtrar" at bounding box center [1008, 361] width 186 height 25
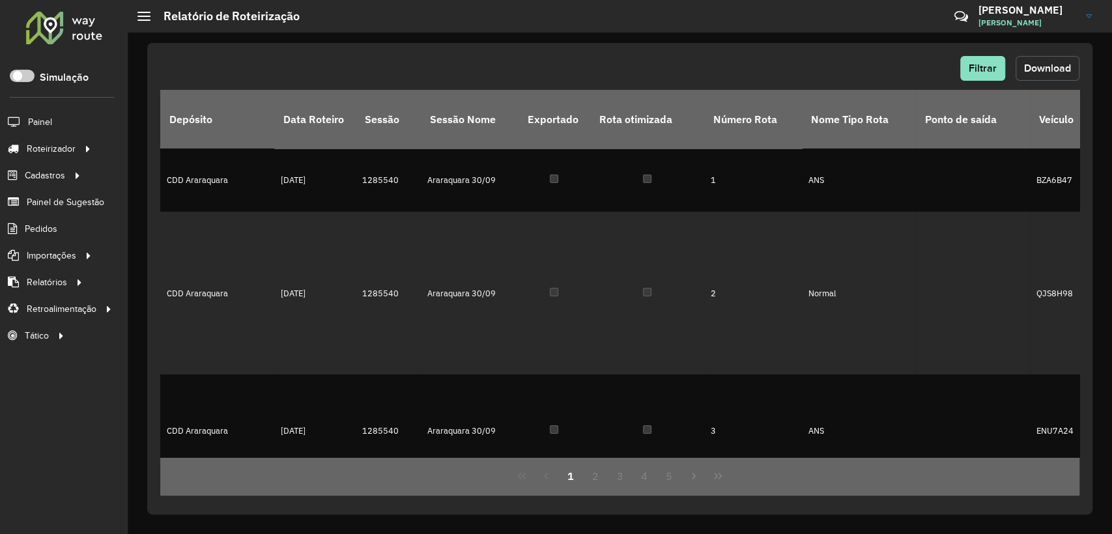
click at [1056, 66] on span "Download" at bounding box center [1047, 68] width 47 height 11
